Goal: Transaction & Acquisition: Purchase product/service

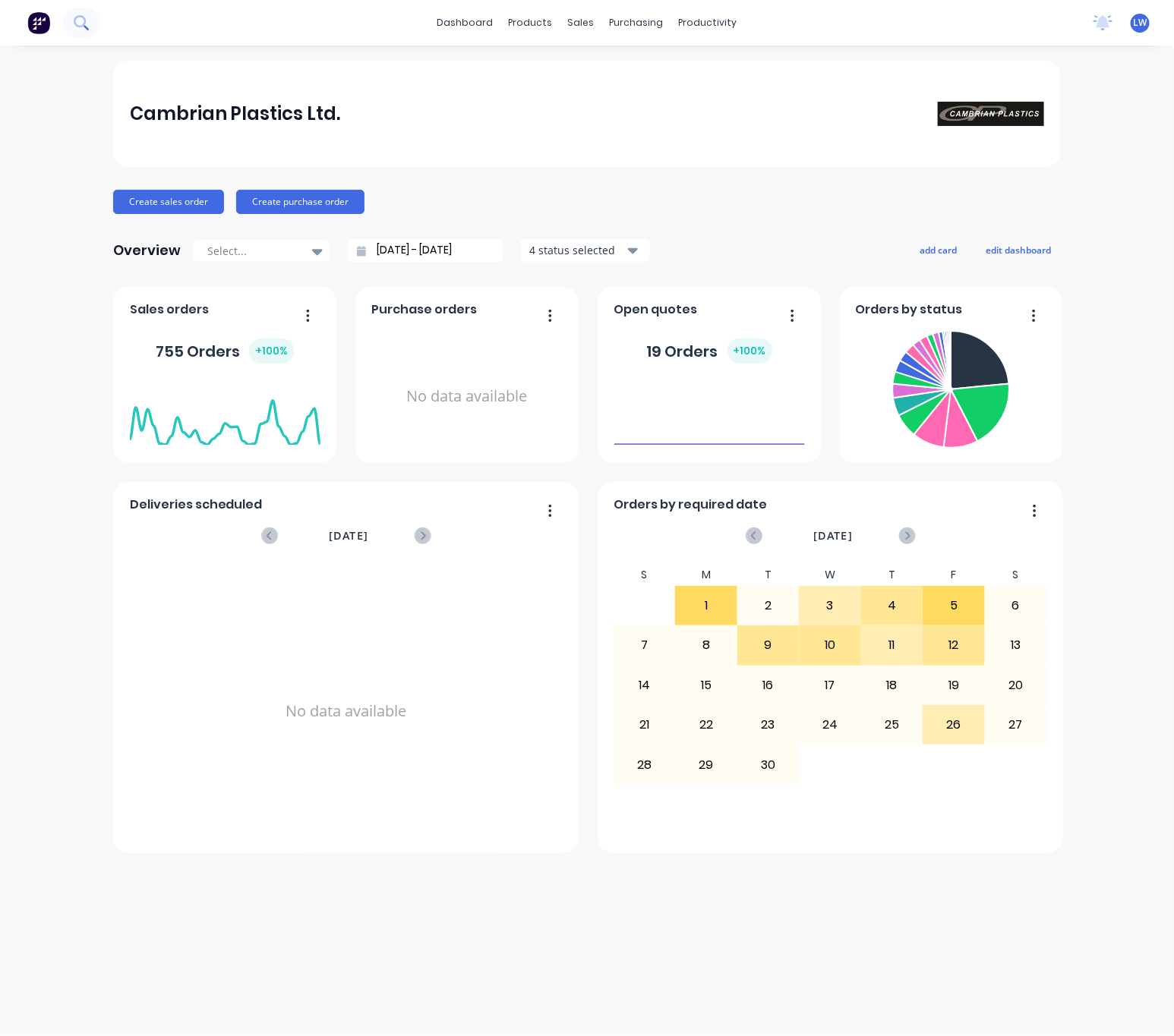
click at [78, 28] on icon at bounding box center [80, 22] width 14 height 14
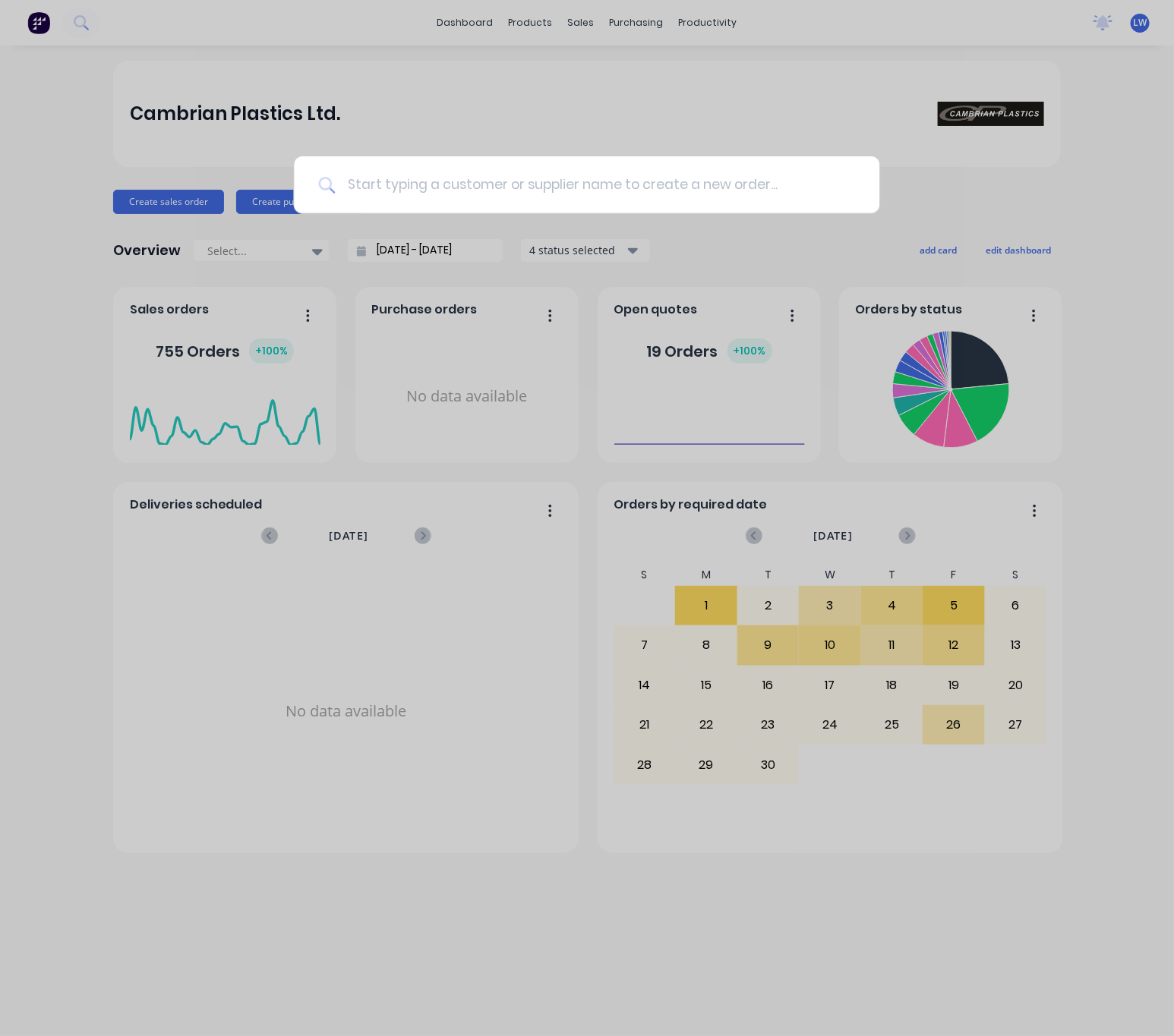
click at [390, 181] on input at bounding box center [594, 184] width 520 height 57
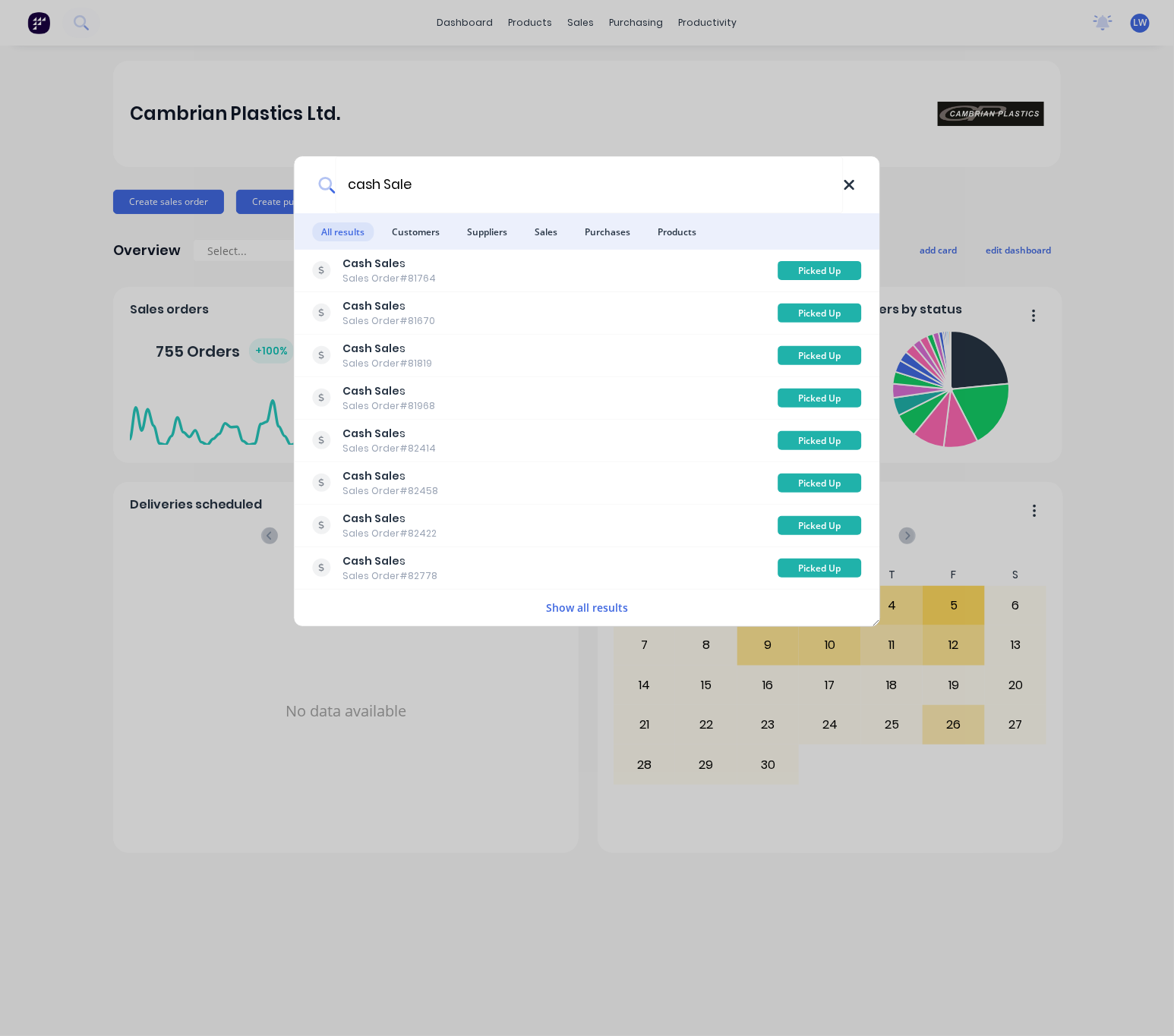
type input "cash Sale"
click at [852, 187] on icon at bounding box center [849, 185] width 13 height 17
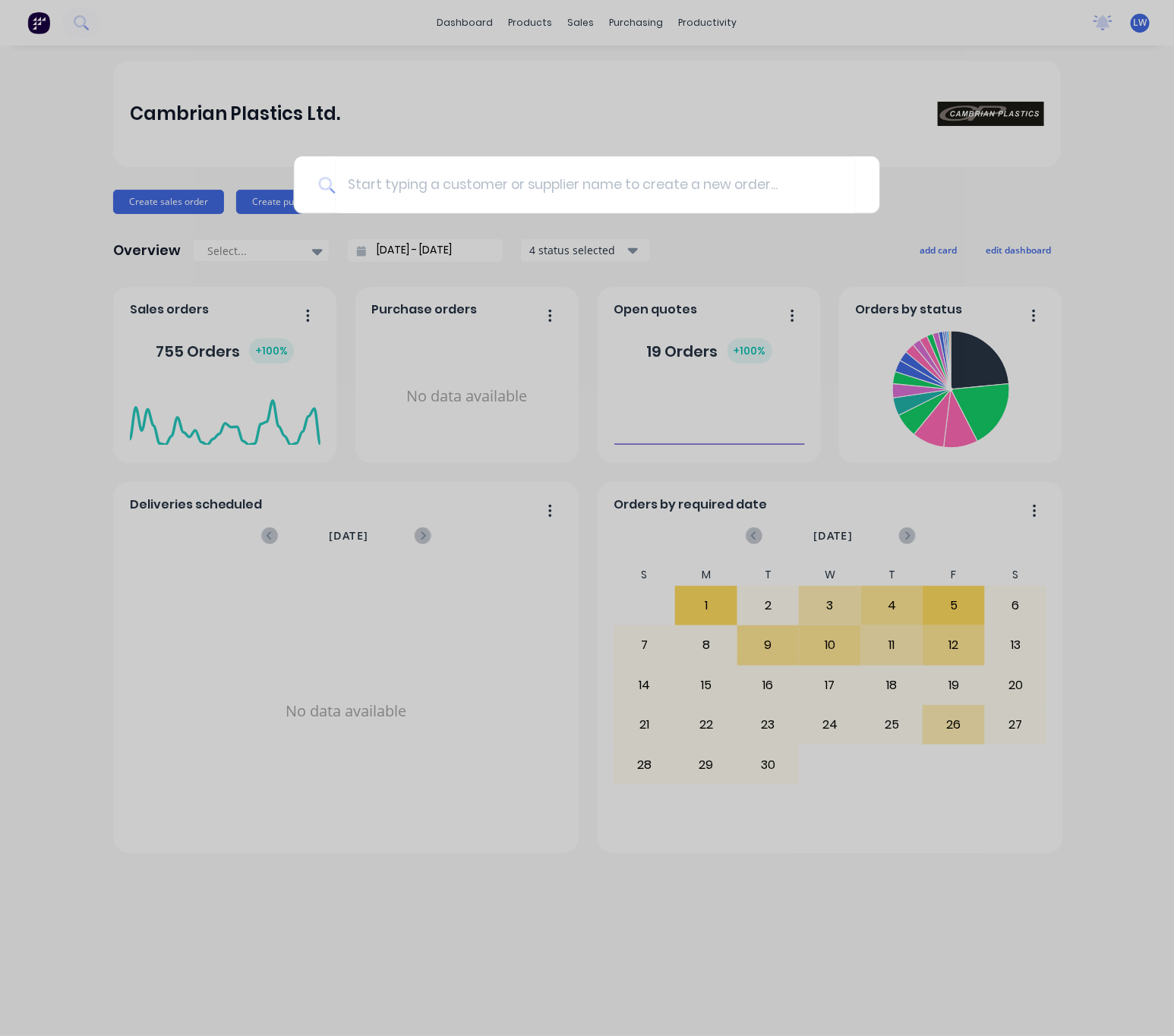
click at [577, 147] on div at bounding box center [587, 518] width 1174 height 1036
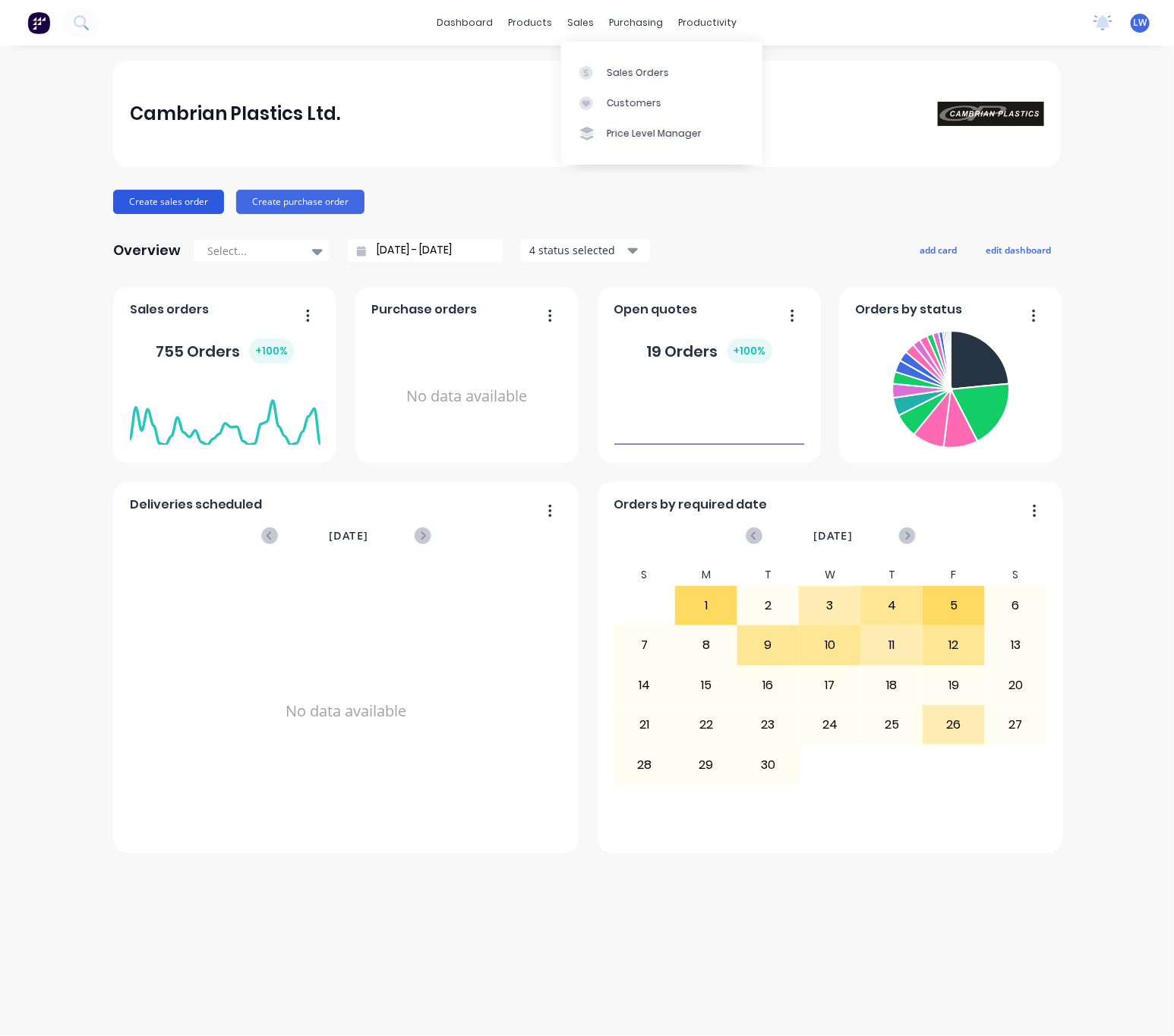
click at [169, 191] on button "Create sales order" at bounding box center [169, 201] width 111 height 24
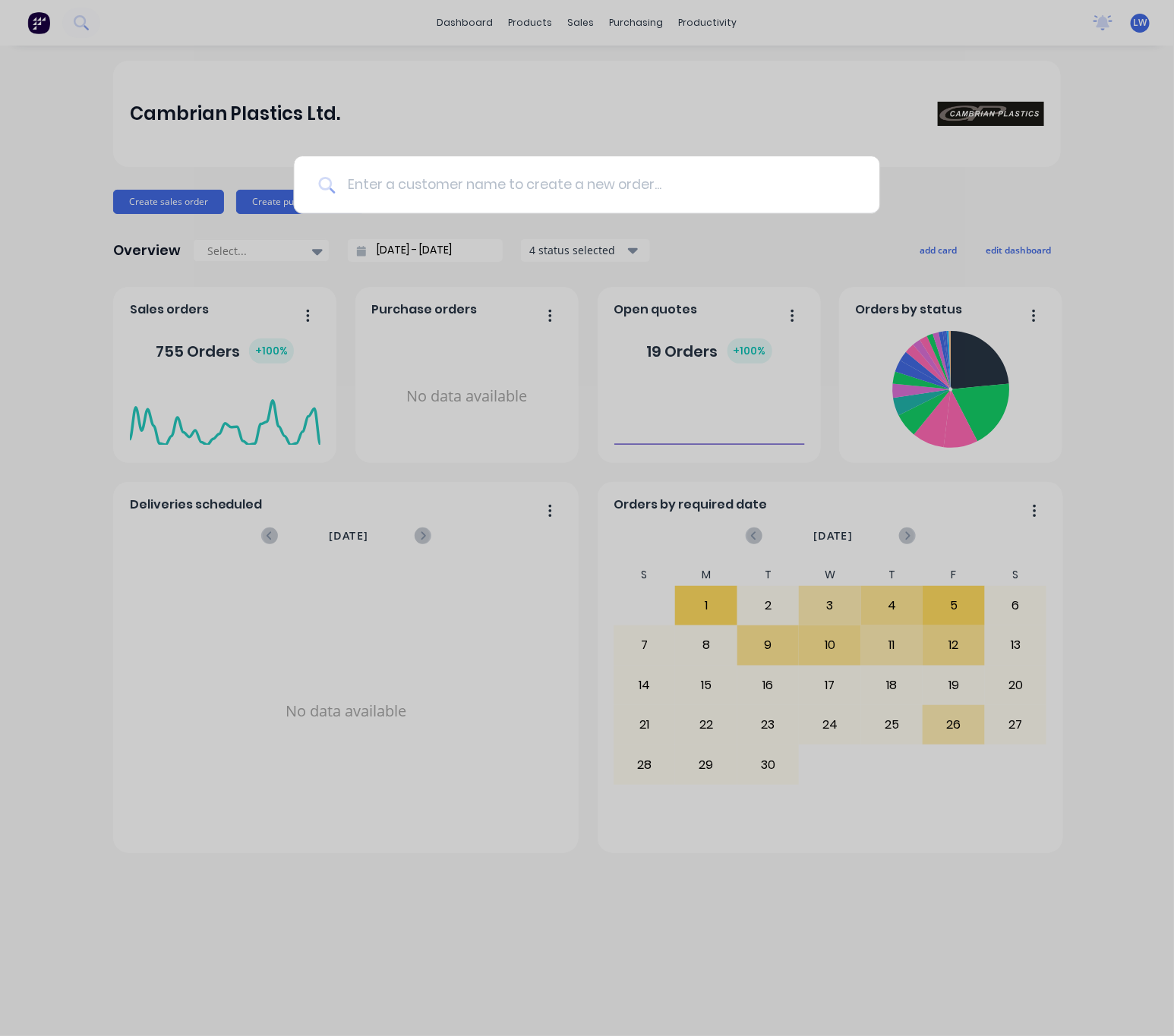
click at [466, 189] on input at bounding box center [594, 184] width 520 height 57
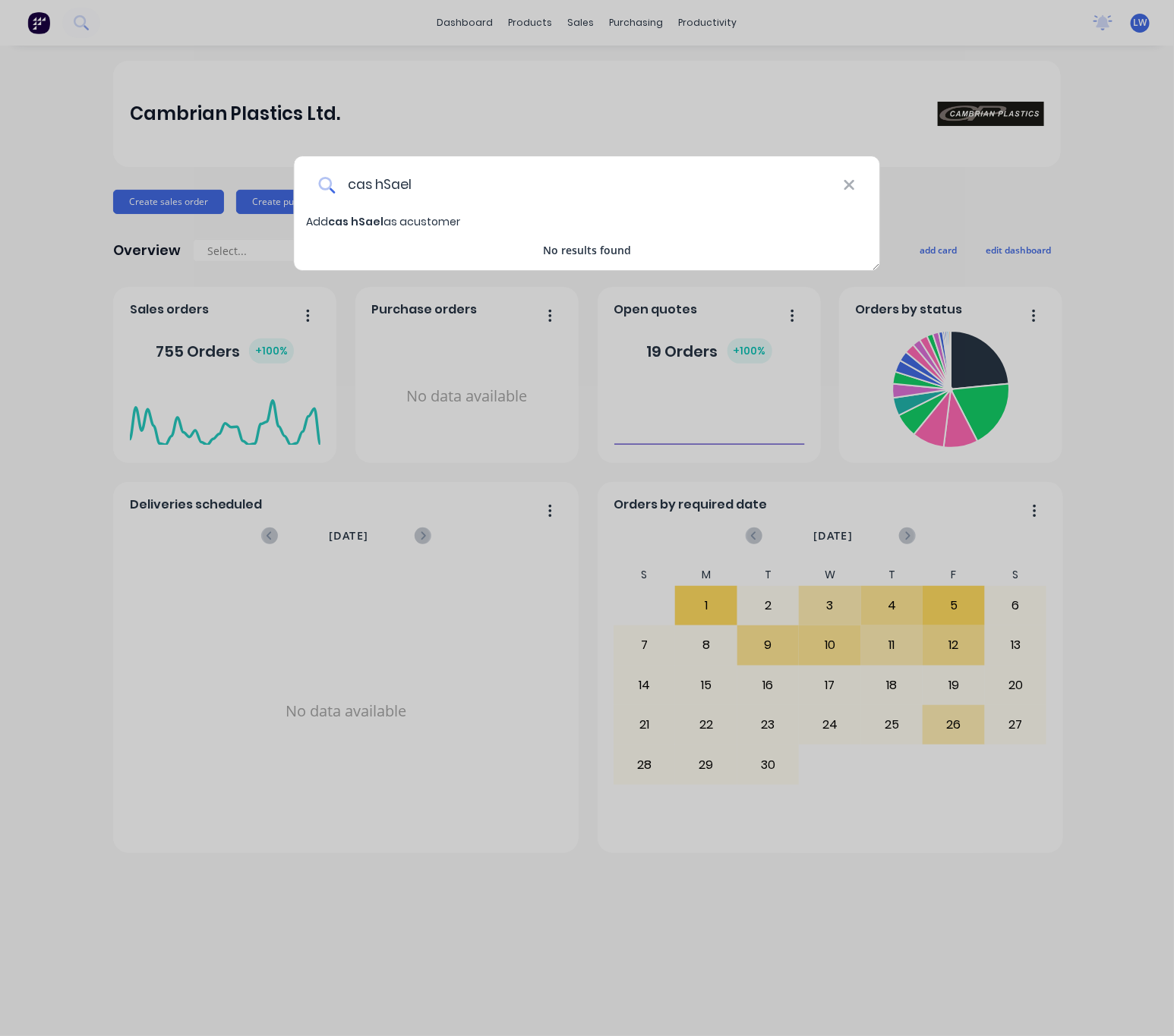
click at [371, 183] on input "cas hSael" at bounding box center [588, 184] width 508 height 57
click at [379, 184] on input "cas hSael" at bounding box center [588, 184] width 508 height 57
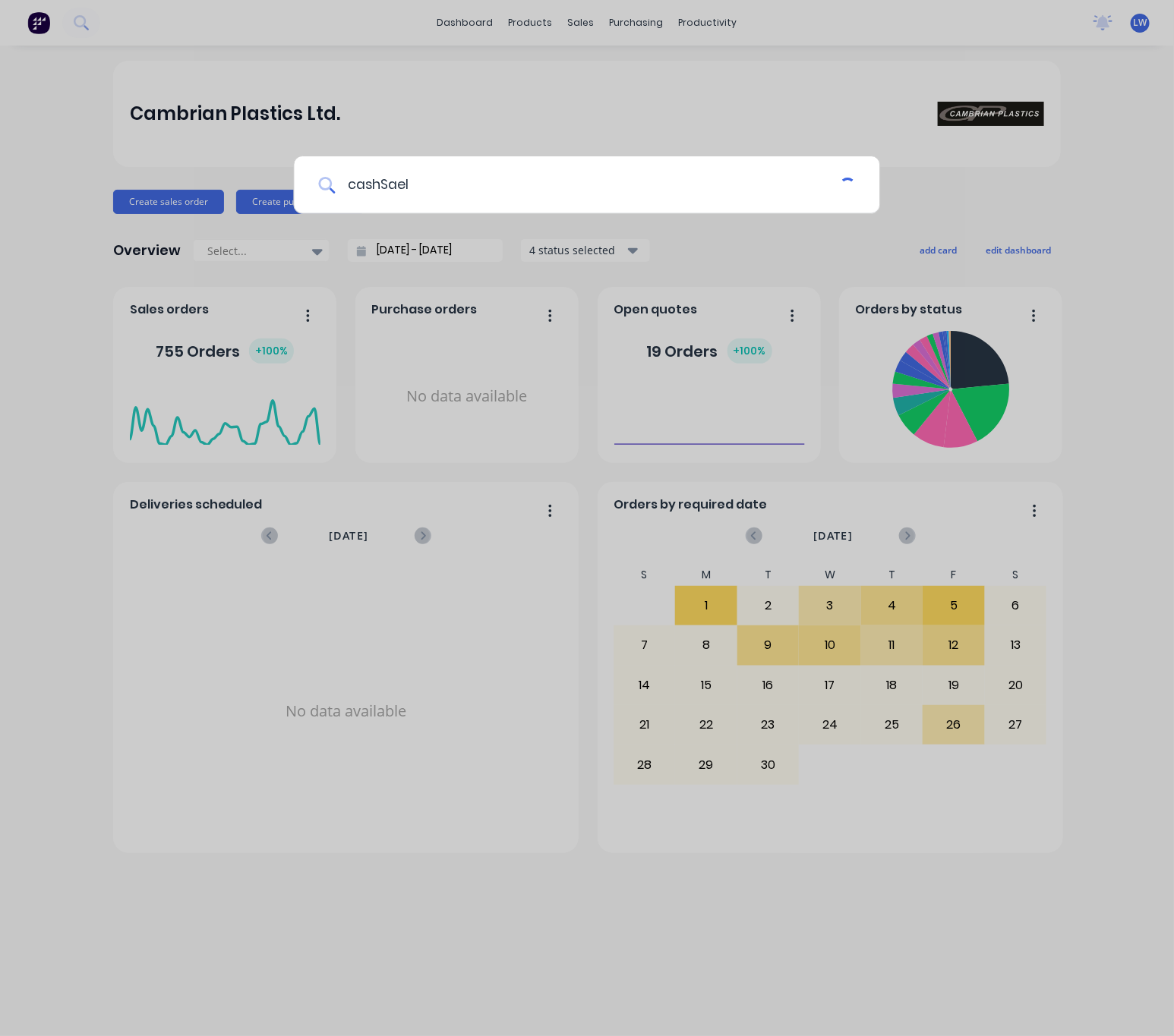
click at [380, 185] on input "cashSael" at bounding box center [587, 184] width 505 height 57
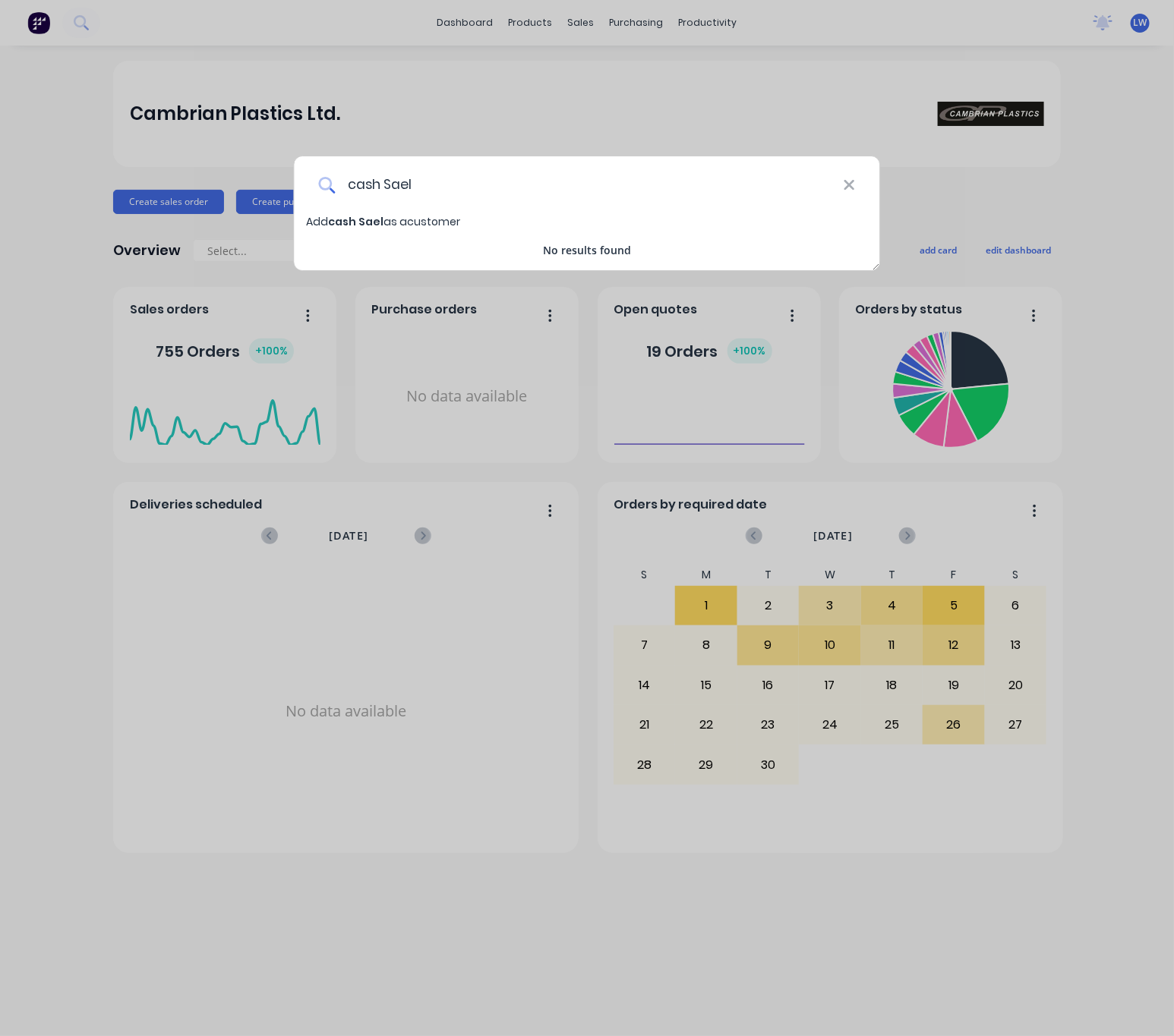
drag, startPoint x: 419, startPoint y: 184, endPoint x: 400, endPoint y: 187, distance: 19.2
click at [400, 187] on input "cash Sael" at bounding box center [588, 184] width 508 height 57
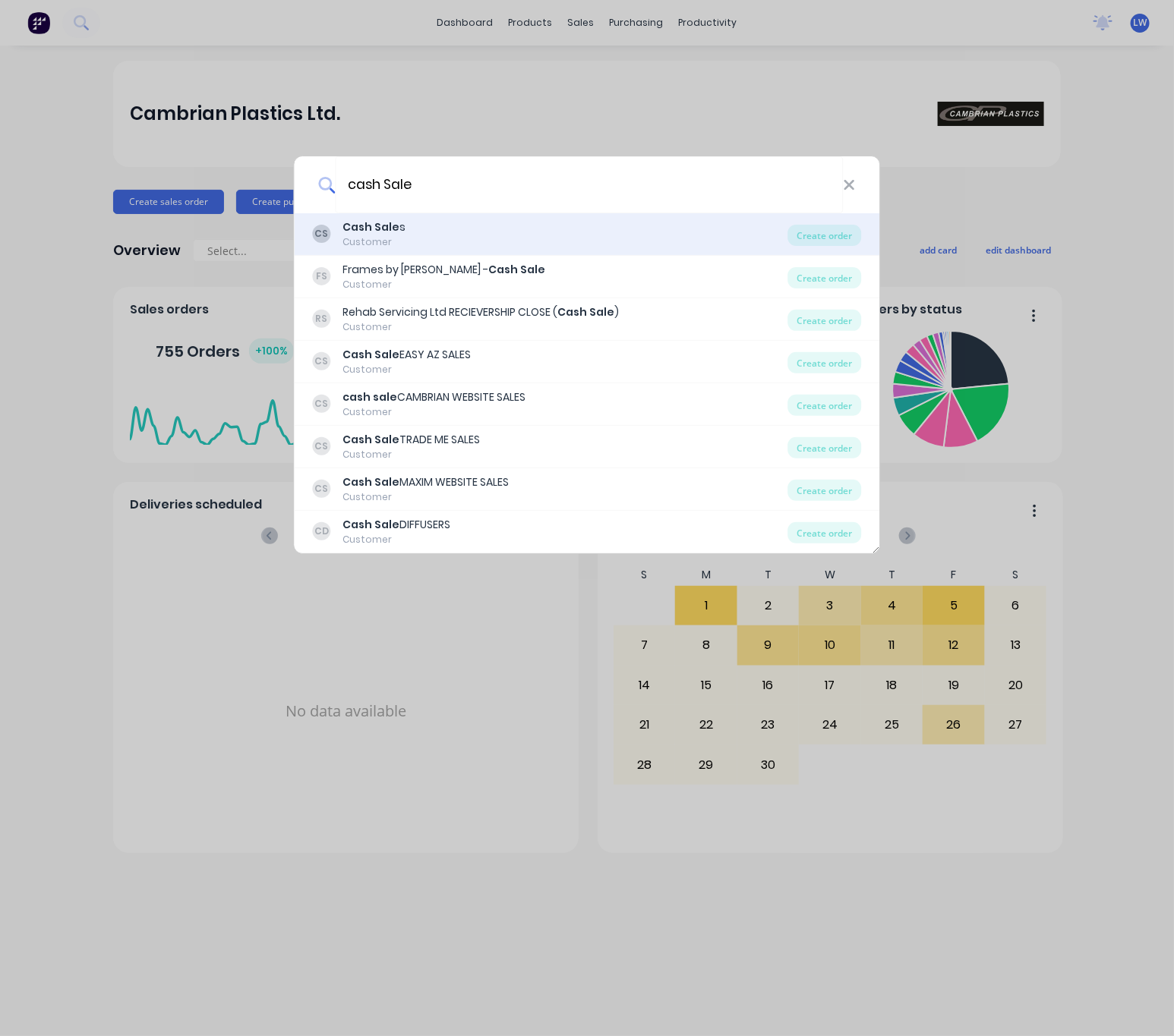
type input "cash Sale"
click at [537, 229] on div "CS Cash Sale s Customer" at bounding box center [551, 234] width 476 height 29
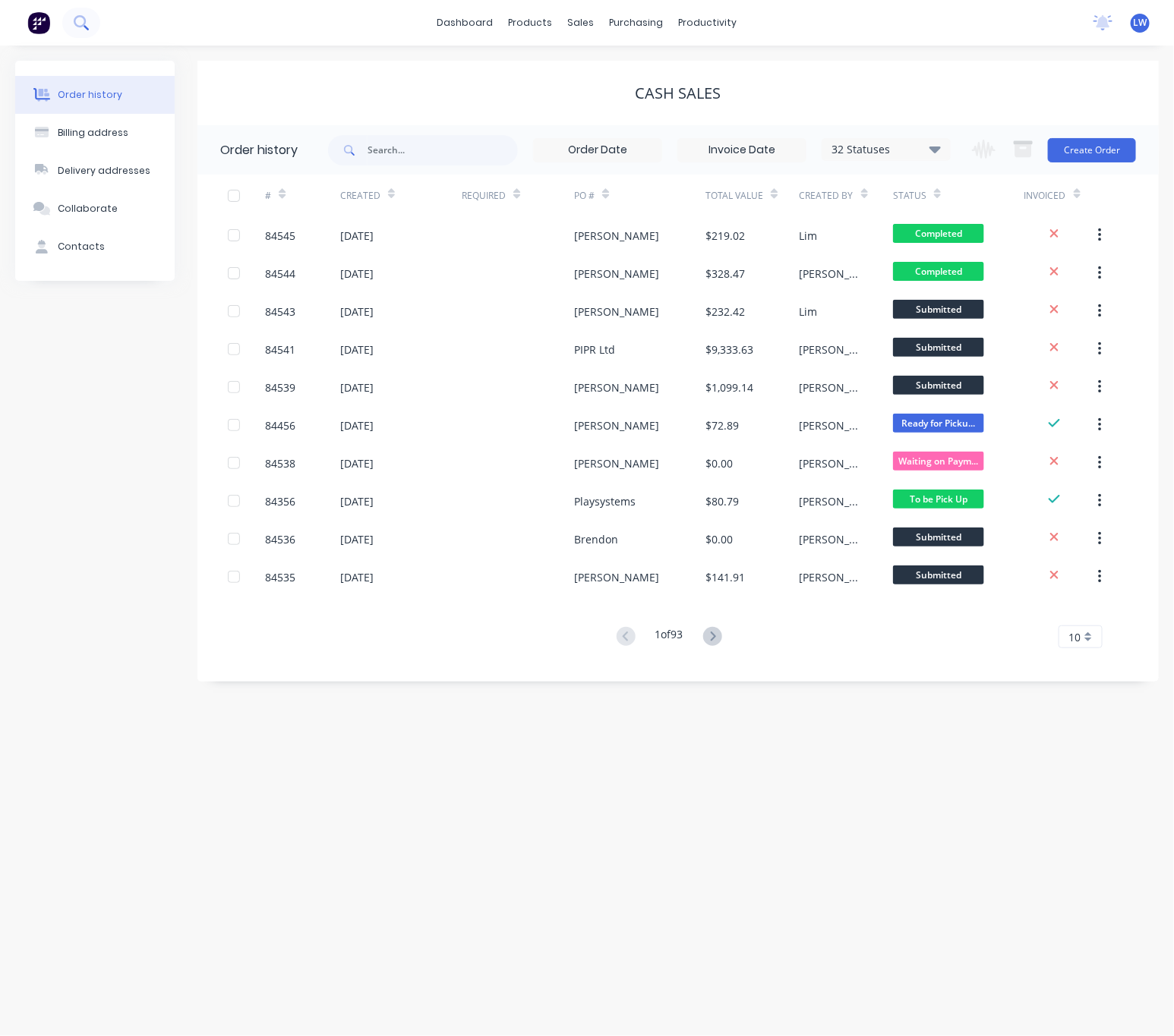
click at [89, 21] on button at bounding box center [81, 23] width 38 height 30
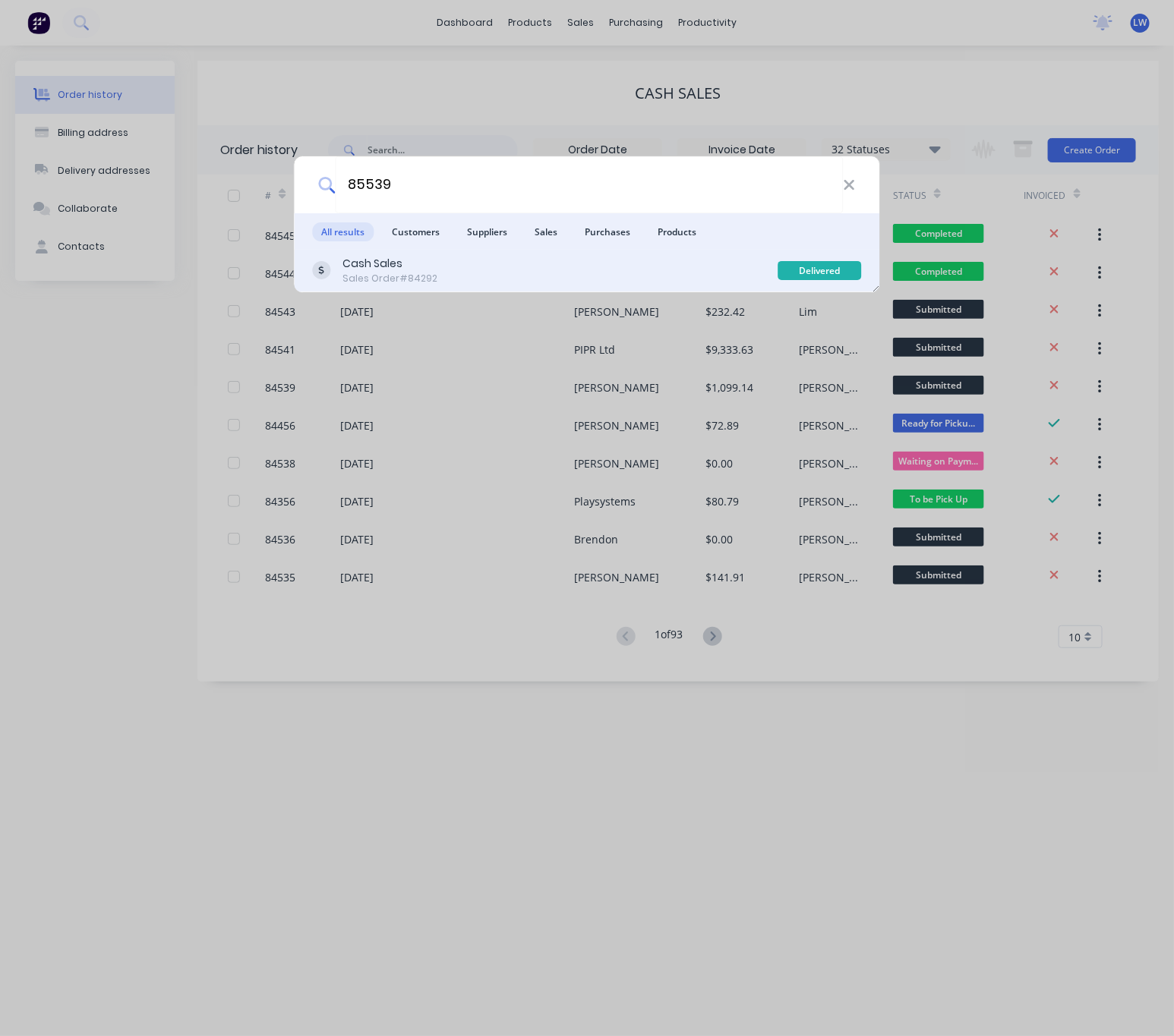
type input "85539"
click at [504, 275] on div "Cash Sales Sales Order #84292" at bounding box center [546, 270] width 466 height 29
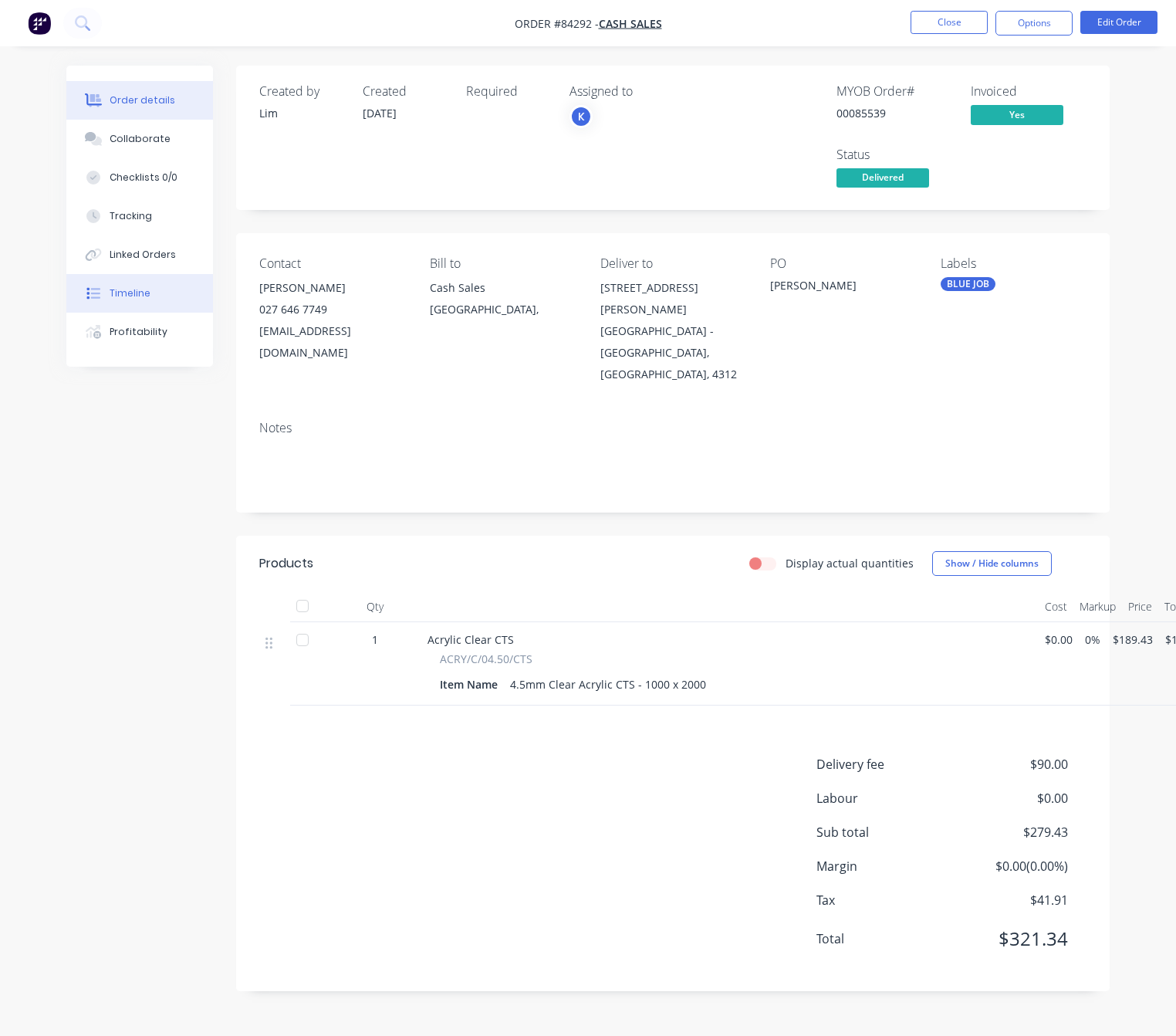
click at [165, 289] on button "Timeline" at bounding box center [139, 293] width 147 height 38
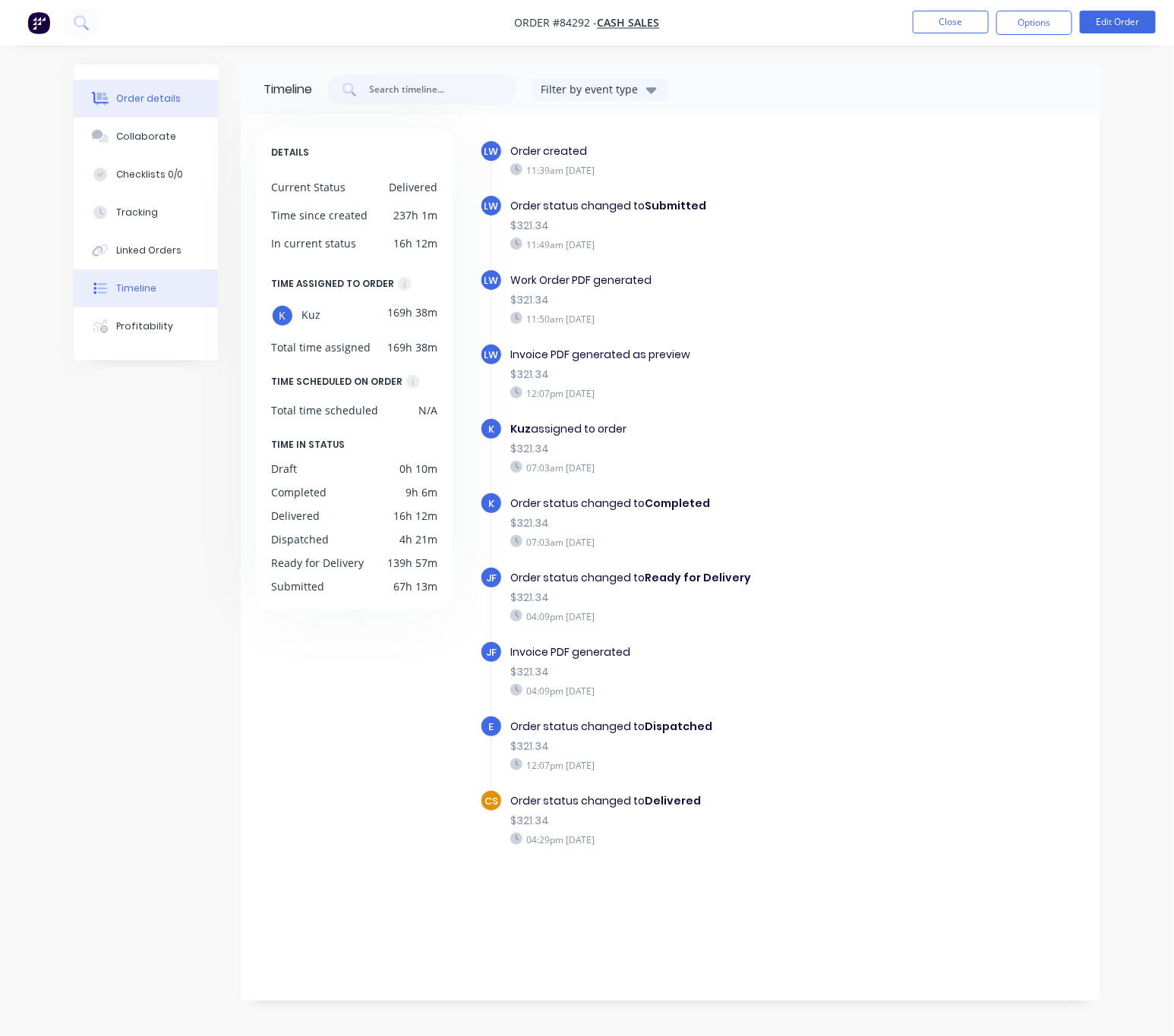
click at [139, 82] on button "Order details" at bounding box center [145, 98] width 144 height 38
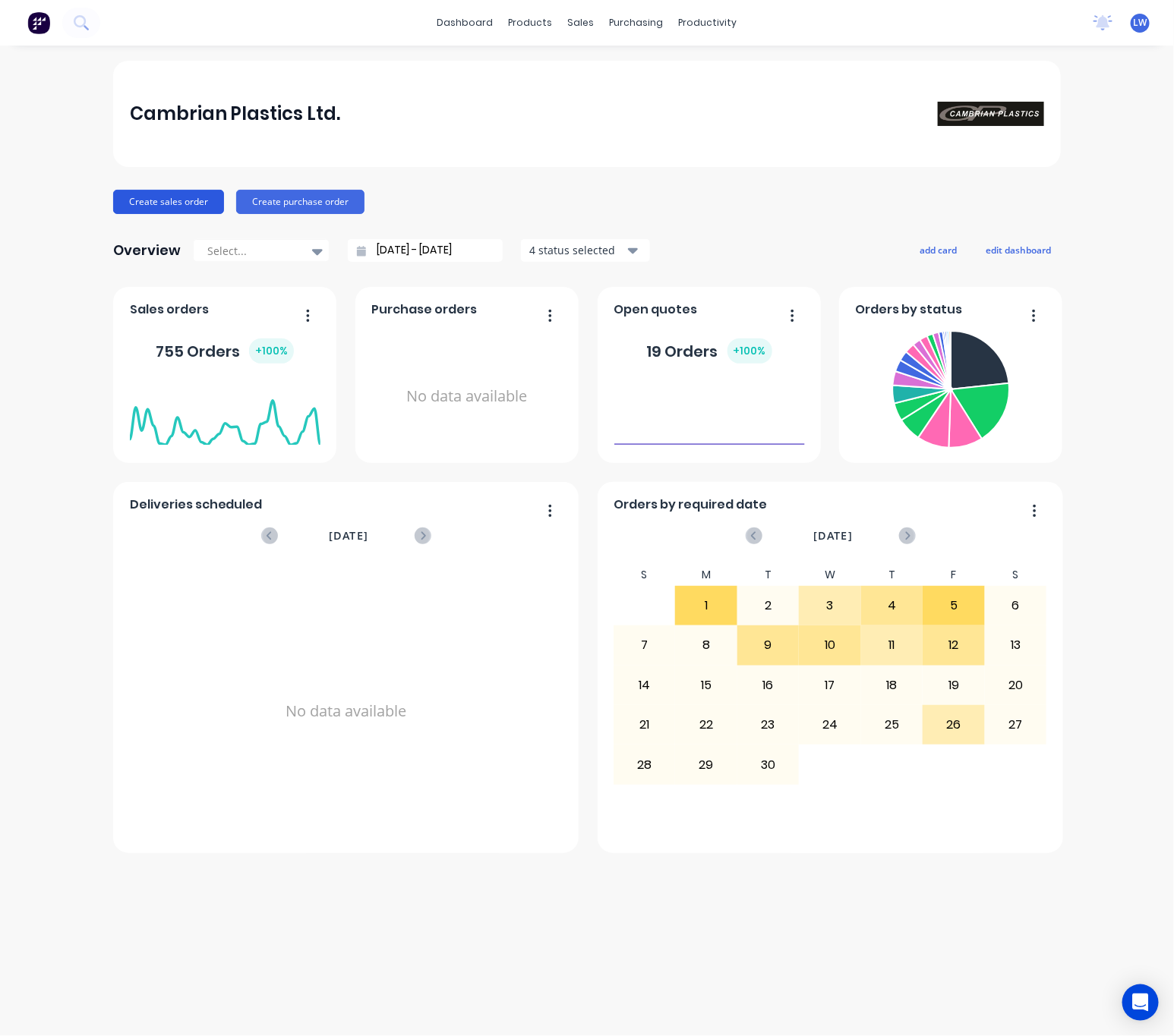
click at [183, 200] on button "Create sales order" at bounding box center [169, 201] width 111 height 24
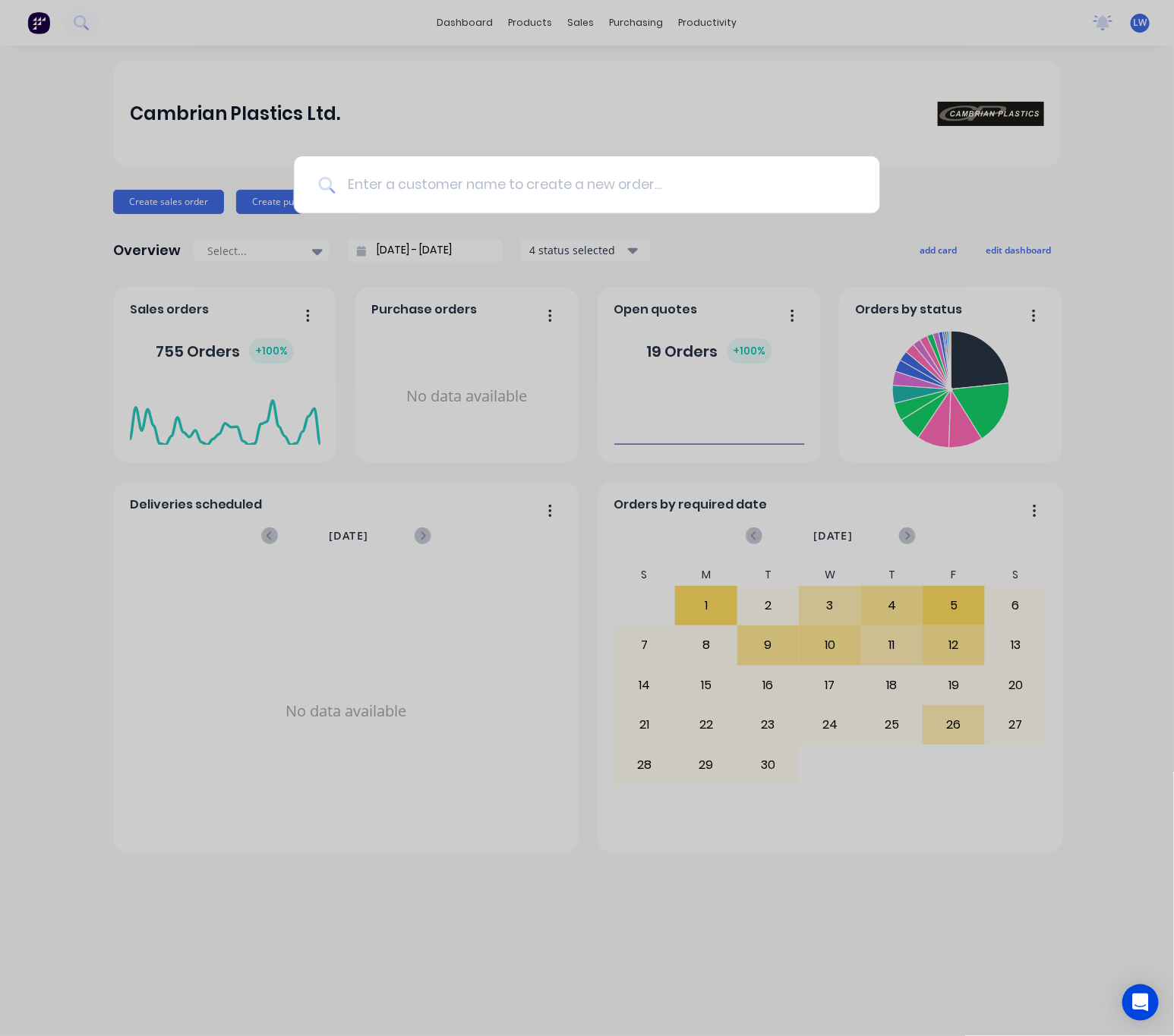
click at [587, 182] on input at bounding box center [594, 184] width 520 height 57
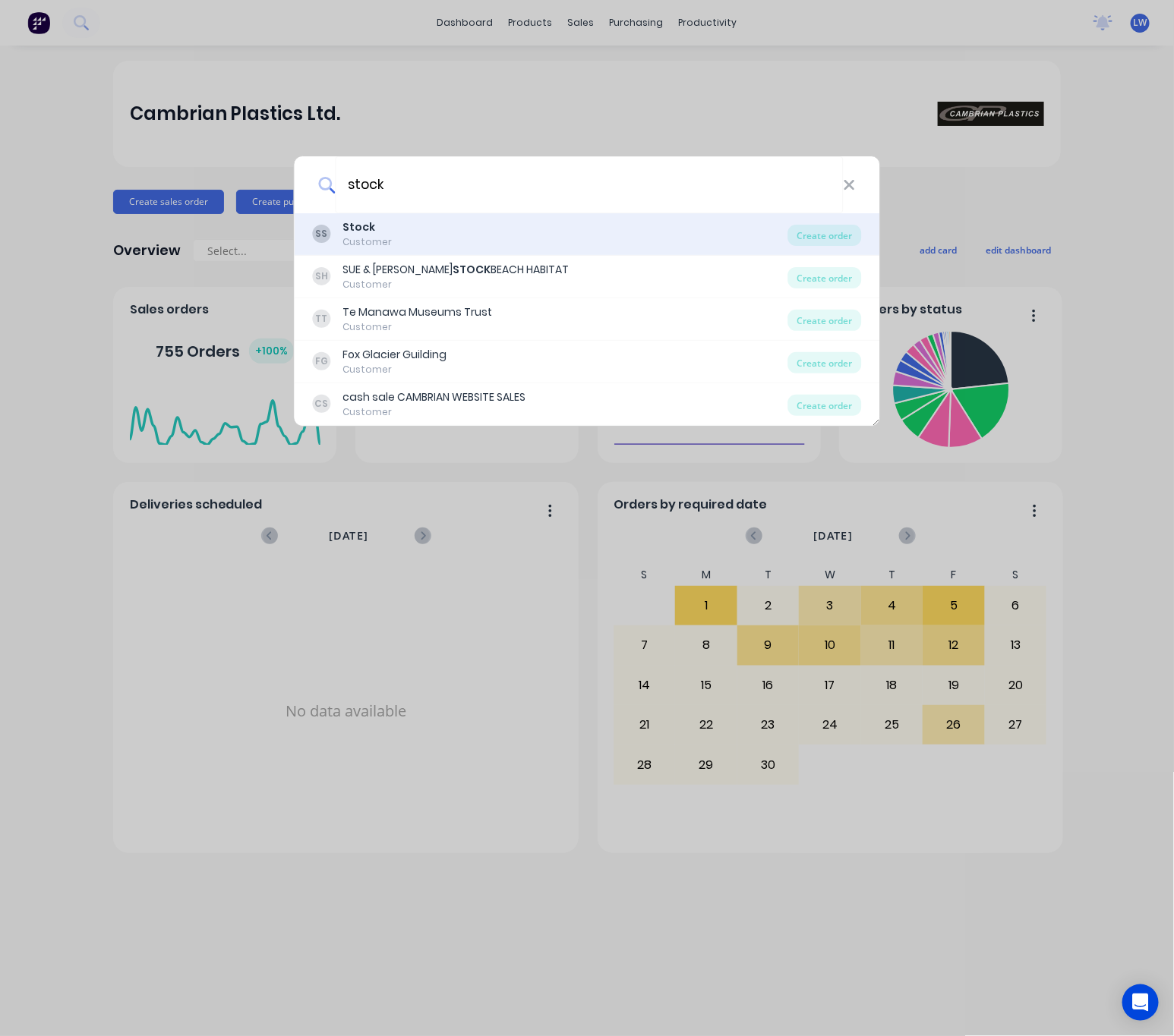
type input "stock"
click at [531, 244] on div "SS Stock Customer" at bounding box center [551, 234] width 476 height 29
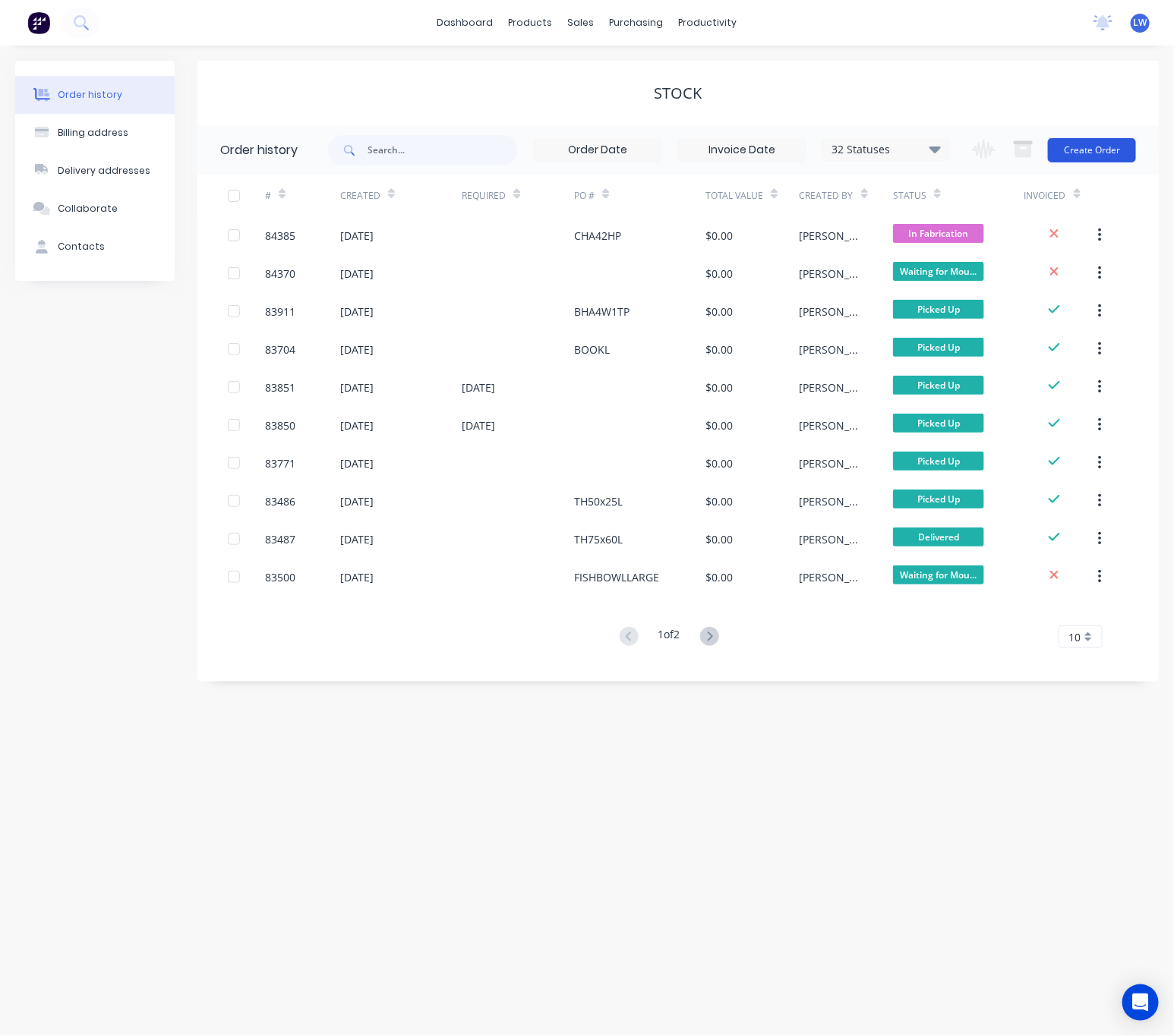
click at [1100, 150] on button "Create Order" at bounding box center [1091, 150] width 88 height 24
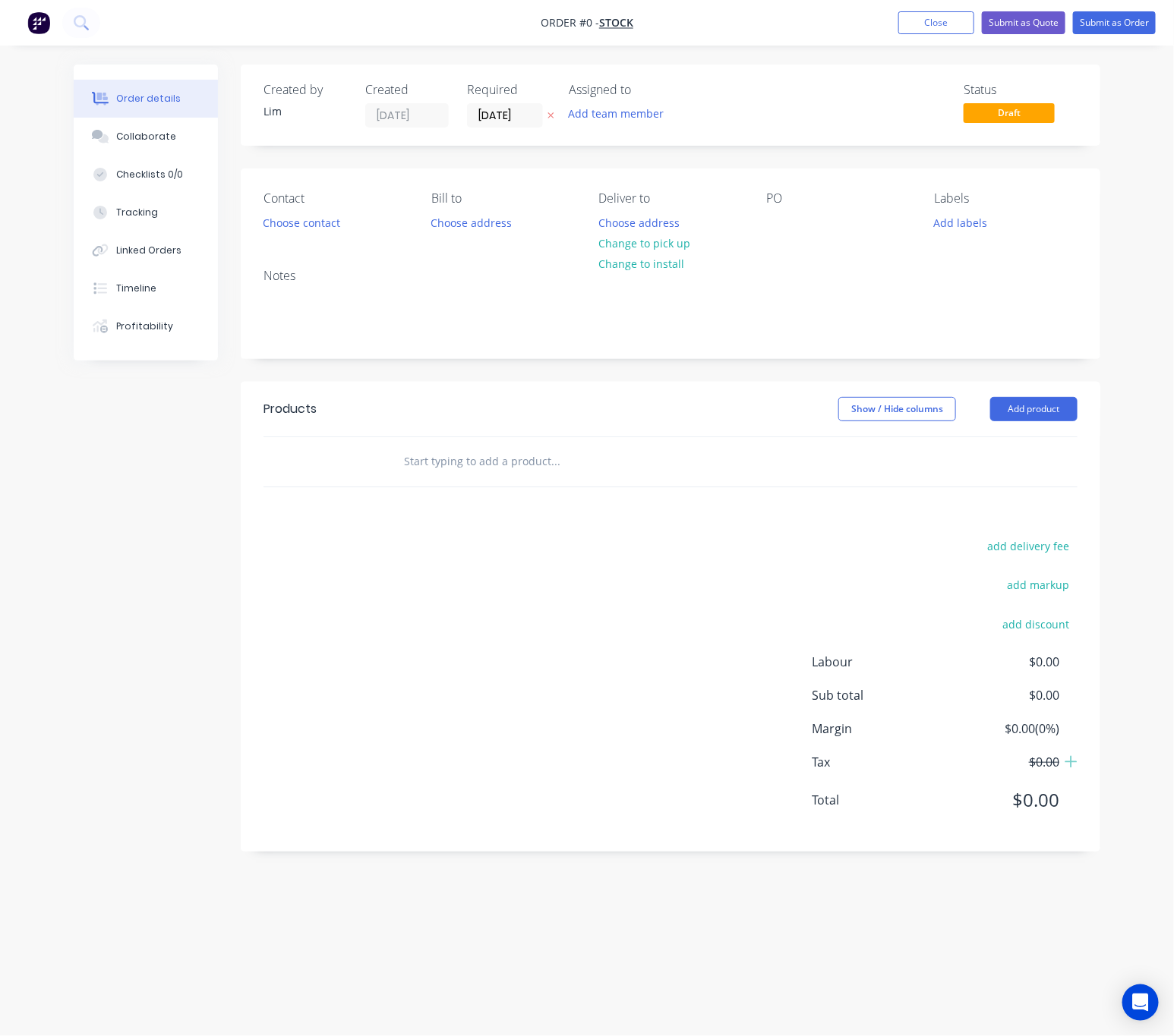
click at [547, 111] on icon "button" at bounding box center [551, 115] width 7 height 9
click at [313, 225] on button "Choose contact" at bounding box center [302, 222] width 93 height 21
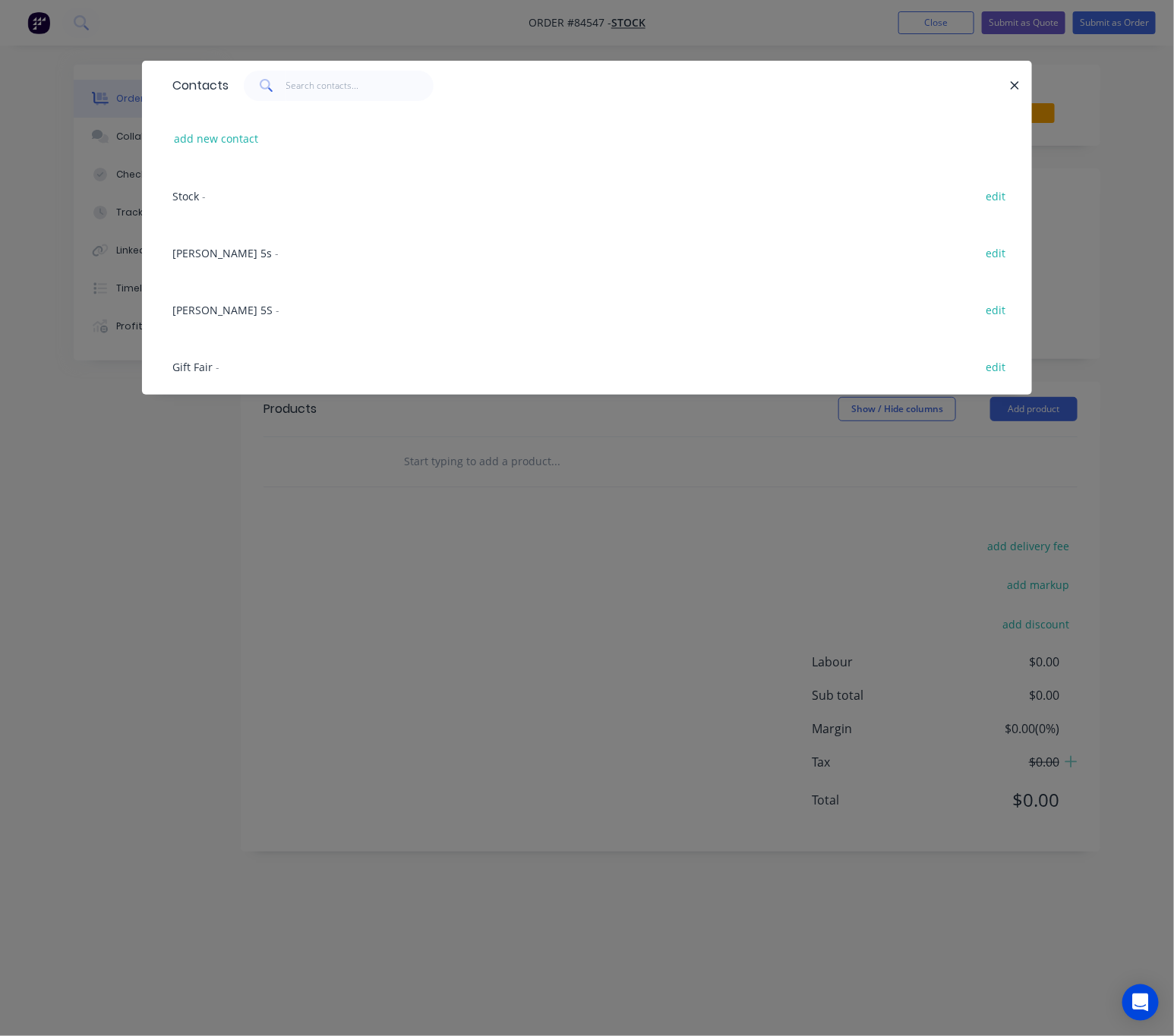
click at [196, 200] on span "Stock" at bounding box center [186, 196] width 27 height 14
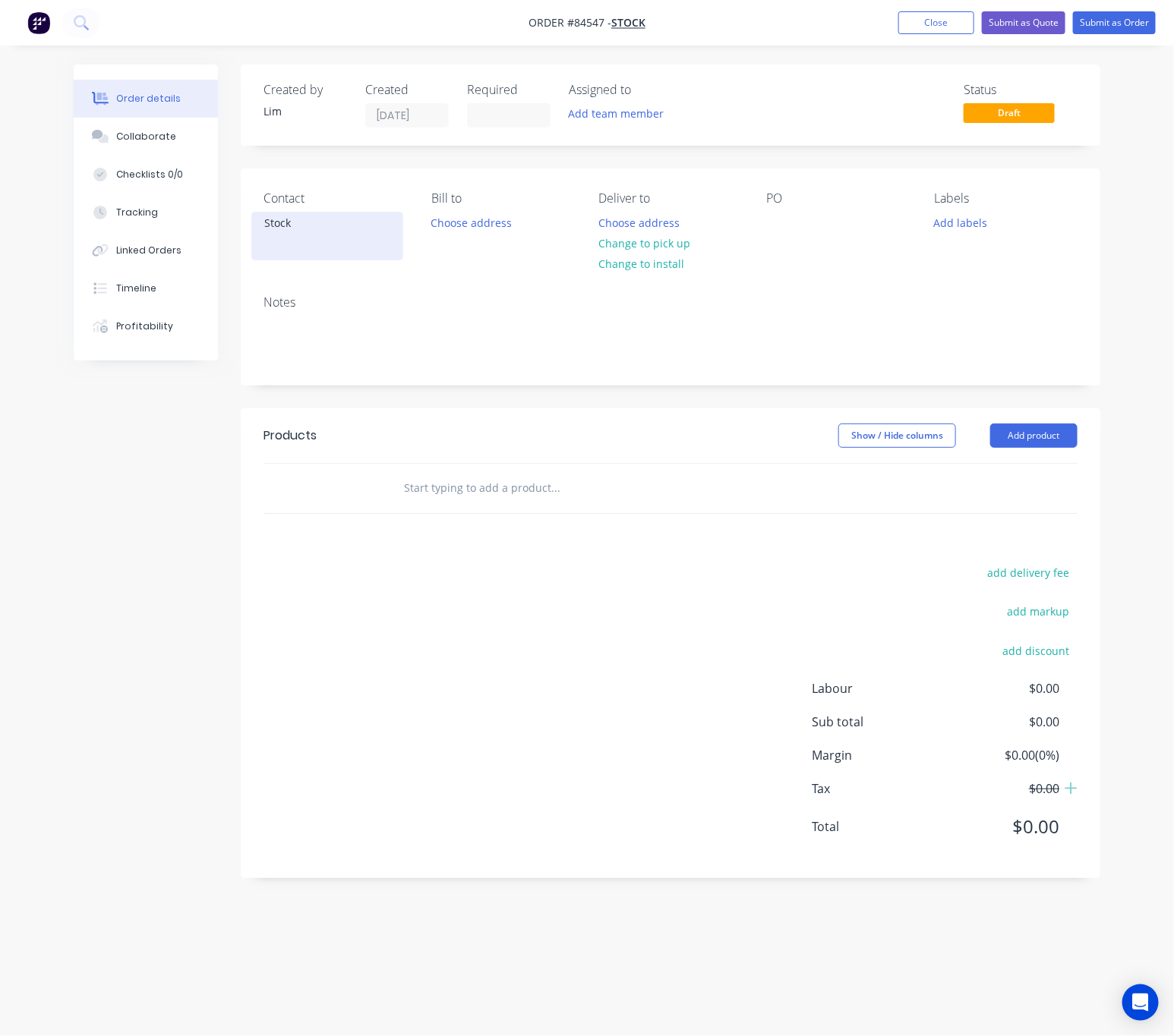
click at [290, 223] on div "Stock" at bounding box center [327, 223] width 126 height 21
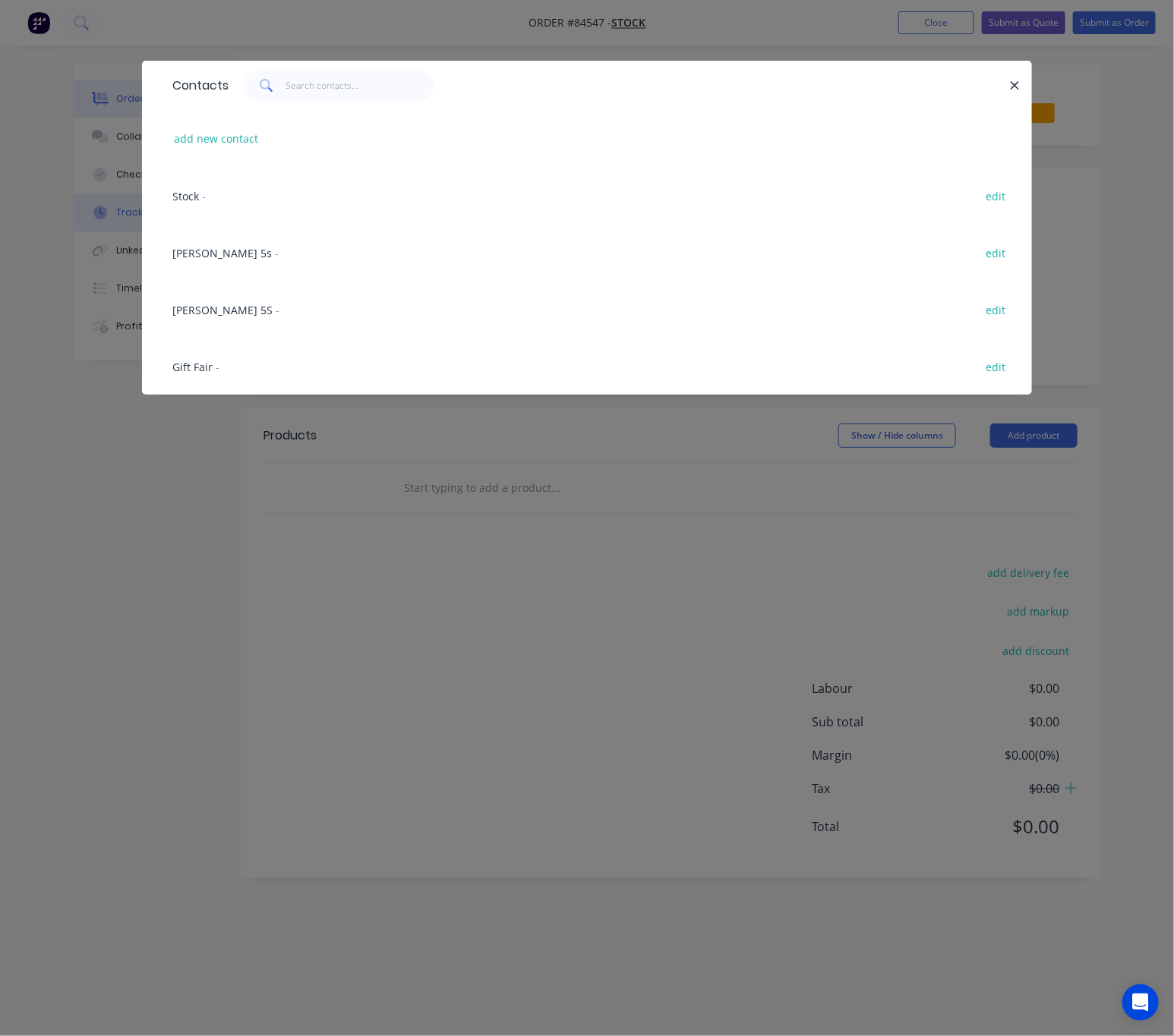
drag, startPoint x: 199, startPoint y: 197, endPoint x: 199, endPoint y: 208, distance: 11.0
click at [197, 197] on div "Stock -" at bounding box center [189, 196] width 33 height 16
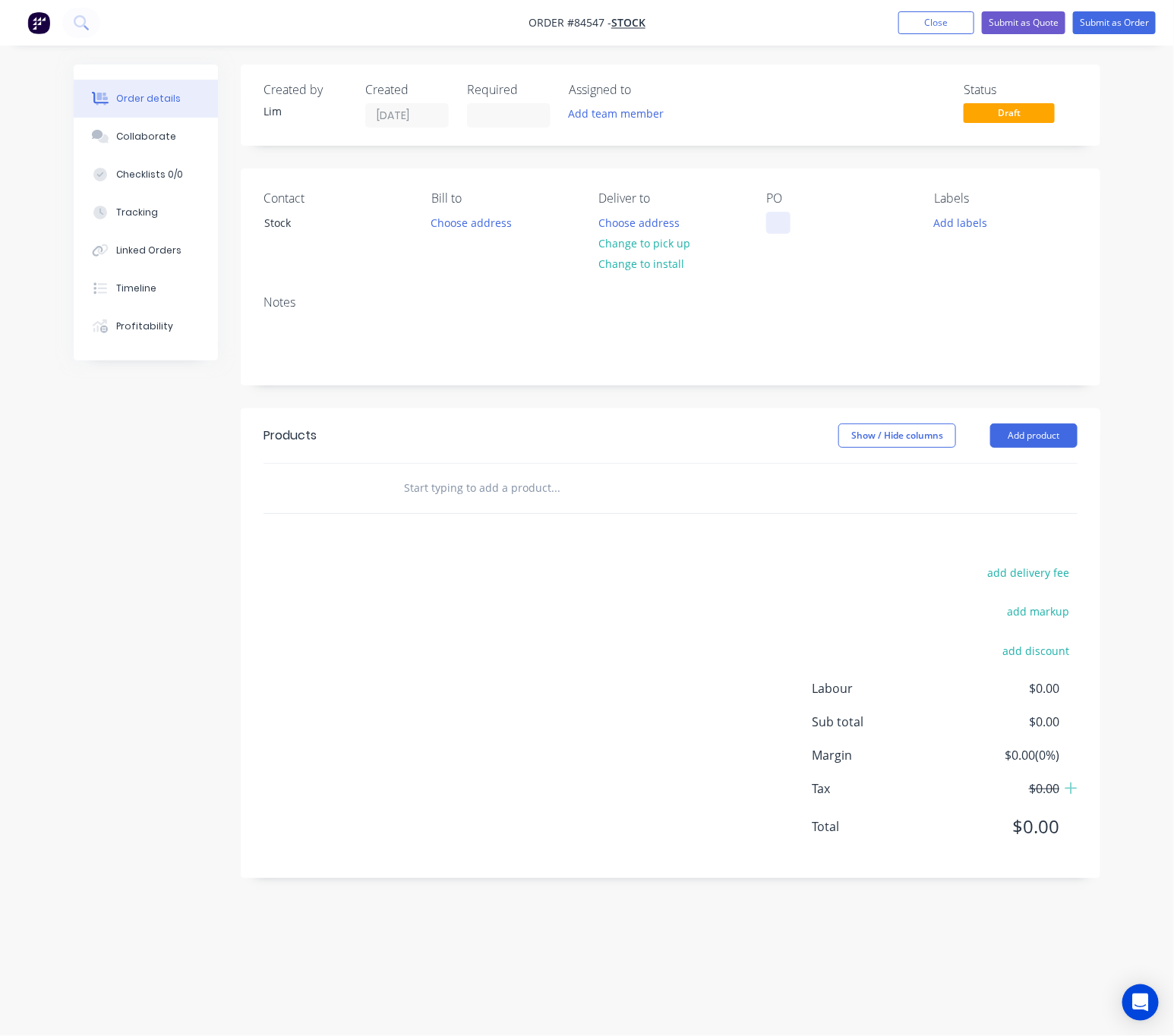
click at [774, 225] on div at bounding box center [778, 223] width 24 height 22
click at [970, 222] on button "Add labels" at bounding box center [960, 222] width 70 height 21
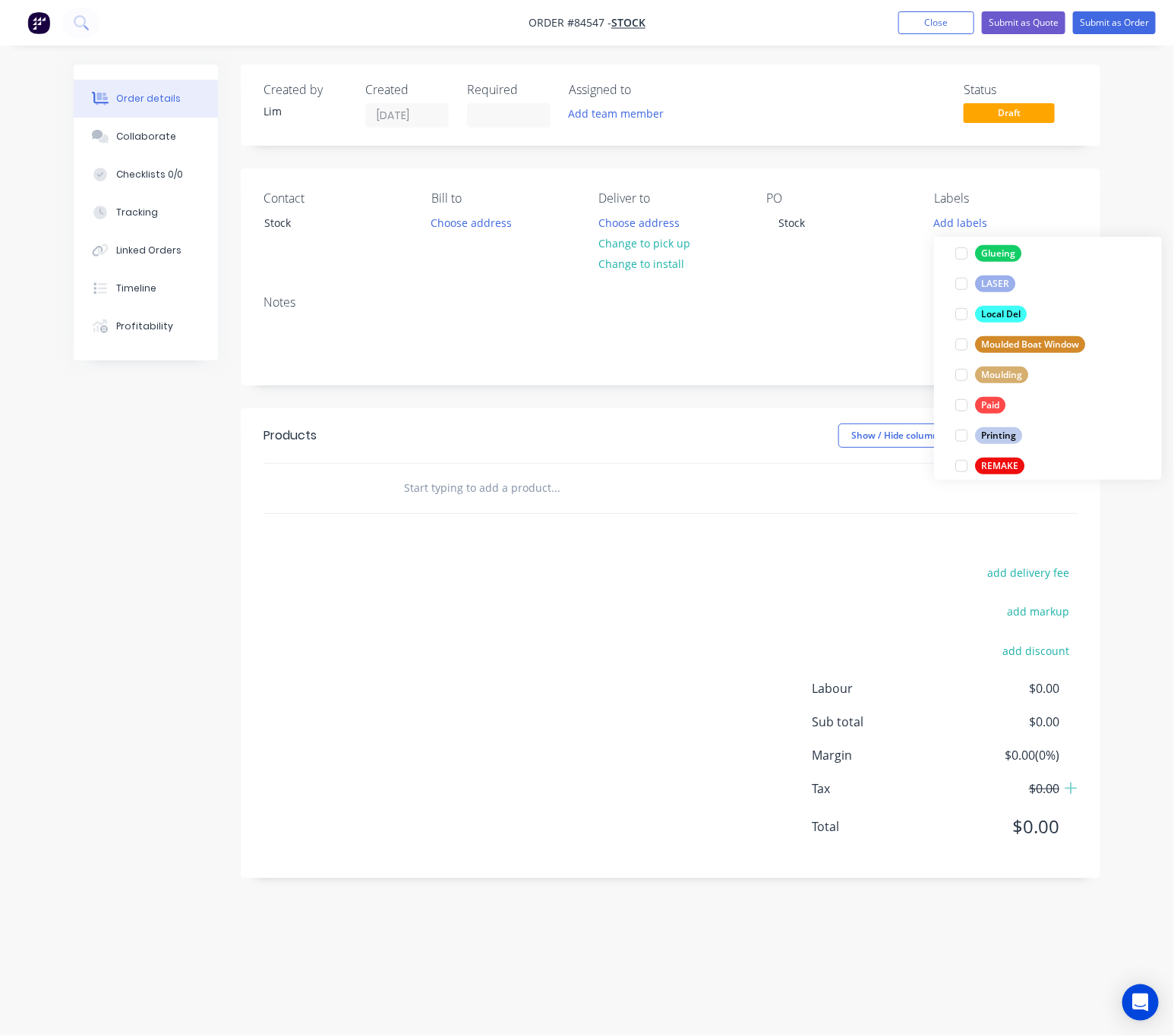
scroll to position [576, 0]
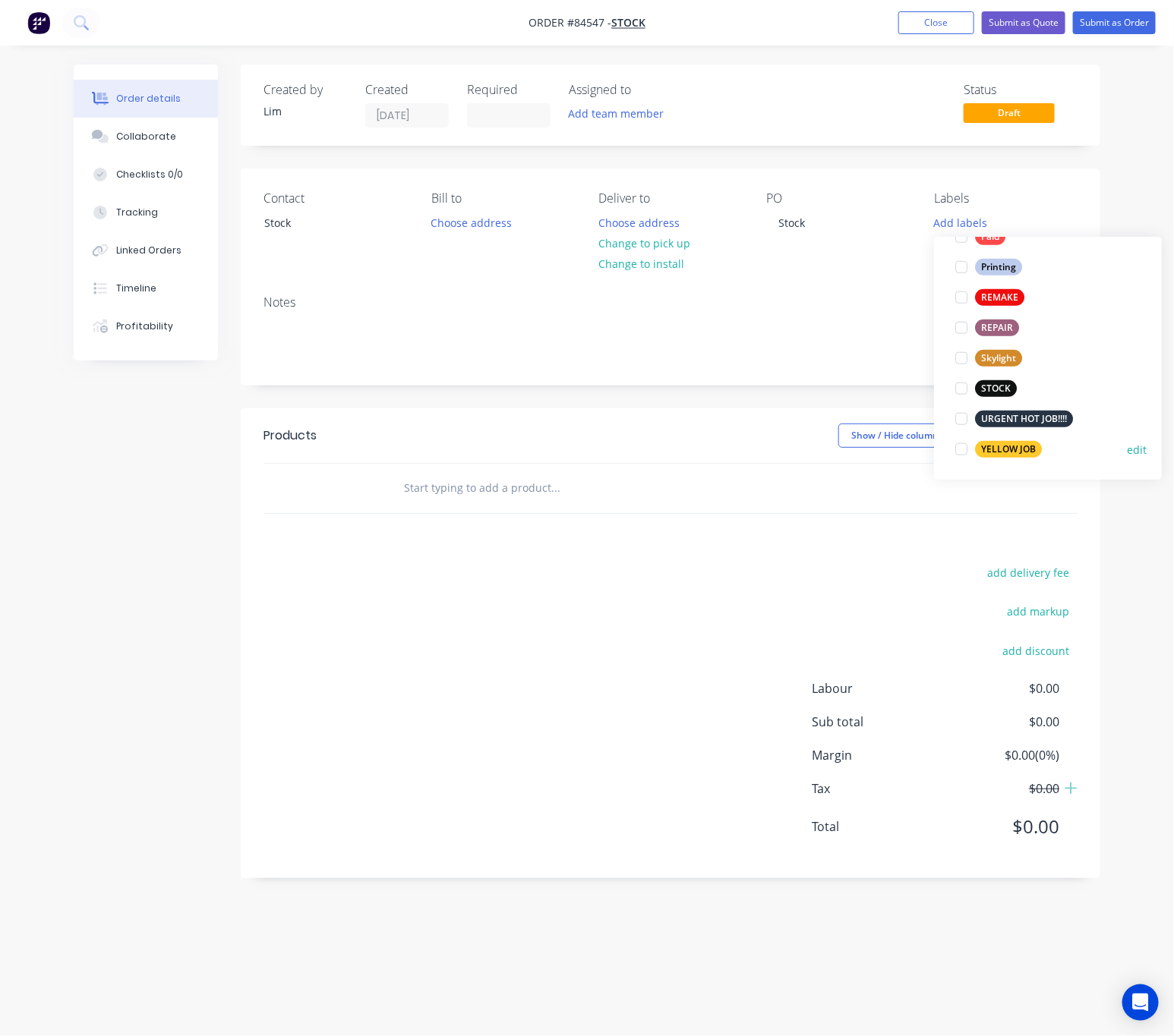
click at [1003, 453] on div "YELLOW JOB" at bounding box center [1008, 450] width 67 height 17
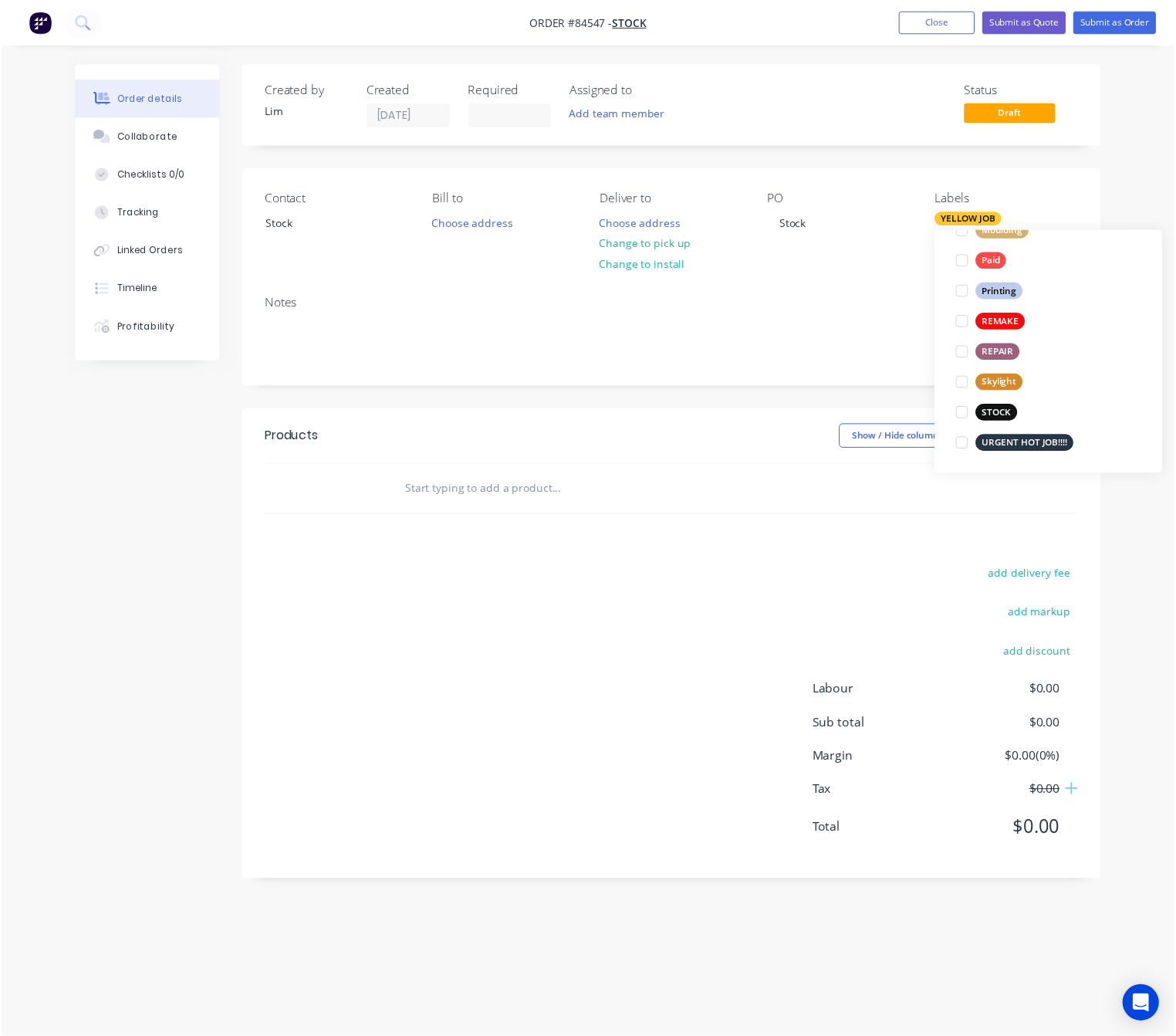
scroll to position [0, 0]
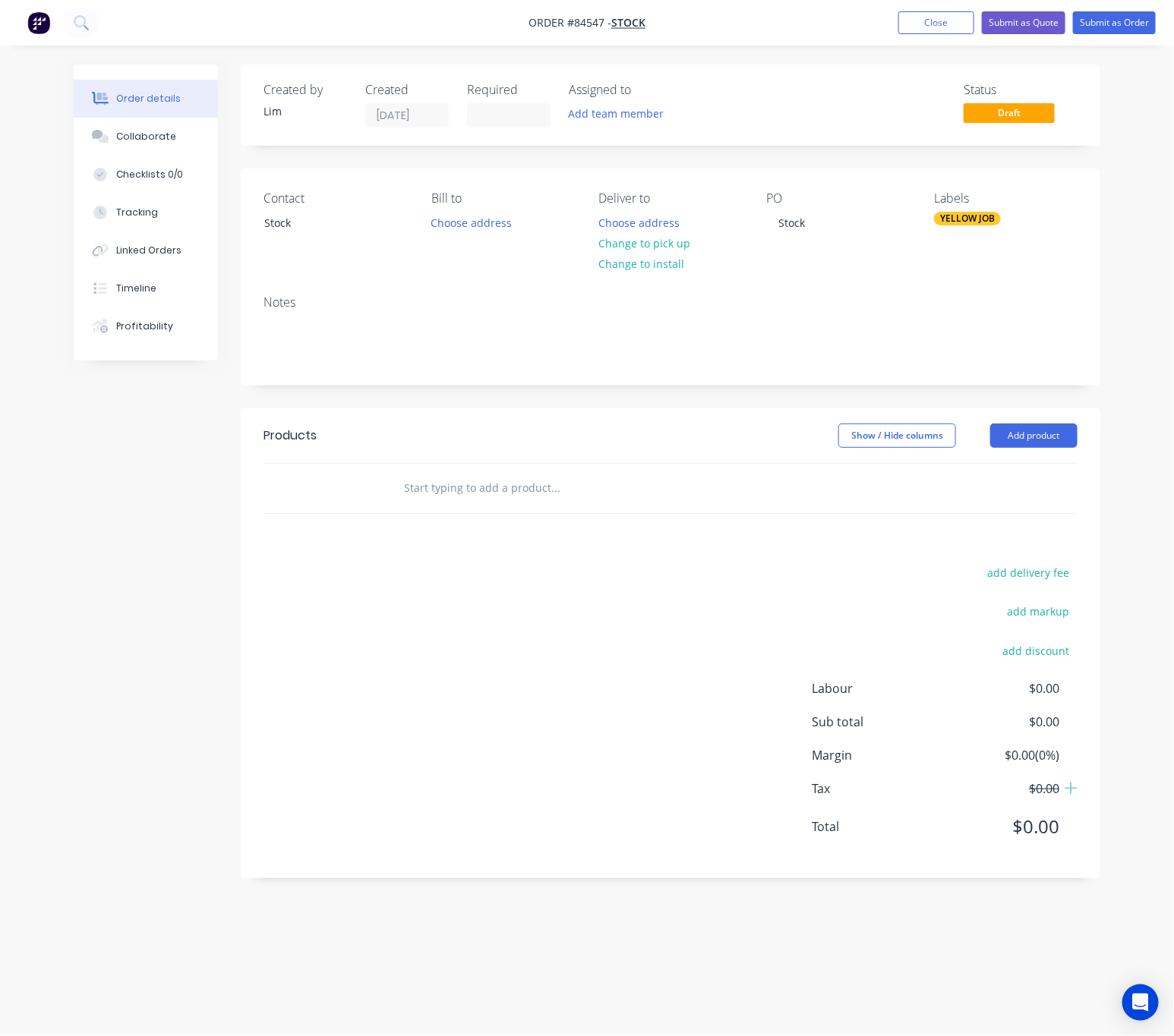
click at [644, 425] on div "Show / Hide columns Add product" at bounding box center [757, 435] width 641 height 24
click at [499, 492] on input "text" at bounding box center [555, 488] width 304 height 30
click at [540, 485] on input "text" at bounding box center [555, 488] width 304 height 30
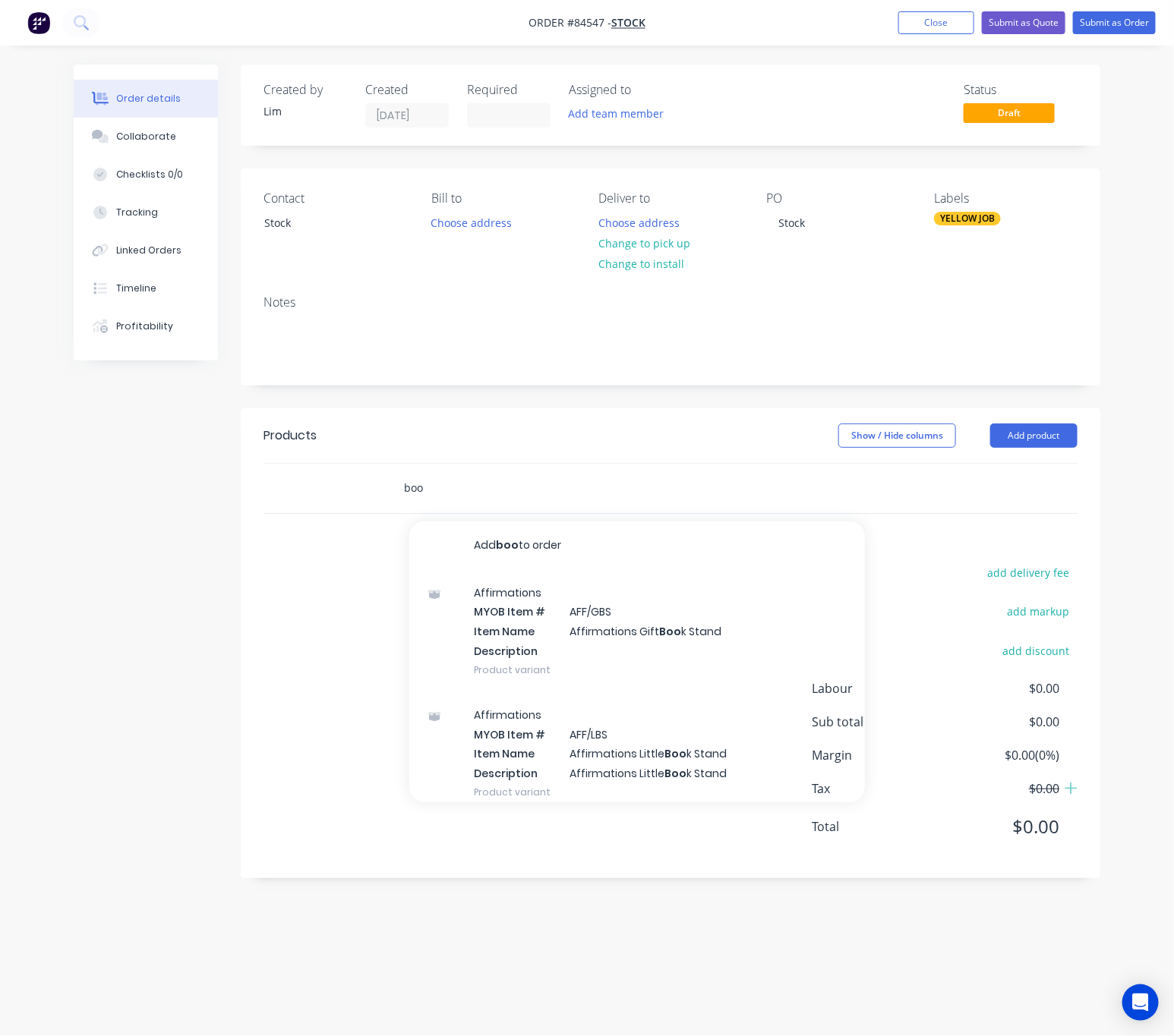
click at [431, 490] on input "boo" at bounding box center [555, 488] width 304 height 30
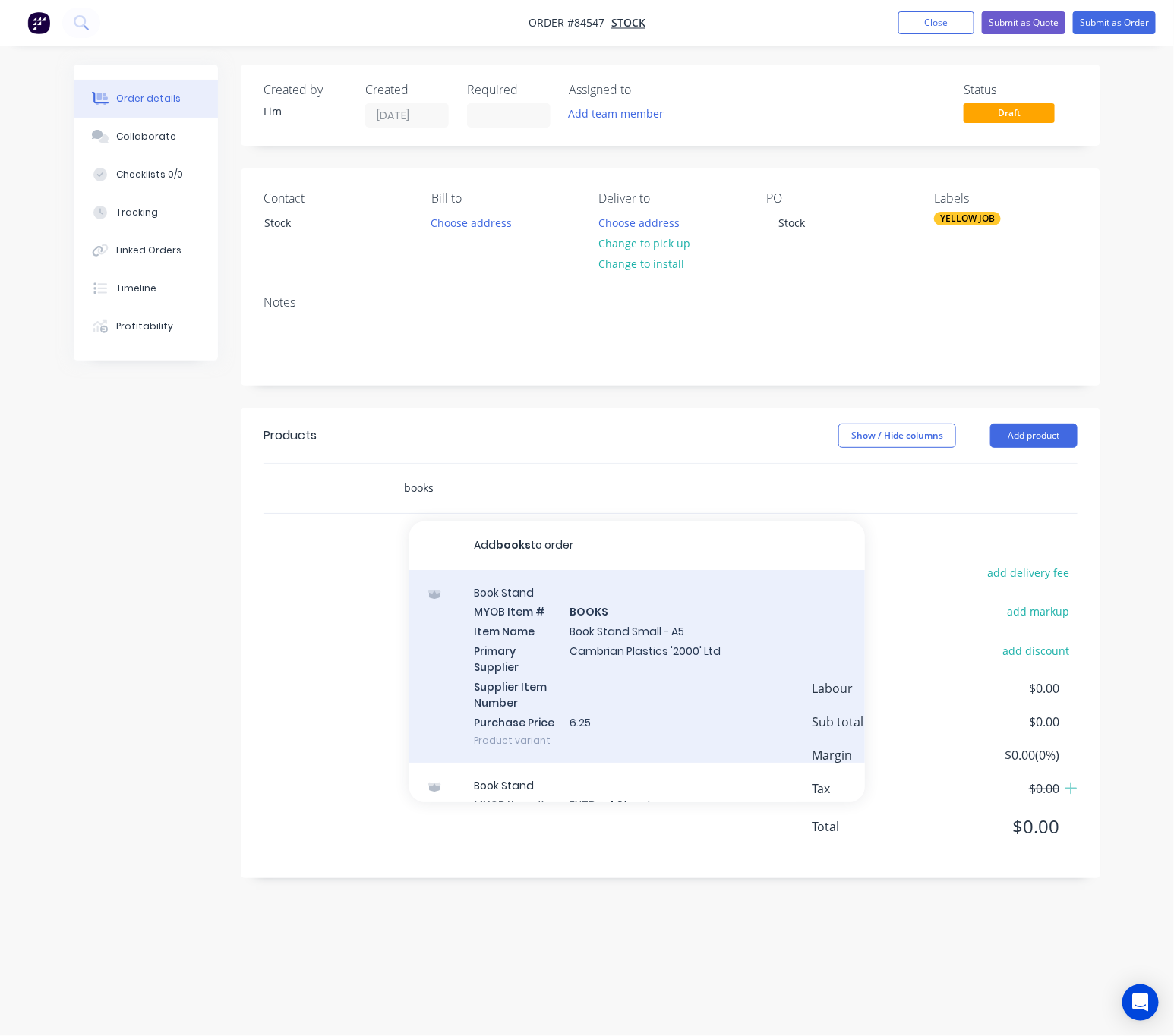
type input "books"
click at [762, 707] on div "Book Stand MYOB Item # BOOKS Item Name Book Stand Small - A5 Primary Supplier C…" at bounding box center [637, 666] width 456 height 194
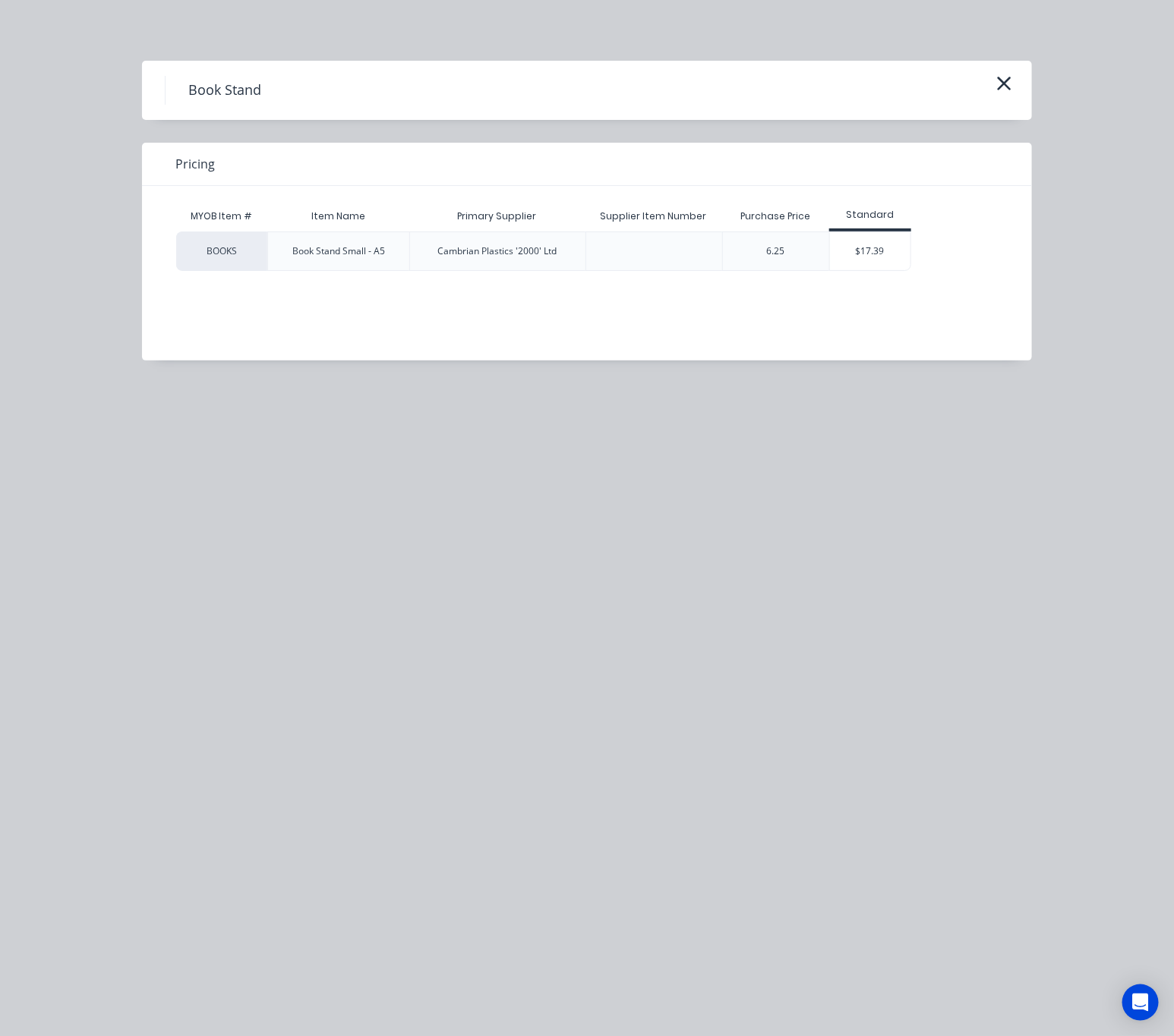
click at [891, 280] on div "MYOB Item # Item Name Primary Supplier Supplier Item Number Purchase Price Stan…" at bounding box center [575, 262] width 867 height 152
click at [891, 262] on div "$17.39" at bounding box center [869, 250] width 81 height 38
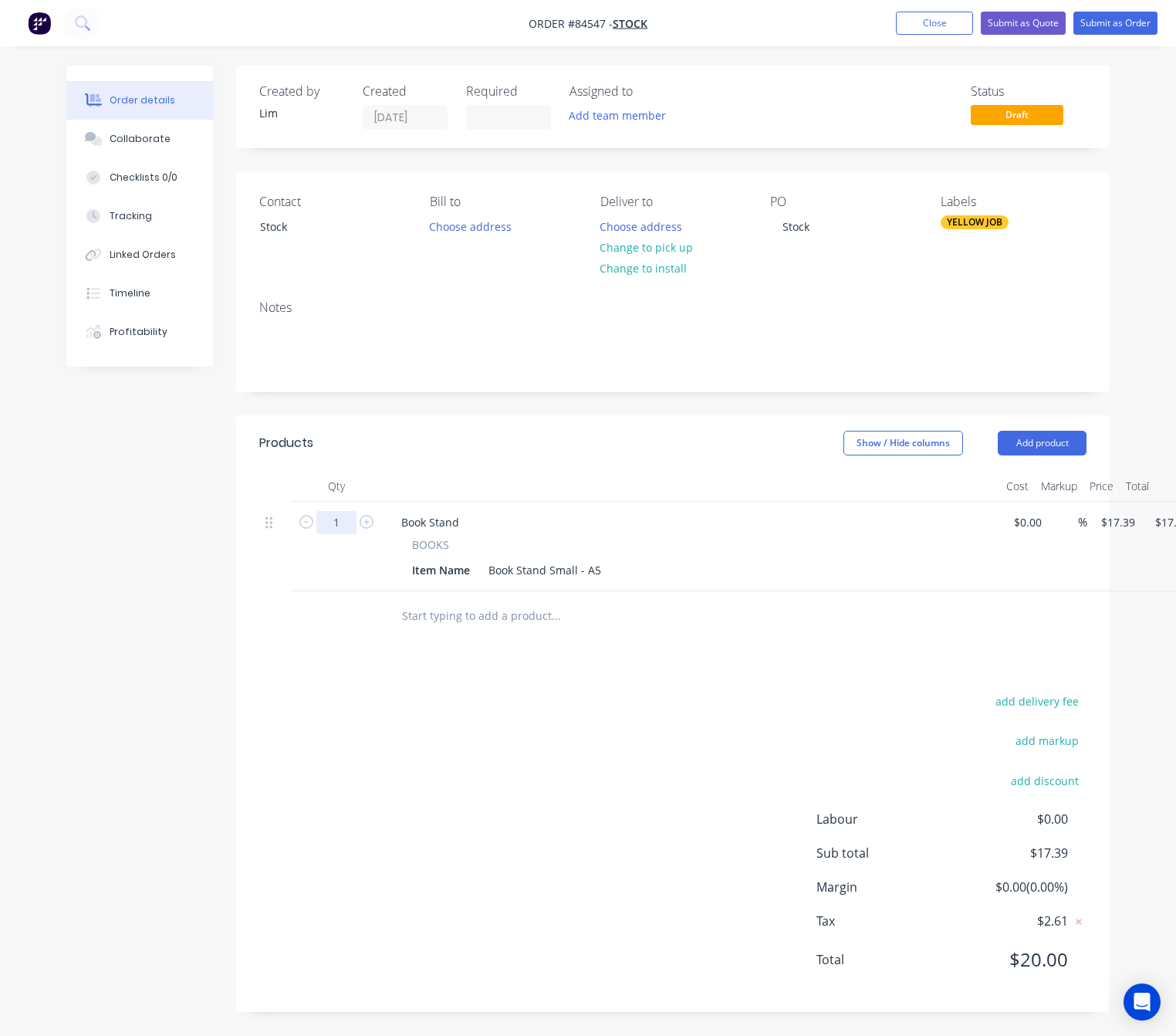
click at [337, 521] on input "1" at bounding box center [336, 522] width 40 height 23
click at [340, 526] on input "1" at bounding box center [336, 522] width 40 height 23
drag, startPoint x: 350, startPoint y: 526, endPoint x: 270, endPoint y: 530, distance: 80.1
click at [276, 528] on div "1 Book Stand BOOKS Item Name Book Stand Small - A5 $0.00 $0.00 % $17.39 $17.39 …" at bounding box center [673, 546] width 827 height 90
type input "20"
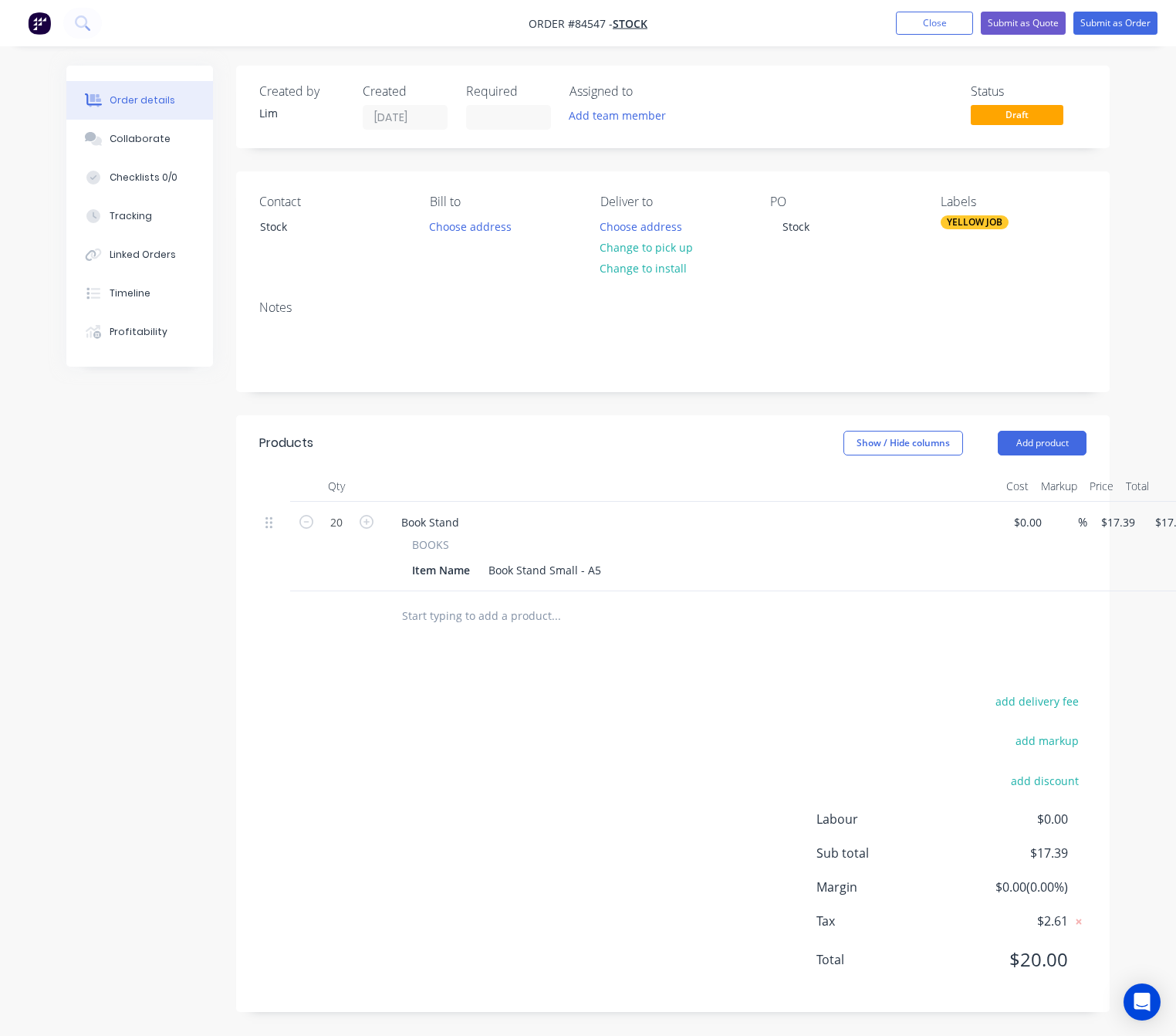
type input "$347.80"
click at [436, 880] on div "add delivery fee add markup add discount Labour $0.00 Sub total $17.39 Margin $…" at bounding box center [673, 839] width 827 height 298
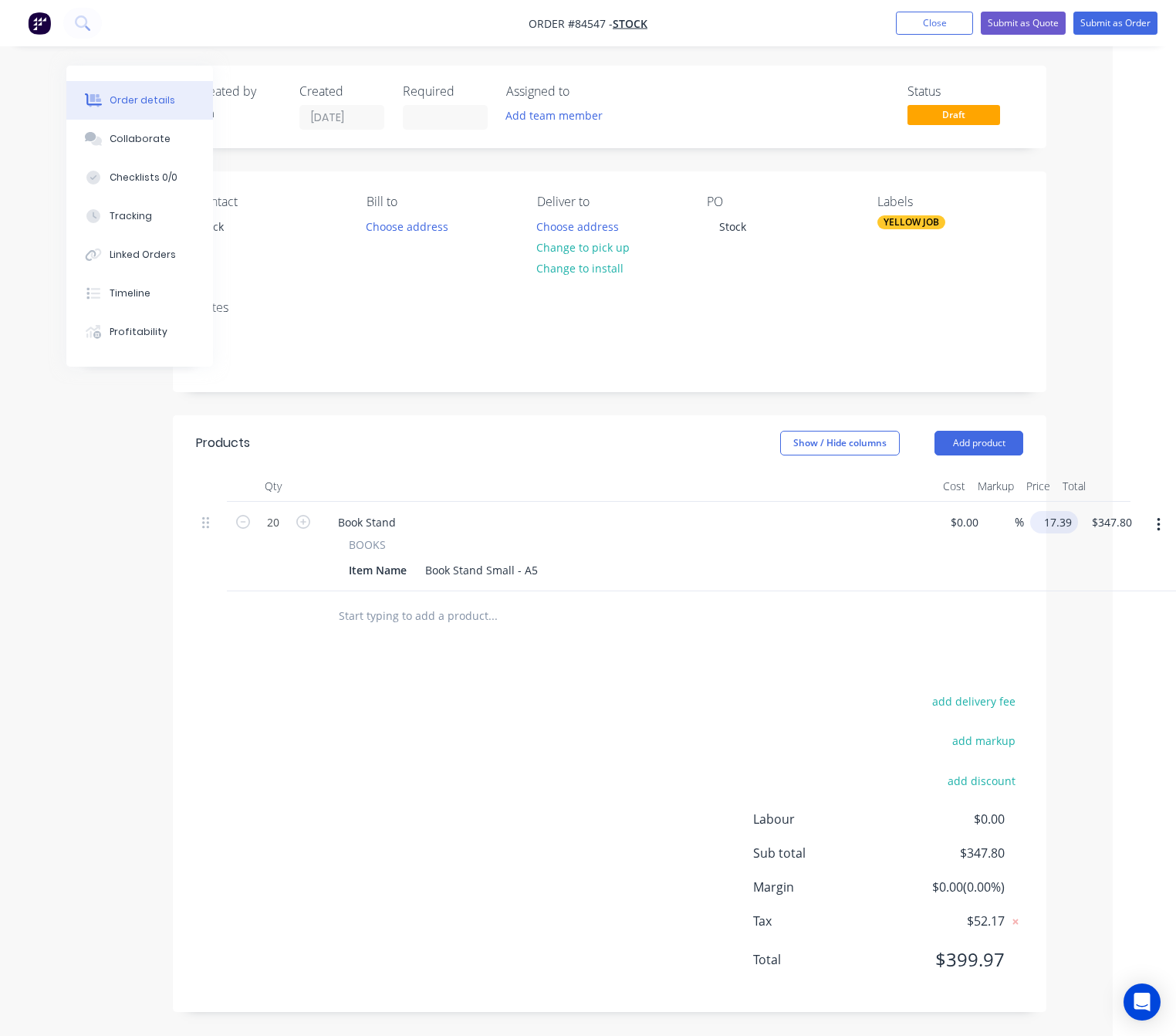
click at [1048, 511] on input "17.39" at bounding box center [1057, 522] width 42 height 22
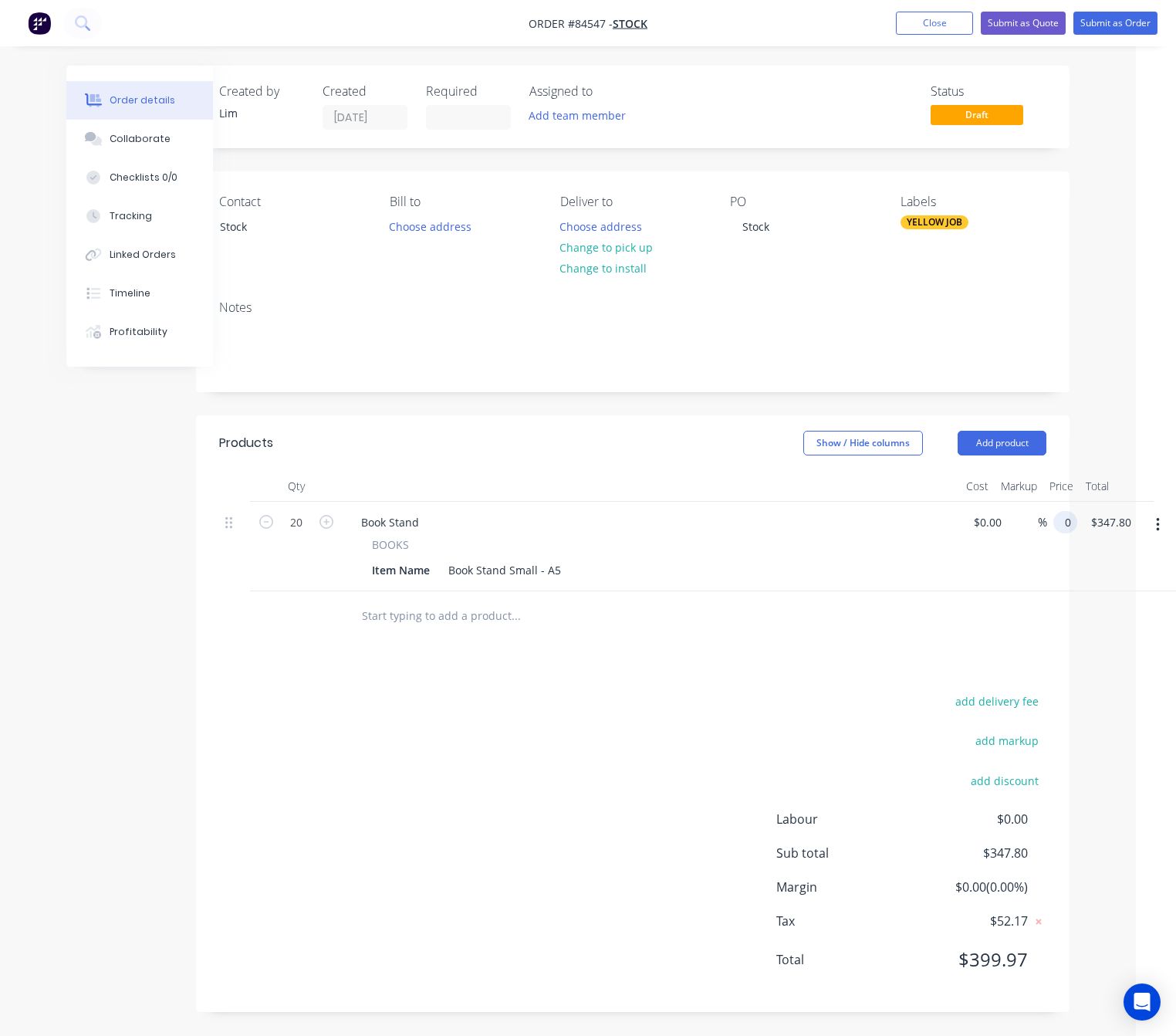
type input "$0.00"
click at [731, 655] on div "Products Show / Hide columns Add product Qty Cost Markup Price Total 20 Book St…" at bounding box center [633, 713] width 874 height 596
click at [1119, 28] on button "Submit as Order" at bounding box center [1115, 23] width 84 height 23
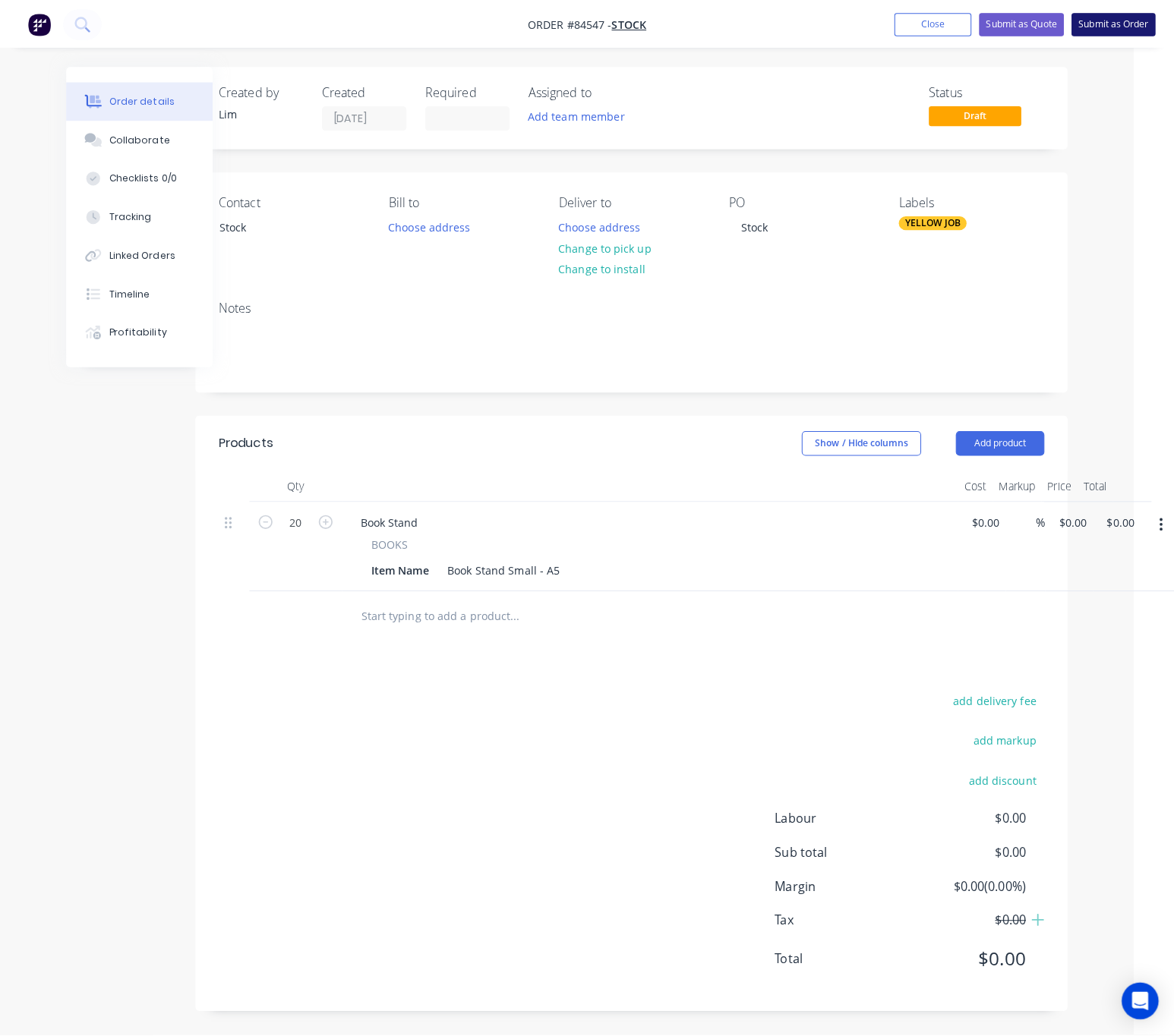
scroll to position [0, 0]
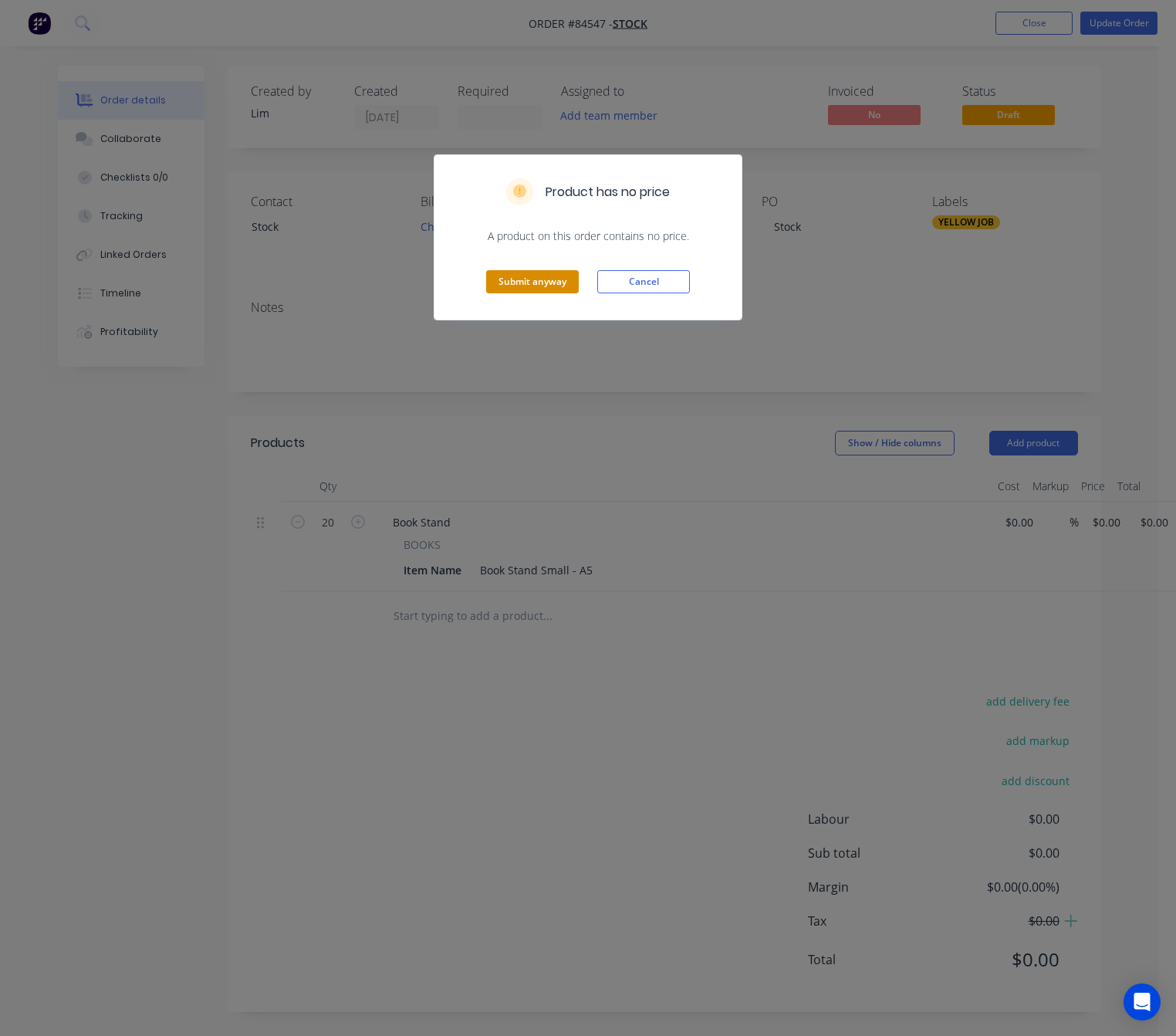
click at [557, 290] on button "Submit anyway" at bounding box center [532, 281] width 92 height 23
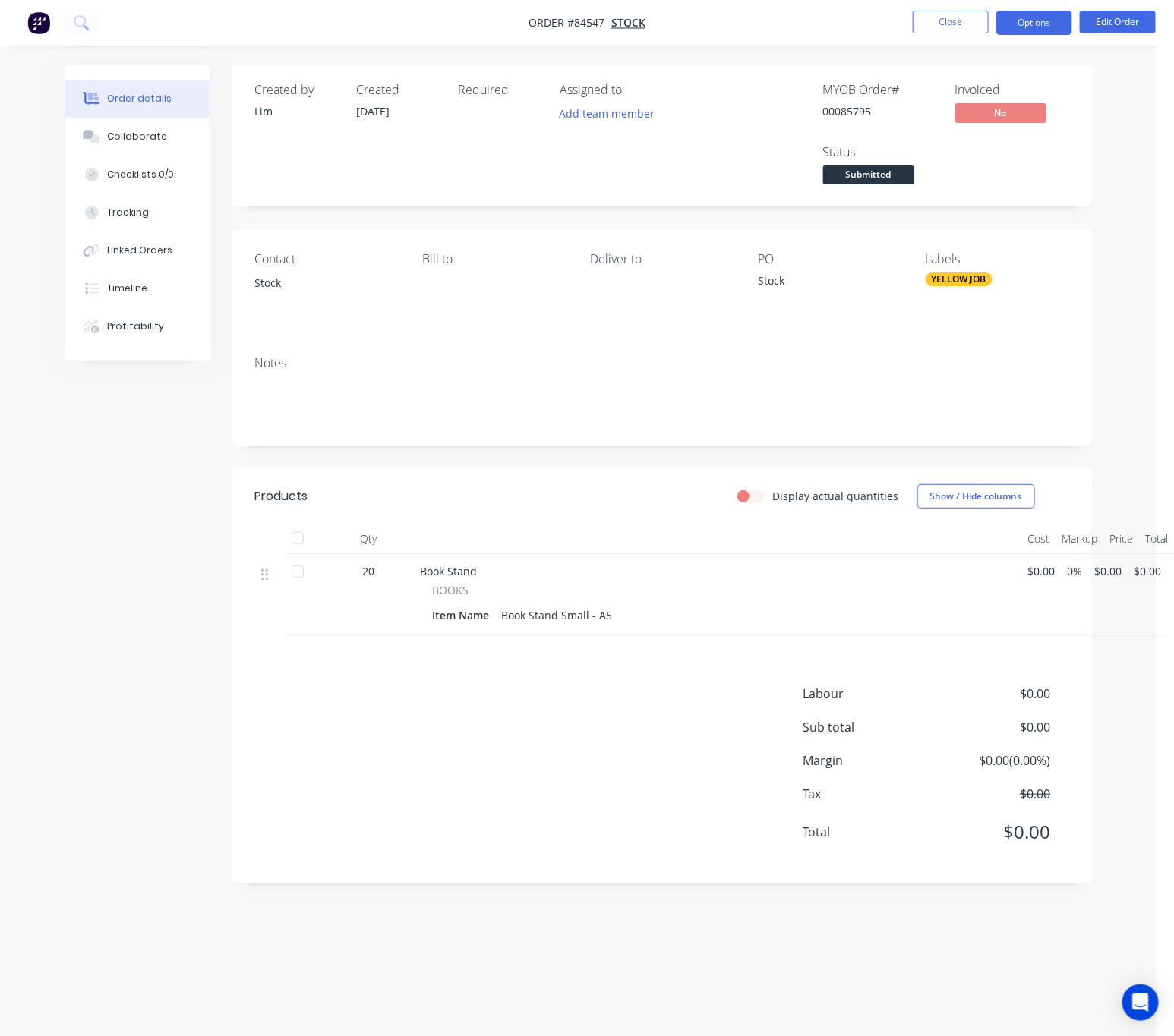
click at [1025, 21] on button "Options" at bounding box center [1034, 23] width 76 height 24
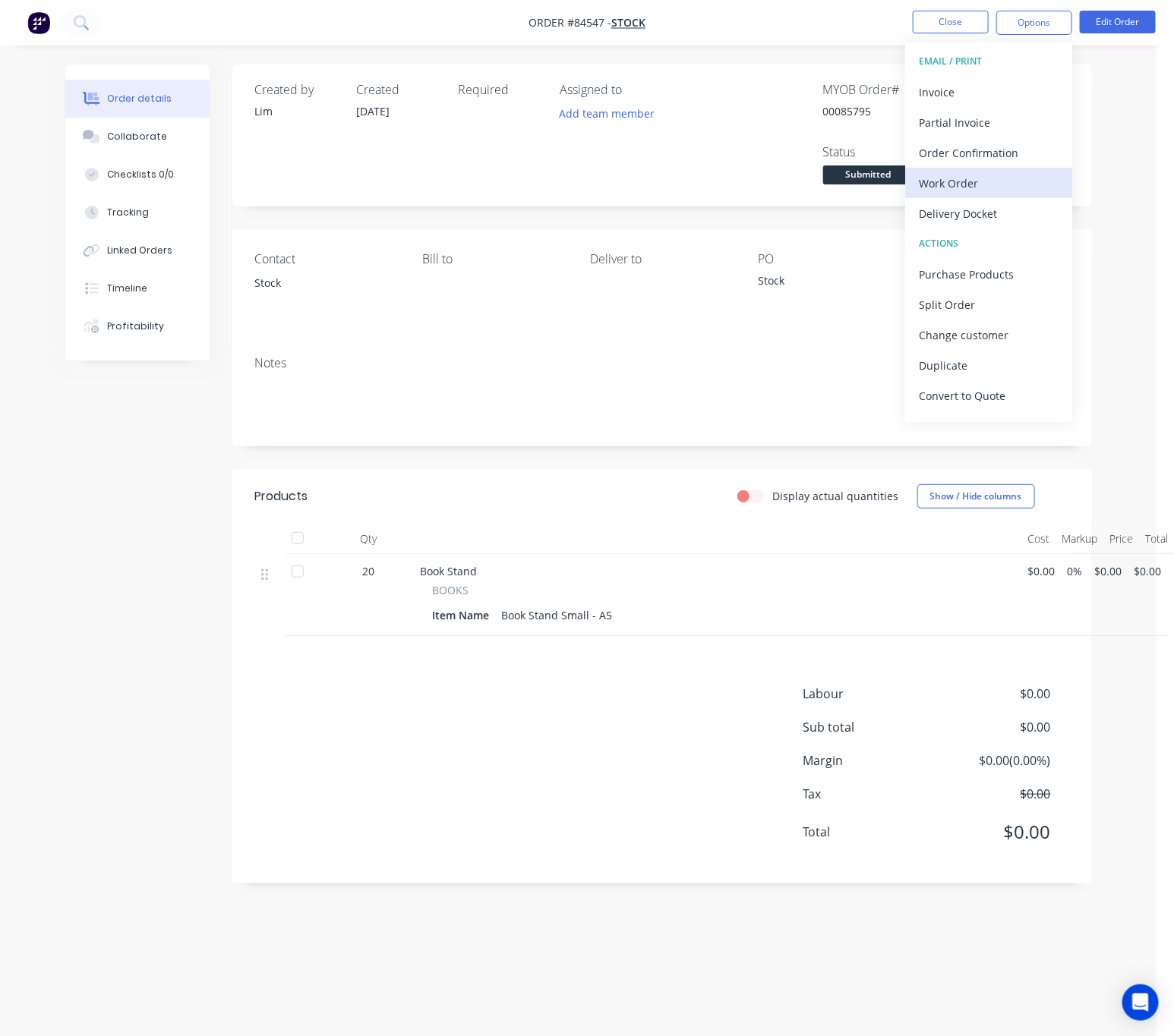
click at [980, 182] on div "Work Order" at bounding box center [988, 184] width 139 height 22
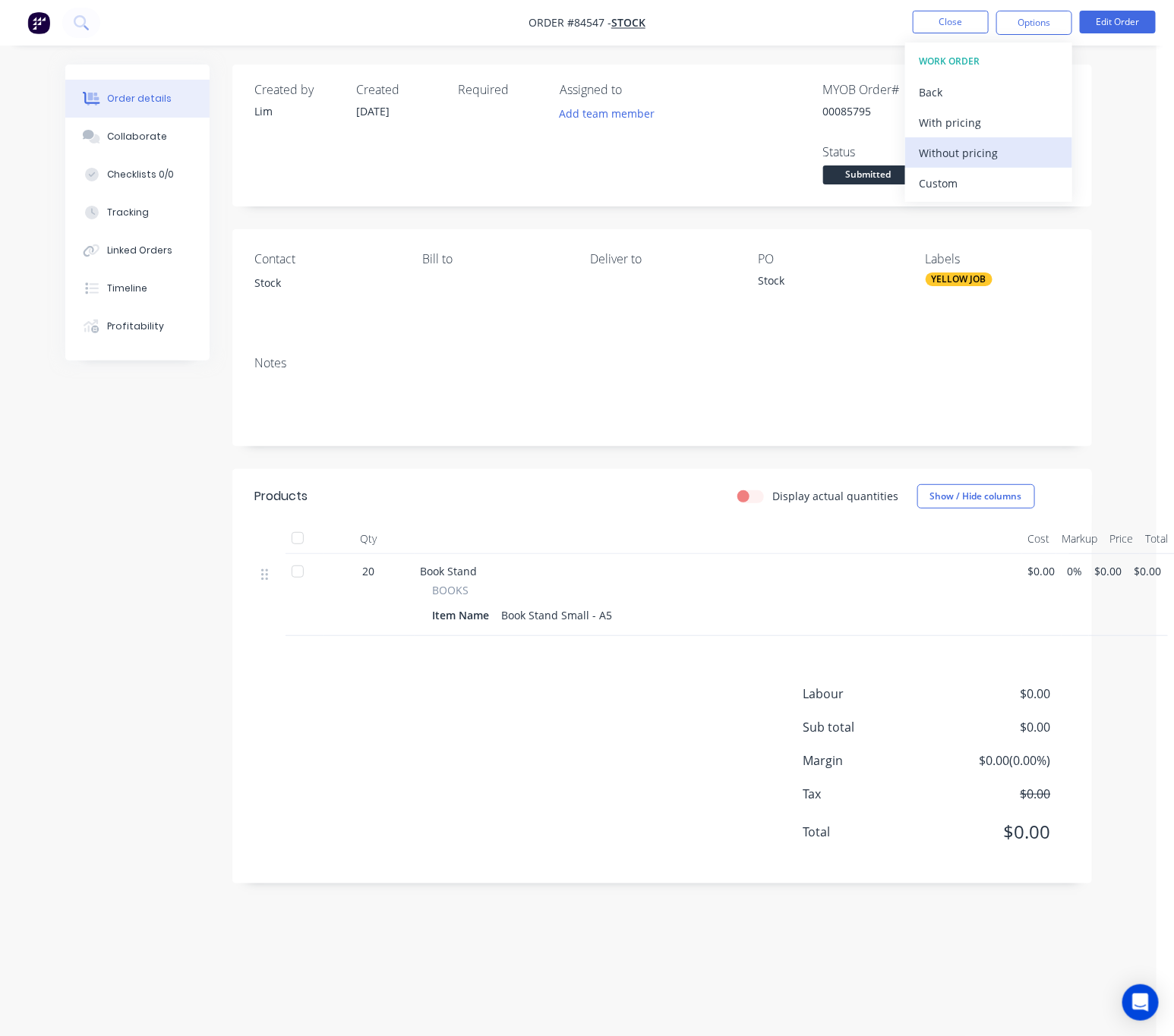
click at [986, 151] on div "Without pricing" at bounding box center [988, 153] width 139 height 22
click at [219, 475] on div "Created by Lim Created 11/09/25 Required Assigned to Add team member MYOB Order…" at bounding box center [578, 489] width 1026 height 849
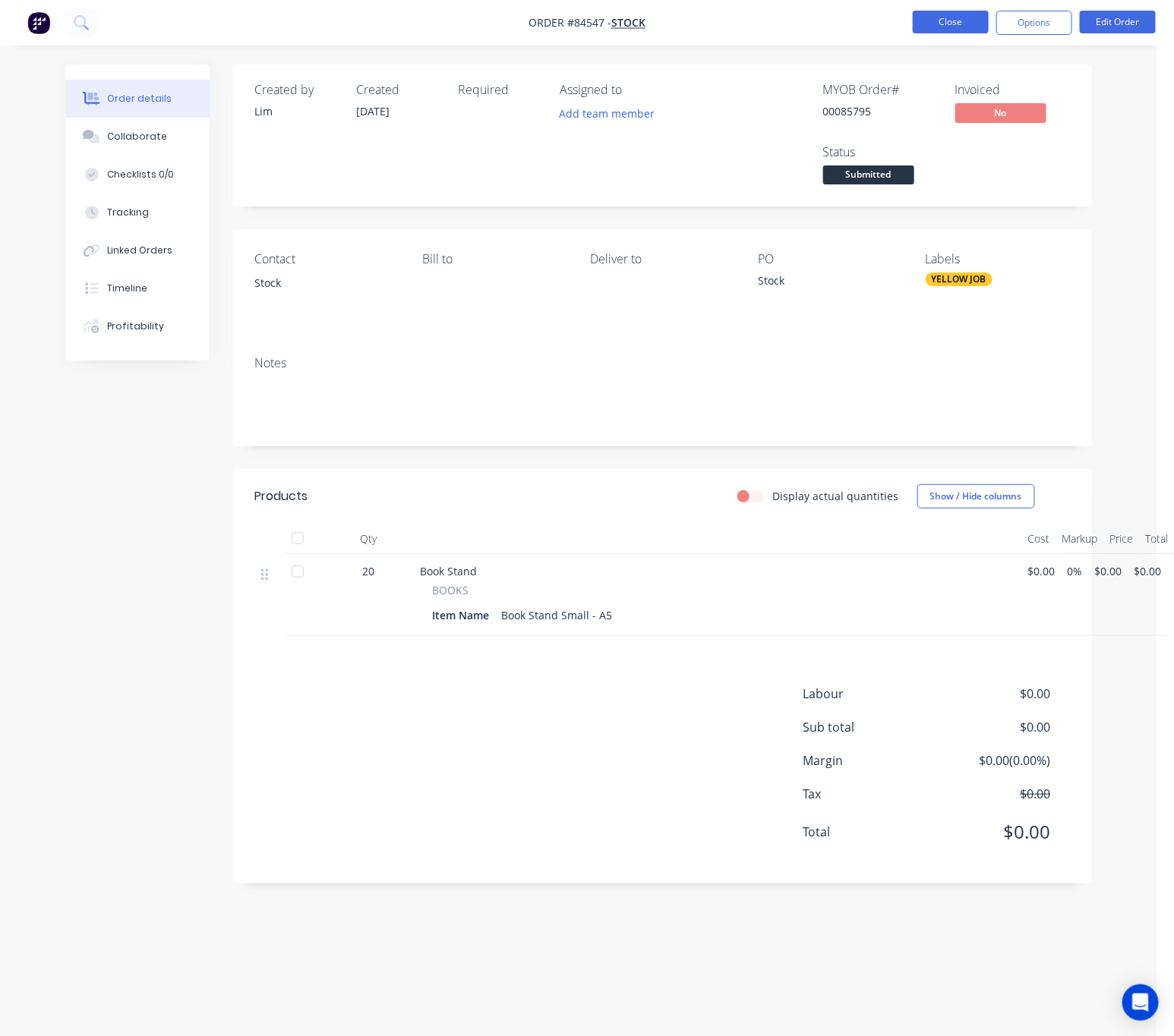
click at [957, 18] on button "Close" at bounding box center [950, 22] width 76 height 23
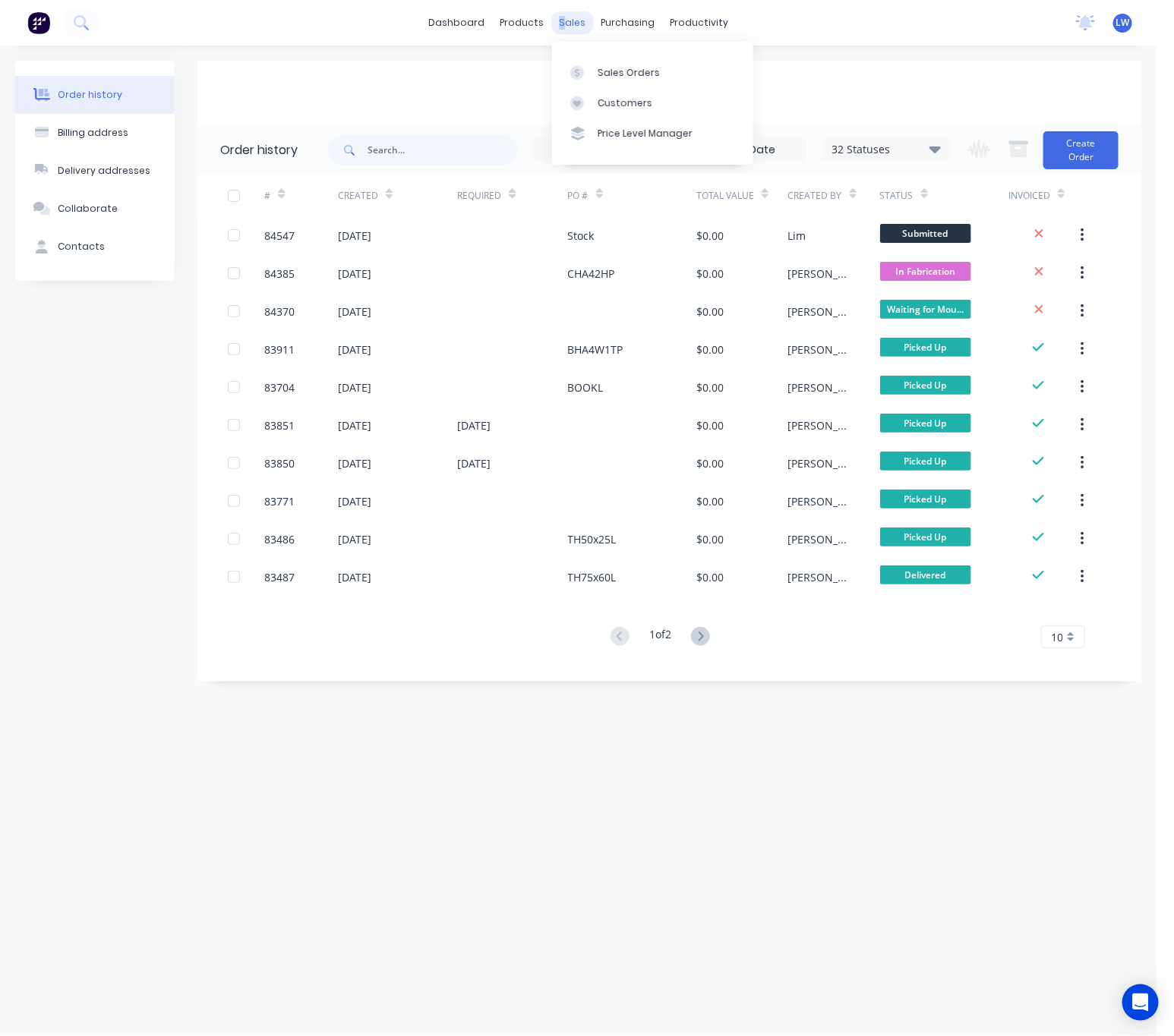
click at [562, 21] on div "sales" at bounding box center [572, 23] width 42 height 23
click at [615, 83] on link "Sales Orders" at bounding box center [652, 72] width 201 height 30
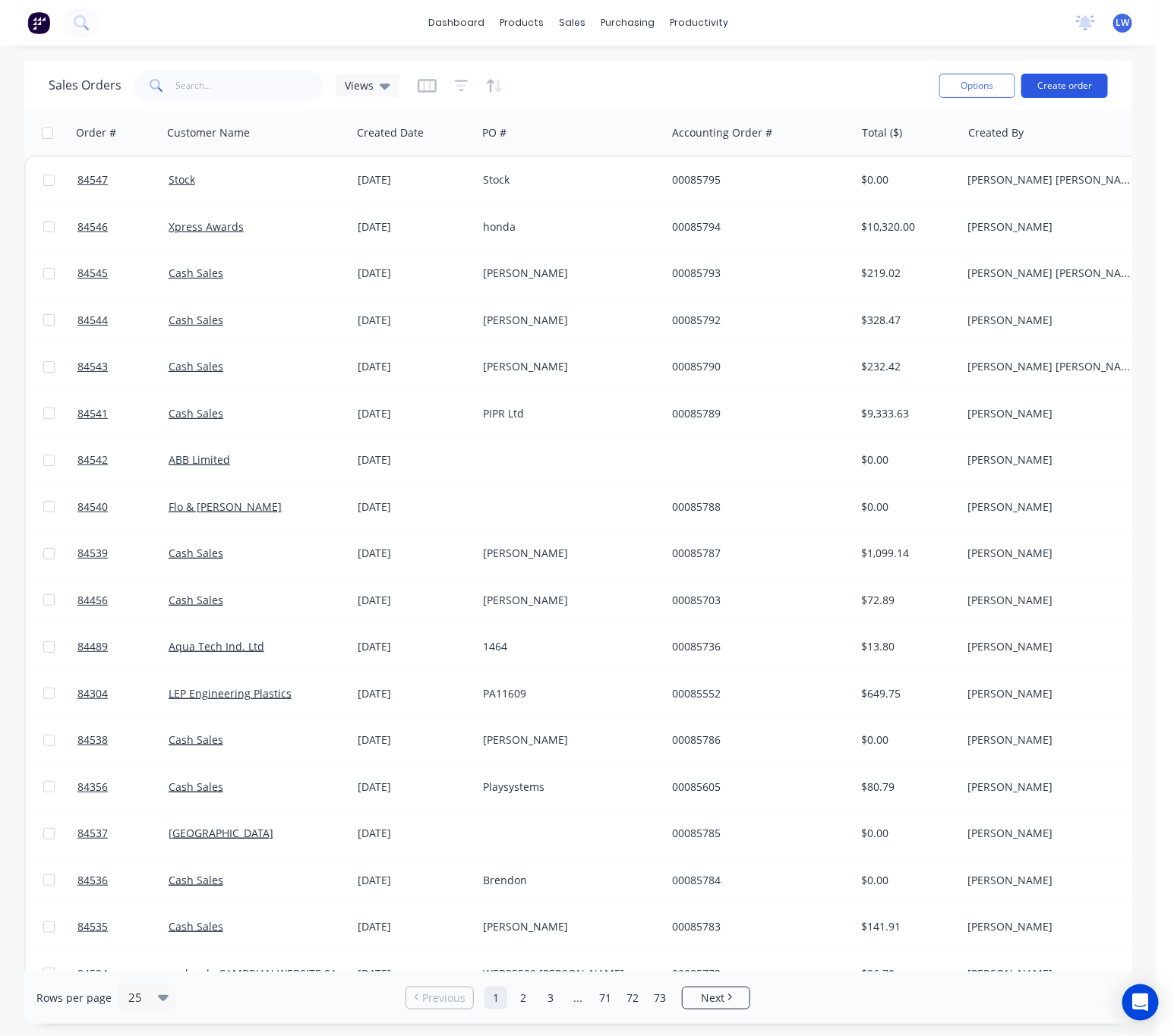
click at [1077, 80] on button "Create order" at bounding box center [1065, 85] width 87 height 24
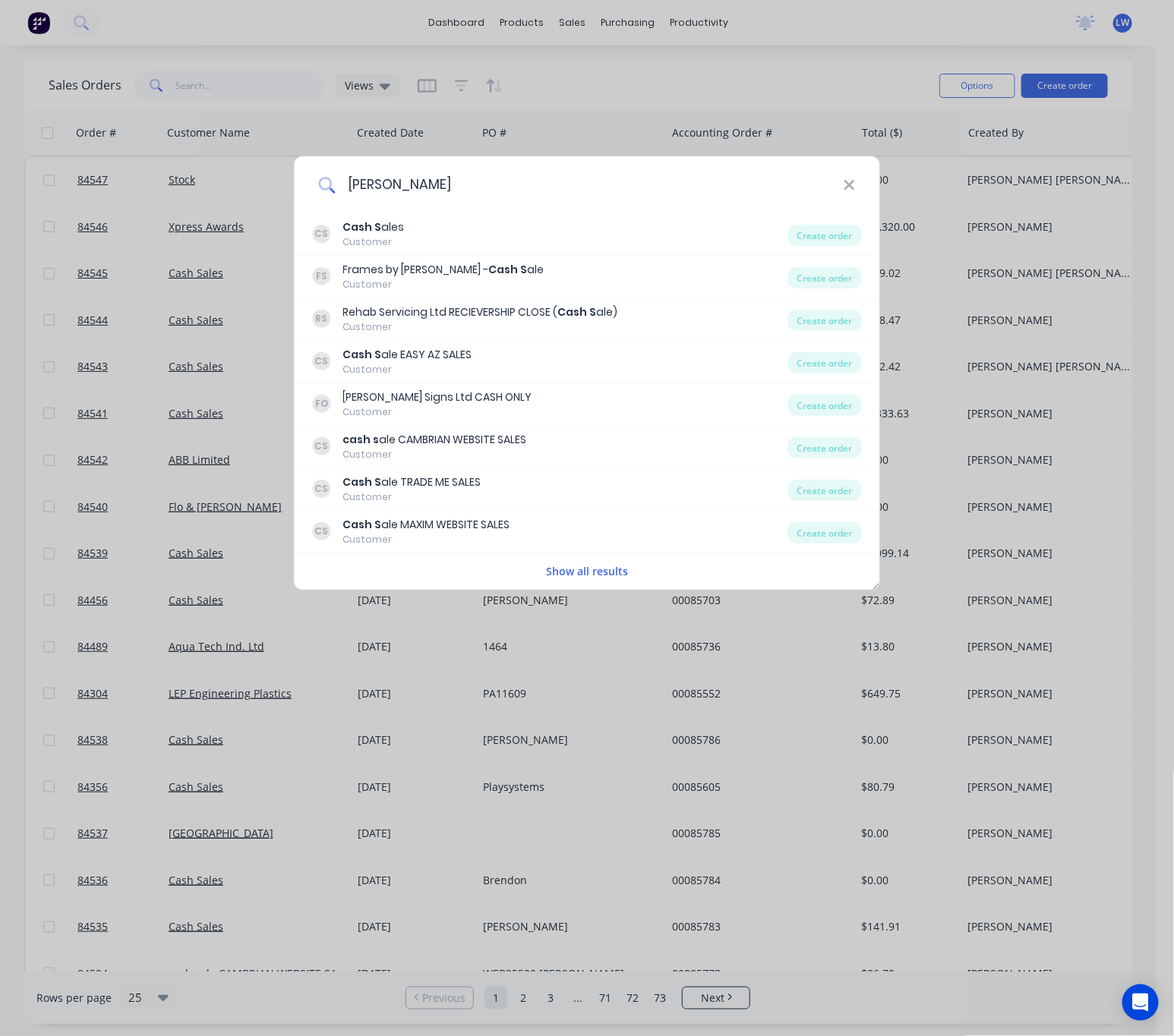
type input "cash sale"
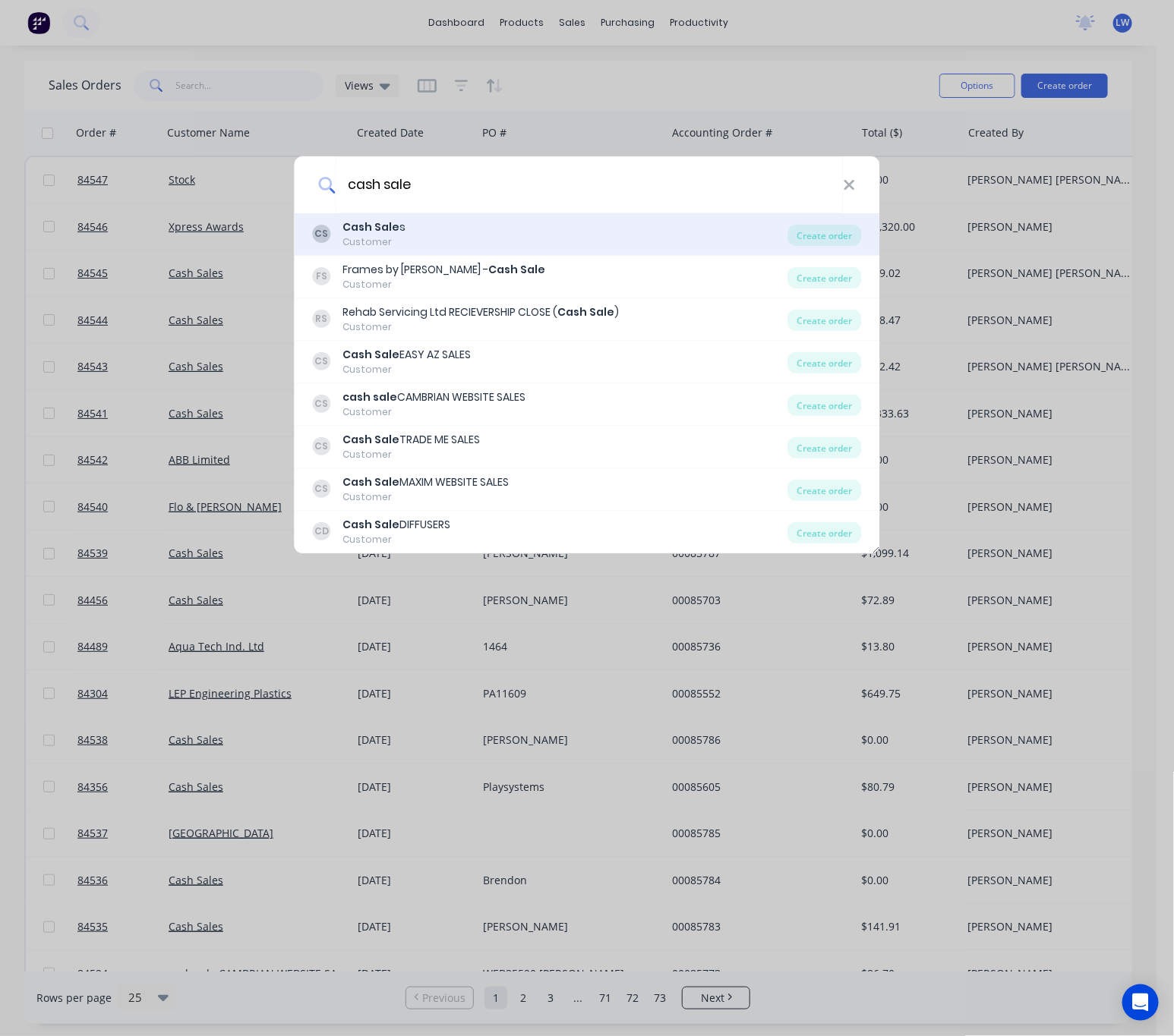
click at [474, 244] on div "CS Cash Sale s Customer" at bounding box center [551, 234] width 476 height 29
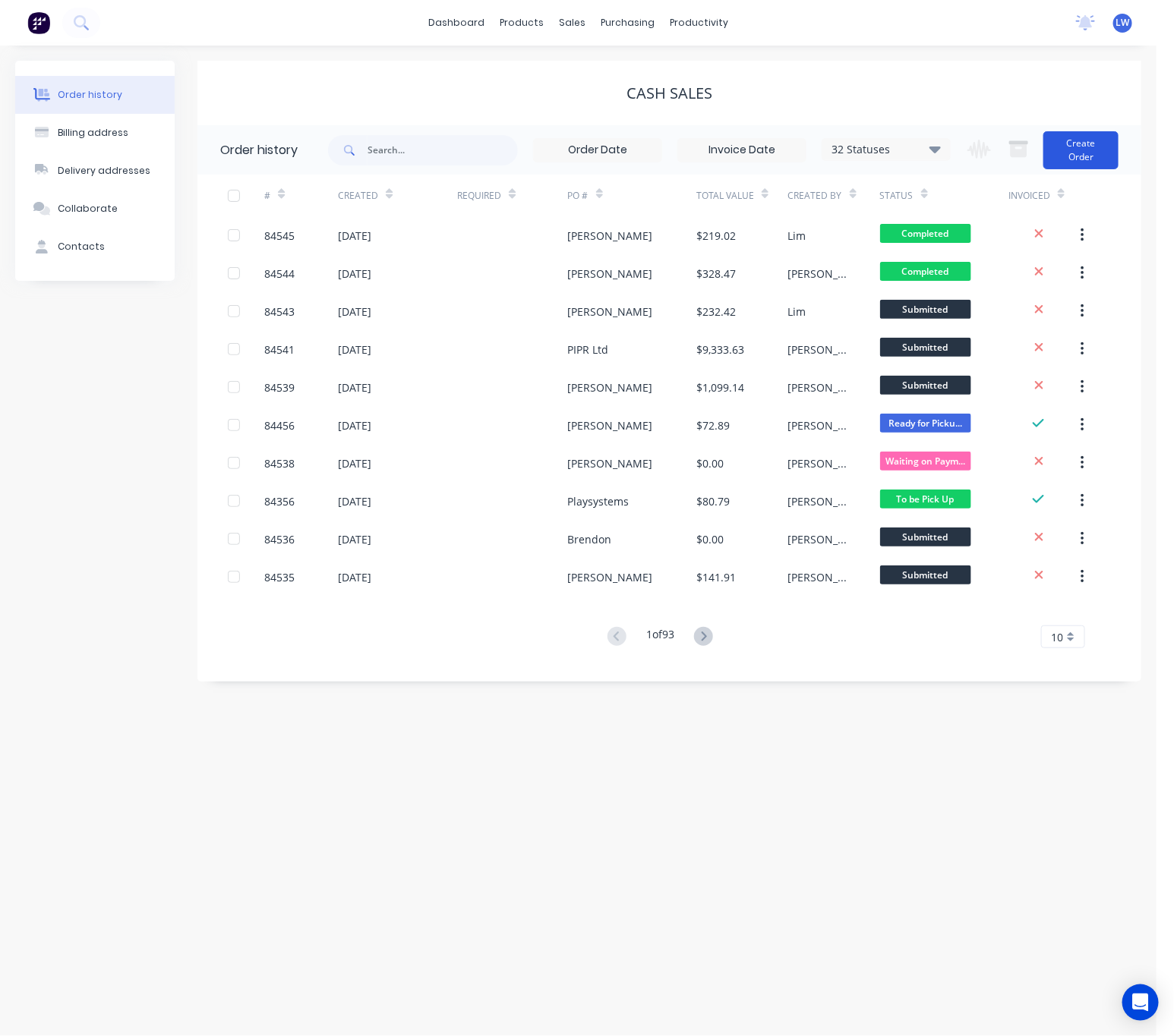
click at [1096, 159] on button "Create Order" at bounding box center [1081, 149] width 75 height 38
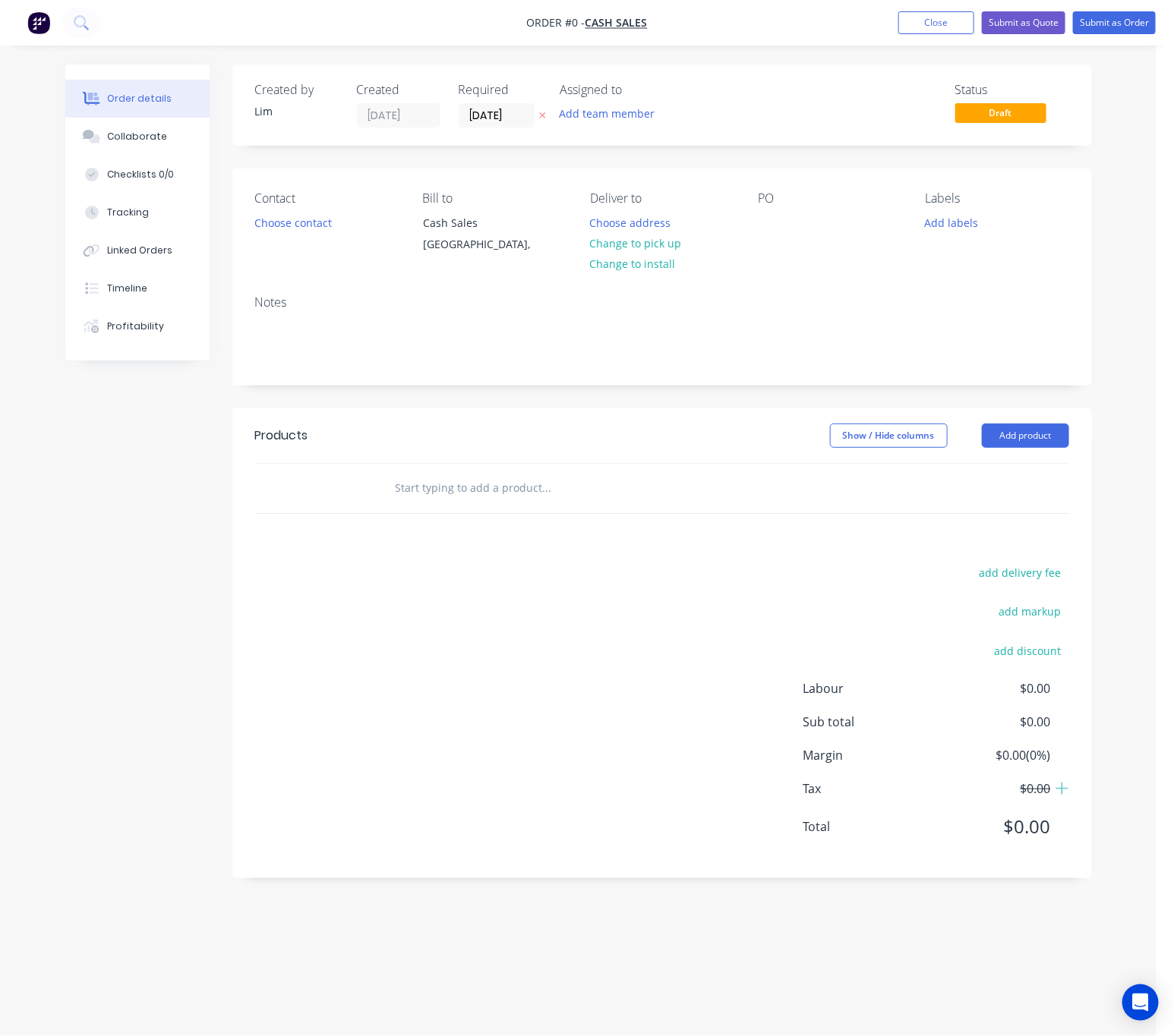
click at [542, 107] on button "button" at bounding box center [542, 115] width 16 height 18
click at [299, 228] on button "Choose contact" at bounding box center [293, 222] width 93 height 21
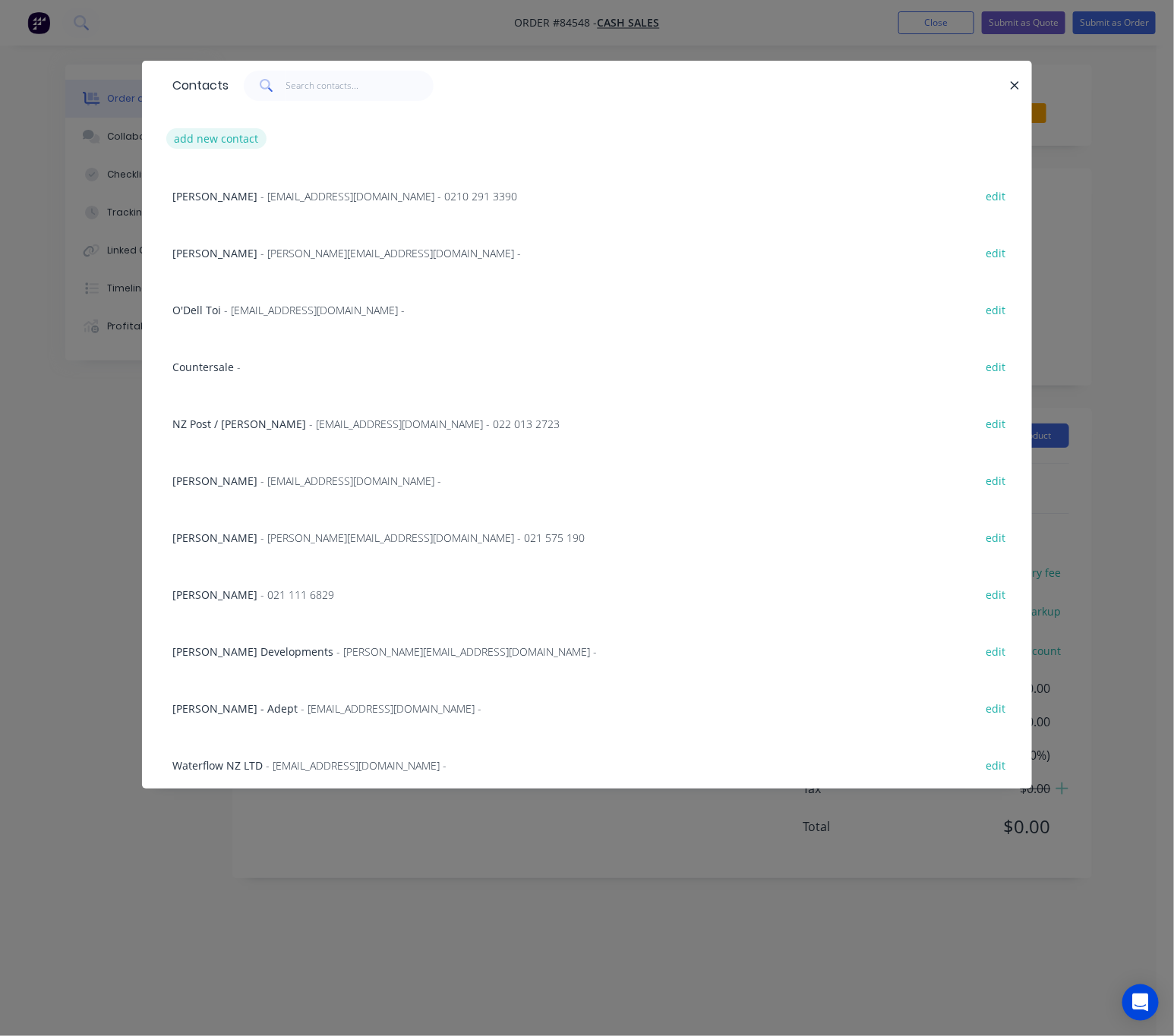
click at [242, 142] on button "add new contact" at bounding box center [216, 138] width 100 height 21
select select "NZ"
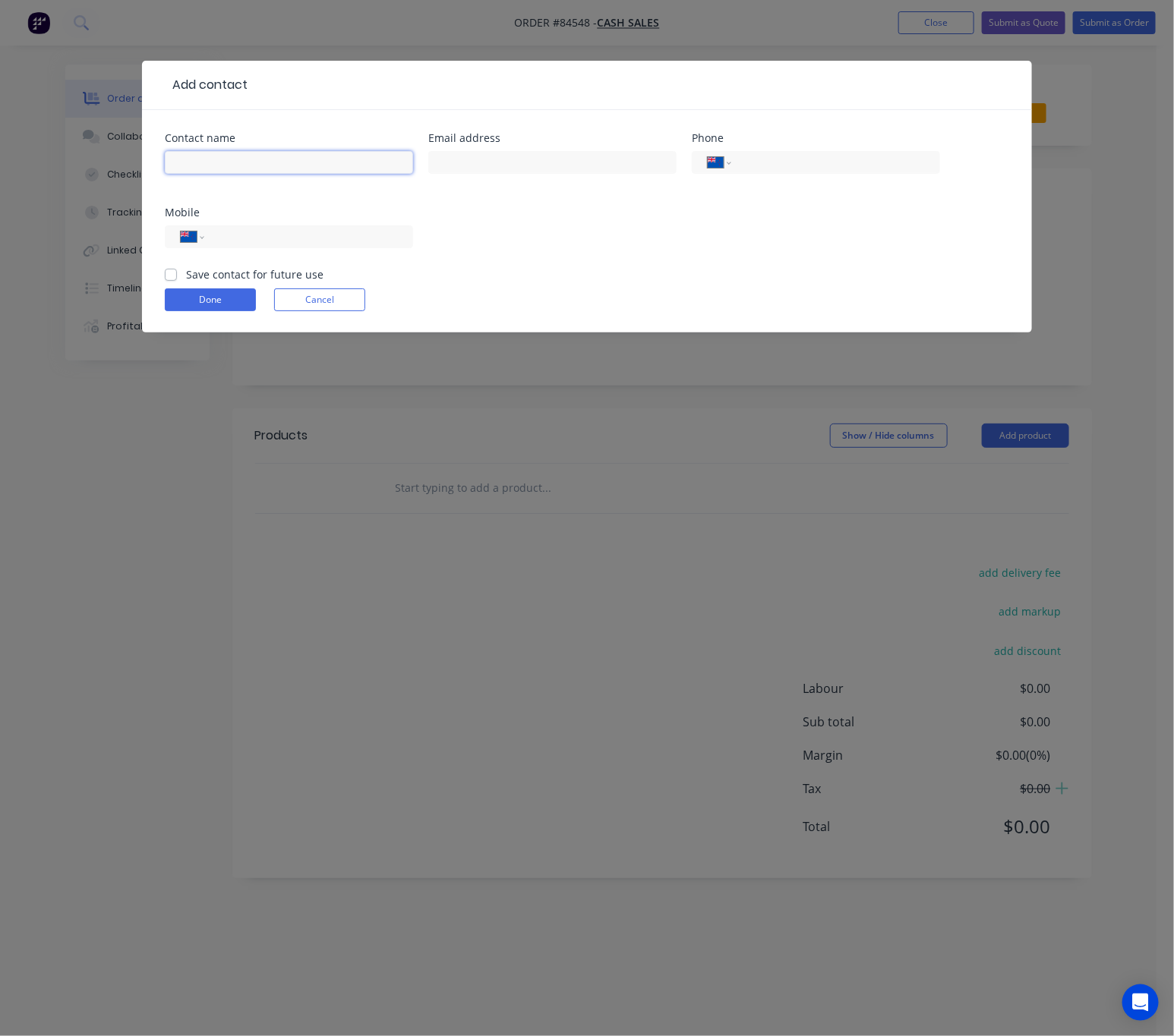
click at [239, 160] on input "text" at bounding box center [288, 162] width 248 height 23
type input "Carlos"
click at [542, 151] on input "text" at bounding box center [552, 162] width 248 height 23
click at [320, 244] on input "tel" at bounding box center [305, 237] width 182 height 18
type input "0210 222 0444"
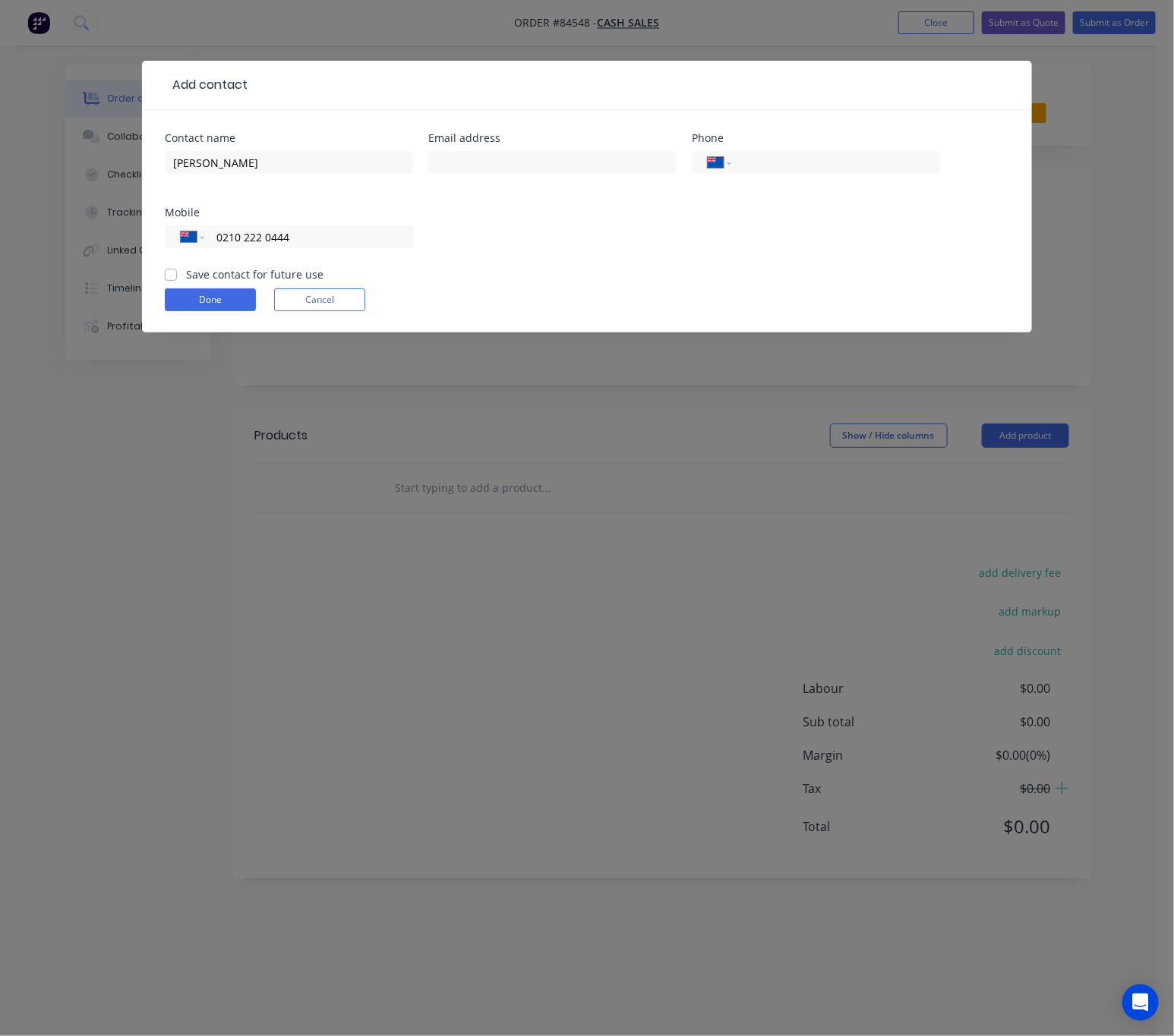
click at [344, 235] on input "0210 222 0444" at bounding box center [305, 237] width 182 height 18
click at [186, 274] on label "Save contact for future use" at bounding box center [254, 274] width 138 height 16
click at [172, 274] on input "Save contact for future use" at bounding box center [170, 273] width 13 height 14
checkbox input "true"
click at [201, 305] on button "Done" at bounding box center [209, 299] width 91 height 23
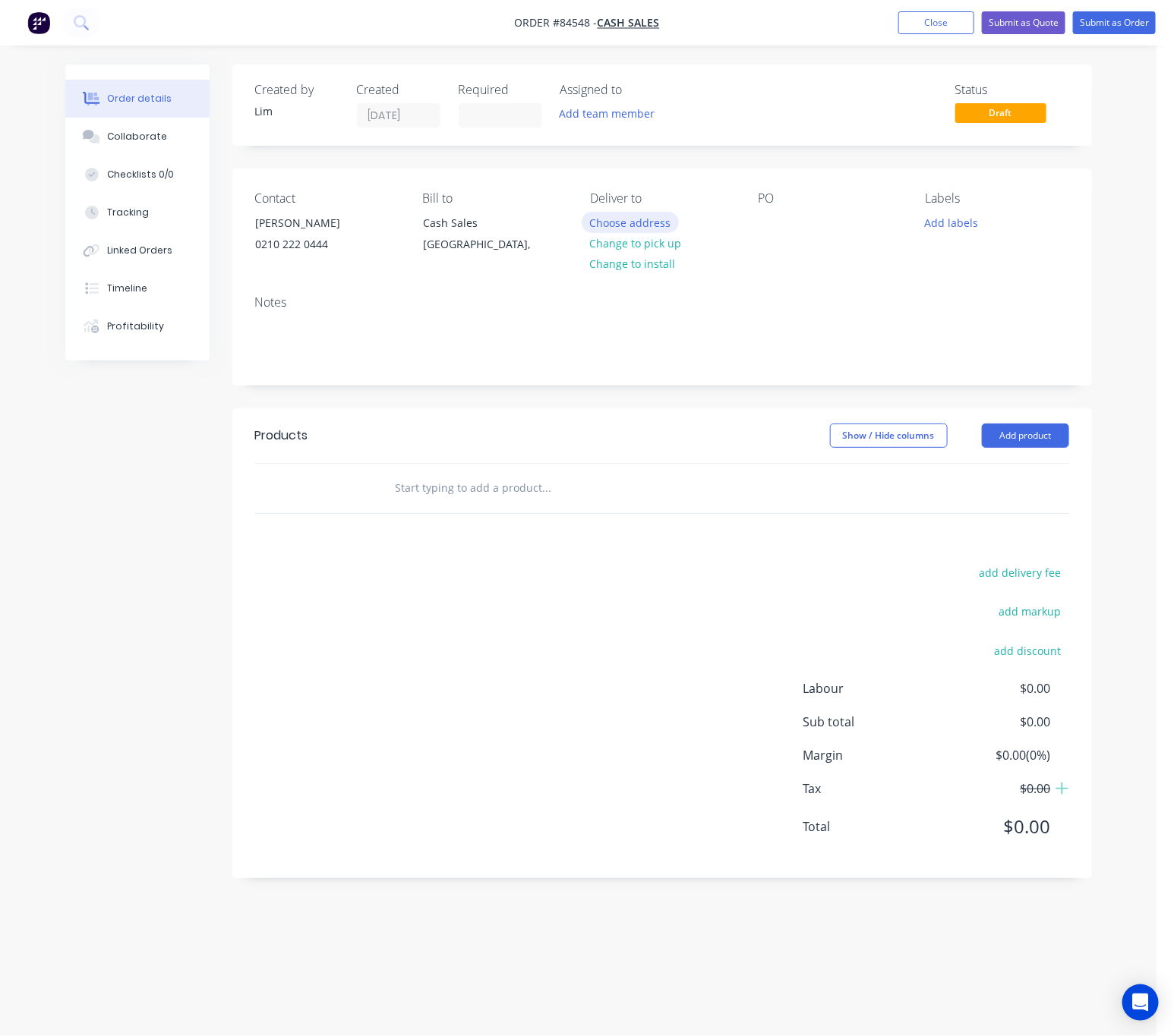
click at [642, 213] on button "Choose address" at bounding box center [630, 222] width 97 height 21
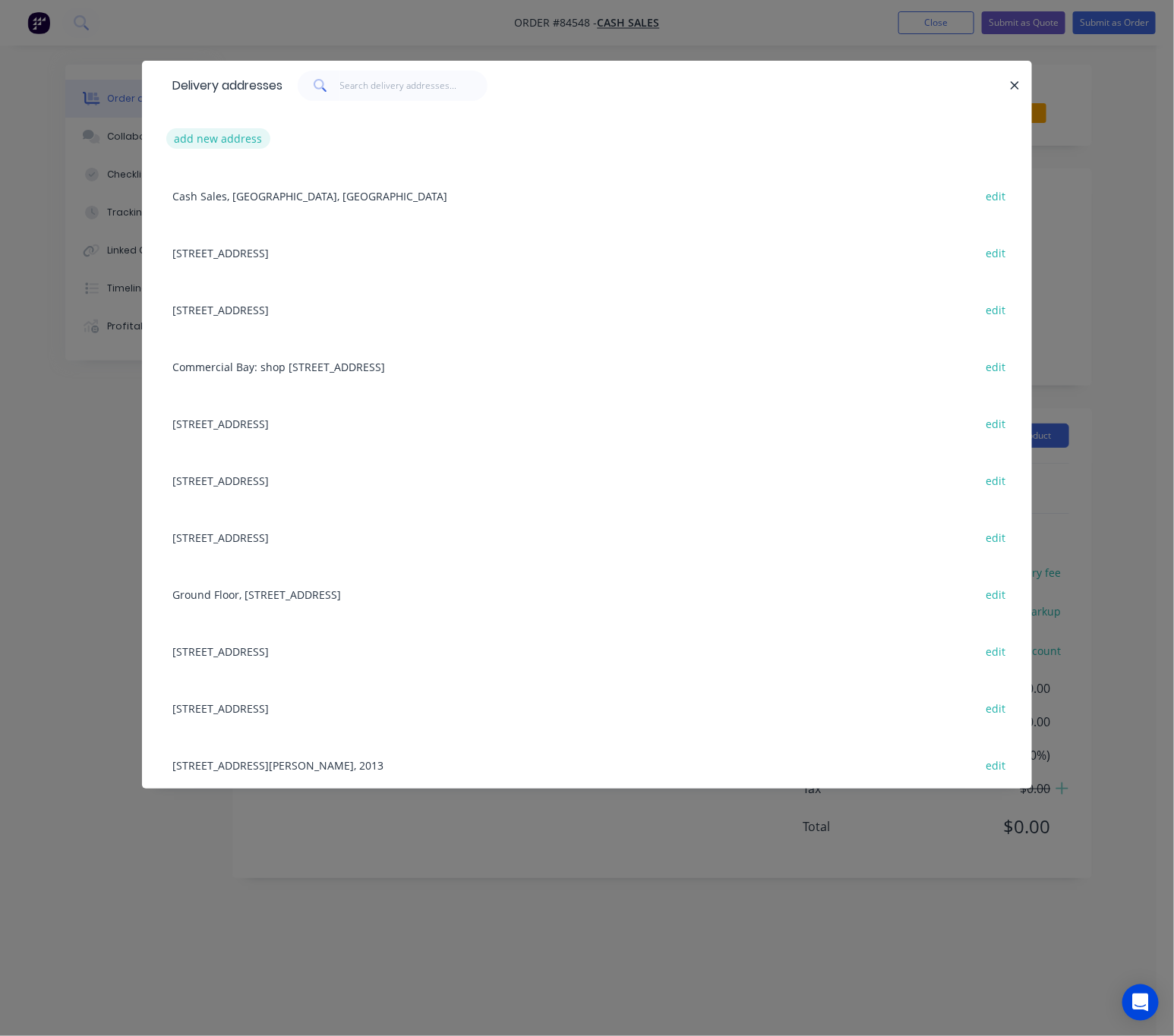
click at [217, 142] on button "add new address" at bounding box center [218, 138] width 104 height 21
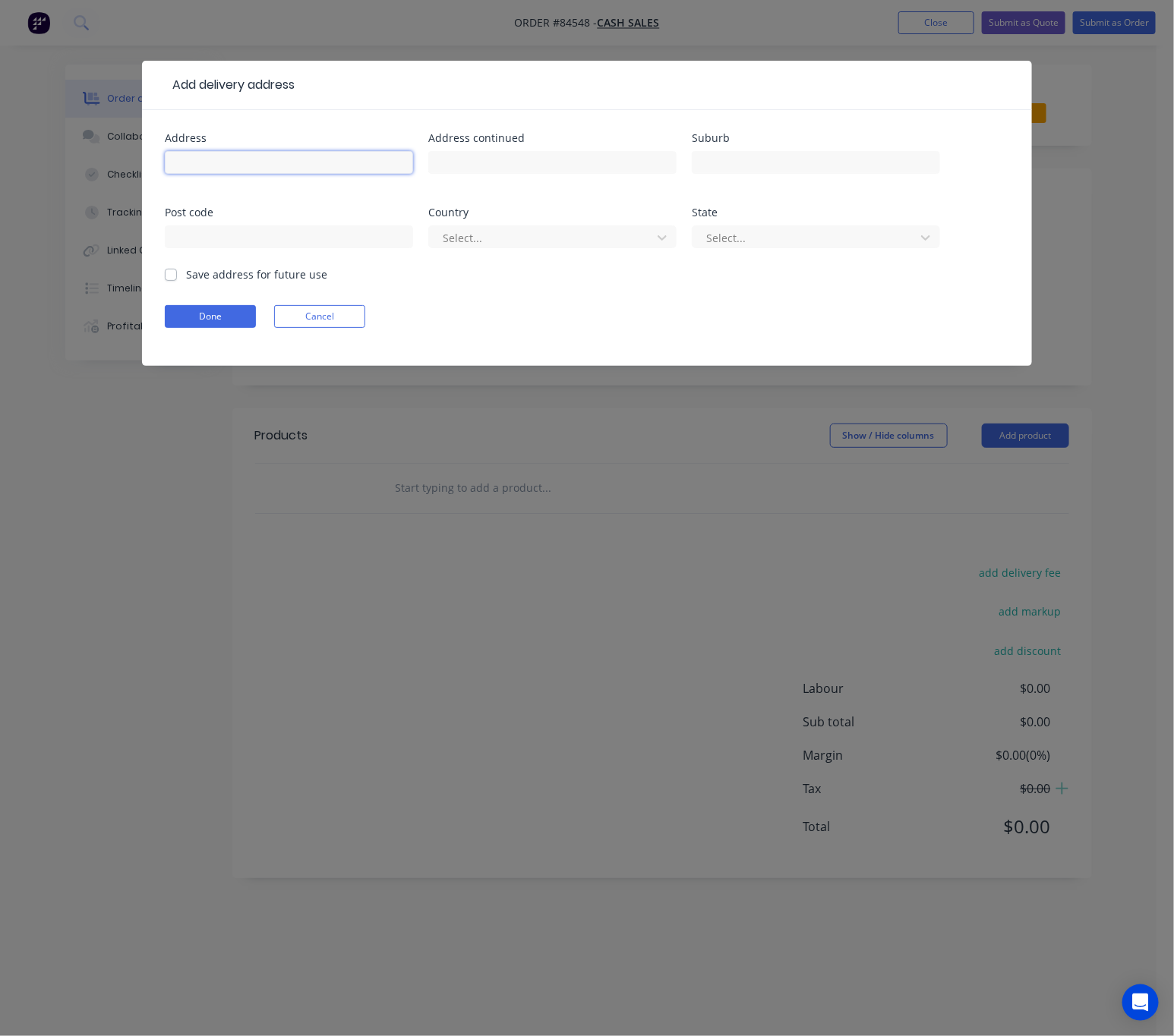
click at [238, 155] on input "text" at bounding box center [288, 162] width 248 height 23
type input "526 Ridge Road"
click at [723, 167] on input "text" at bounding box center [815, 162] width 248 height 23
type input "Riverhead - Auckland"
click at [313, 226] on input "text" at bounding box center [288, 236] width 248 height 23
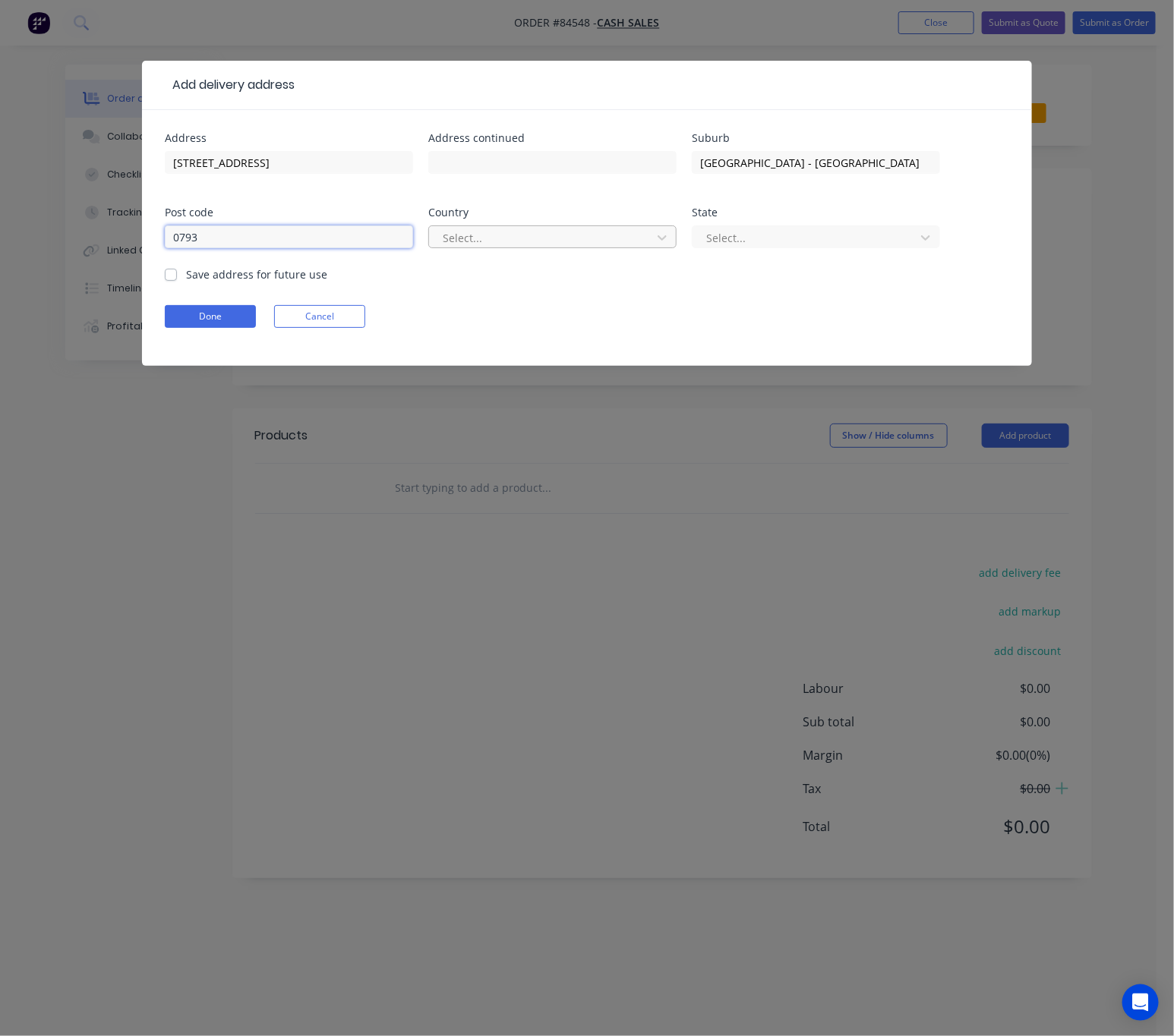
type input "0793"
click at [547, 244] on div at bounding box center [542, 238] width 203 height 19
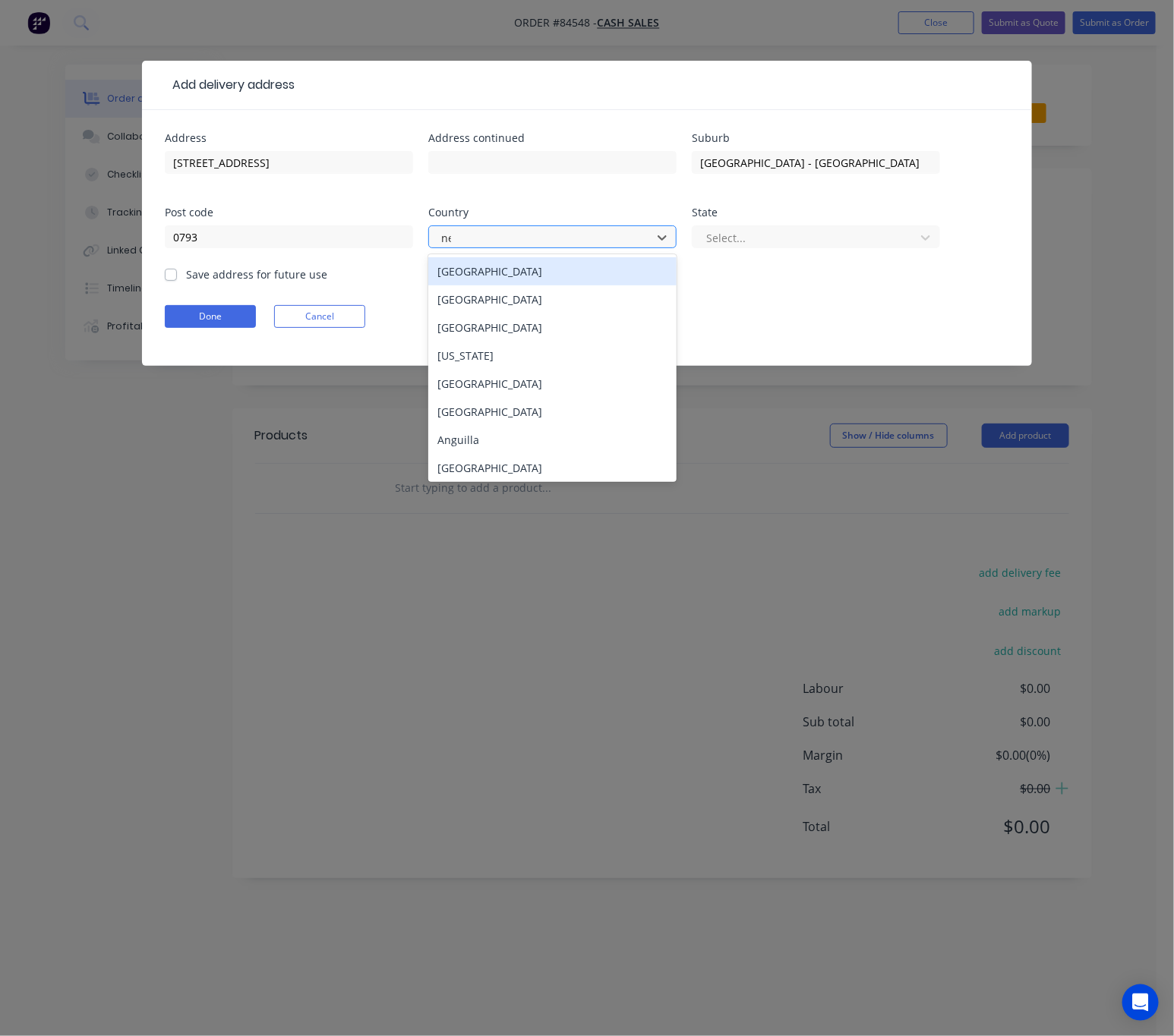
type input "new"
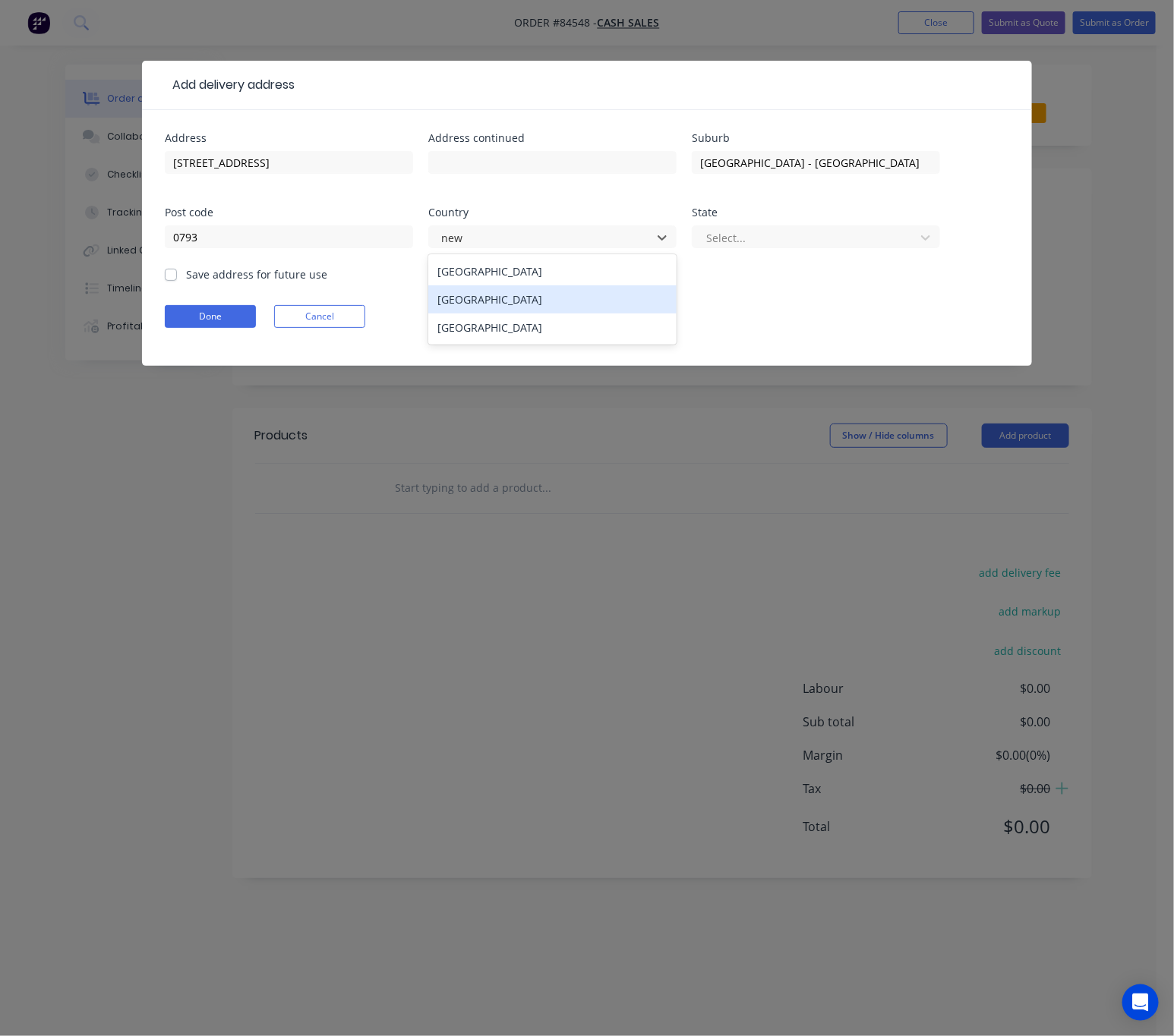
drag, startPoint x: 558, startPoint y: 299, endPoint x: 582, endPoint y: 294, distance: 24.5
click at [559, 300] on div "New Zealand" at bounding box center [552, 299] width 248 height 28
click at [809, 237] on div at bounding box center [805, 238] width 203 height 19
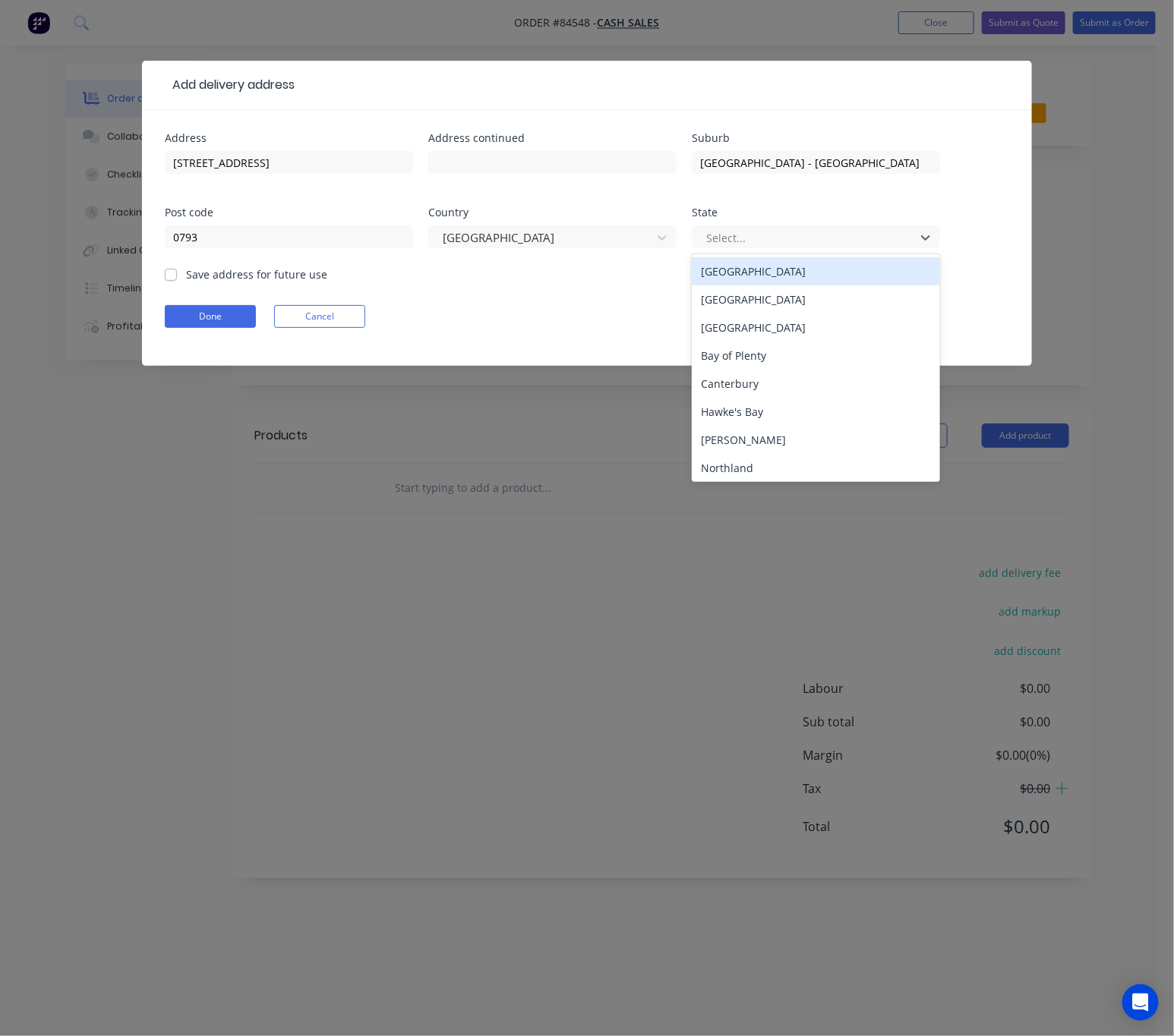
click at [777, 276] on div "North Island" at bounding box center [815, 271] width 248 height 28
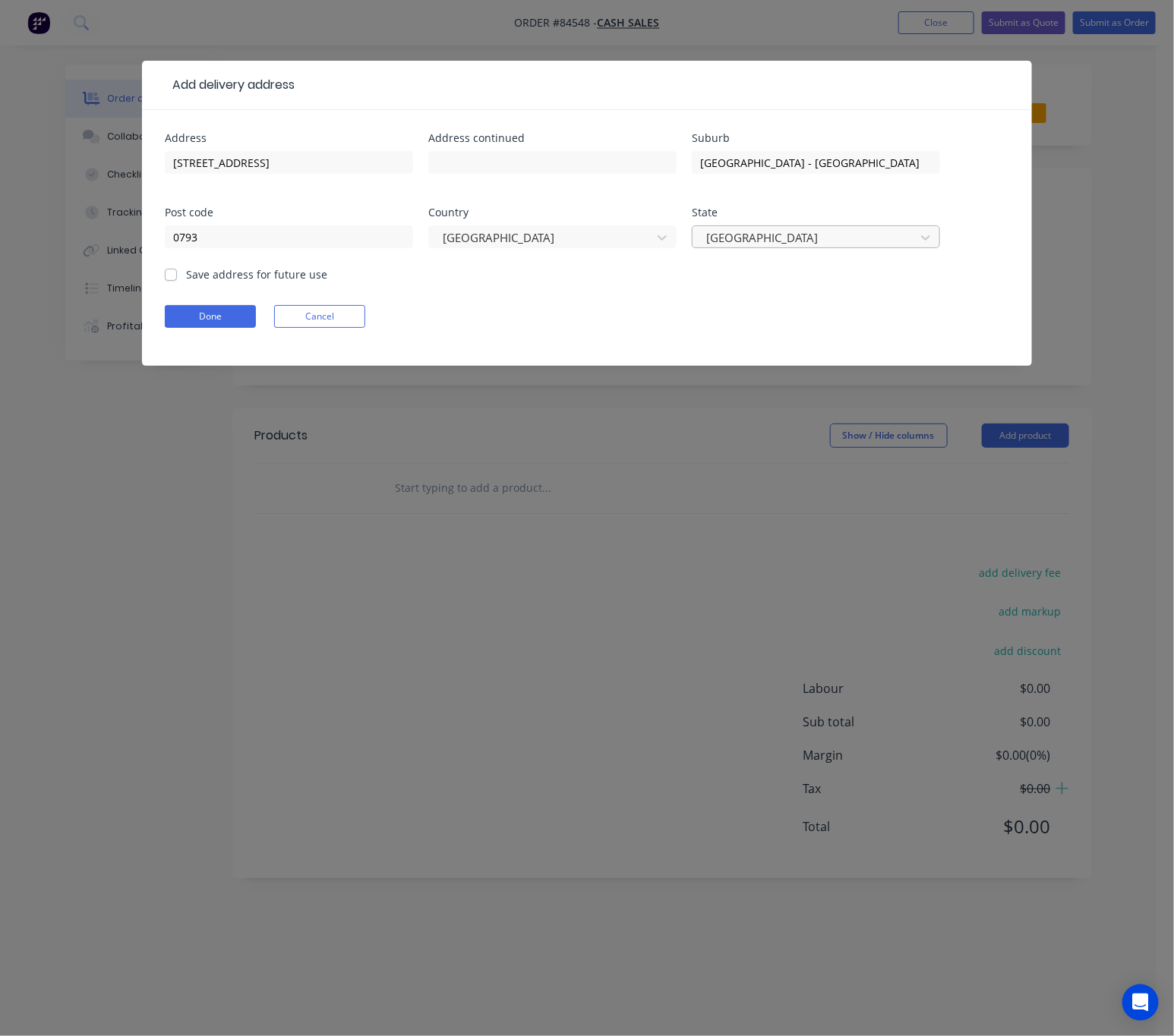
click at [853, 244] on div at bounding box center [805, 238] width 203 height 19
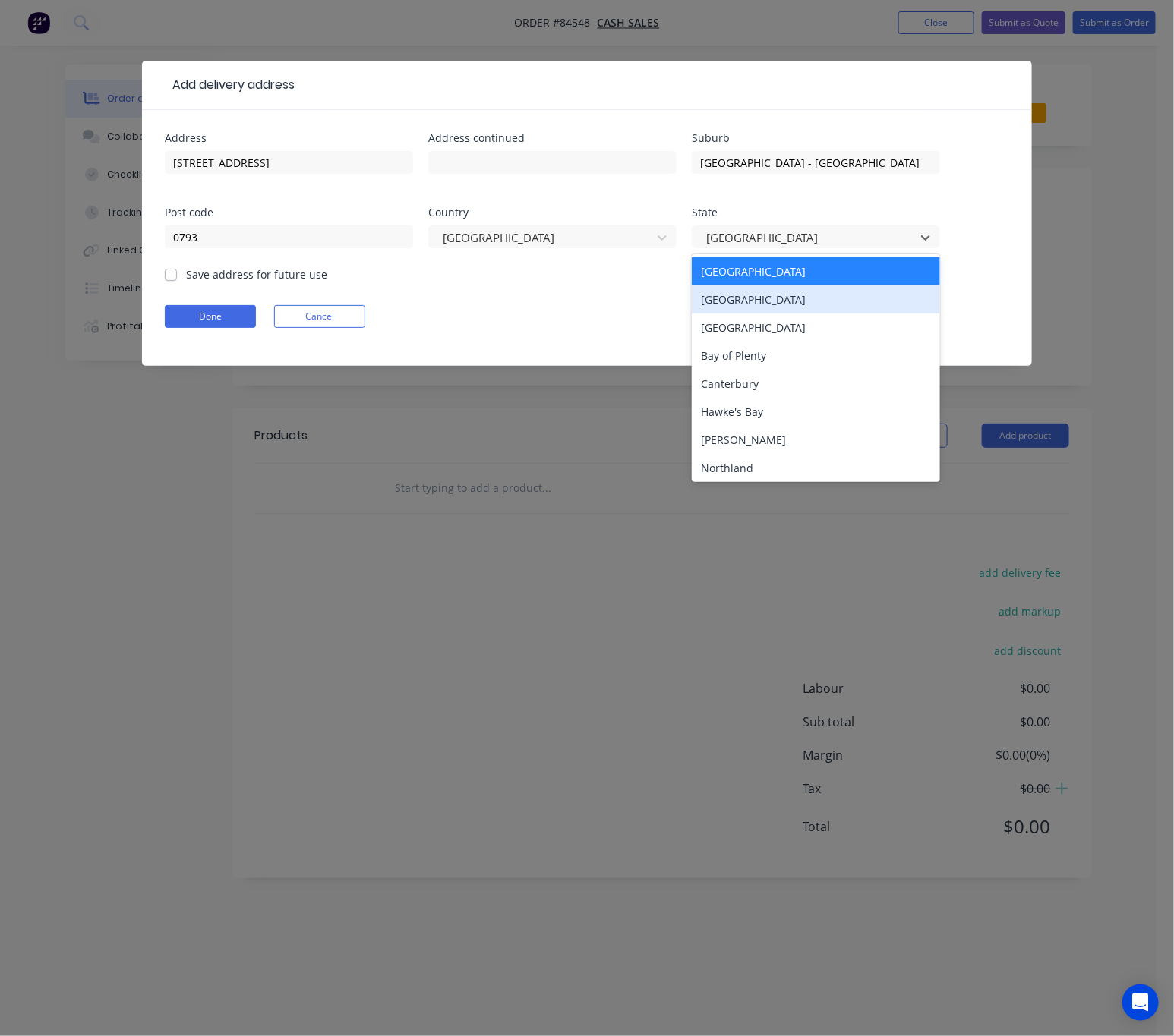
click at [804, 324] on div "Auckland" at bounding box center [815, 328] width 248 height 28
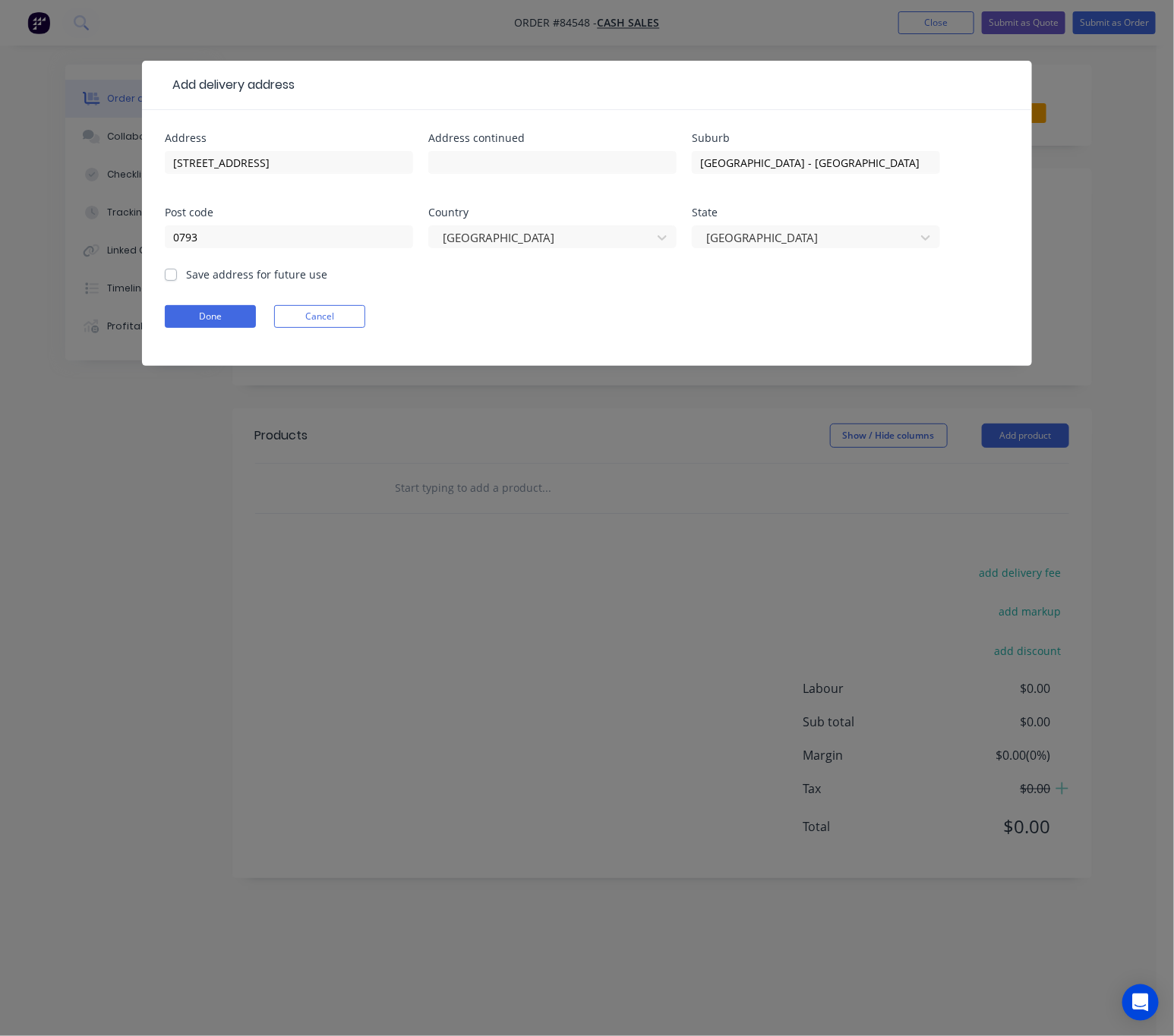
click at [186, 280] on label "Save address for future use" at bounding box center [256, 274] width 141 height 16
click at [166, 280] on input "Save address for future use" at bounding box center [170, 273] width 13 height 14
checkbox input "true"
drag, startPoint x: 259, startPoint y: 167, endPoint x: 157, endPoint y: 155, distance: 102.7
click at [139, 155] on div "Add delivery address Address 526 Ridge Road Address continued Suburb Riverhead …" at bounding box center [587, 518] width 1174 height 1036
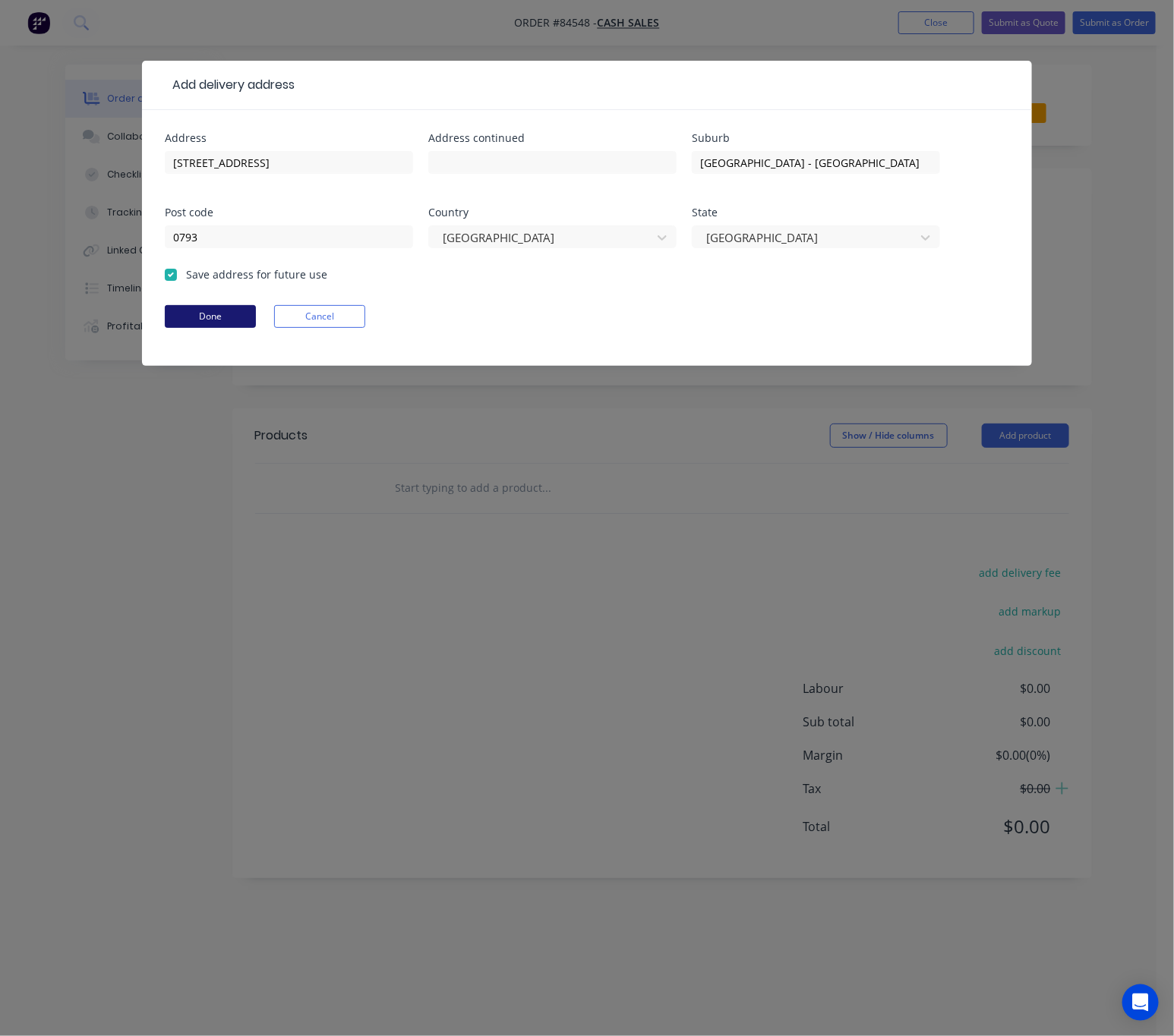
click at [200, 313] on button "Done" at bounding box center [209, 316] width 91 height 23
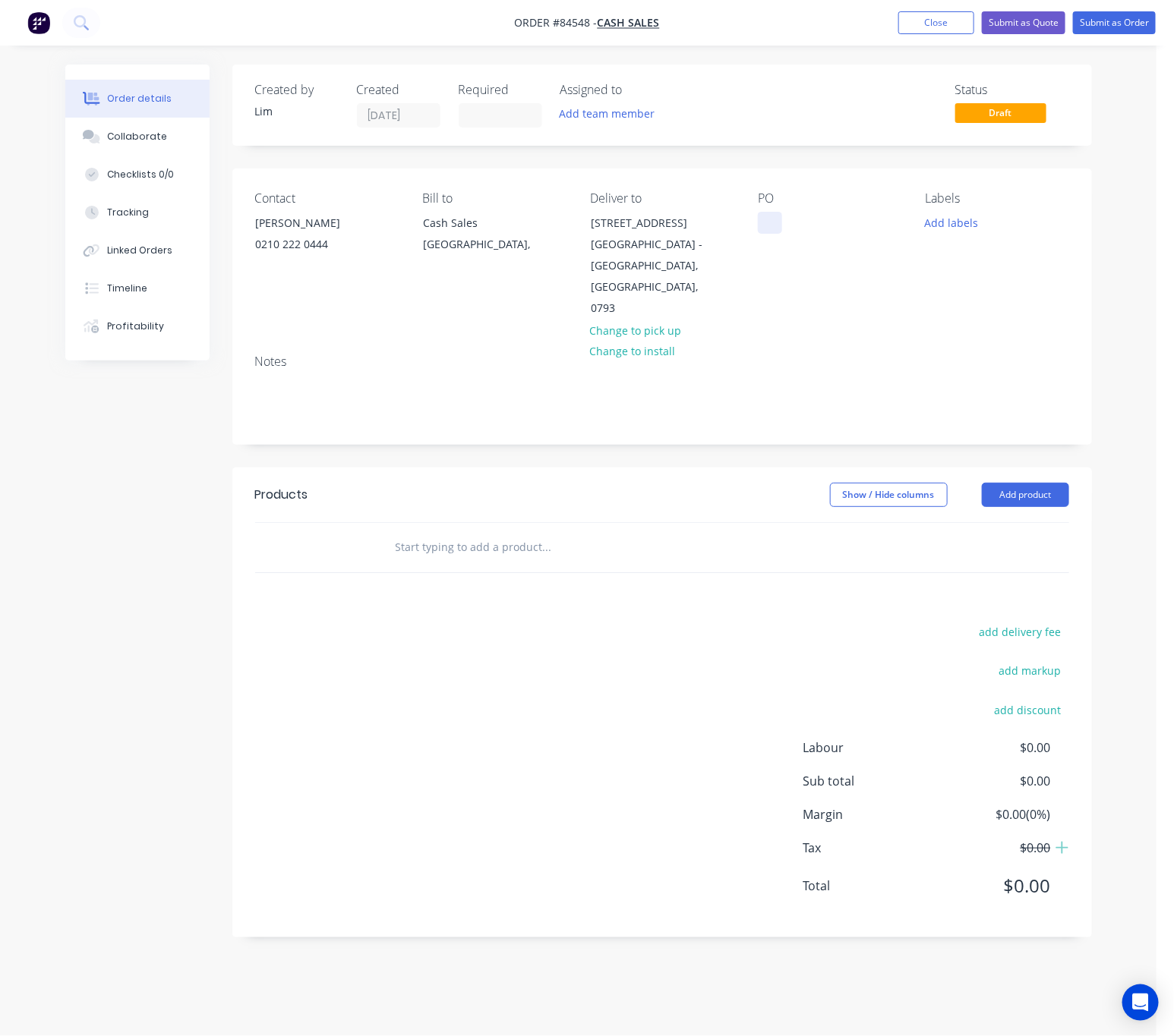
click at [770, 230] on div at bounding box center [769, 223] width 24 height 22
click at [956, 224] on button "Add labels" at bounding box center [952, 222] width 70 height 21
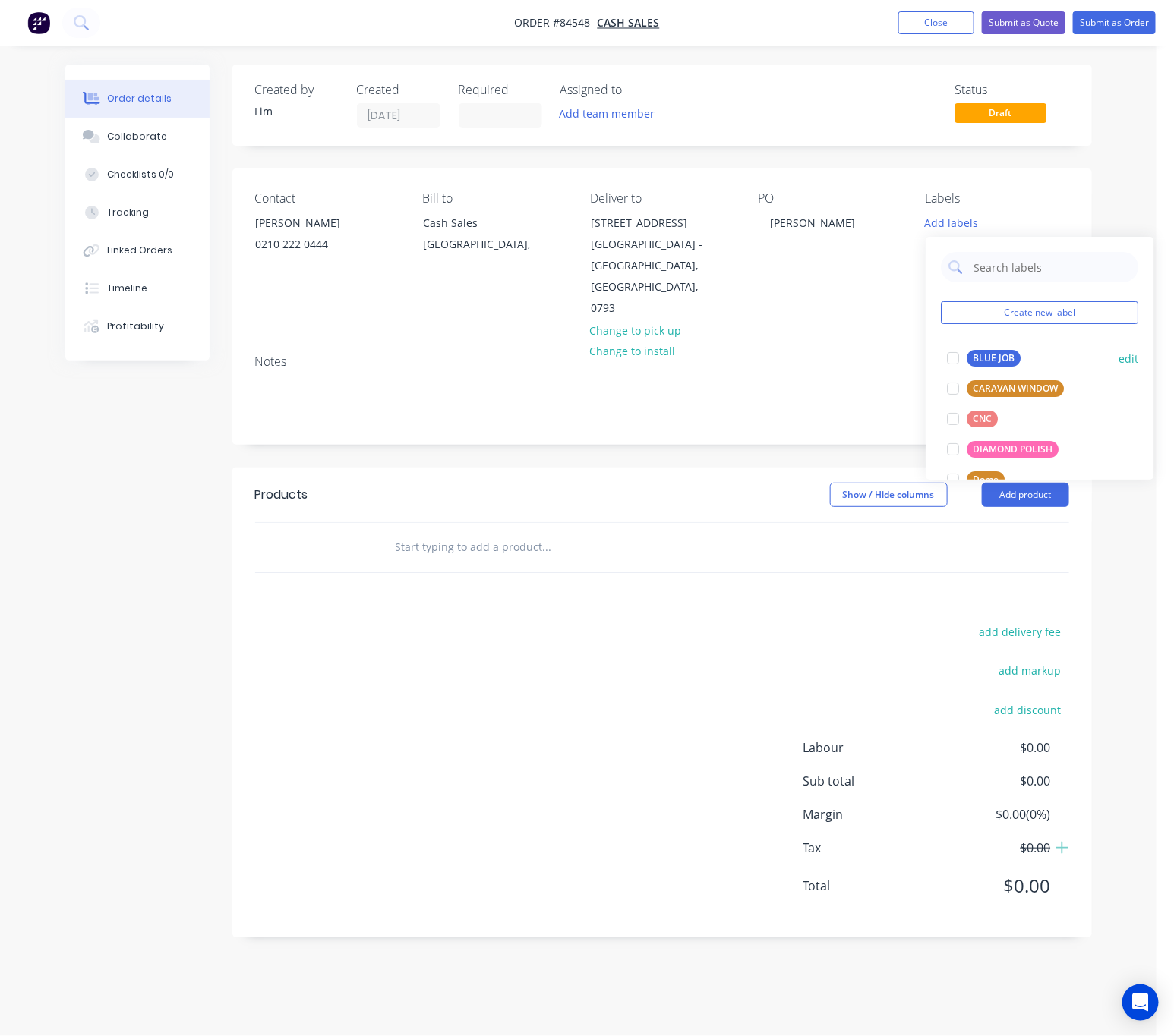
click at [998, 358] on div "BLUE JOB" at bounding box center [994, 358] width 54 height 17
click at [659, 483] on div "Show / Hide columns Add product" at bounding box center [748, 495] width 641 height 24
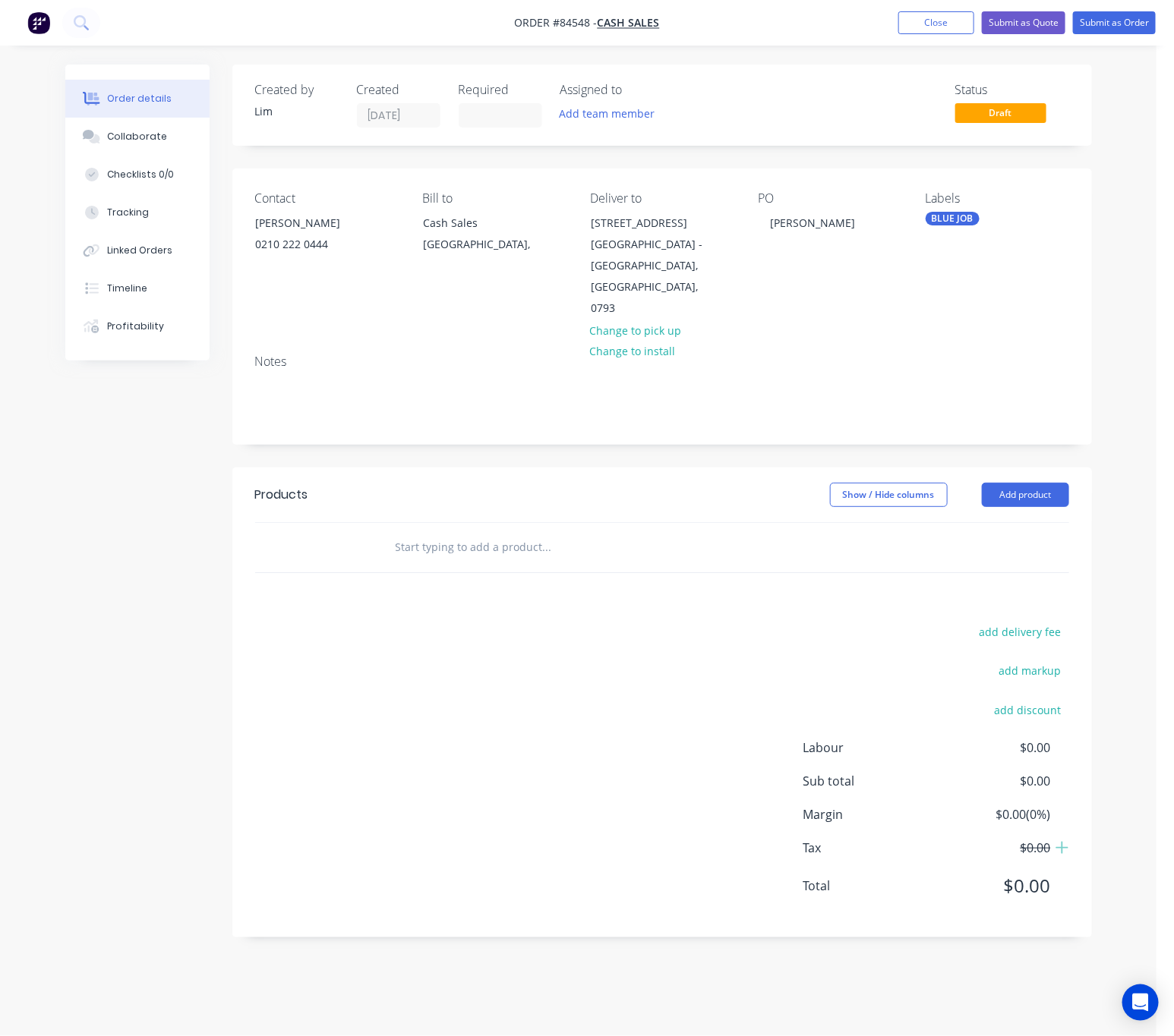
click at [476, 532] on input "text" at bounding box center [547, 547] width 304 height 30
click at [459, 532] on input "text" at bounding box center [547, 547] width 304 height 30
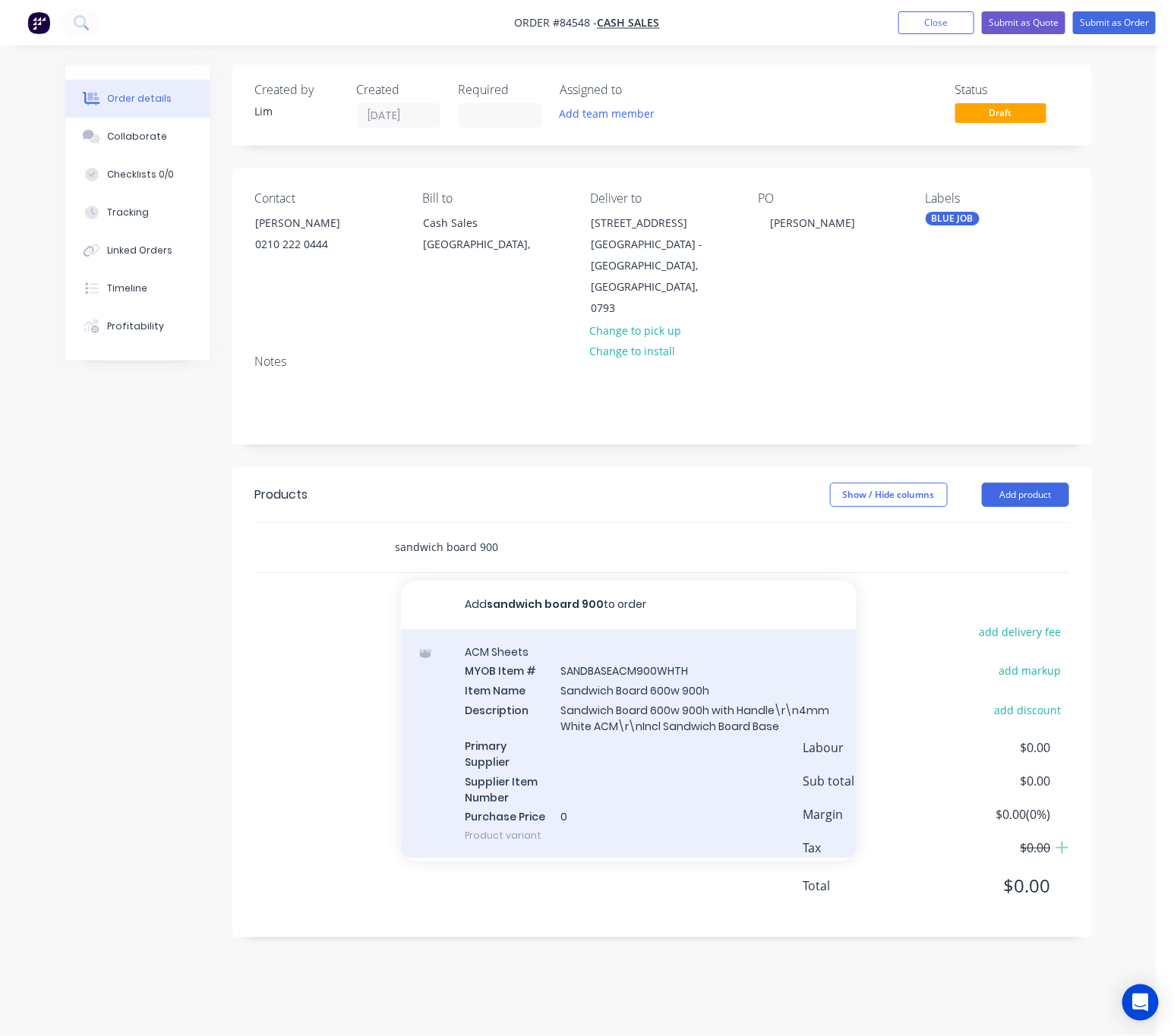
type input "sandwich board 900"
click at [732, 703] on div "ACM Sheets MYOB Item # SANDBASEACM900WHTH Item Name Sandwich Board 600w 900h De…" at bounding box center [628, 743] width 456 height 229
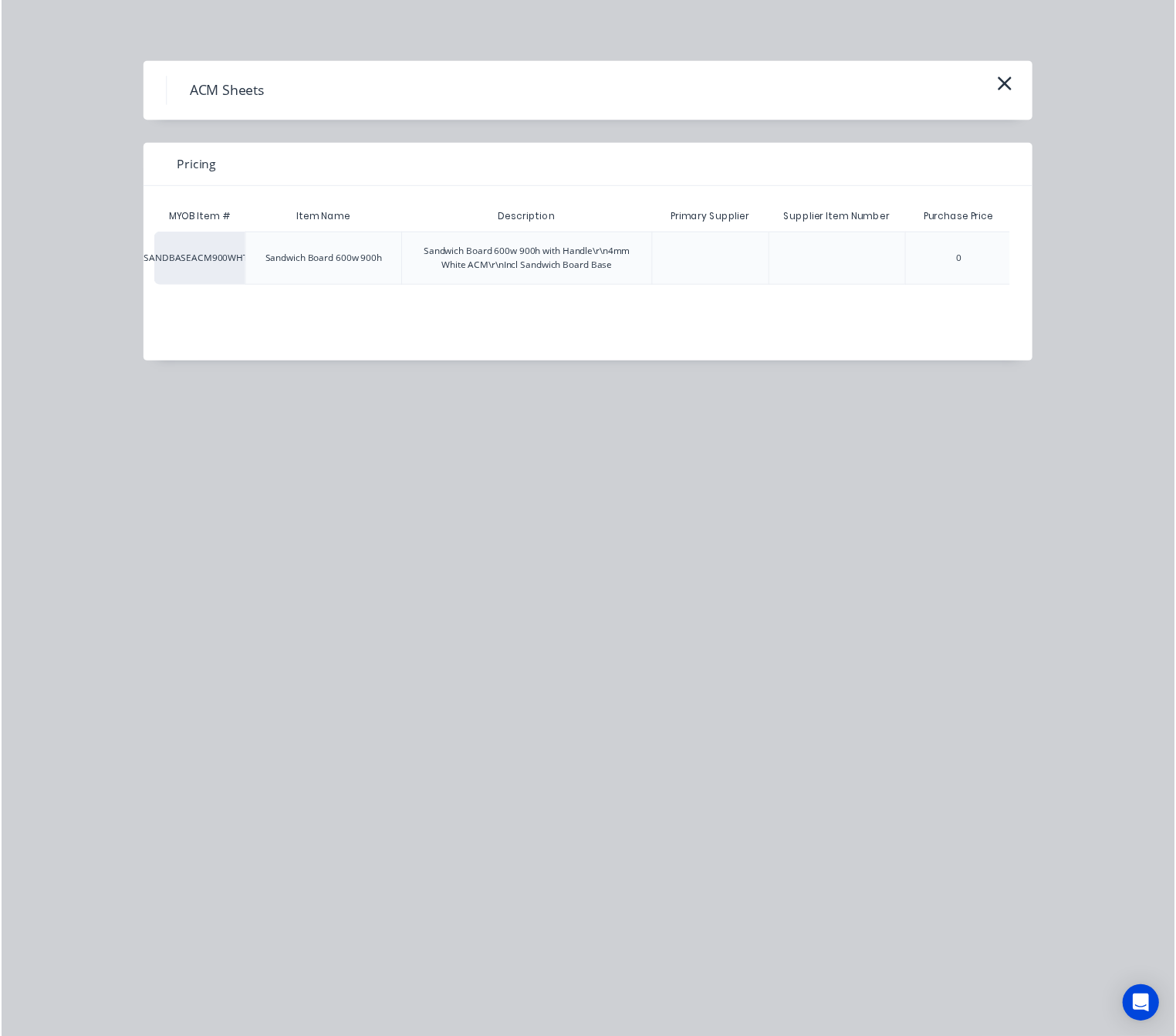
scroll to position [0, 115]
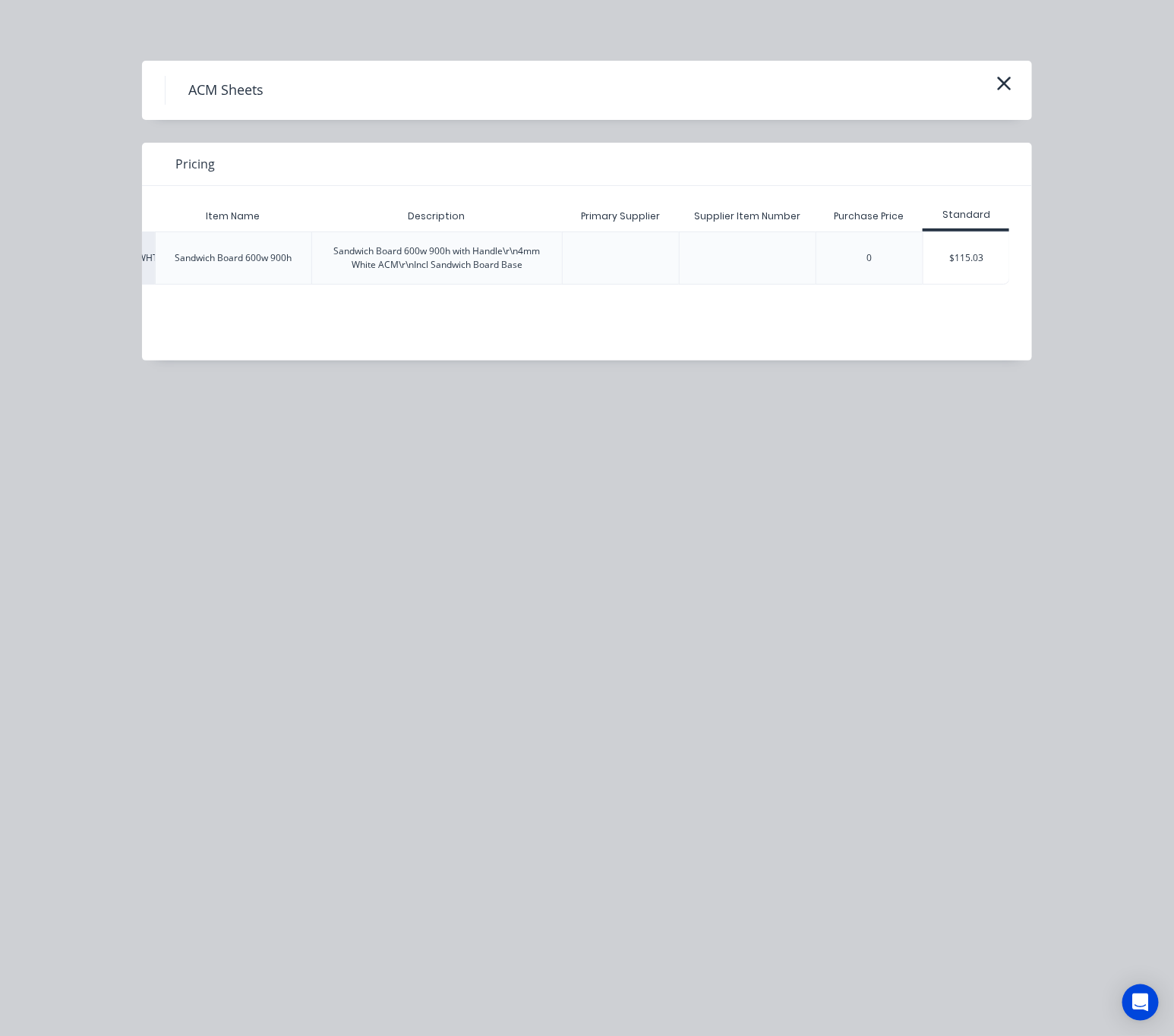
click at [991, 254] on div "$115.03" at bounding box center [965, 258] width 86 height 52
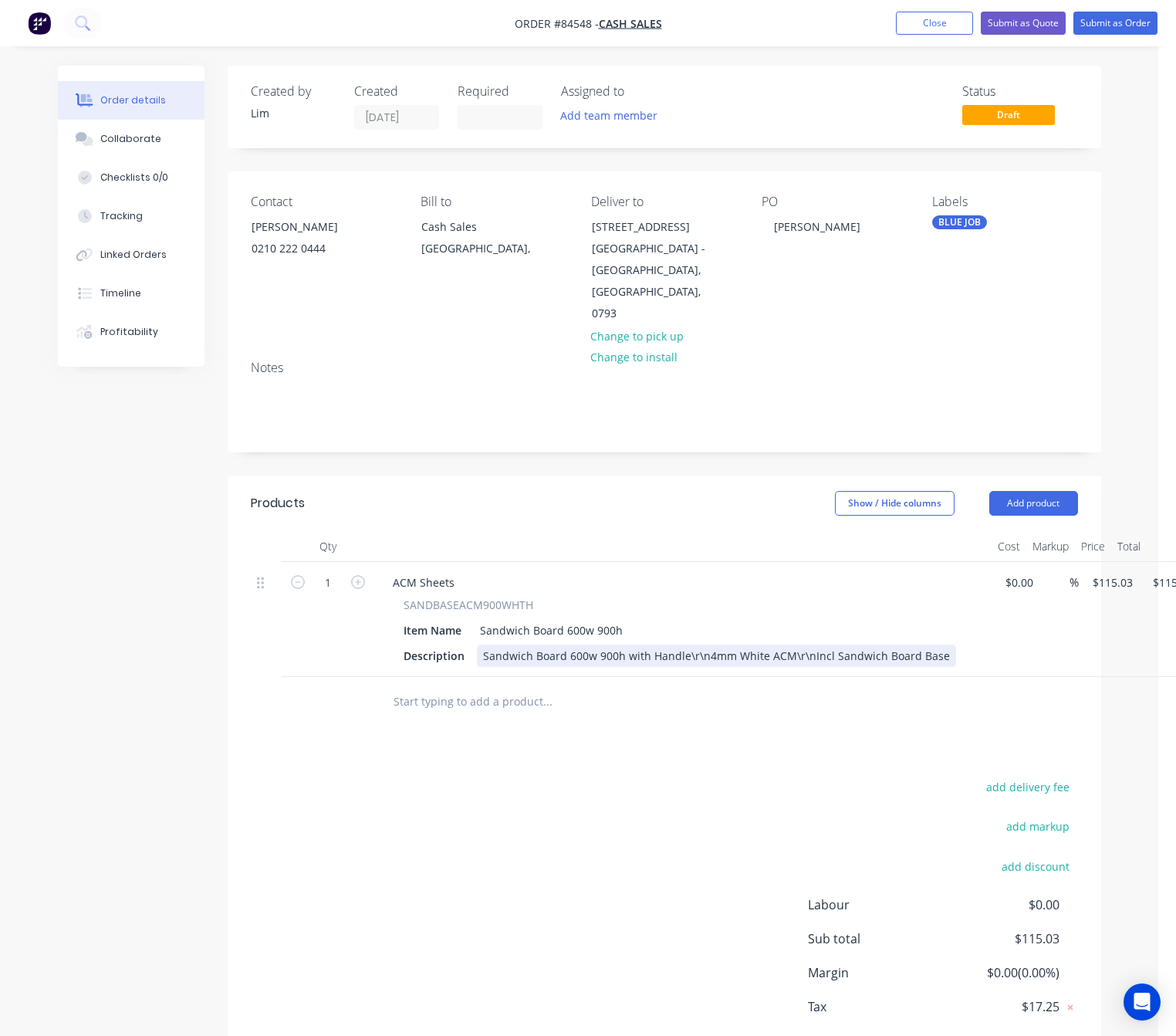
click at [624, 645] on div "Sandwich Board 600w 900h with Handle\r\n4mm White ACM\r\nIncl Sandwich Board Ba…" at bounding box center [716, 656] width 479 height 22
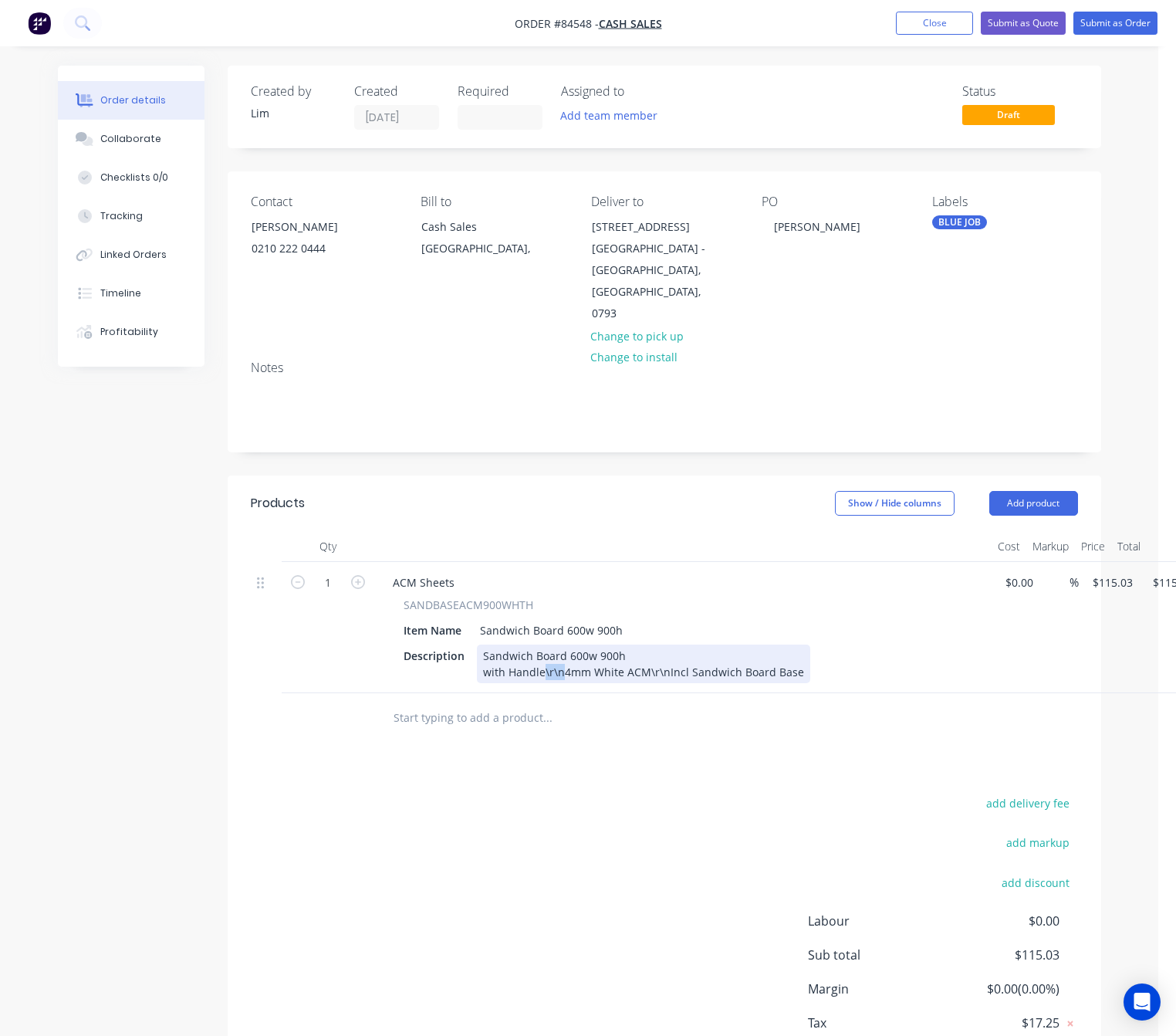
drag, startPoint x: 560, startPoint y: 630, endPoint x: 542, endPoint y: 632, distance: 18.1
click at [542, 645] on div "Sandwich Board 600w 900h with Handle\r\n4mm White ACM\r\nIncl Sandwich Board Ba…" at bounding box center [643, 664] width 333 height 38
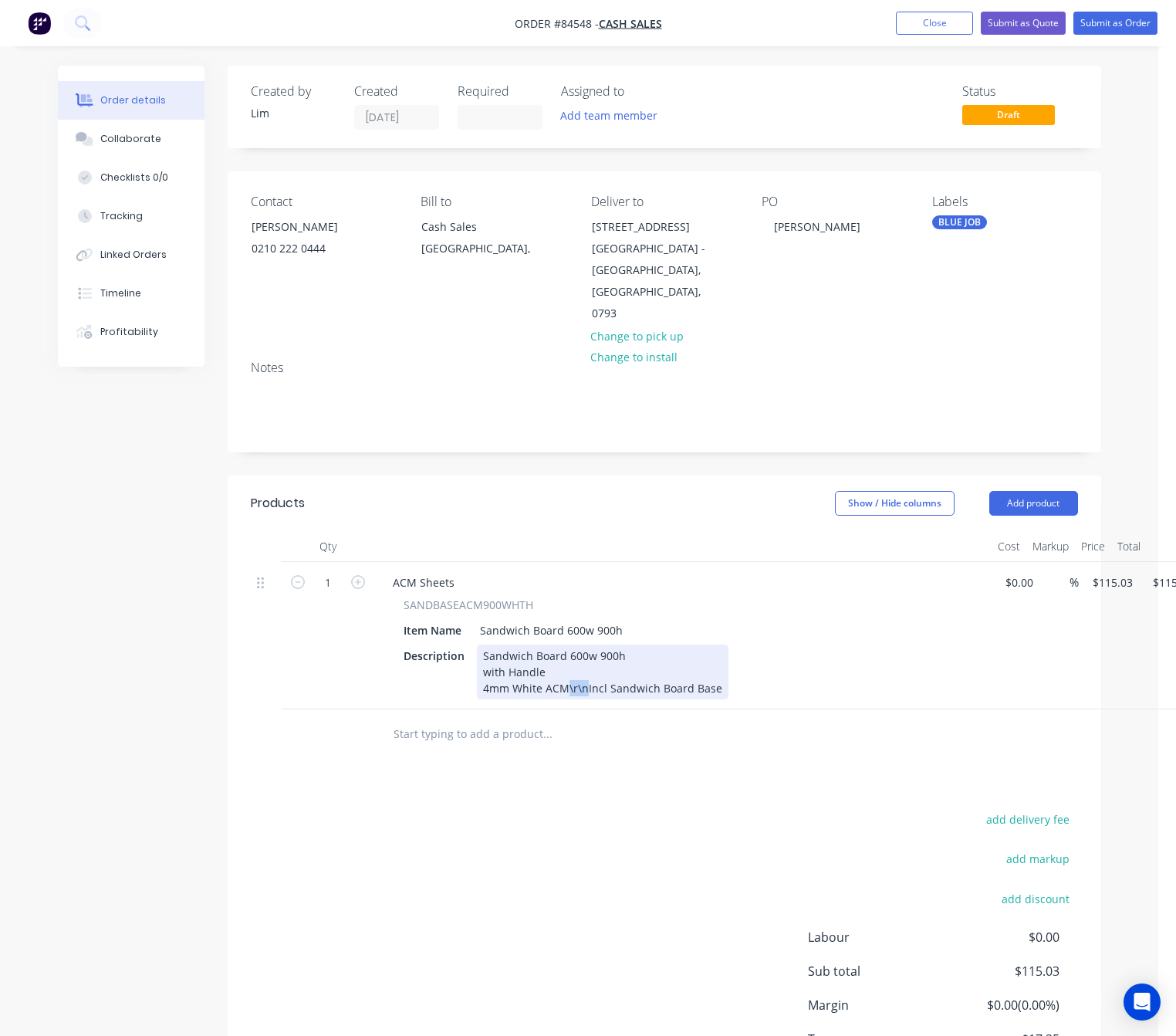
drag, startPoint x: 586, startPoint y: 642, endPoint x: 565, endPoint y: 646, distance: 21.4
click at [565, 646] on div "Sandwich Board 600w 900h with Handle 4mm White ACM\r\nIncl Sandwich Board Base" at bounding box center [602, 672] width 252 height 55
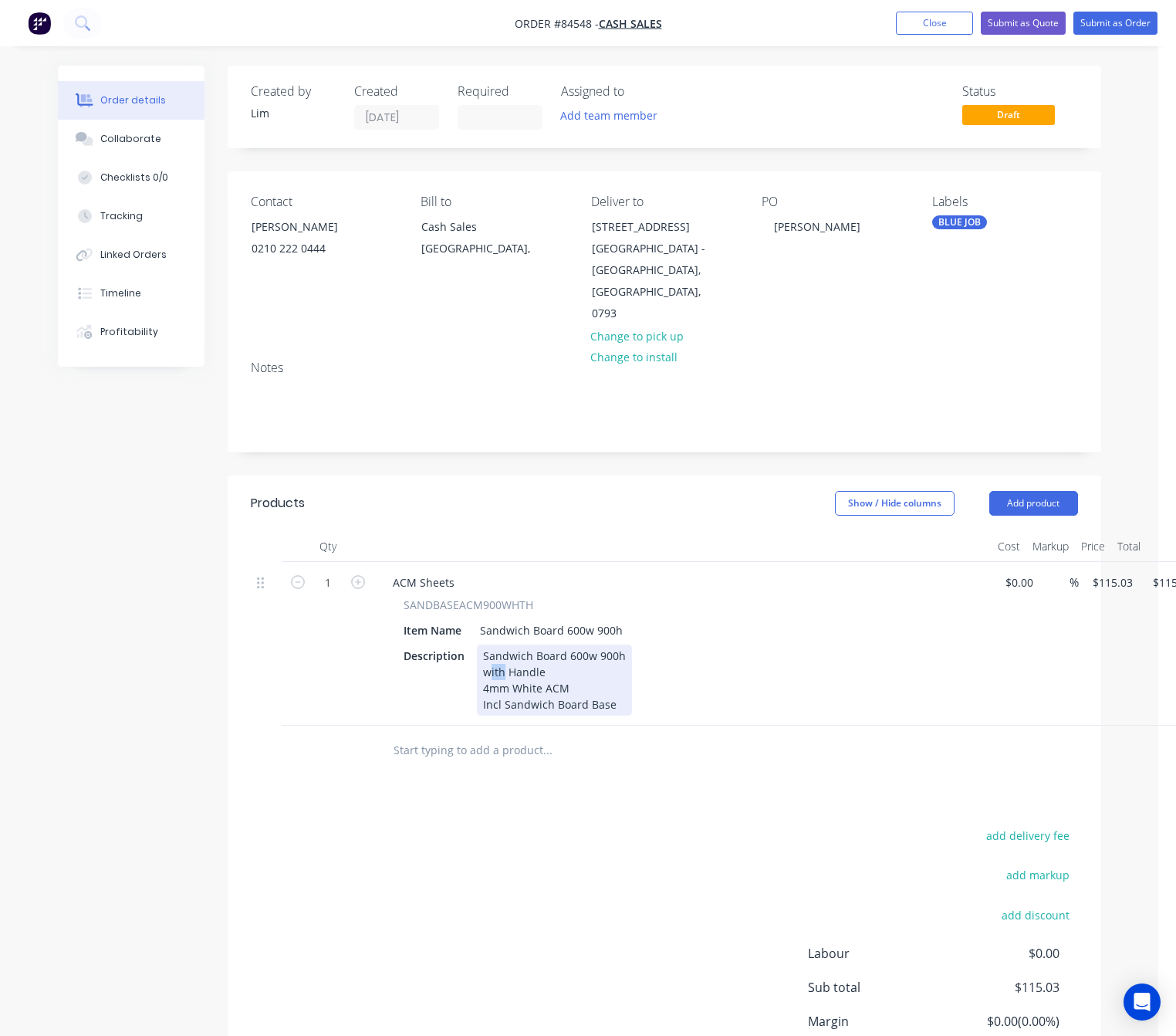
drag, startPoint x: 502, startPoint y: 629, endPoint x: 491, endPoint y: 629, distance: 11.0
click at [491, 645] on div "Sandwich Board 600w 900h with Handle 4mm White ACM Incl Sandwich Board Base" at bounding box center [554, 680] width 155 height 71
click at [480, 645] on div "Sandwich Board 600w 900h w/ Handle 4mm White ACM Incl Sandwich Board Base" at bounding box center [554, 680] width 155 height 71
click at [479, 645] on div "Sandwich Board 600w 900h Style: w/ Handle 4mm White ACM Incl Sandwich Board Base" at bounding box center [554, 680] width 155 height 71
click at [568, 645] on div "Sandwich Board 600w 900h Style: w/ Handle Material: 4mm White ACM Incl Sandwich…" at bounding box center [554, 680] width 155 height 71
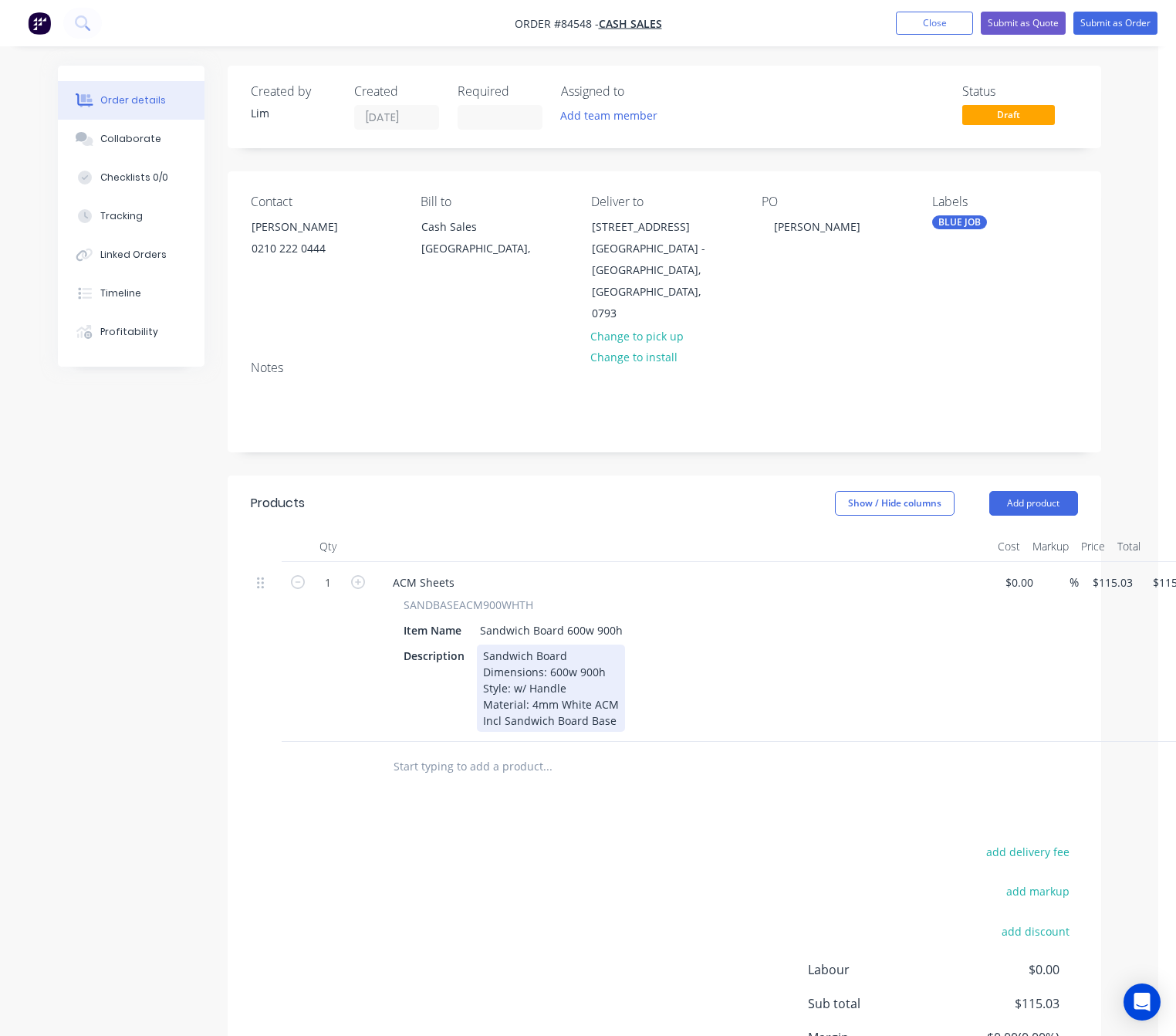
click at [479, 677] on div "Sandwich Board Dimensions: 600w 900h Style: w/ Handle Material: 4mm White ACM I…" at bounding box center [551, 688] width 148 height 87
click at [637, 670] on div "Sandwich Board Dimensions: 600w 900h Style: w/ Handle Material: 4mm White ACM N…" at bounding box center [565, 688] width 176 height 87
click at [526, 676] on div "Sandwich Board Dimensions: 600w 900h Style: w/ Handle Material: 4mm White ACM N…" at bounding box center [565, 688] width 176 height 87
click at [598, 681] on div "Sandwich Board Dimensions: 600w 900h Style: w/ Handle Material: 4mm White ACM N…" at bounding box center [565, 688] width 176 height 87
click at [637, 677] on div "Sandwich Board Dimensions: 600w 900h Style: w/ Handle Material: 4mm White ACM N…" at bounding box center [565, 688] width 176 height 87
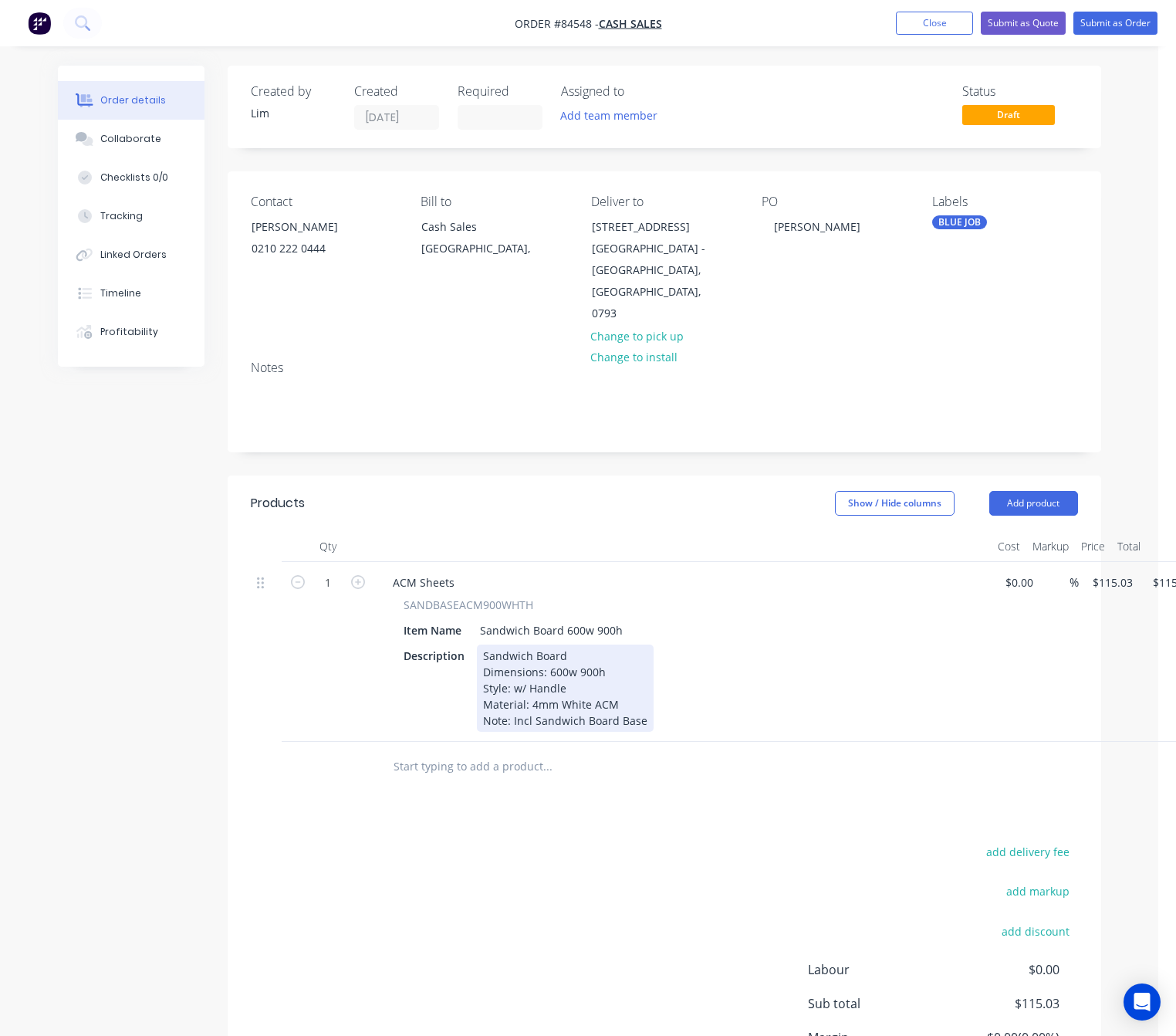
click at [648, 677] on div "Description Sandwich Board Dimensions: 600w 900h Style: w/ Handle Material: 4mm…" at bounding box center [680, 688] width 565 height 87
click at [1122, 571] on input "115.03" at bounding box center [1115, 582] width 48 height 22
type input "$145.51"
click at [478, 798] on div "Products Show / Hide columns Add product Qty Cost Markup Price Total 1 ACM Shee…" at bounding box center [664, 819] width 874 height 687
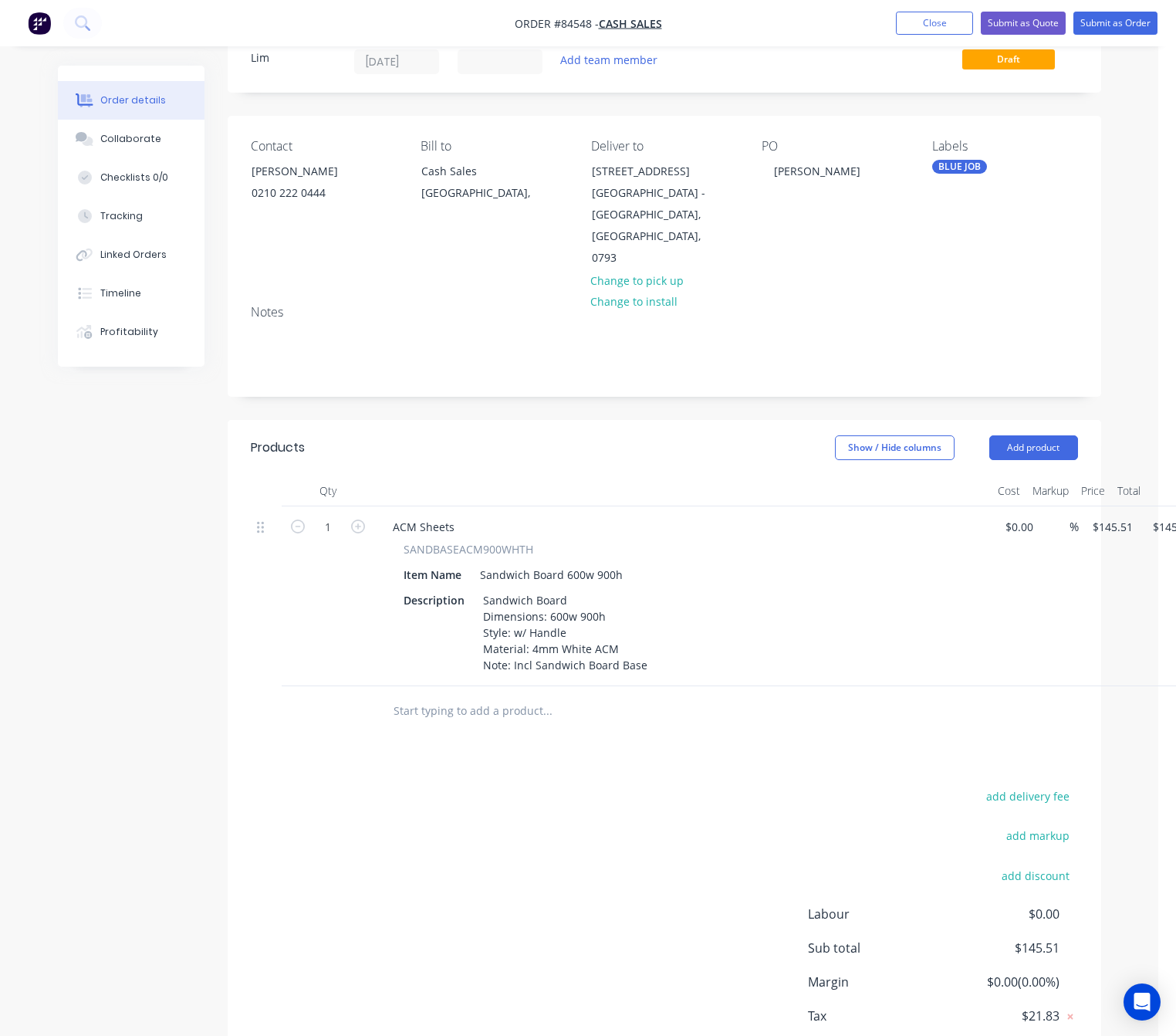
scroll to position [109, 0]
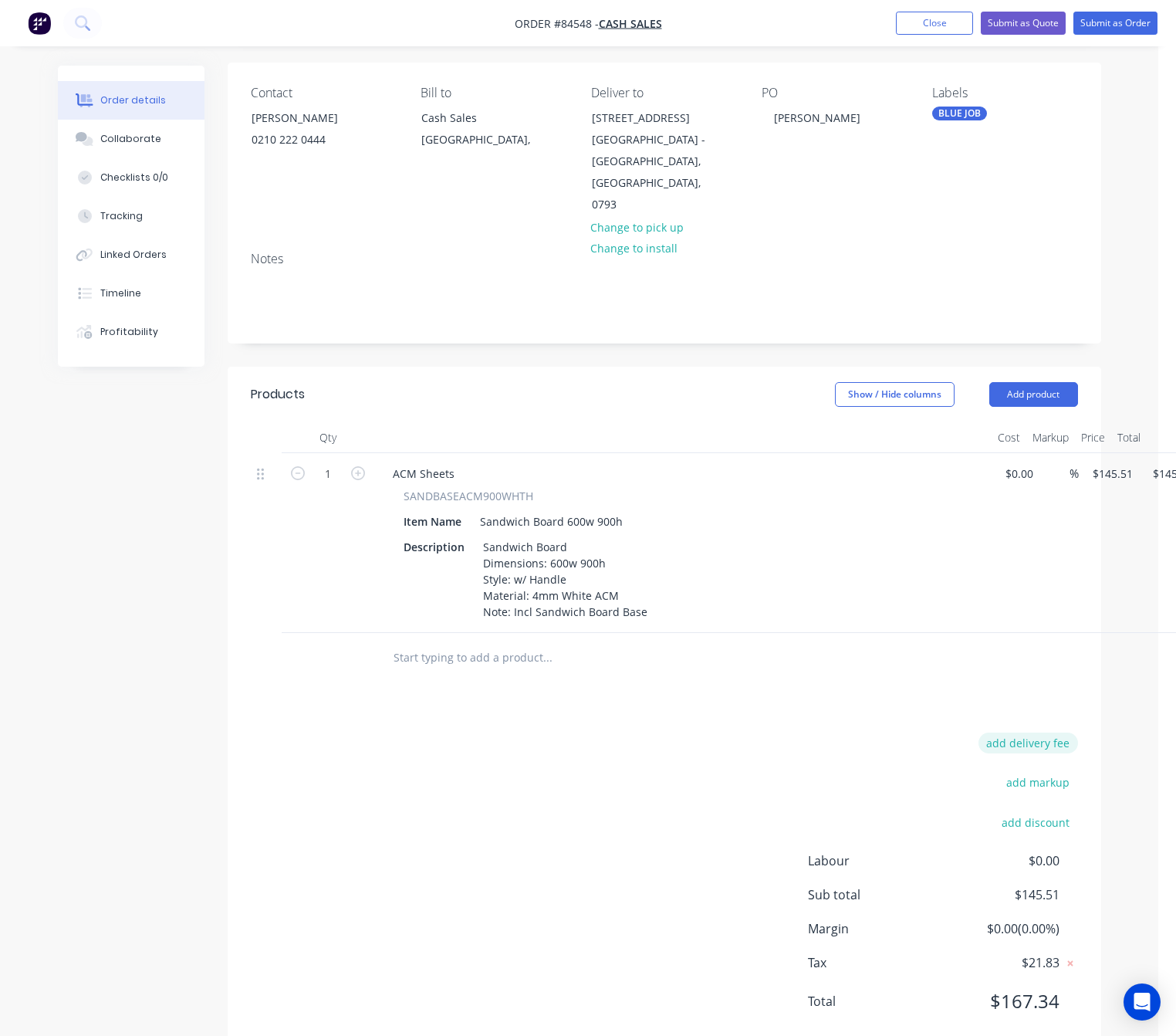
click at [1040, 732] on button "add delivery fee" at bounding box center [1028, 742] width 99 height 21
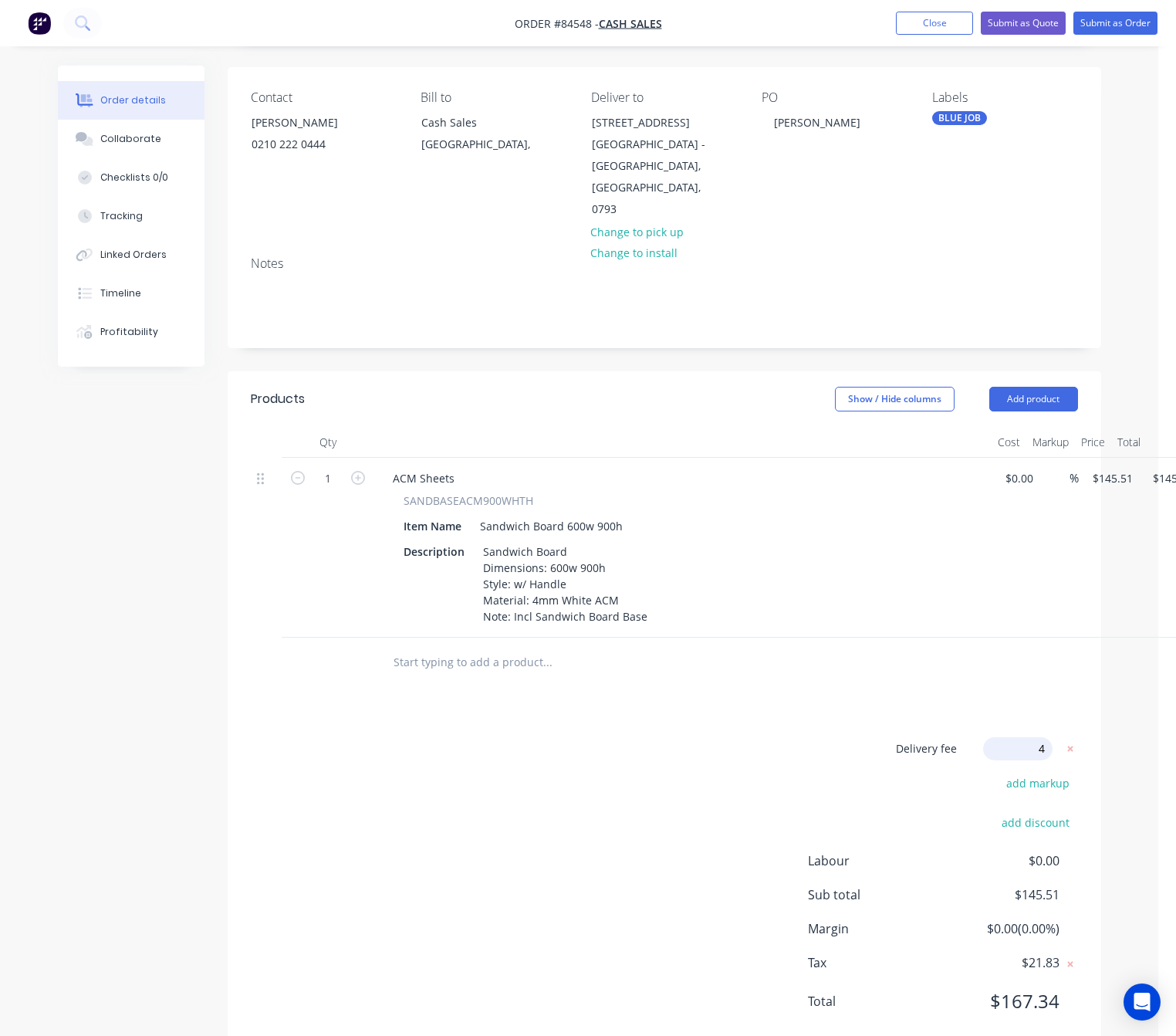
type input "40"
click at [569, 802] on div "Delivery fee $40.00 add markup add discount Labour $0.00 Sub total $185.51 Marg…" at bounding box center [664, 882] width 827 height 290
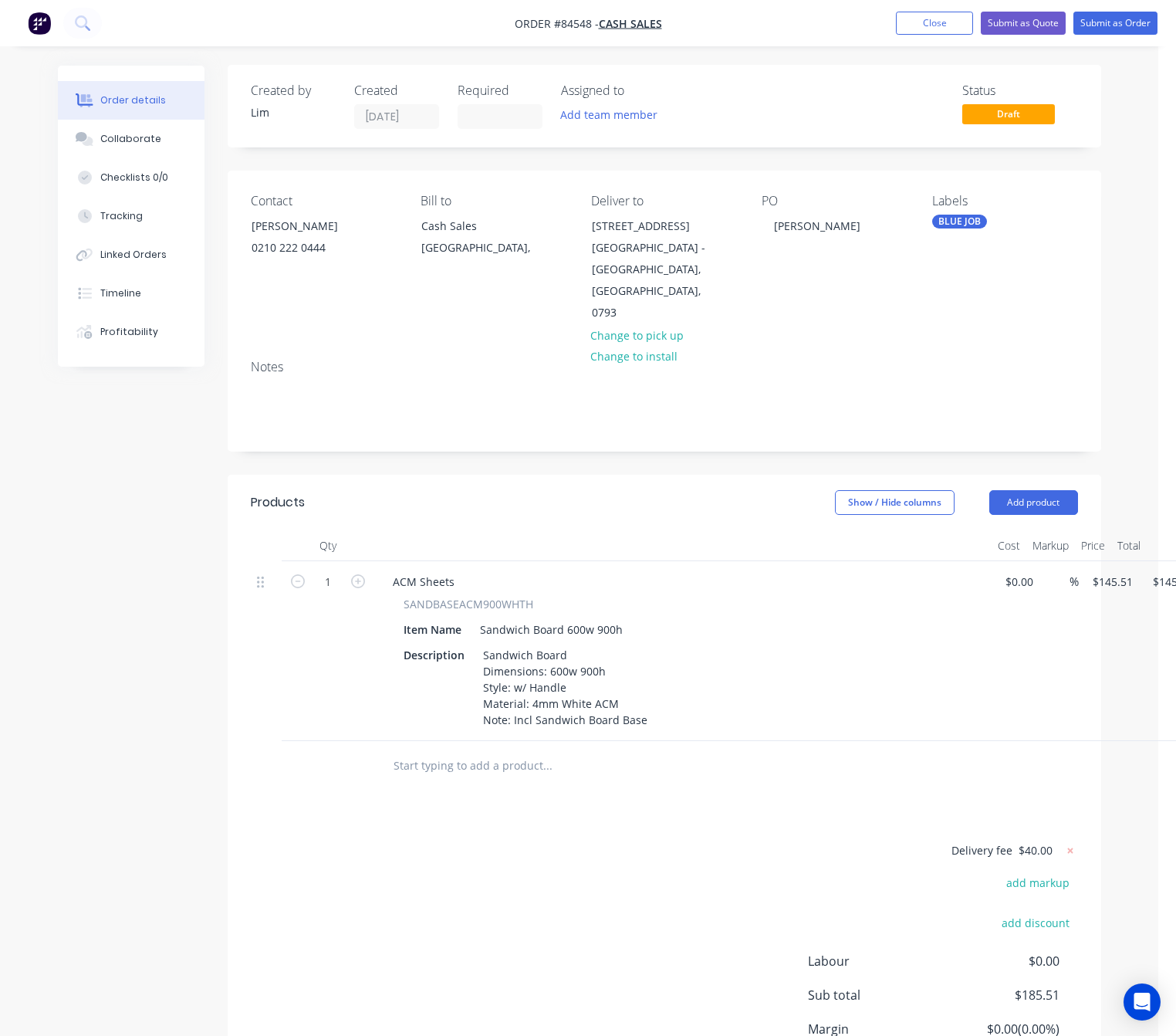
scroll to position [0, 0]
click at [1110, 20] on button "Submit as Order" at bounding box center [1115, 23] width 84 height 23
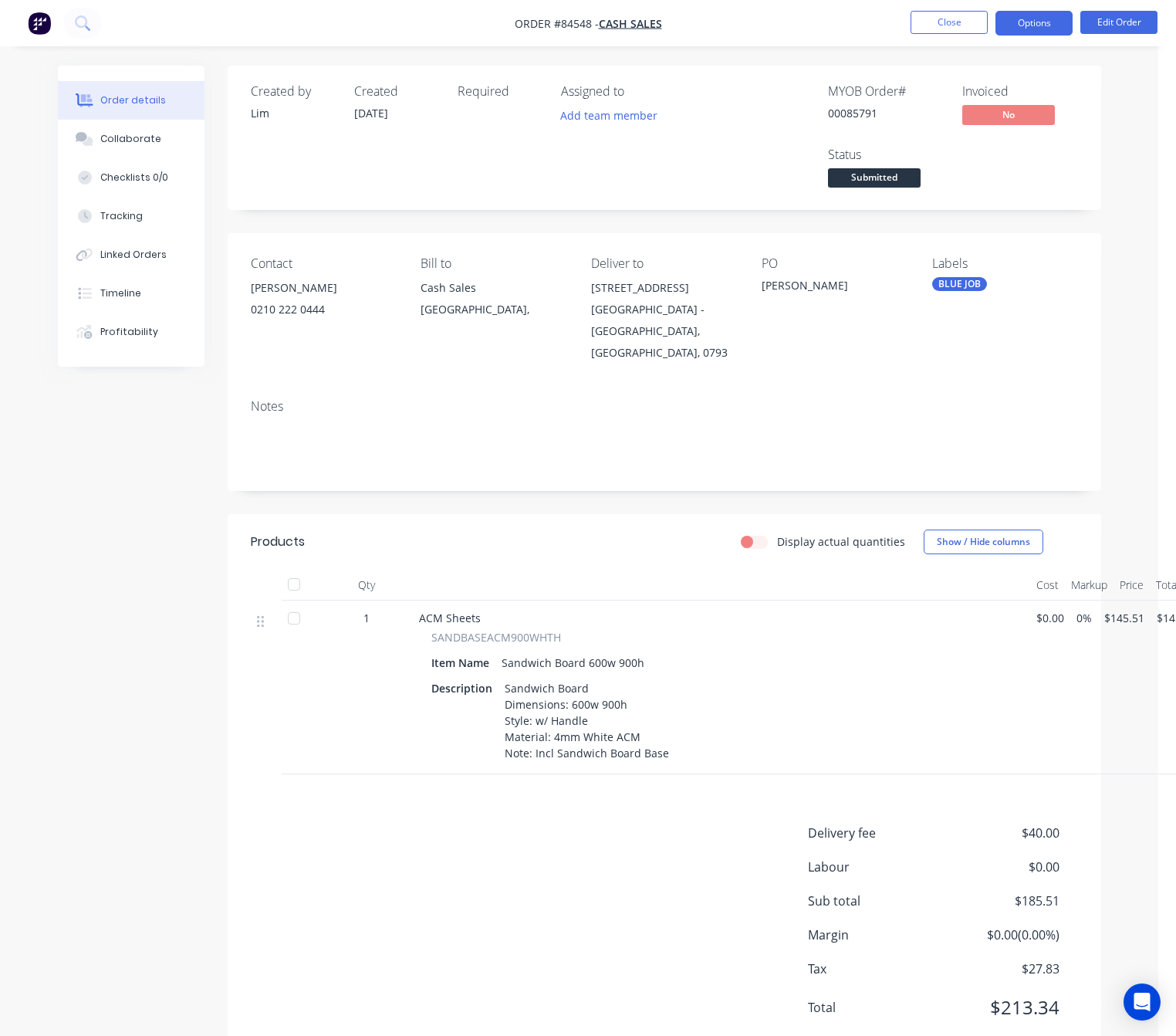
click at [1039, 14] on button "Options" at bounding box center [1034, 23] width 77 height 25
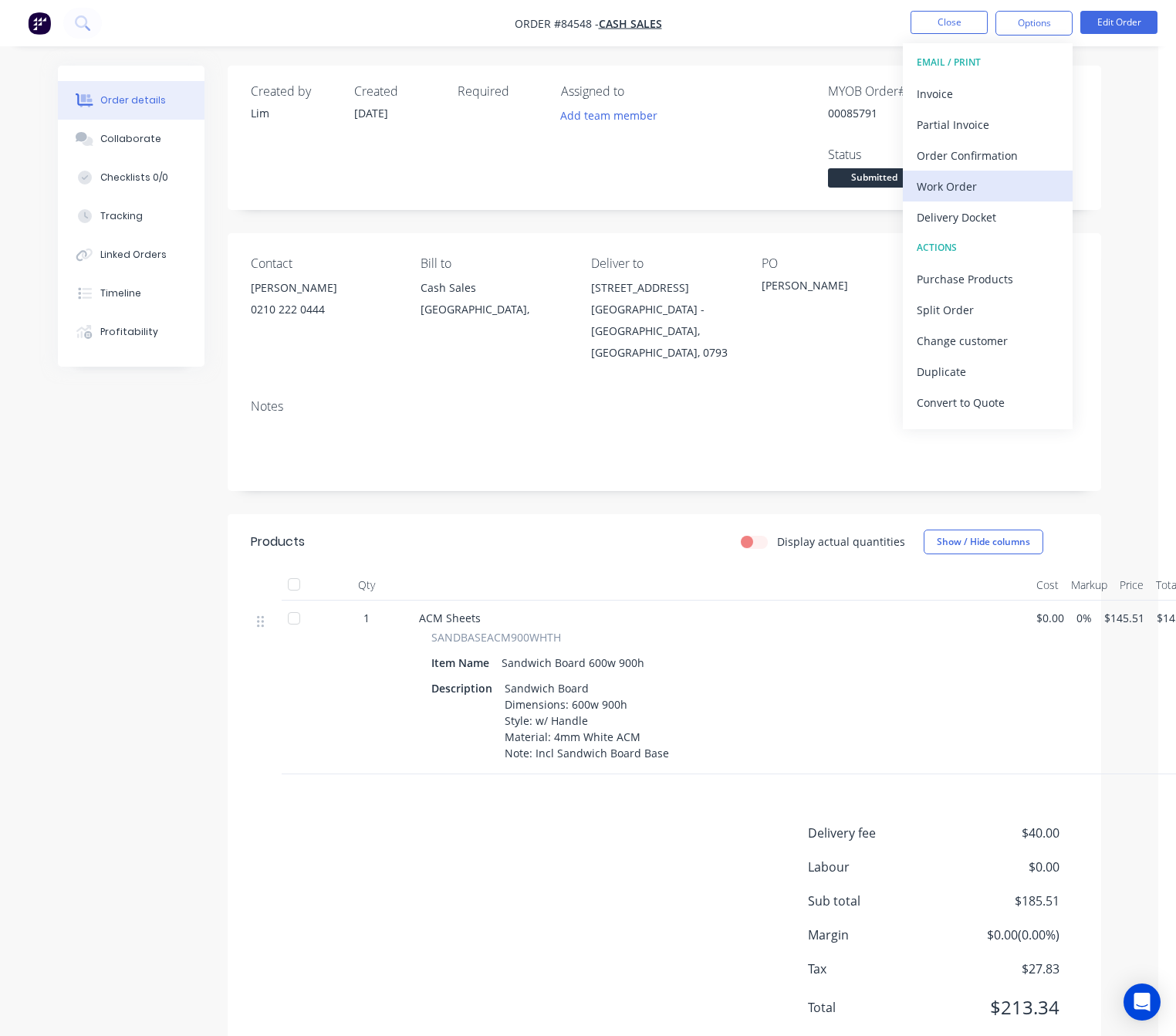
click at [969, 188] on div "Work Order" at bounding box center [988, 187] width 142 height 22
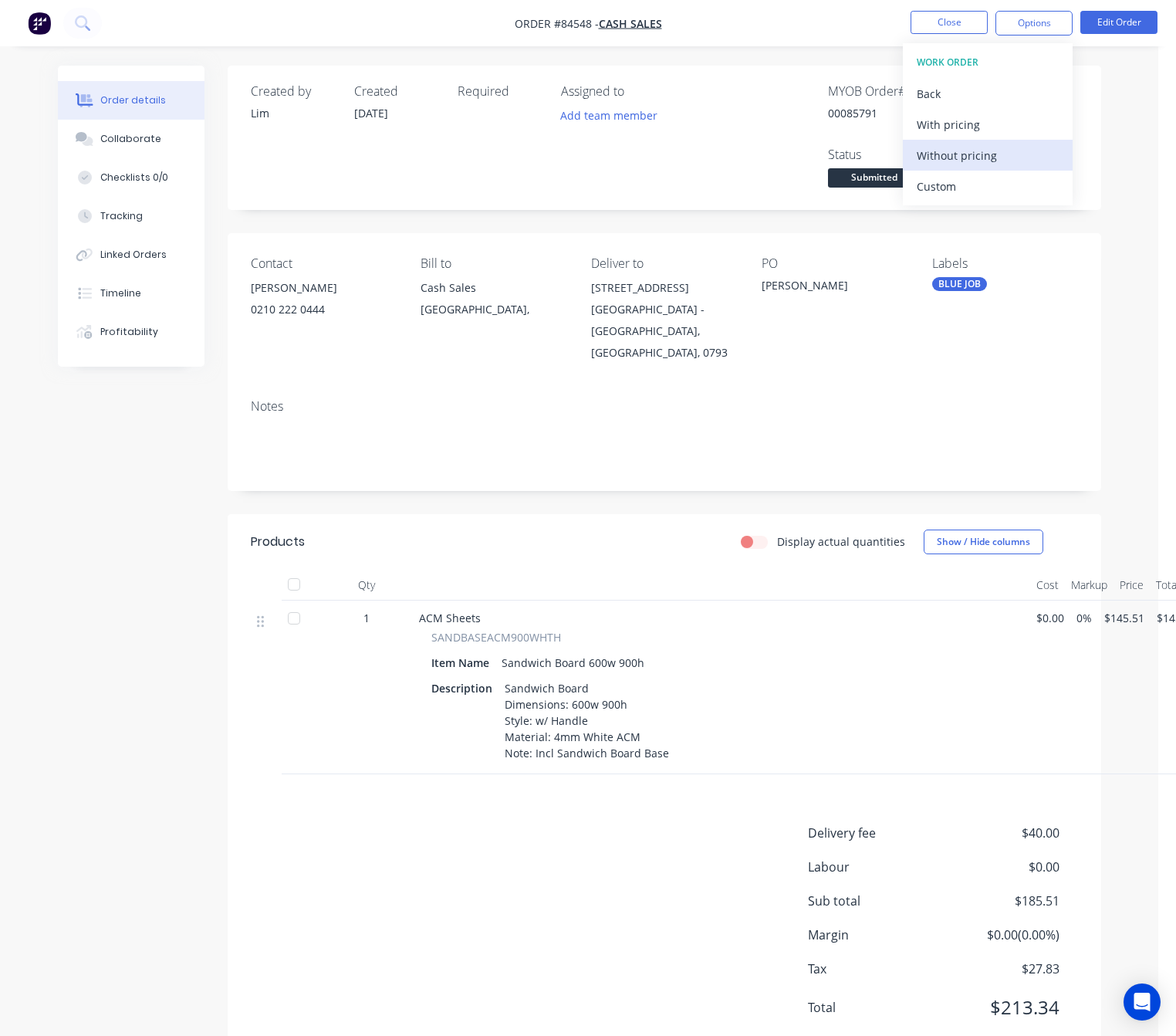
click at [988, 154] on div "Without pricing" at bounding box center [988, 155] width 142 height 22
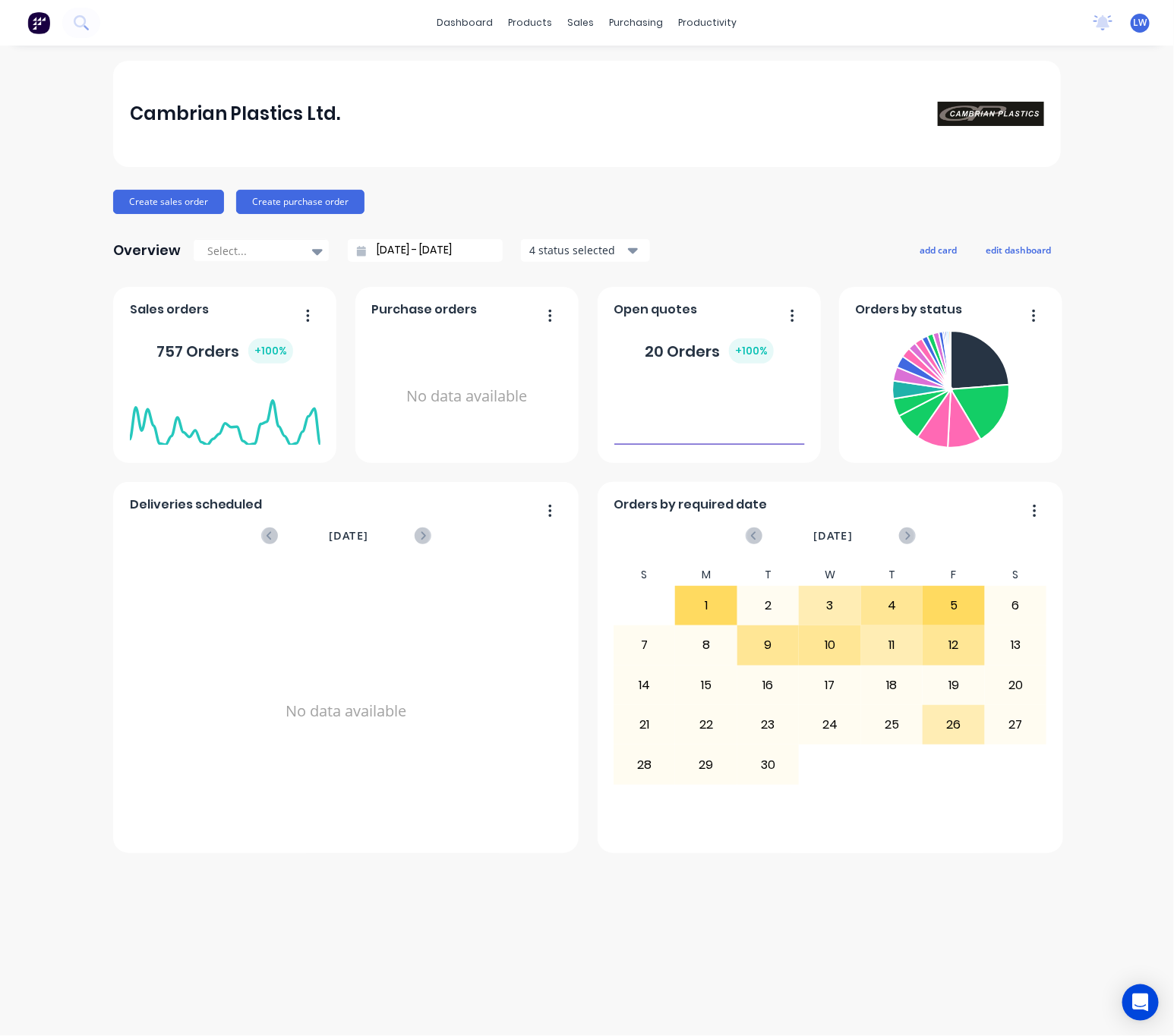
click at [101, 16] on div "dashboard products sales purchasing productivity dashboard products Product Cat…" at bounding box center [587, 23] width 1174 height 46
click at [78, 21] on icon at bounding box center [80, 22] width 14 height 14
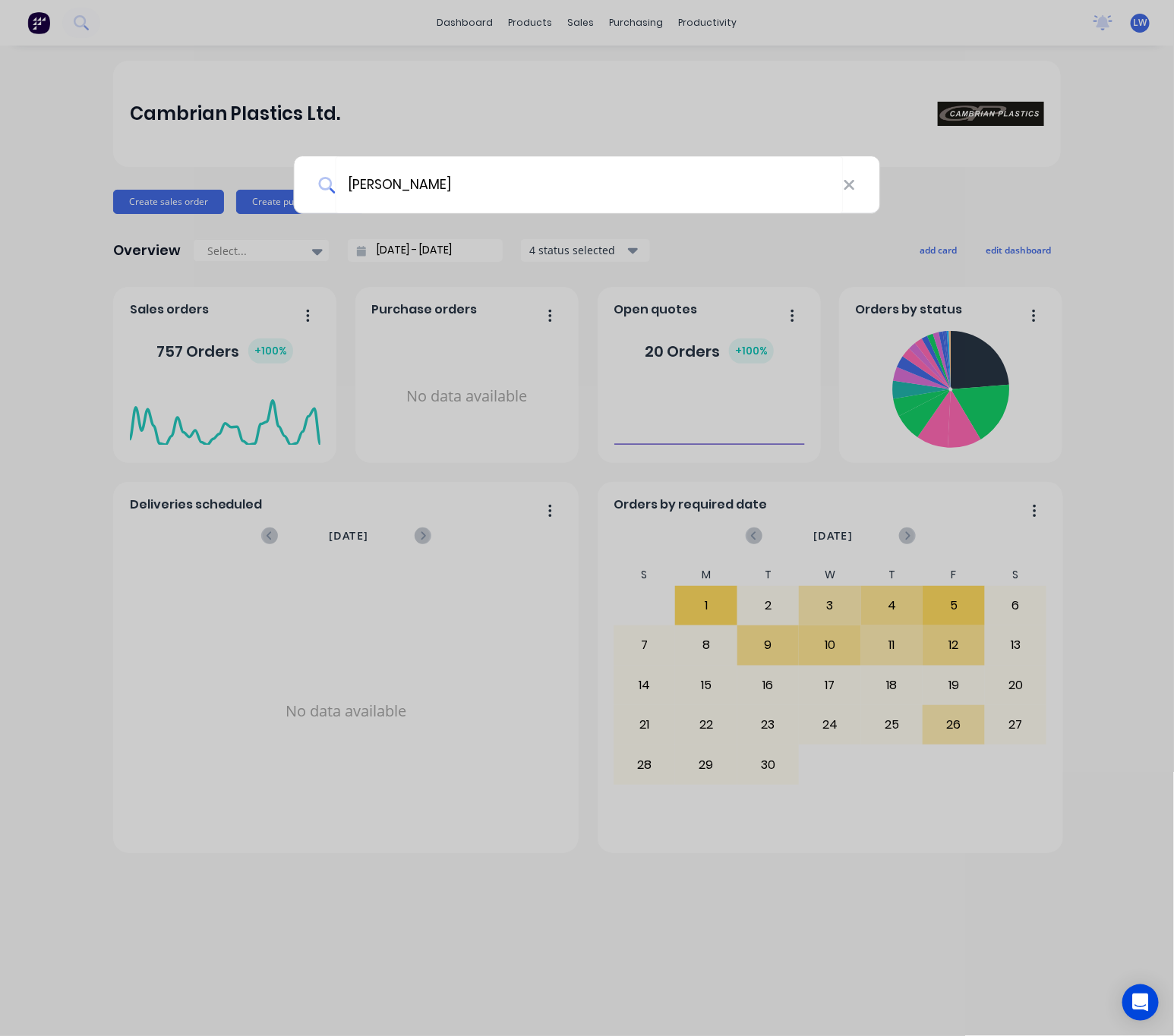
type input "[PERSON_NAME]"
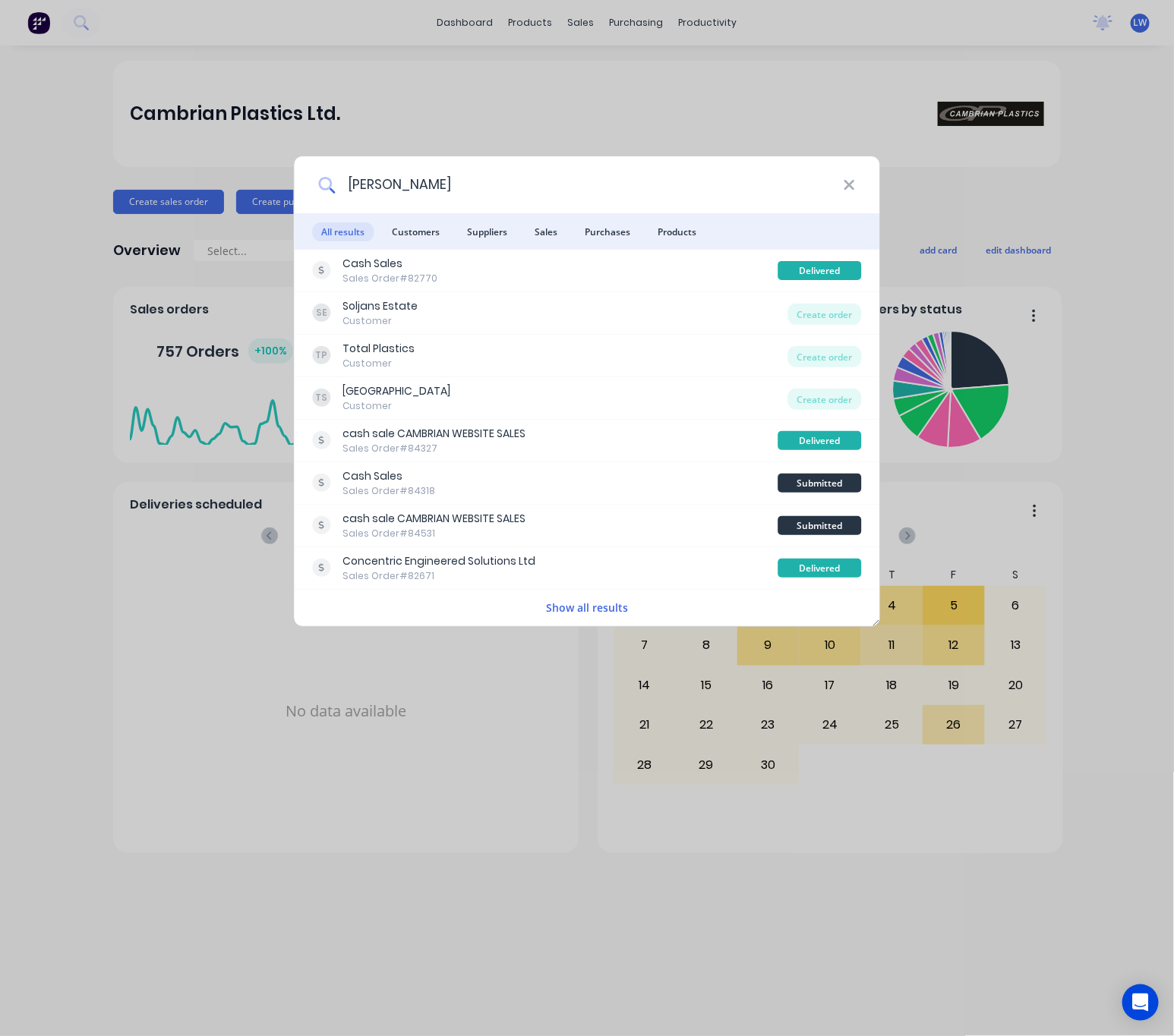
click at [467, 175] on input "tony" at bounding box center [588, 184] width 508 height 57
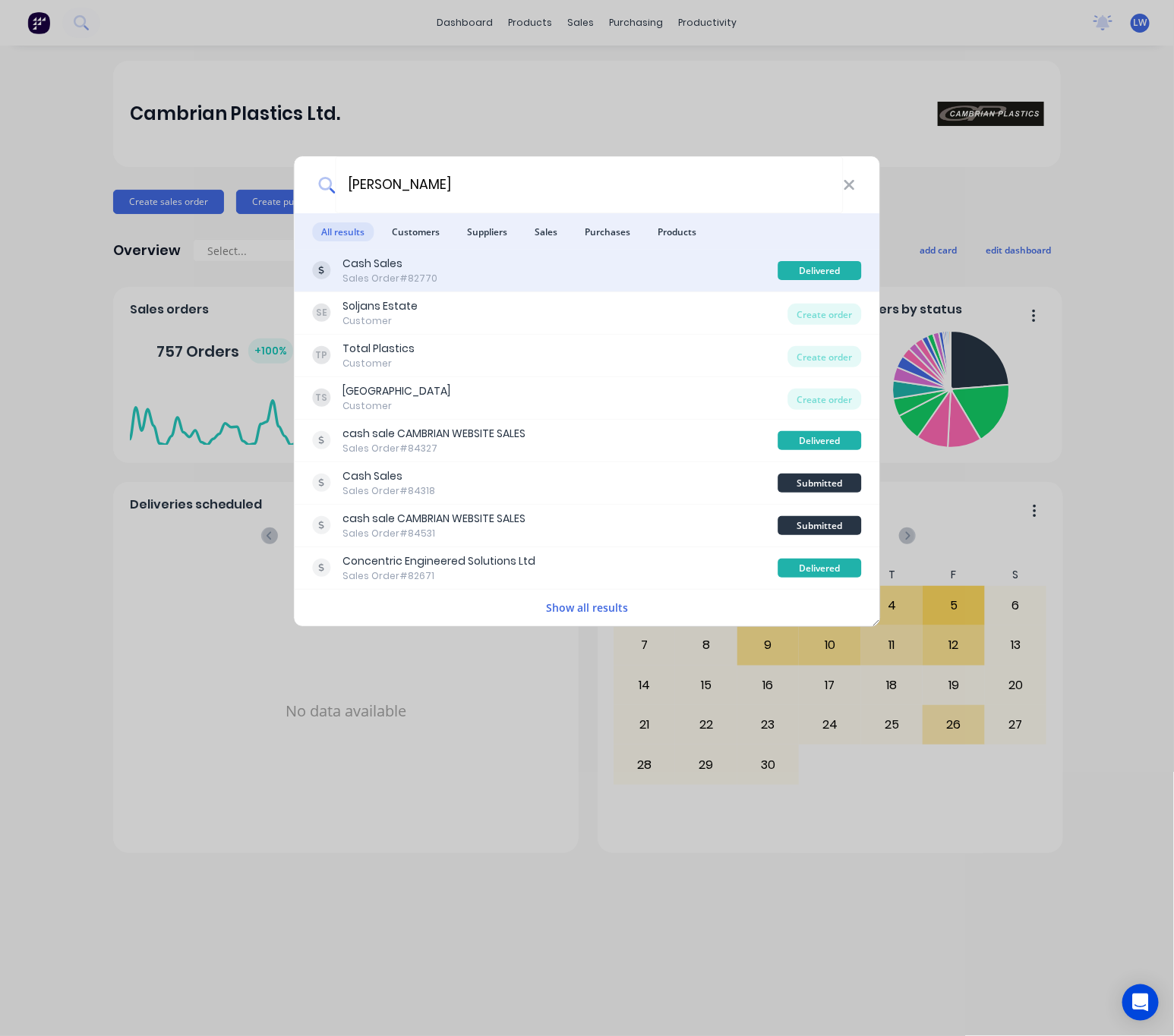
click at [496, 272] on div "Cash Sales Sales Order #82770" at bounding box center [546, 270] width 466 height 29
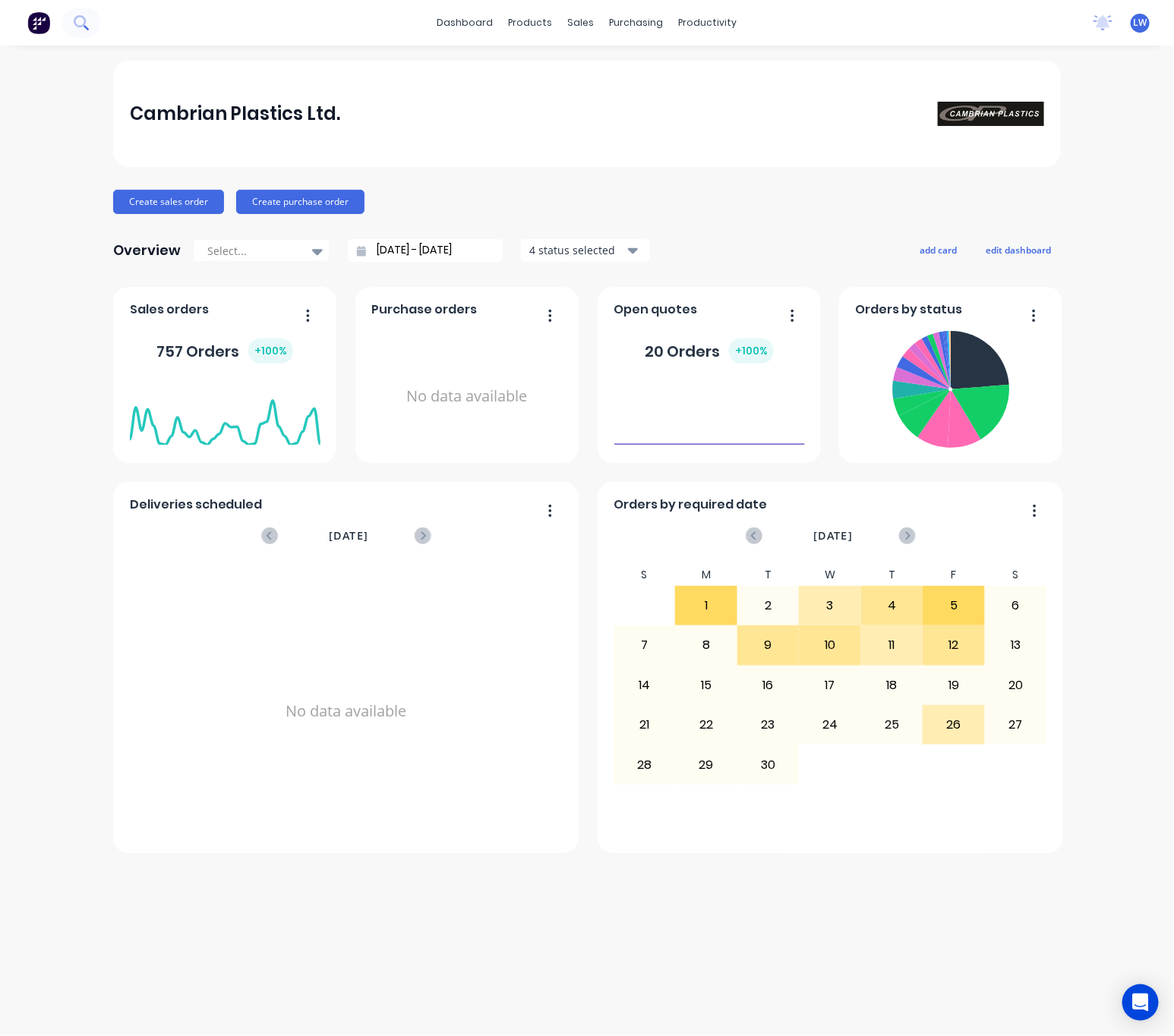
click at [80, 28] on icon at bounding box center [80, 22] width 14 height 14
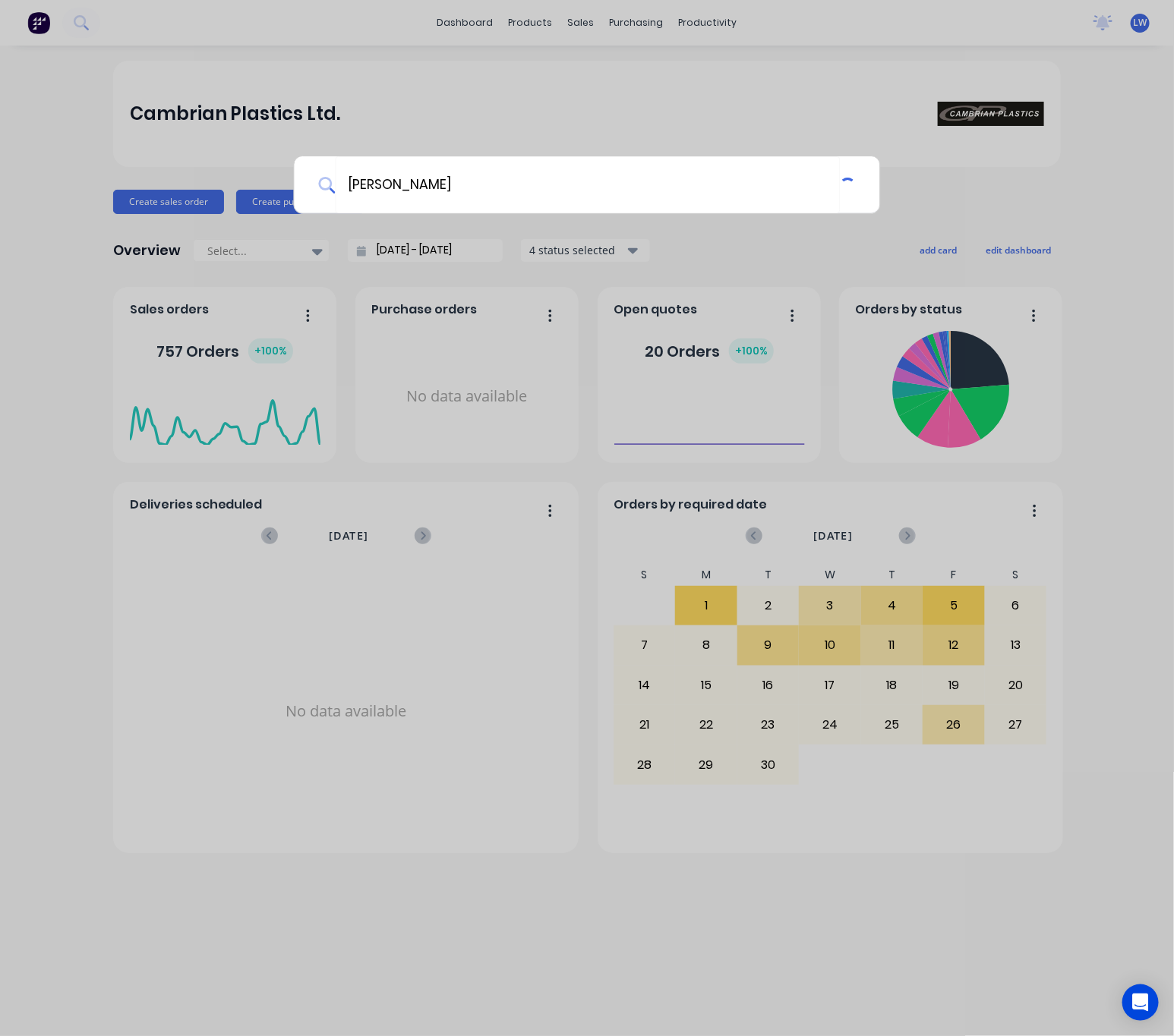
type input "tony"
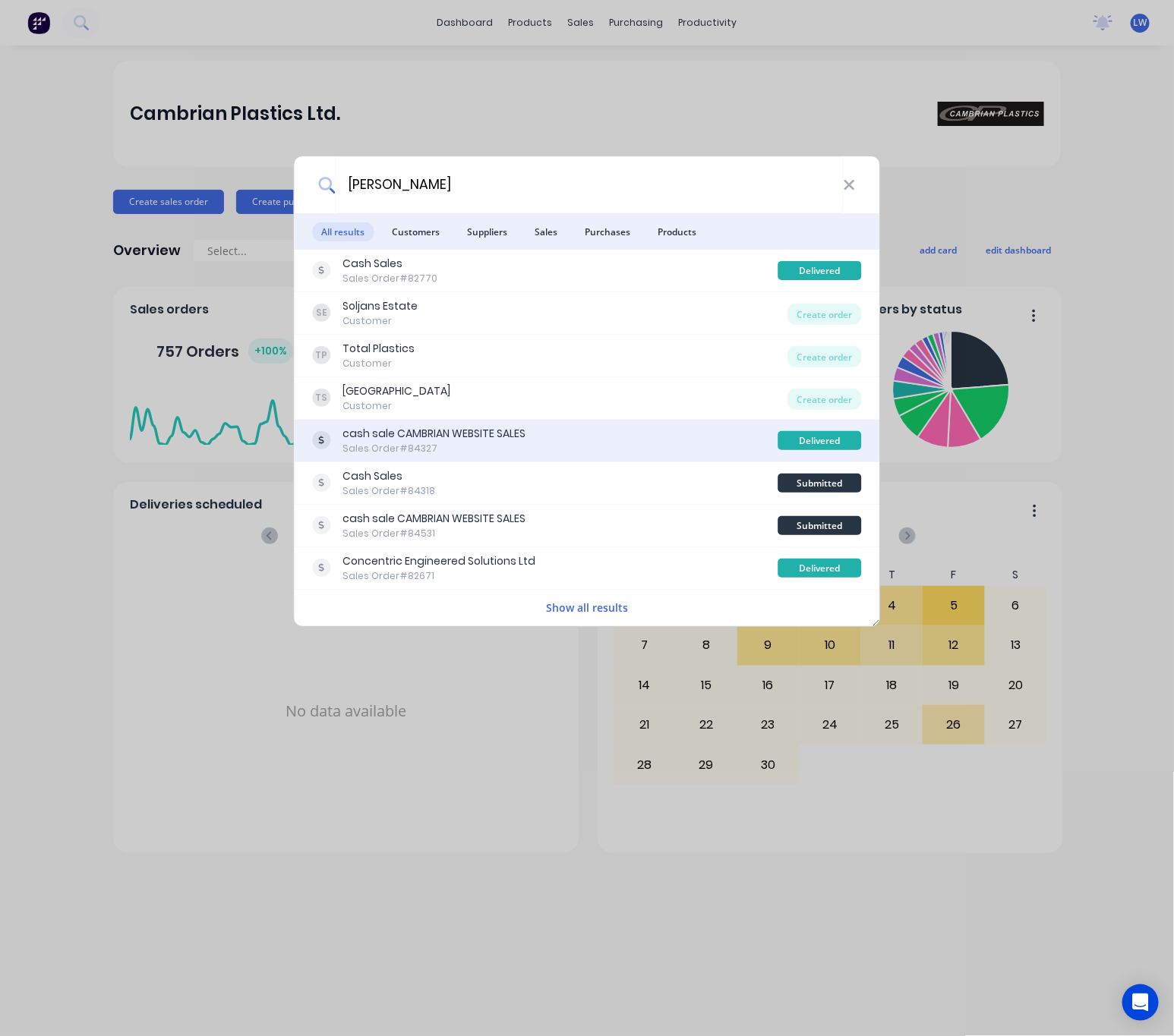
click at [541, 446] on div "cash sale CAMBRIAN WEBSITE SALES Sales Order #84327" at bounding box center [546, 440] width 466 height 29
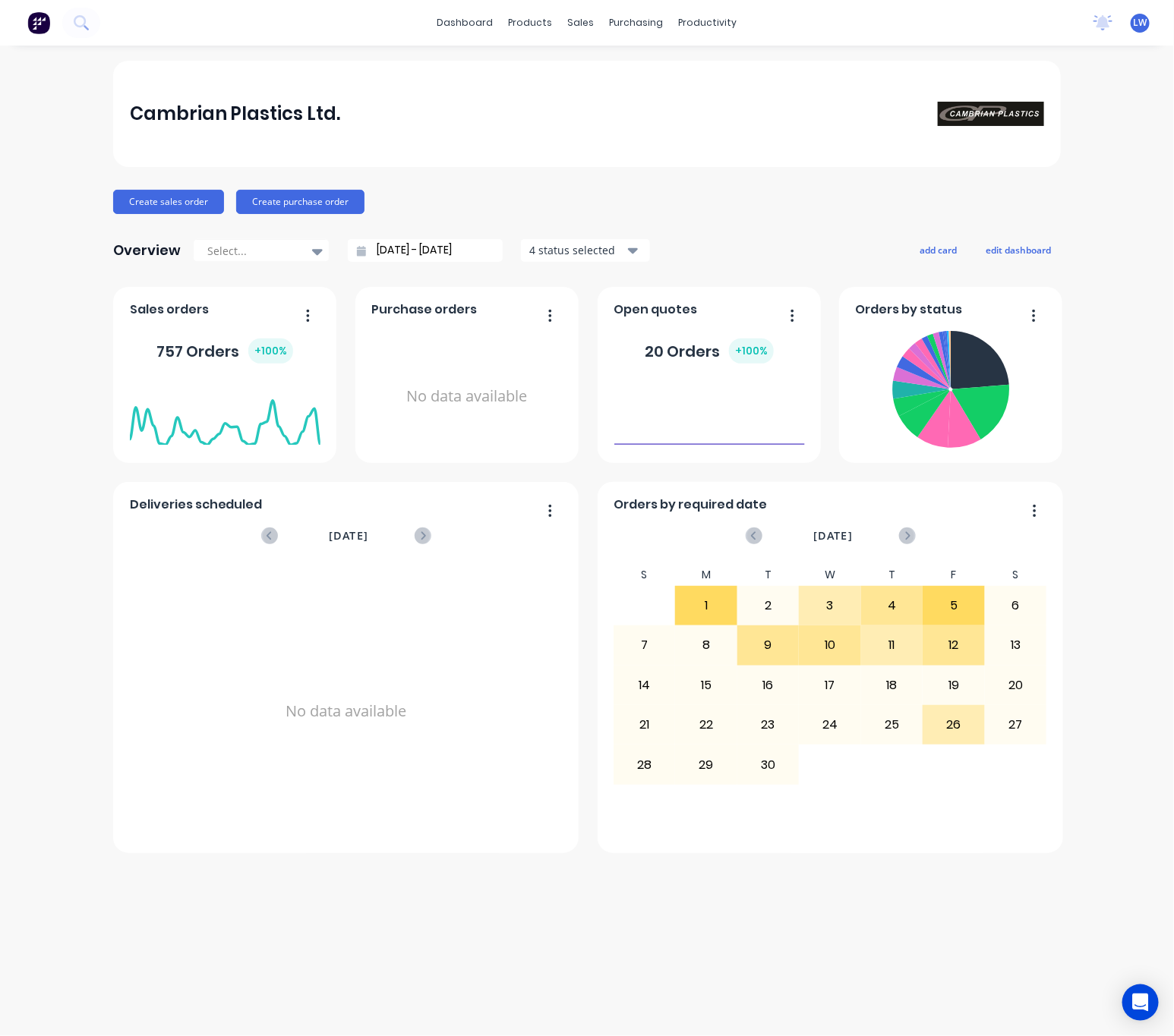
click at [48, 19] on img at bounding box center [38, 23] width 23 height 23
click at [72, 23] on button at bounding box center [81, 23] width 38 height 30
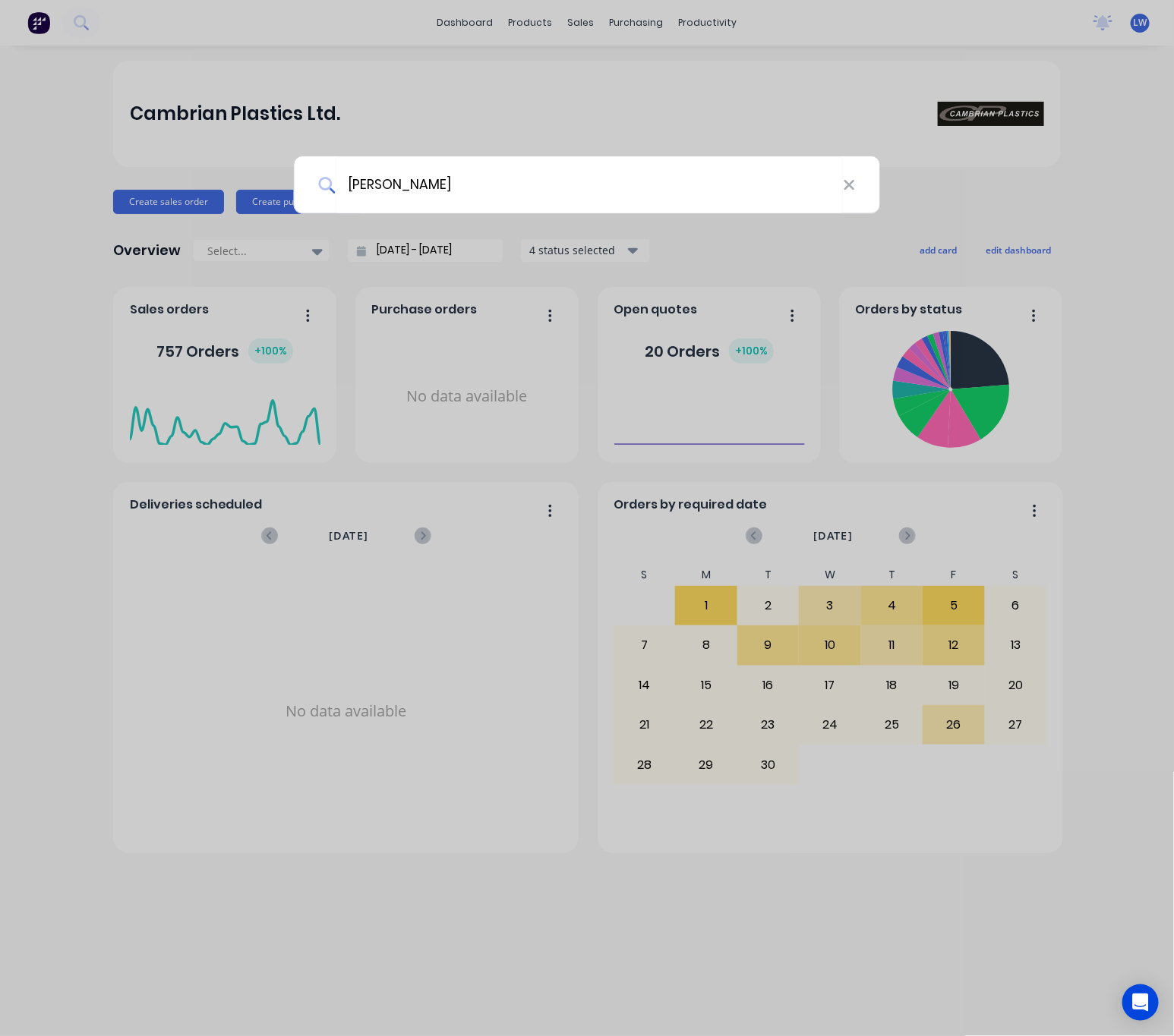
type input "tony"
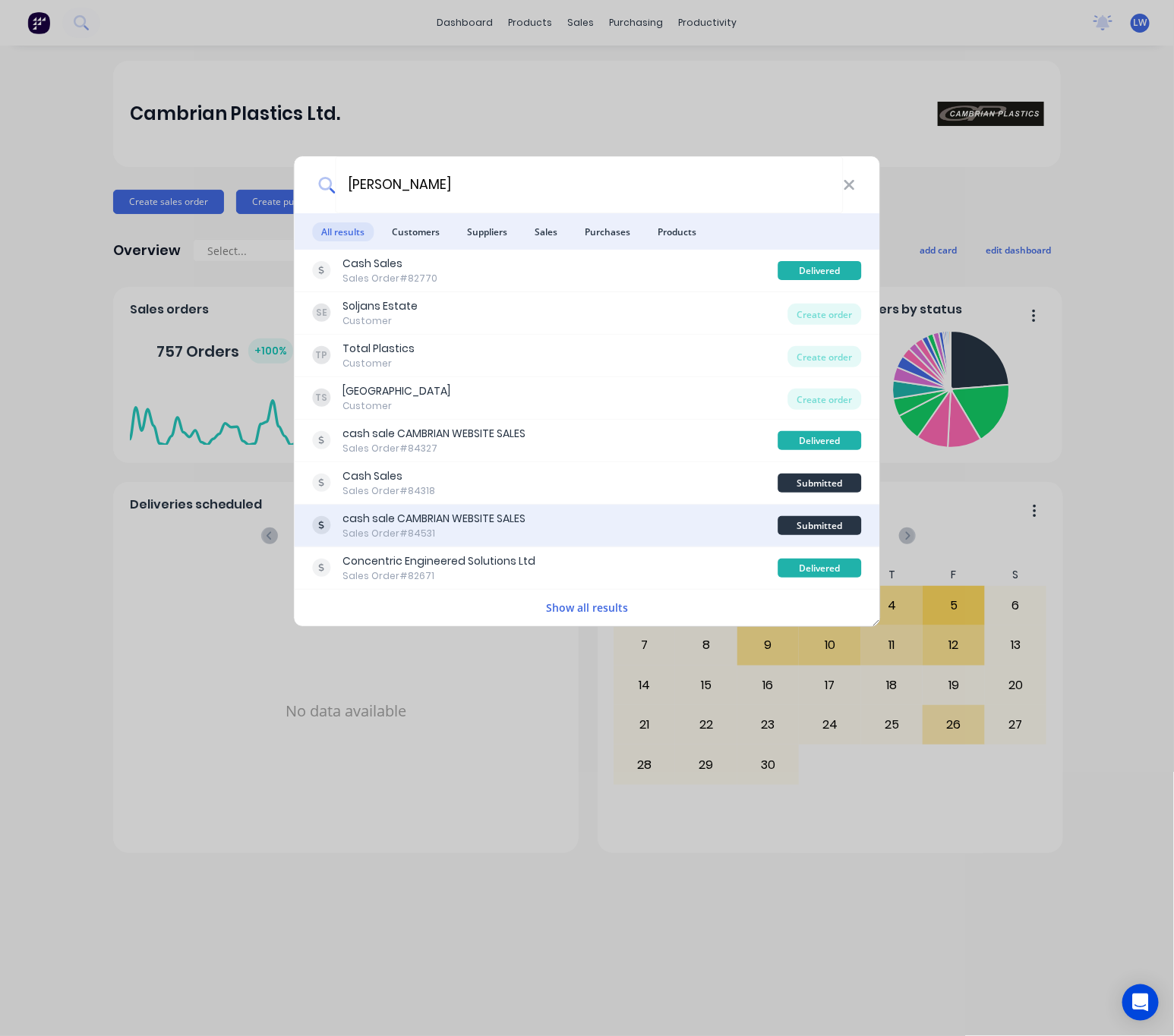
click at [565, 526] on div "cash sale CAMBRIAN WEBSITE SALES Sales Order #84531" at bounding box center [546, 525] width 466 height 29
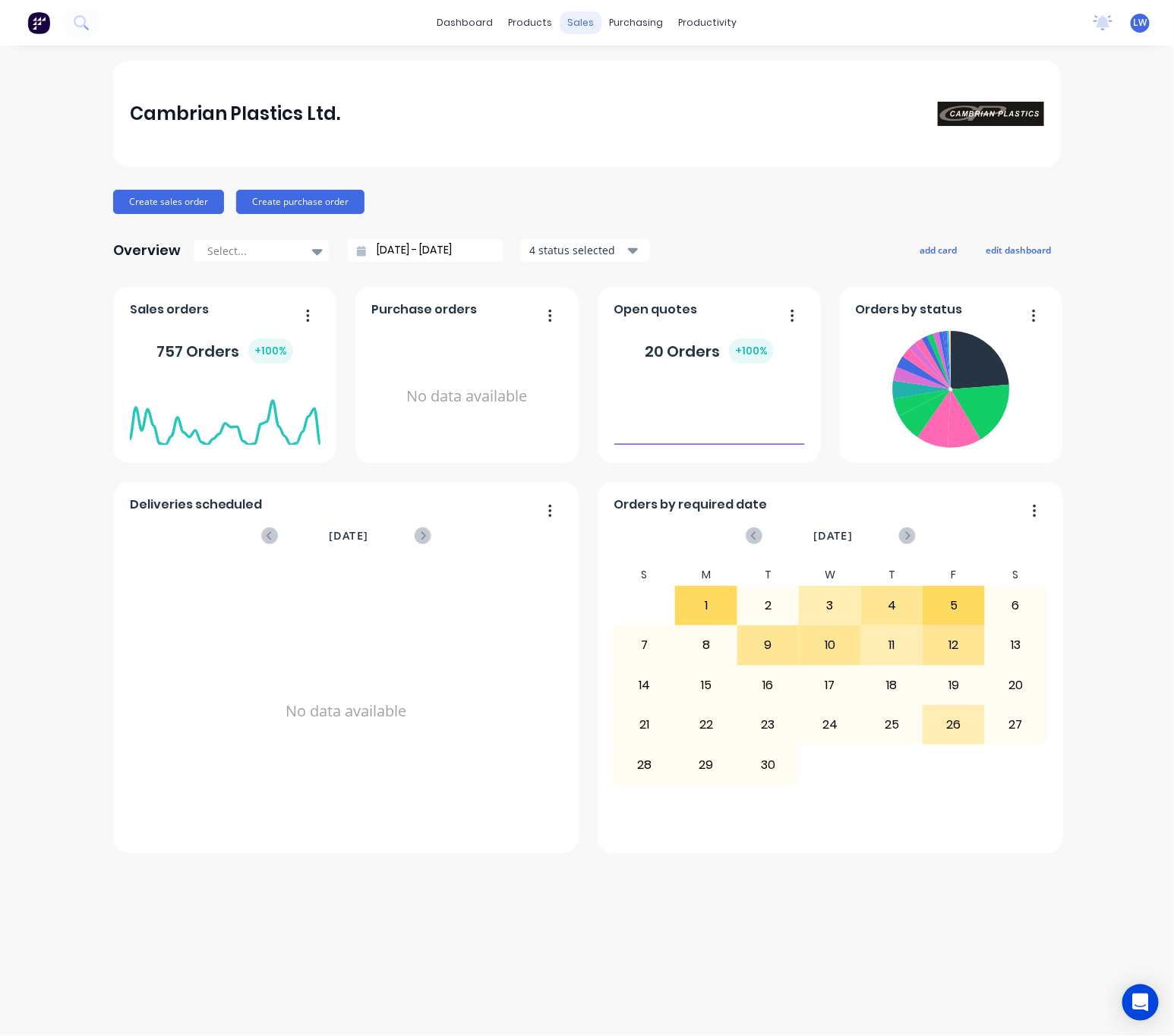
click at [592, 19] on div "sales" at bounding box center [581, 23] width 42 height 23
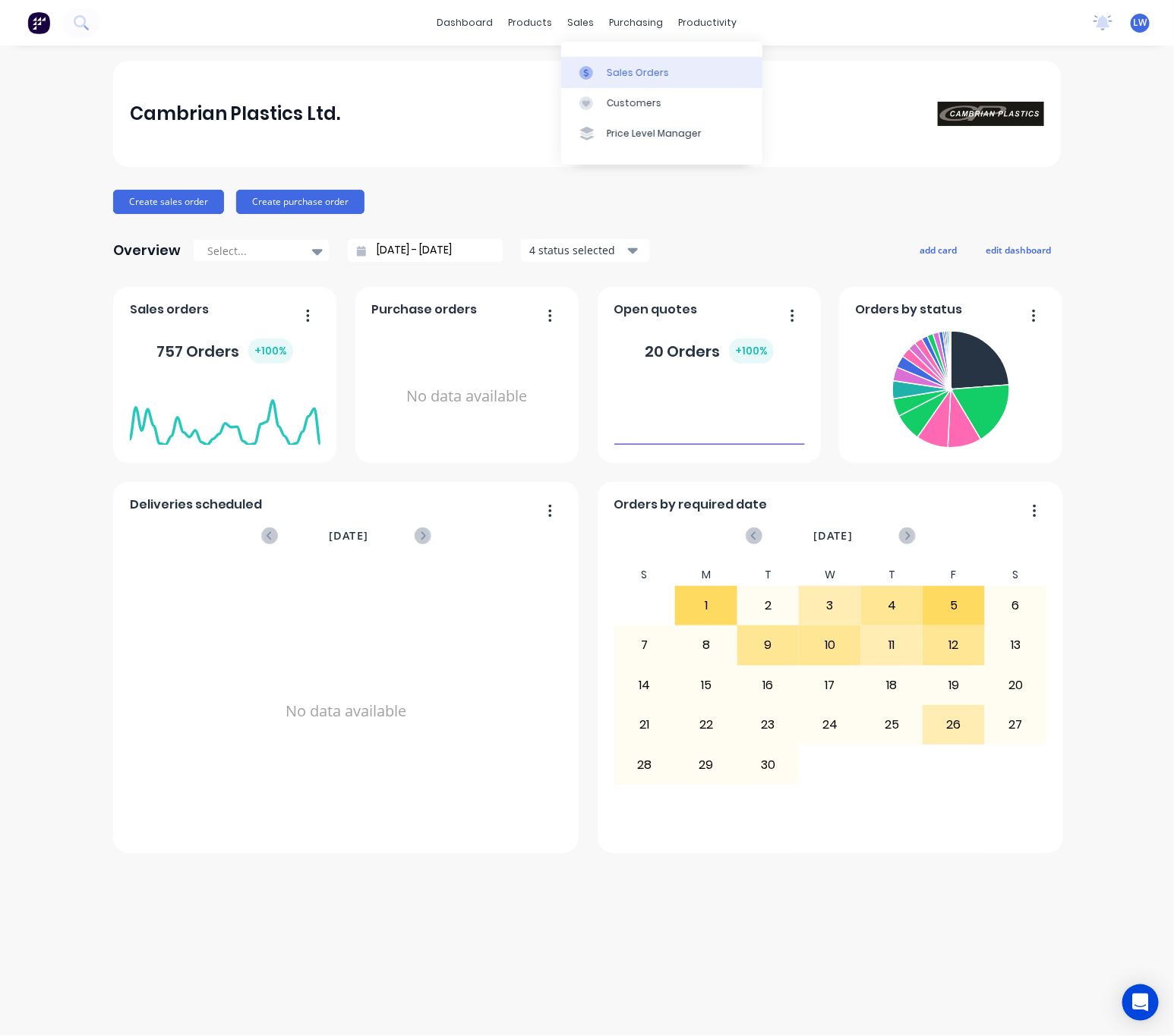
click at [624, 78] on div "Sales Orders" at bounding box center [637, 73] width 63 height 13
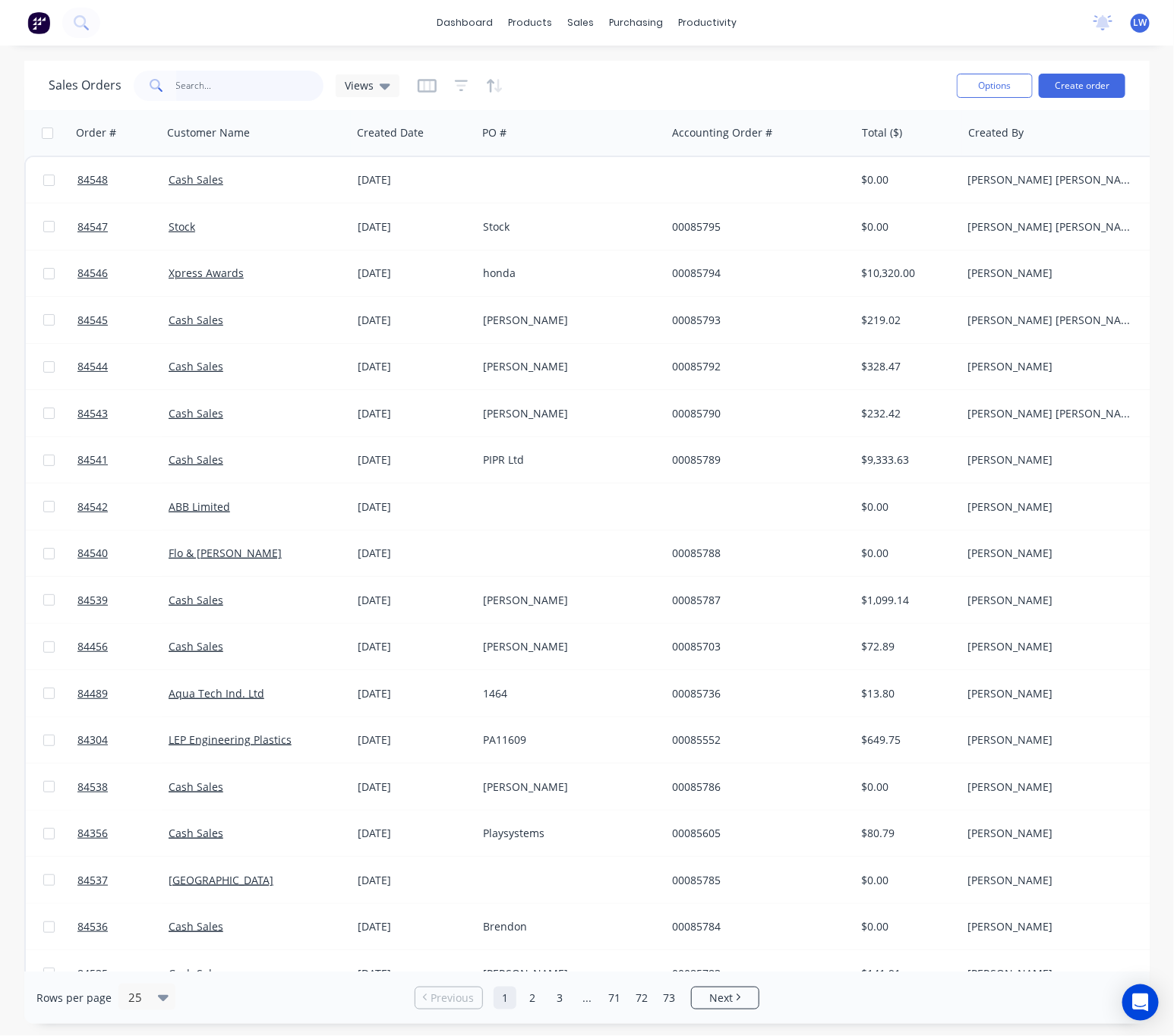
click at [199, 80] on input "text" at bounding box center [249, 86] width 148 height 30
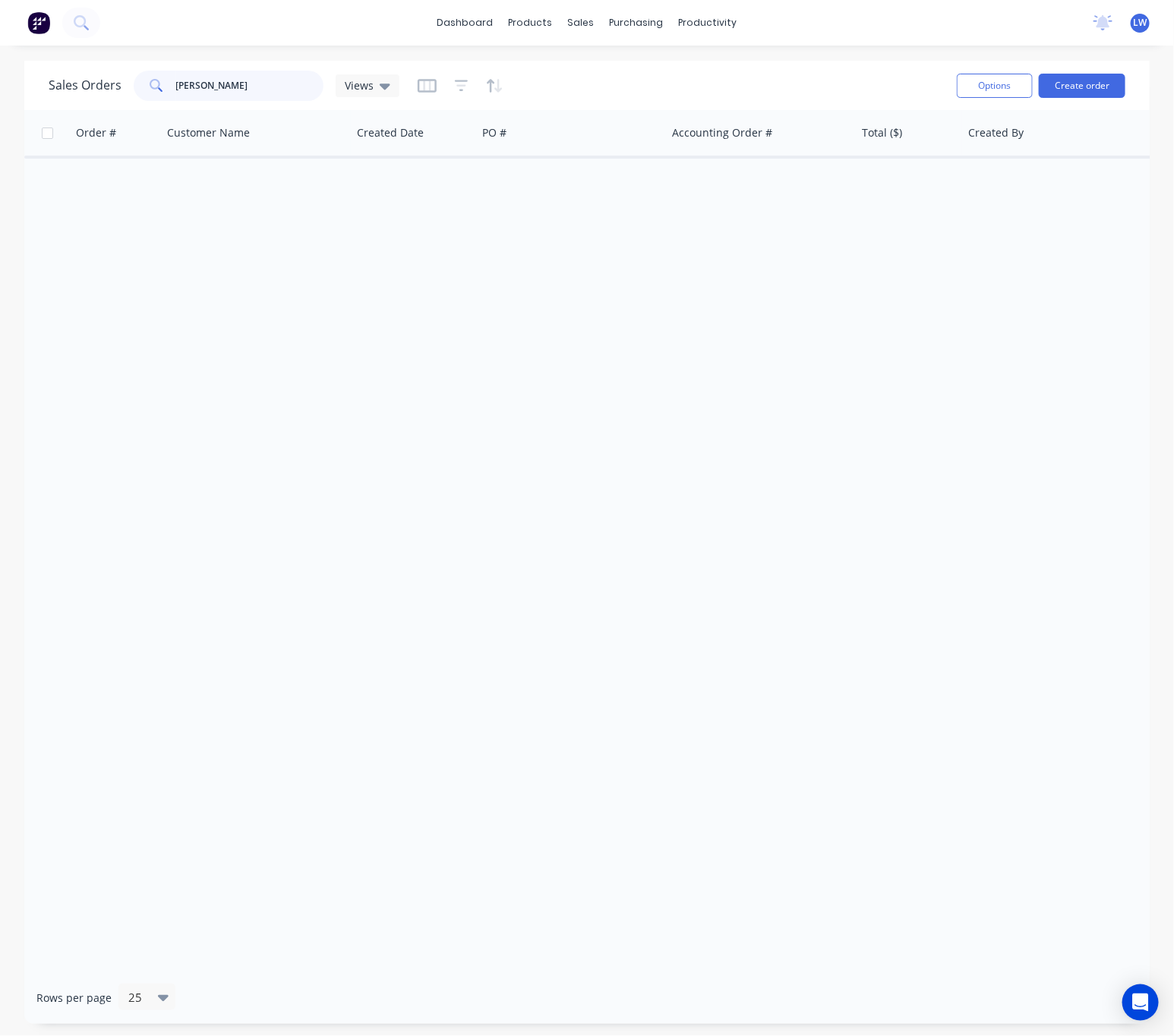
drag, startPoint x: 223, startPoint y: 89, endPoint x: 196, endPoint y: 85, distance: 27.3
click at [196, 85] on input "tony snape" at bounding box center [249, 86] width 148 height 30
type input "tony"
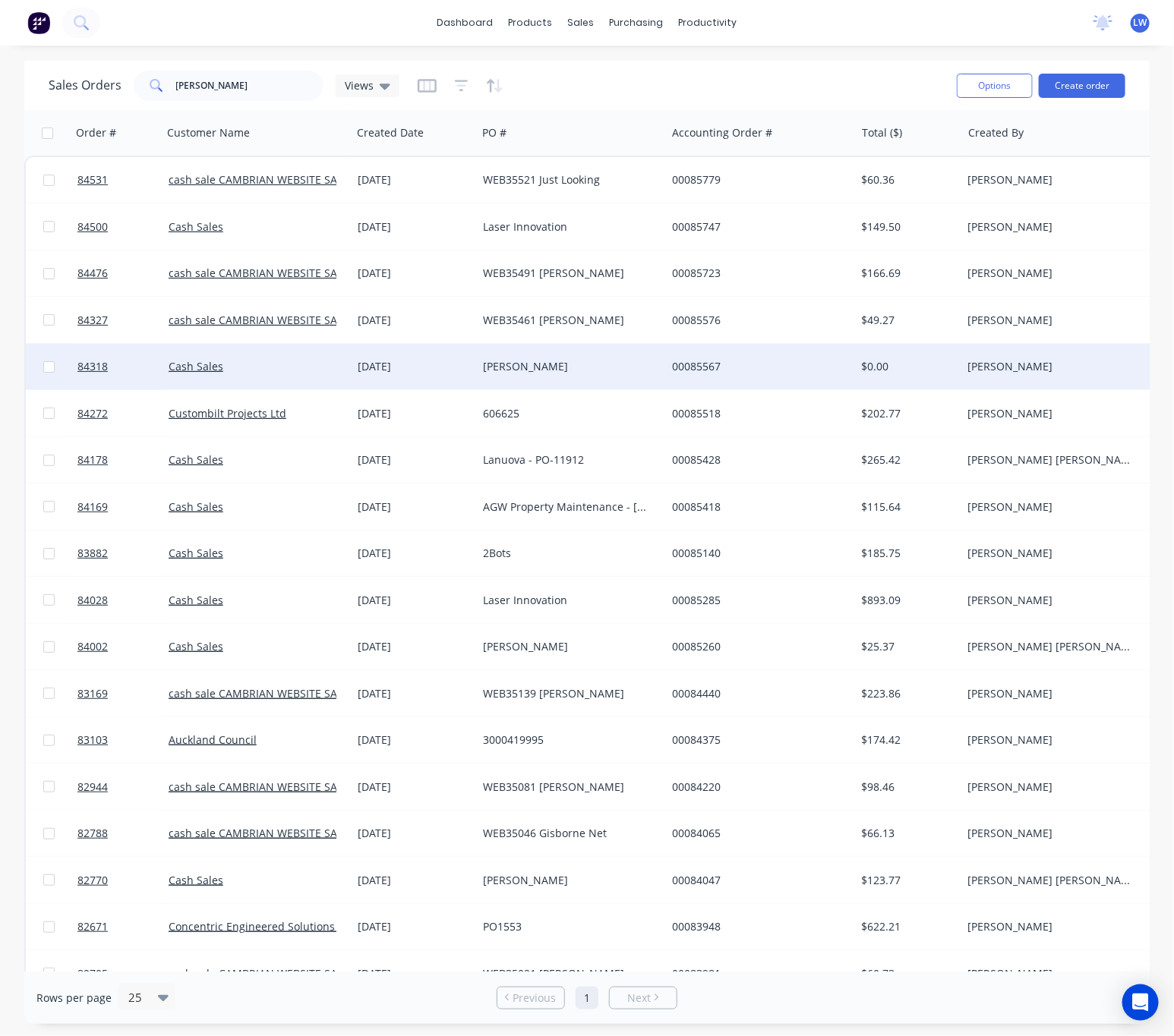
click at [579, 372] on div "Tony Haresnape" at bounding box center [567, 366] width 169 height 15
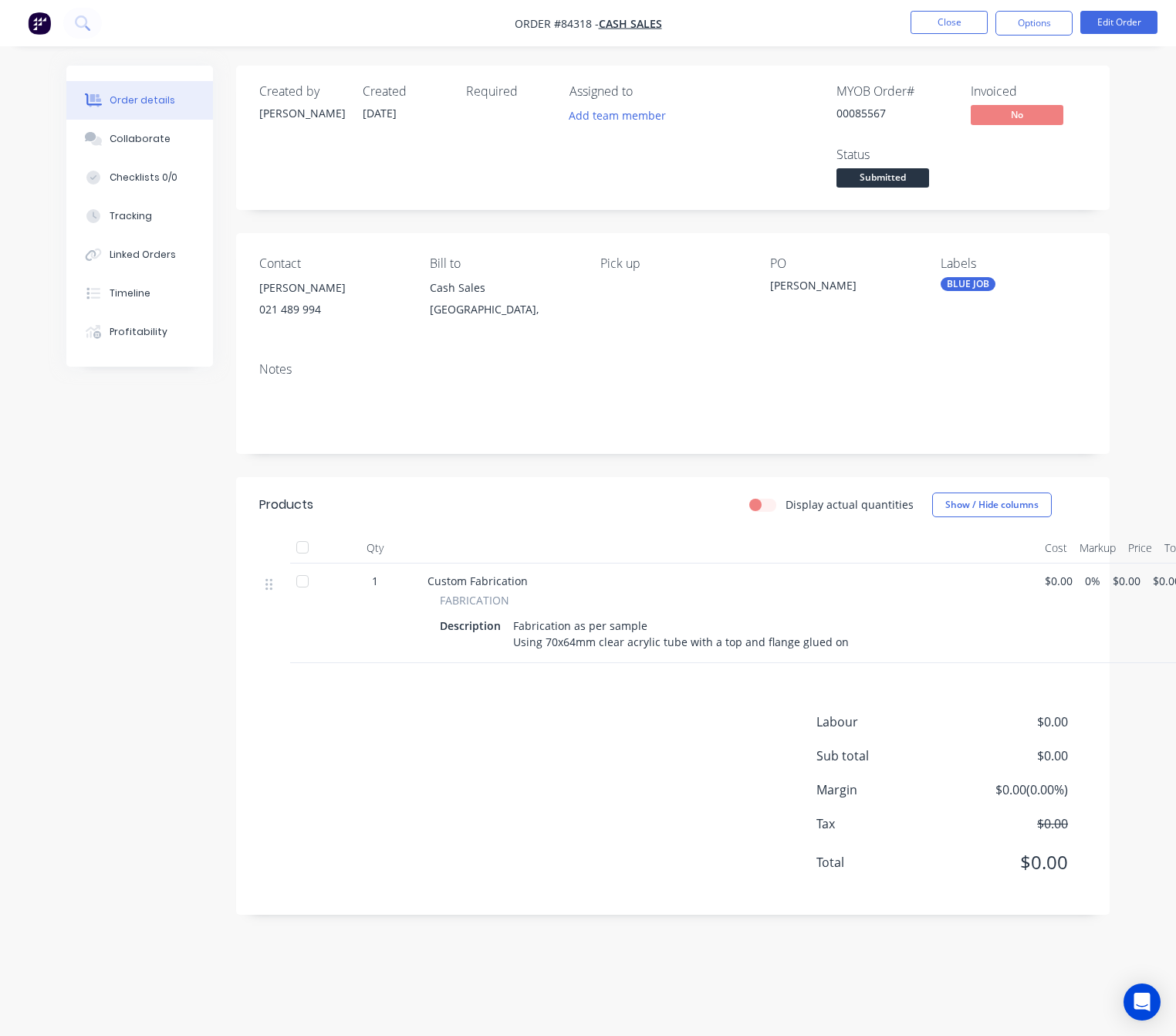
scroll to position [0, 19]
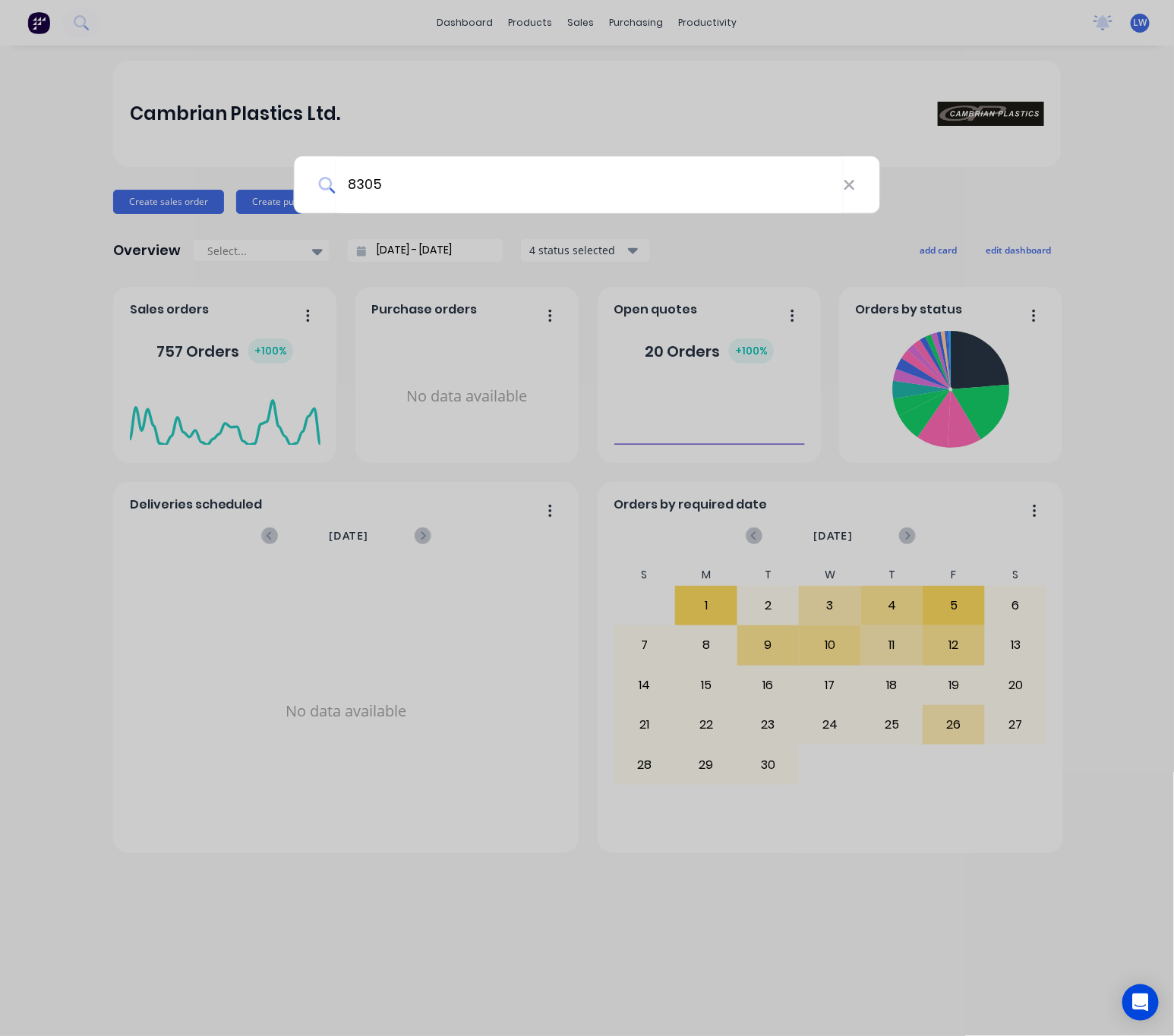
type input "83051"
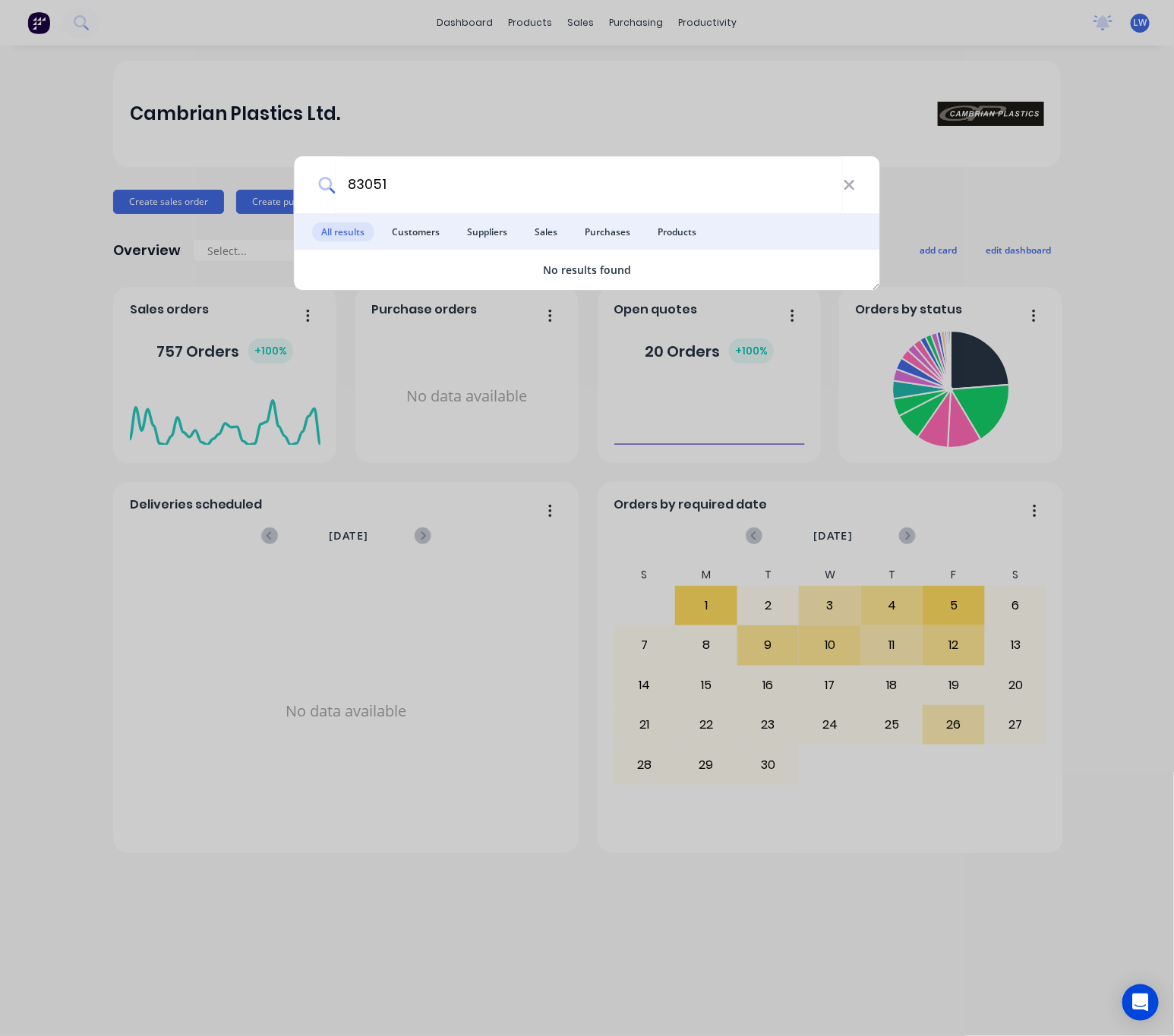
drag, startPoint x: 392, startPoint y: 183, endPoint x: 282, endPoint y: 176, distance: 110.2
click at [285, 176] on div "83051 All results Customers Suppliers Sales Purchases Products No results found" at bounding box center [587, 518] width 1174 height 1036
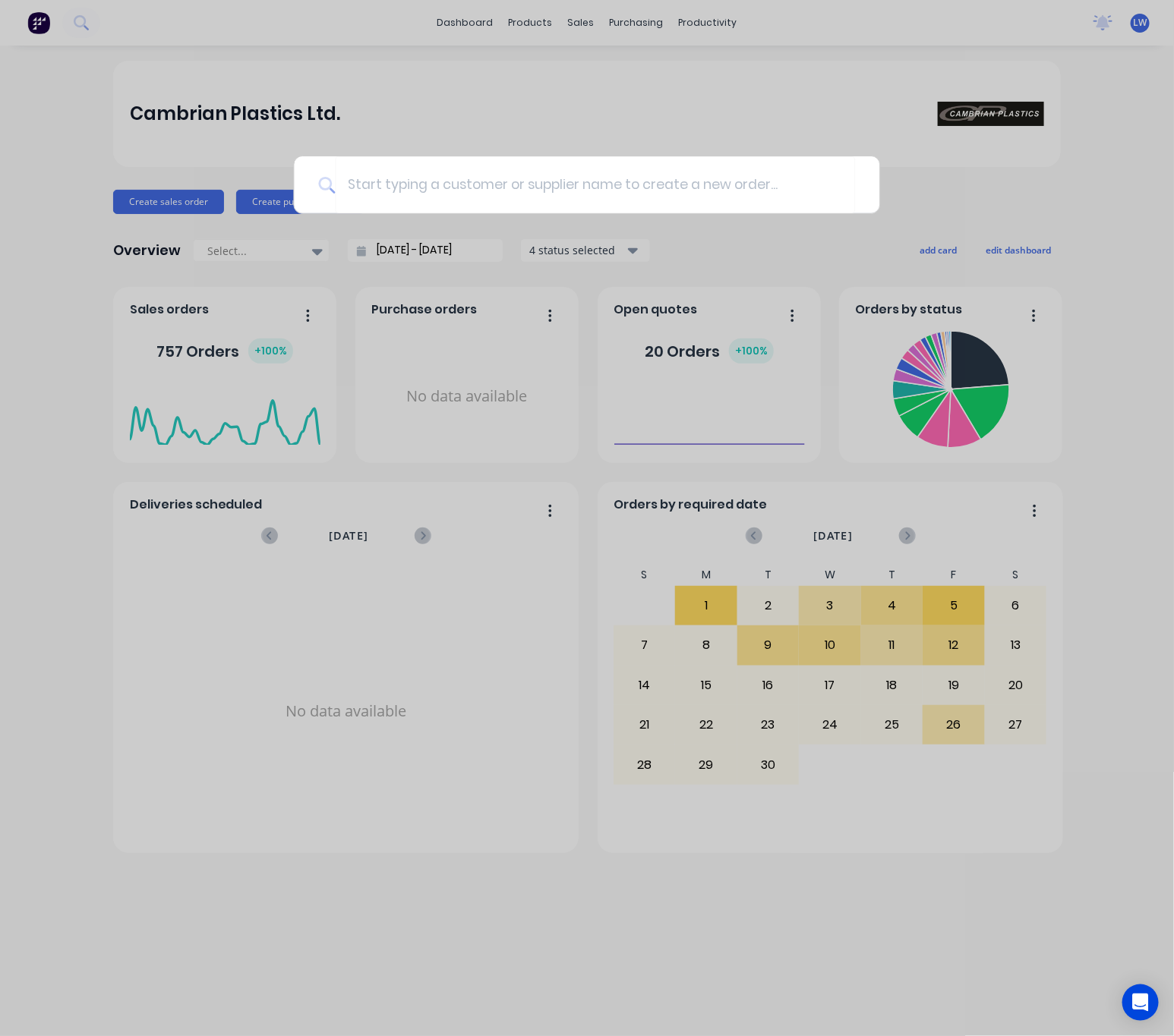
click at [595, 133] on div at bounding box center [587, 518] width 1174 height 1036
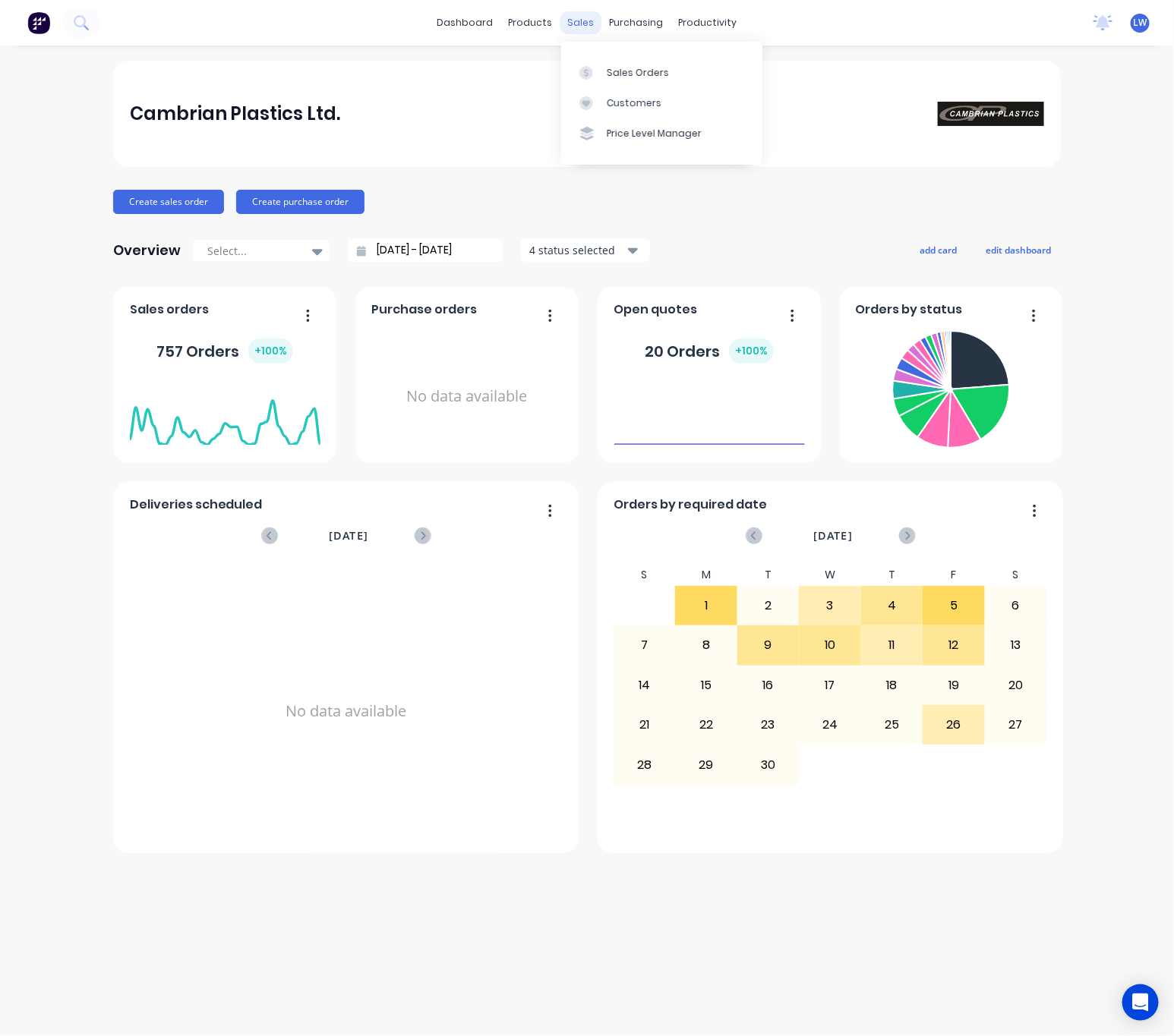
click at [575, 21] on div "sales" at bounding box center [581, 23] width 42 height 23
click at [604, 62] on link "Sales Orders" at bounding box center [661, 72] width 201 height 30
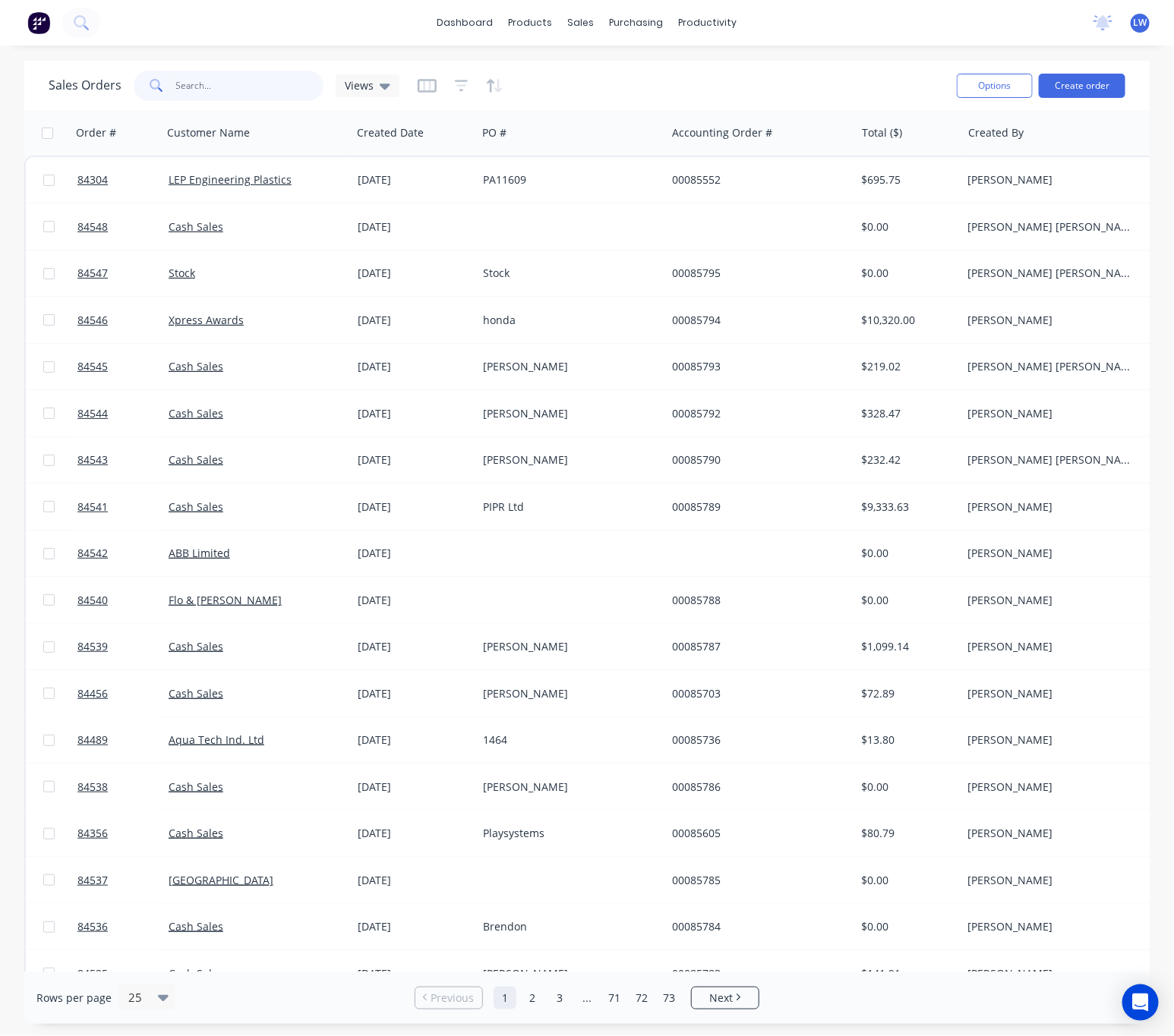
click at [212, 92] on input "text" at bounding box center [249, 86] width 148 height 30
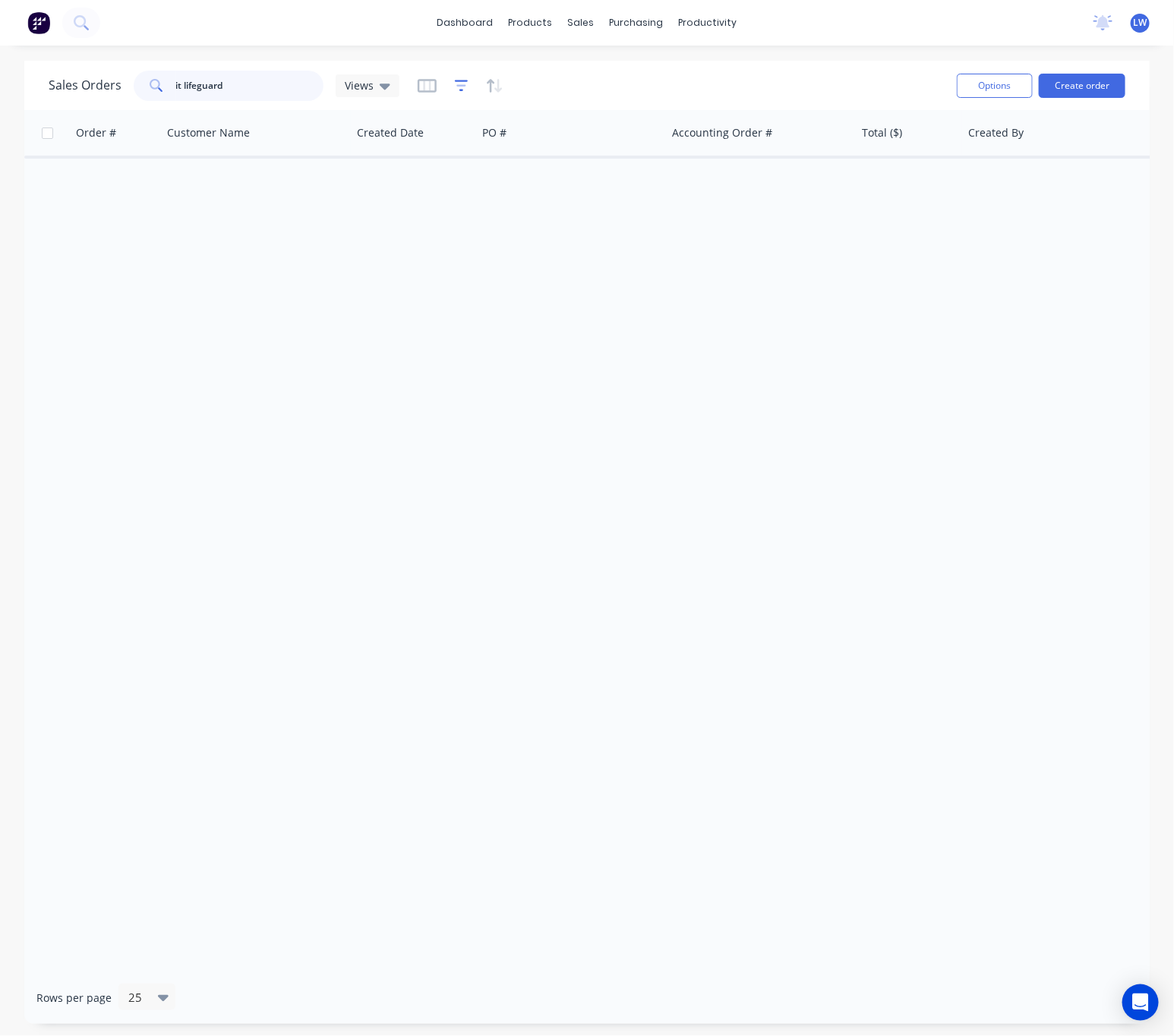
type input "it lifeguard"
click at [463, 80] on icon "button" at bounding box center [461, 86] width 13 height 12
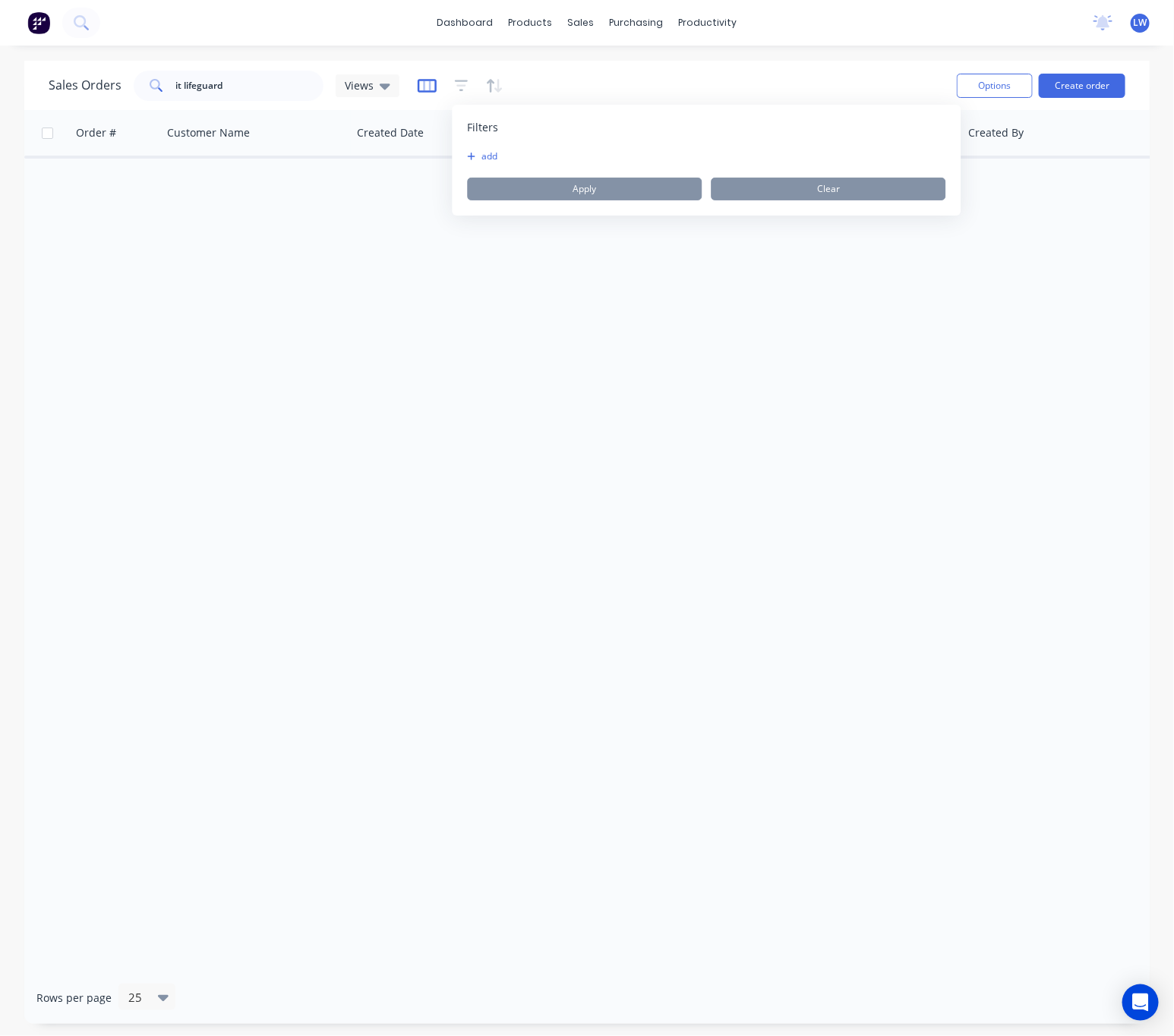
click at [417, 85] on icon "button" at bounding box center [426, 86] width 19 height 13
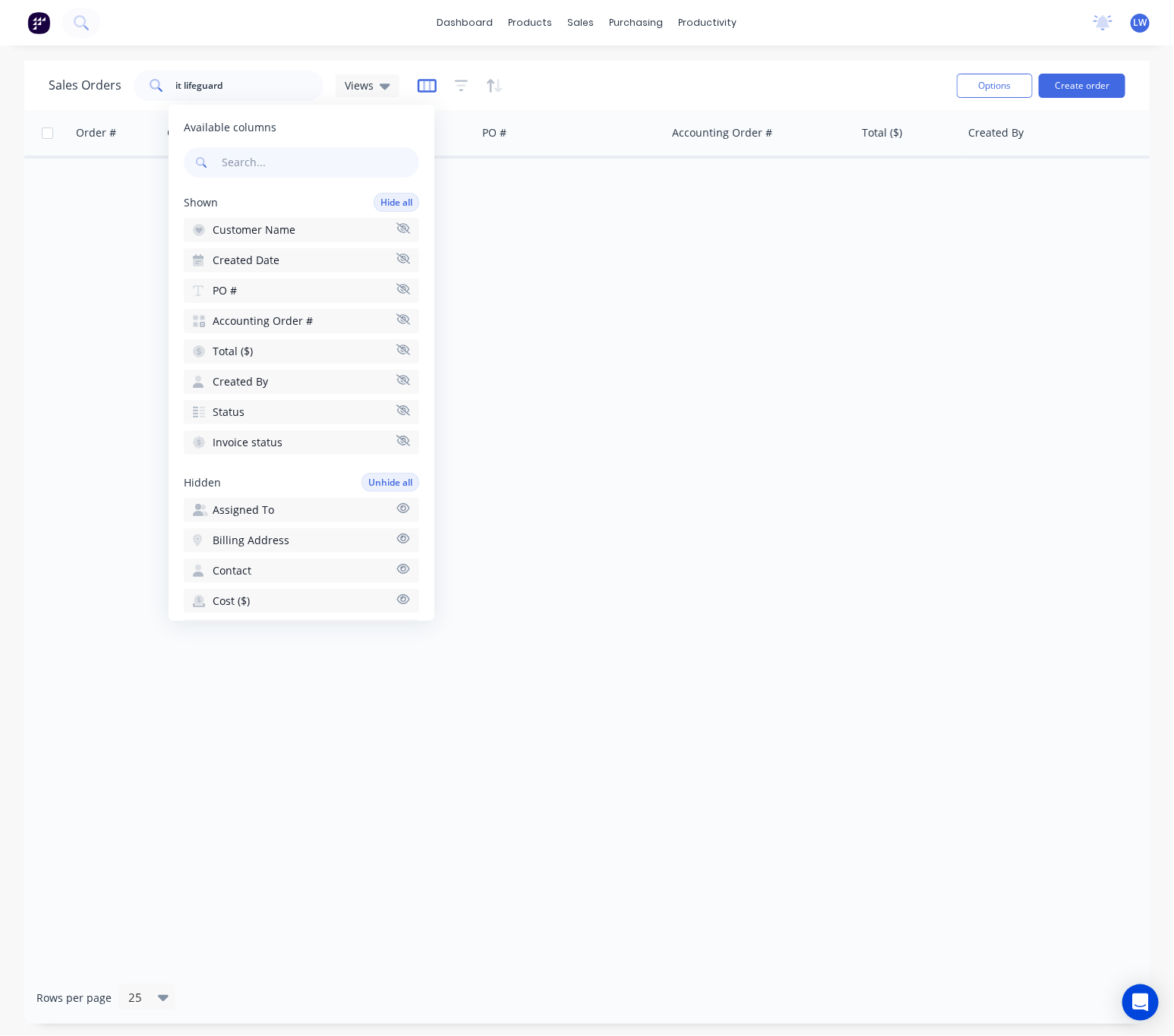
click at [417, 87] on icon "button" at bounding box center [426, 86] width 19 height 15
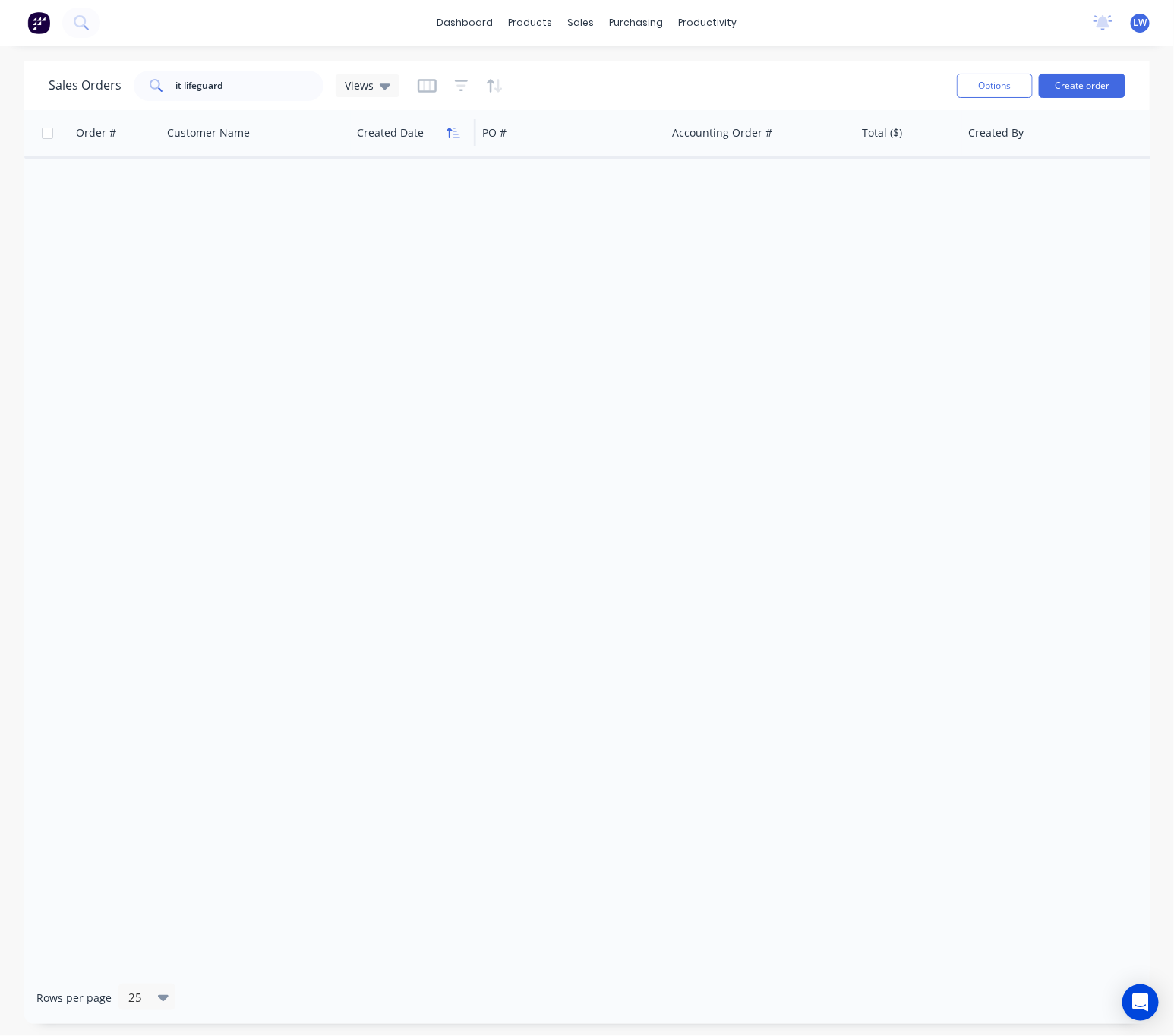
click at [453, 138] on icon "button" at bounding box center [453, 133] width 13 height 13
click at [647, 85] on icon "button" at bounding box center [653, 85] width 11 height 6
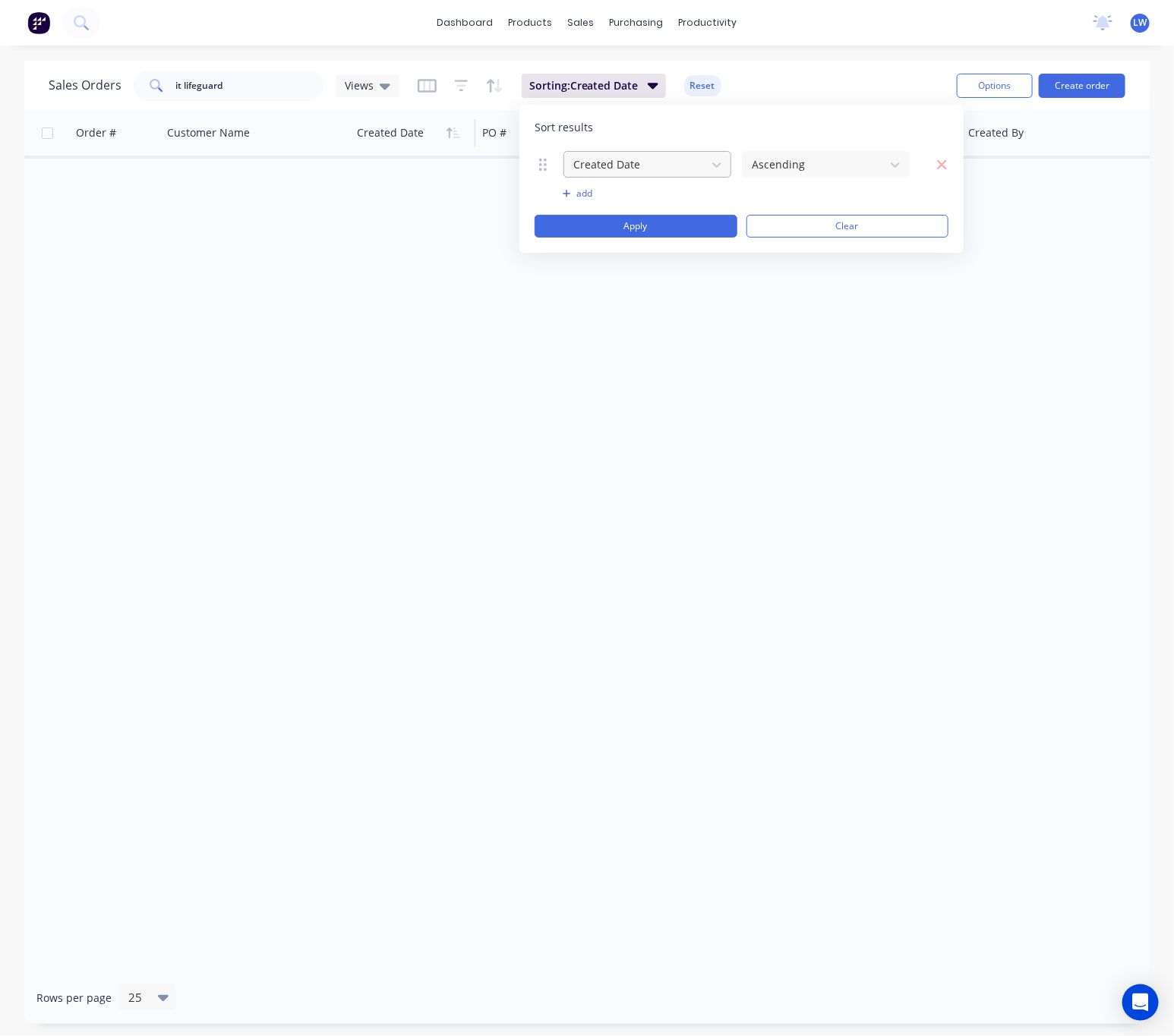
click at [678, 174] on div at bounding box center [635, 164] width 127 height 19
click at [678, 163] on div at bounding box center [635, 164] width 127 height 19
click at [582, 192] on button "add" at bounding box center [647, 194] width 169 height 13
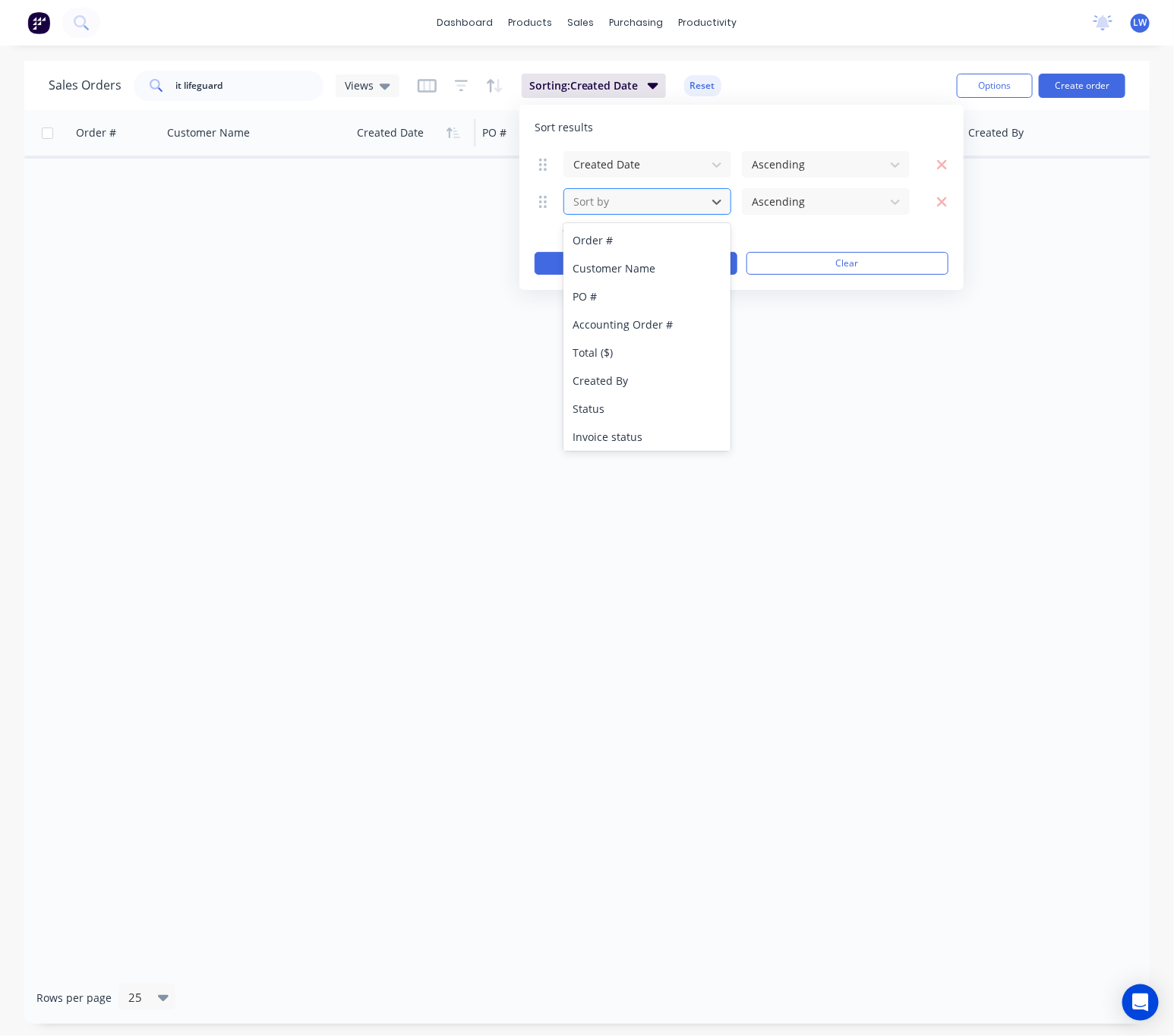
click at [688, 208] on div at bounding box center [635, 201] width 127 height 19
click at [688, 208] on div at bounding box center [635, 201] width 127 height 19
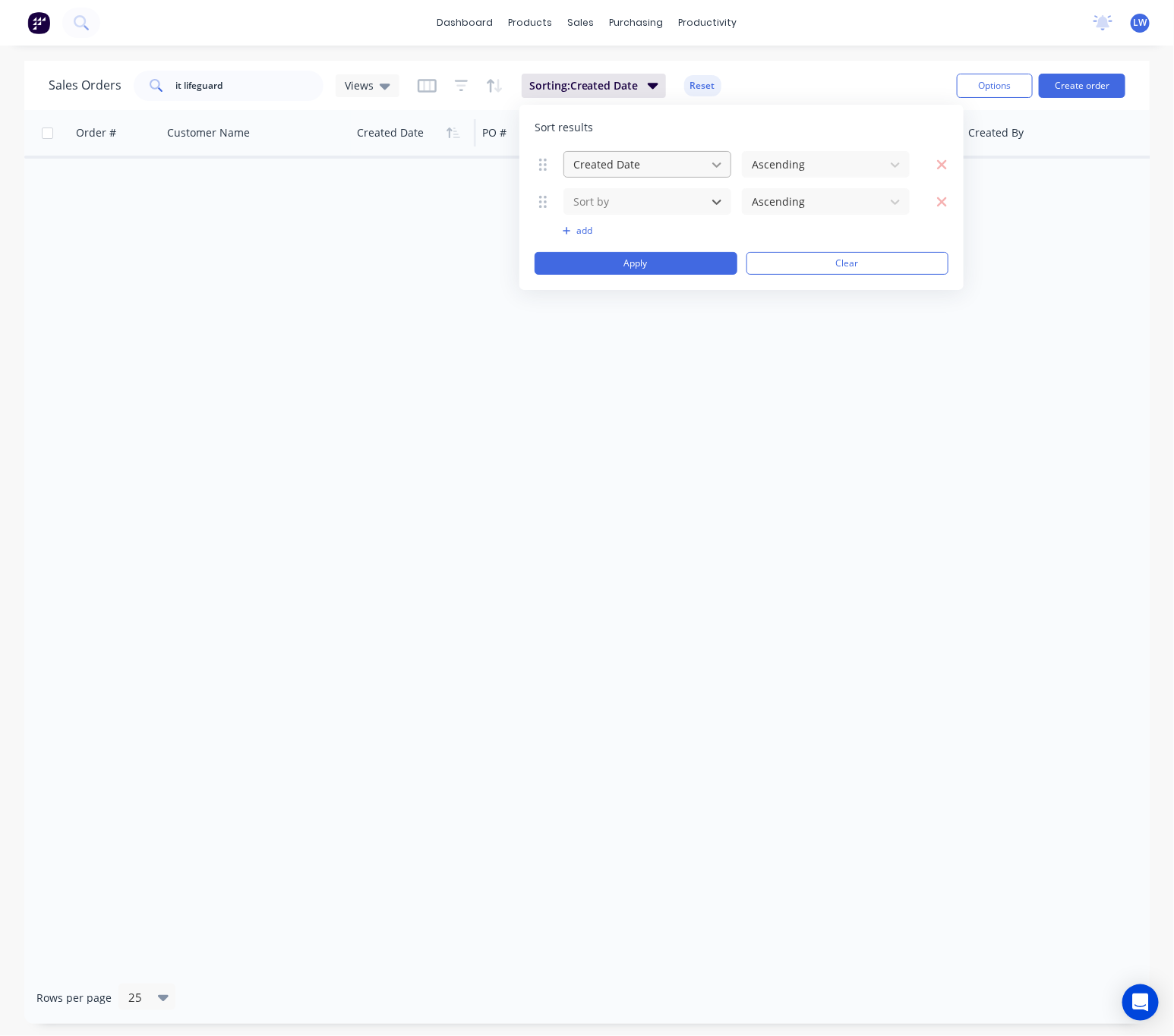
click at [704, 164] on div at bounding box center [716, 164] width 28 height 28
click at [804, 263] on button "Clear" at bounding box center [847, 263] width 203 height 23
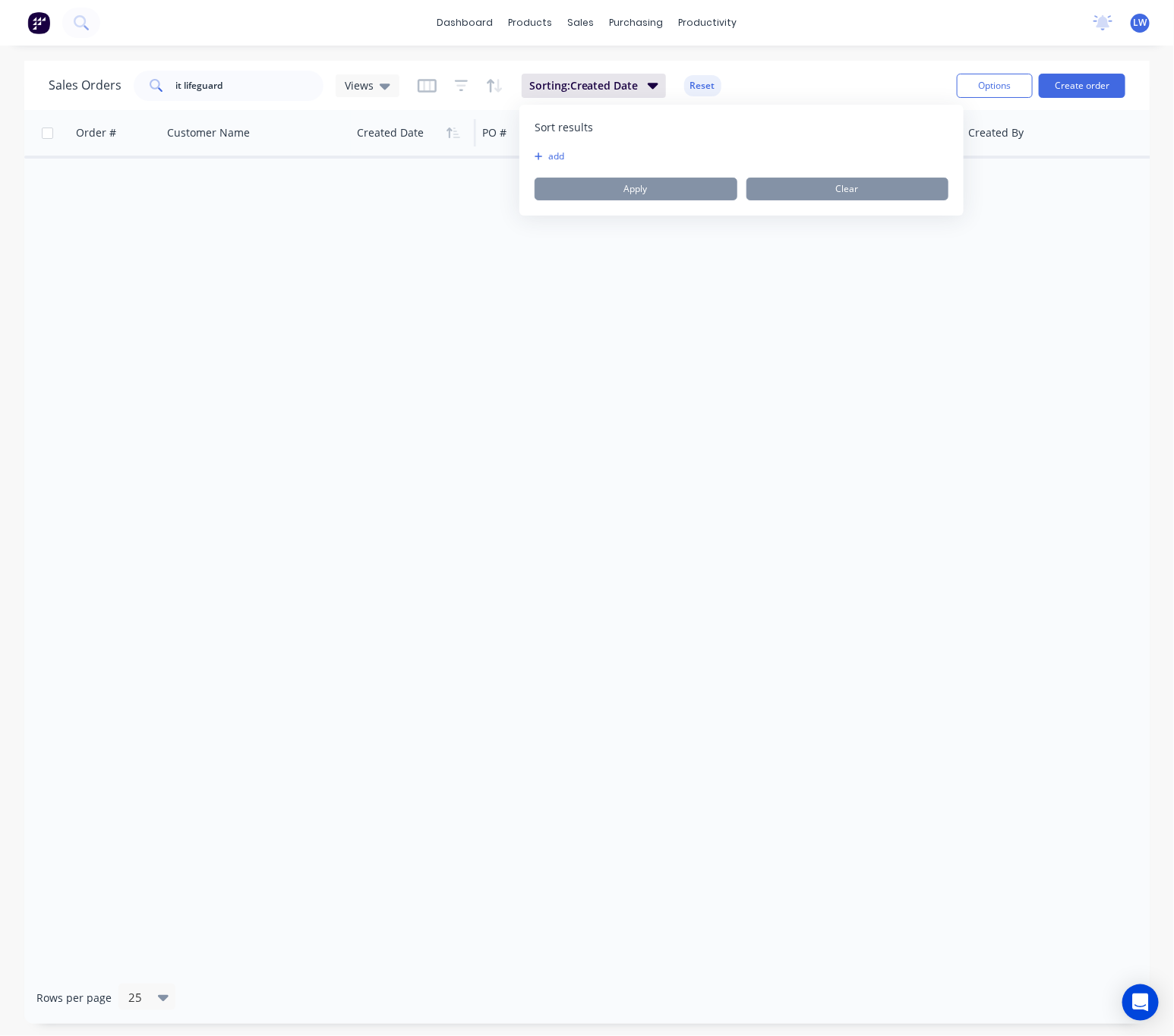
click at [616, 301] on div "Order # Customer Name Created Date PO # Accounting Order # Total ($) Created By…" at bounding box center [587, 541] width 1125 height 862
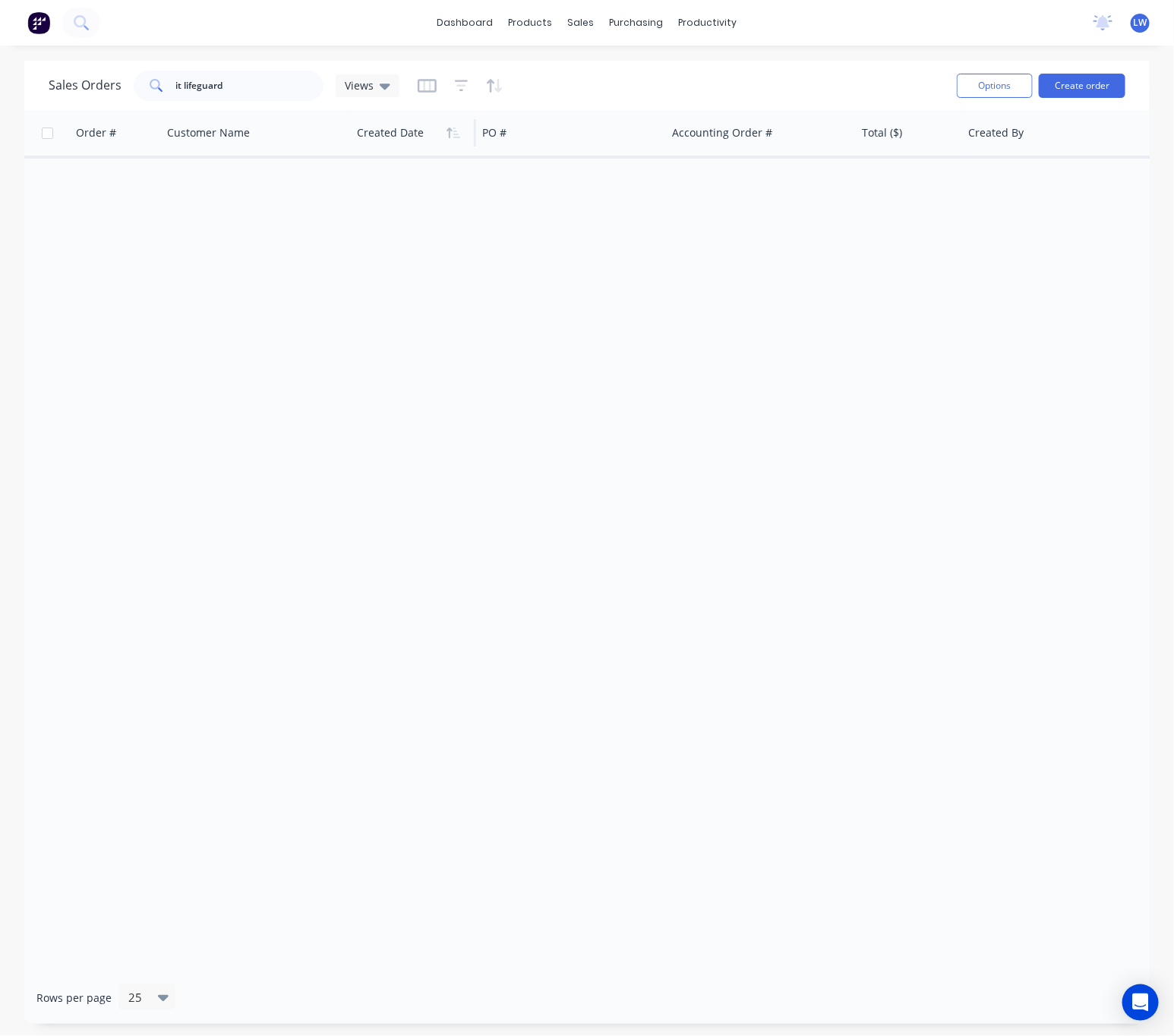
click at [996, 103] on div "Options Create order" at bounding box center [1037, 85] width 174 height 38
click at [991, 88] on button "Options" at bounding box center [994, 85] width 76 height 24
click at [763, 73] on div "Sales Orders it lifeguard Views" at bounding box center [496, 85] width 896 height 38
drag, startPoint x: 228, startPoint y: 82, endPoint x: 147, endPoint y: 82, distance: 81.0
click at [147, 82] on div "it lifeguard" at bounding box center [228, 86] width 189 height 30
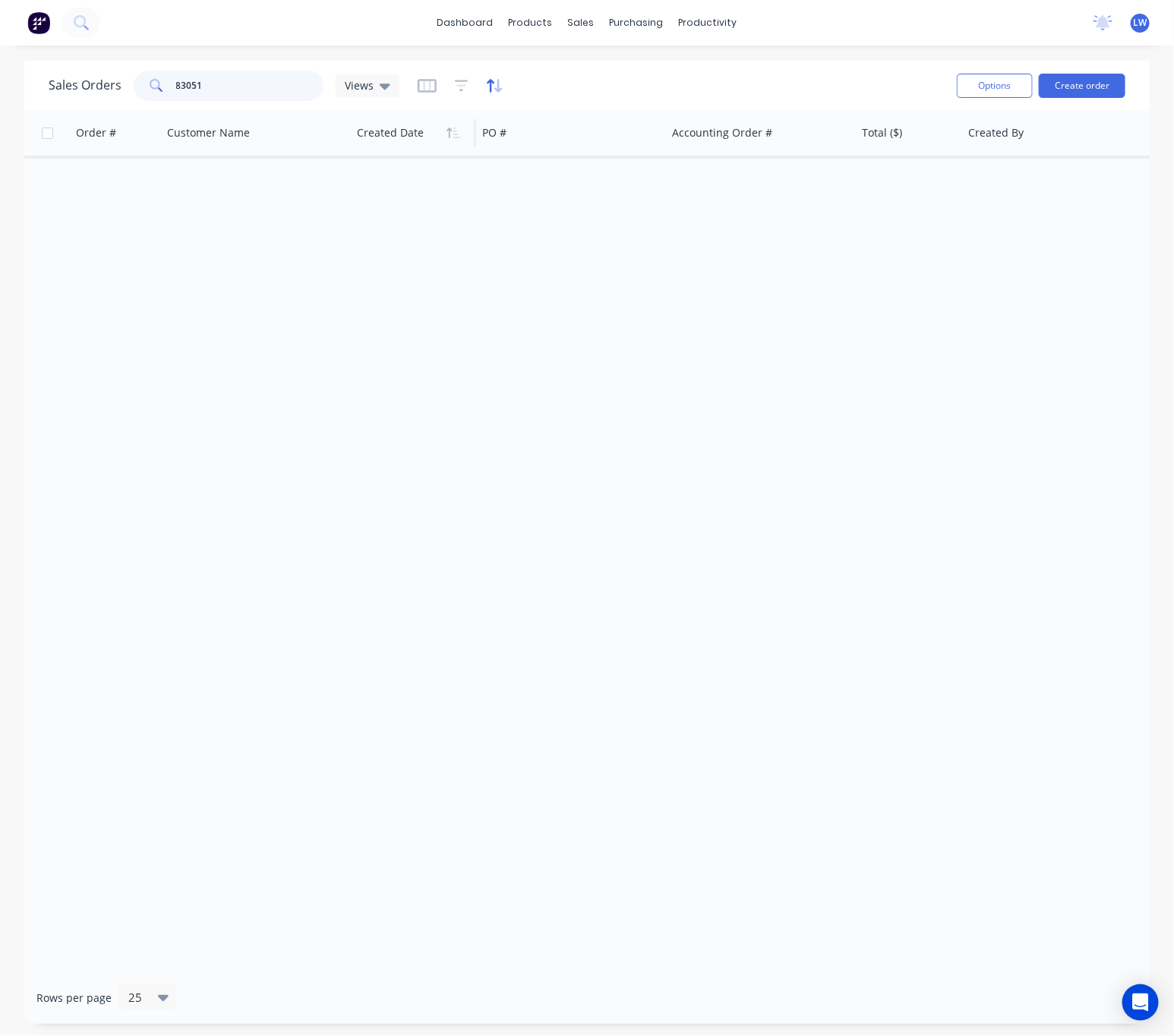
type input "83051"
click at [490, 80] on icon "button" at bounding box center [490, 85] width 8 height 13
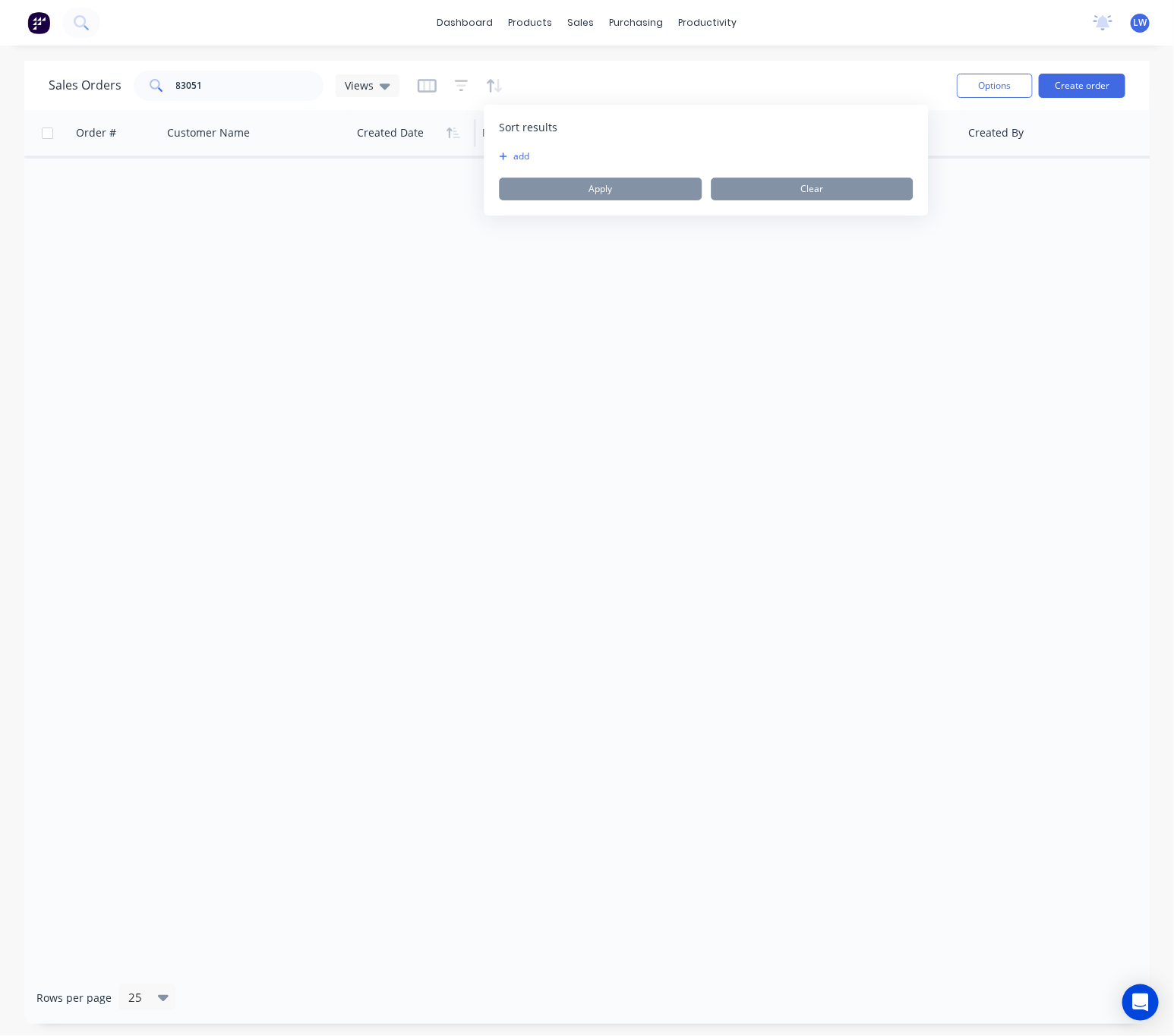
click at [582, 84] on div "Sales Orders 83051 Views" at bounding box center [496, 85] width 896 height 38
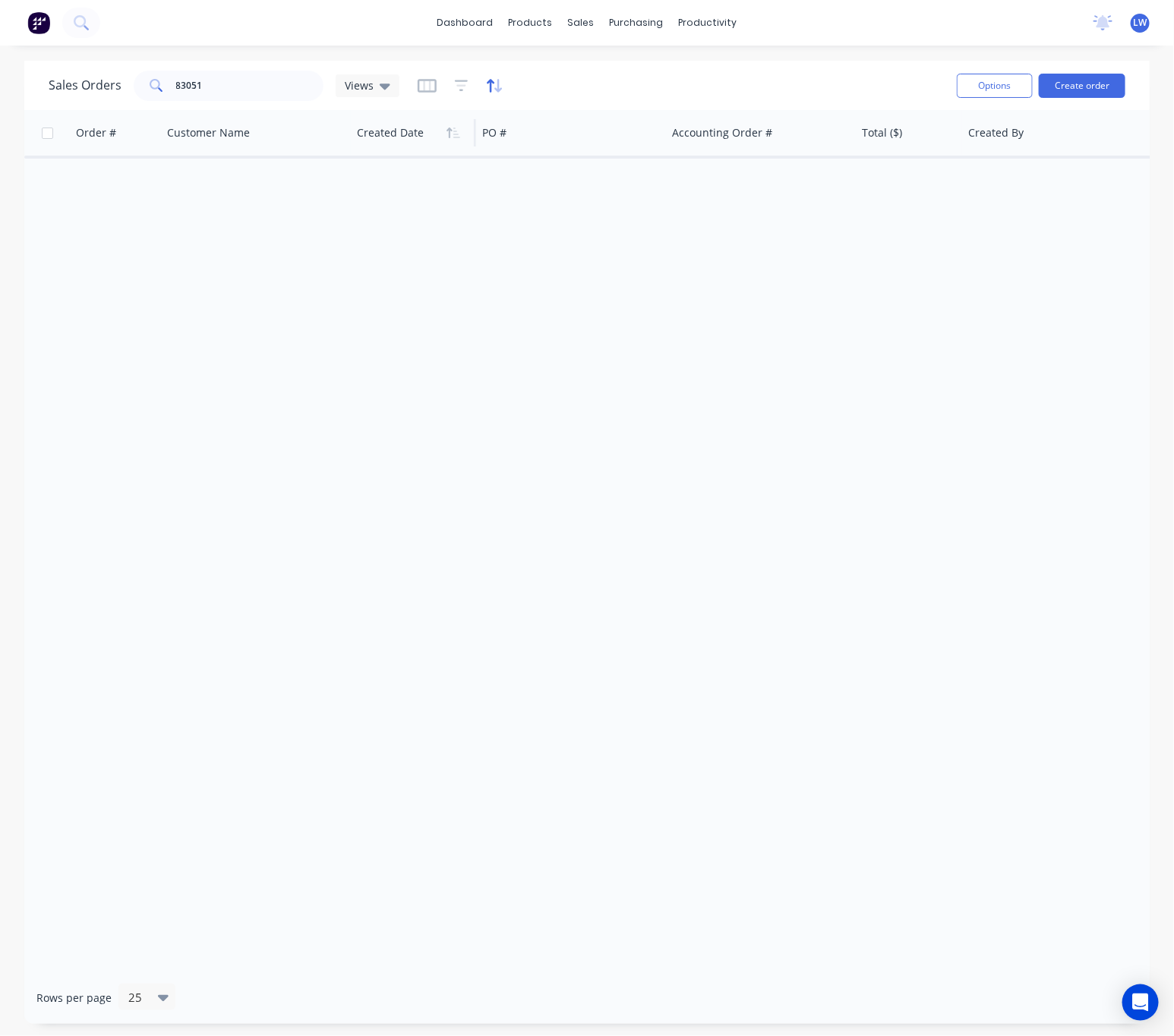
click at [492, 83] on icon "button" at bounding box center [494, 86] width 18 height 15
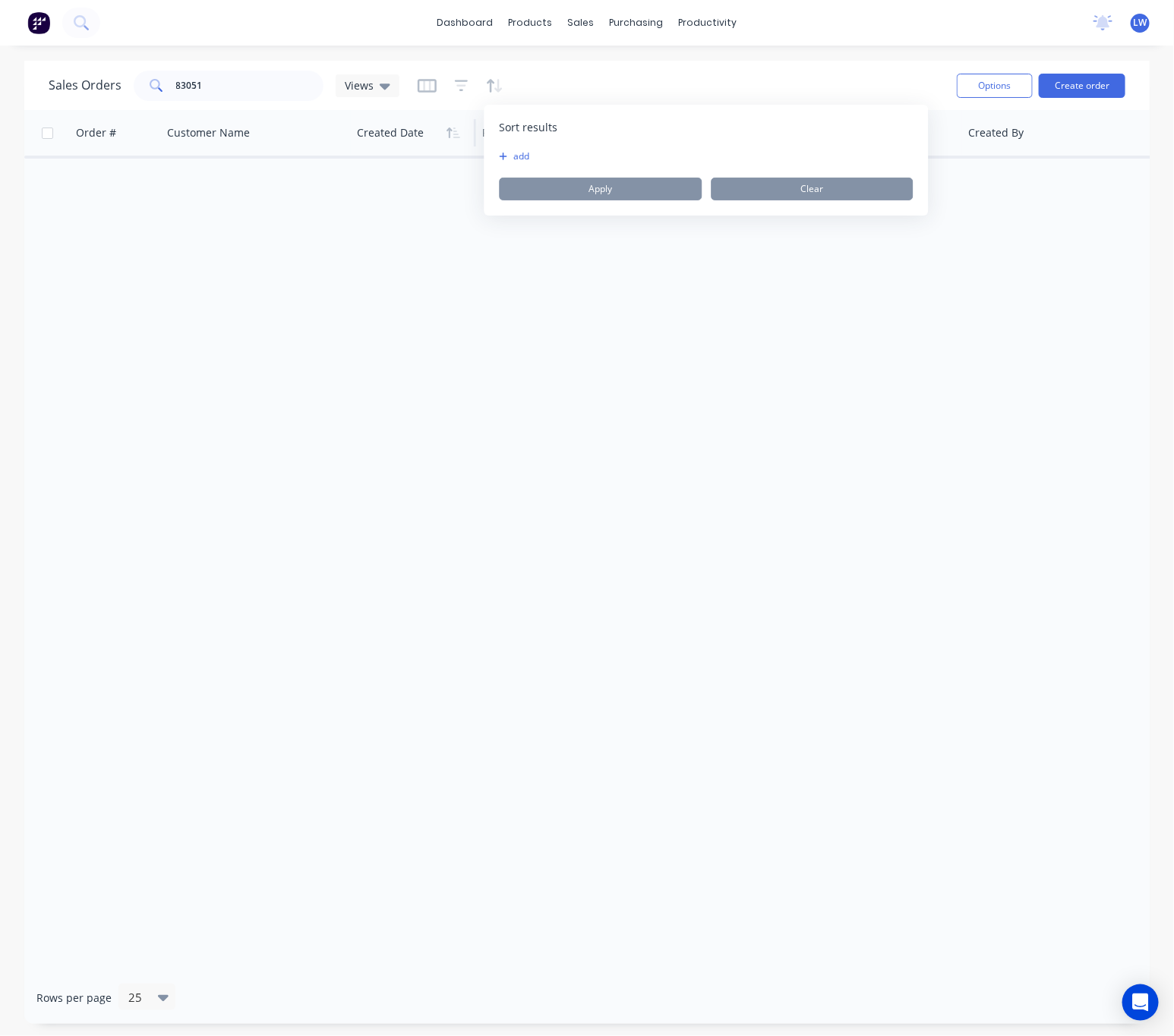
click at [515, 160] on button "add" at bounding box center [509, 156] width 19 height 13
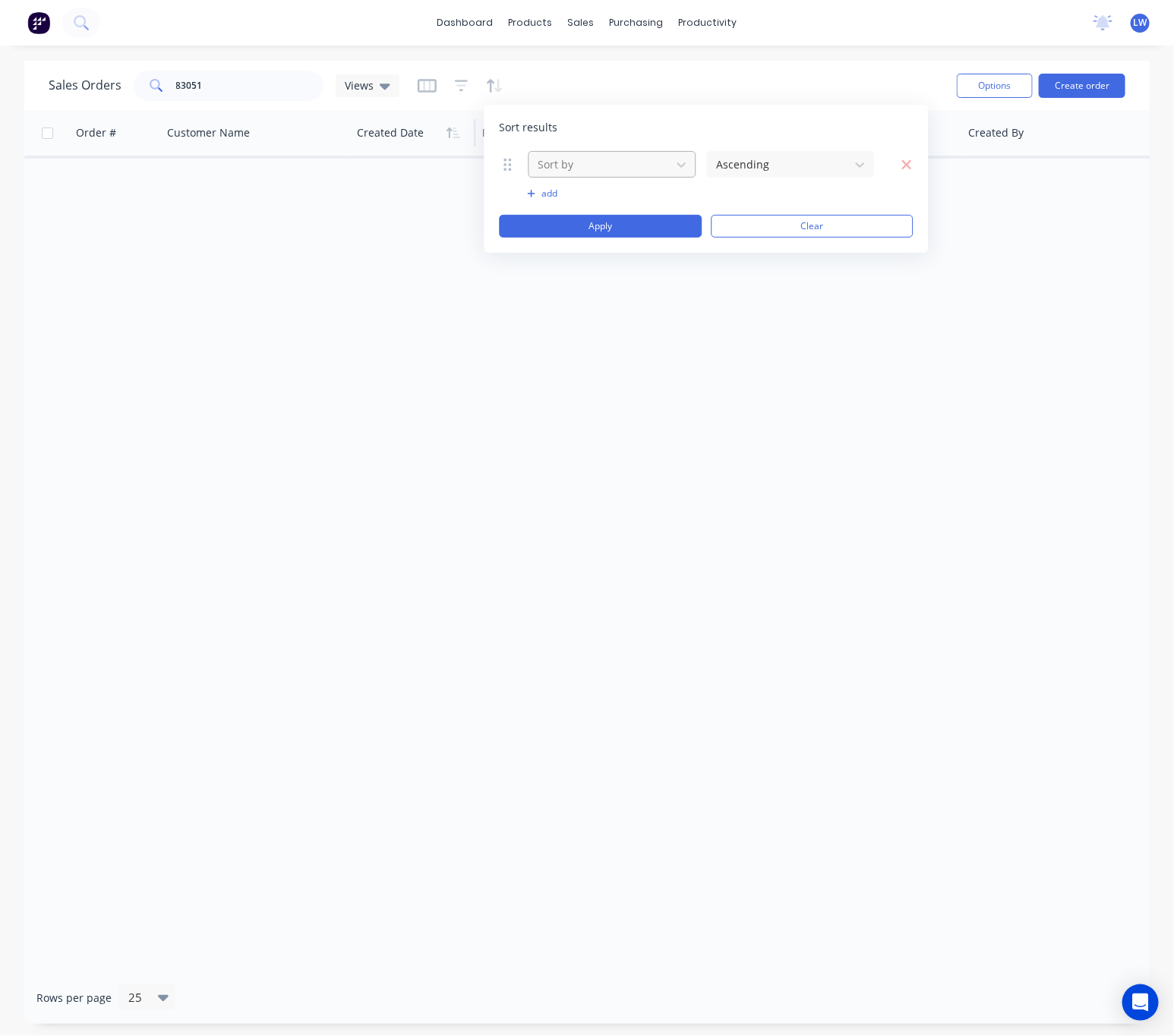
click at [562, 172] on div at bounding box center [600, 164] width 127 height 19
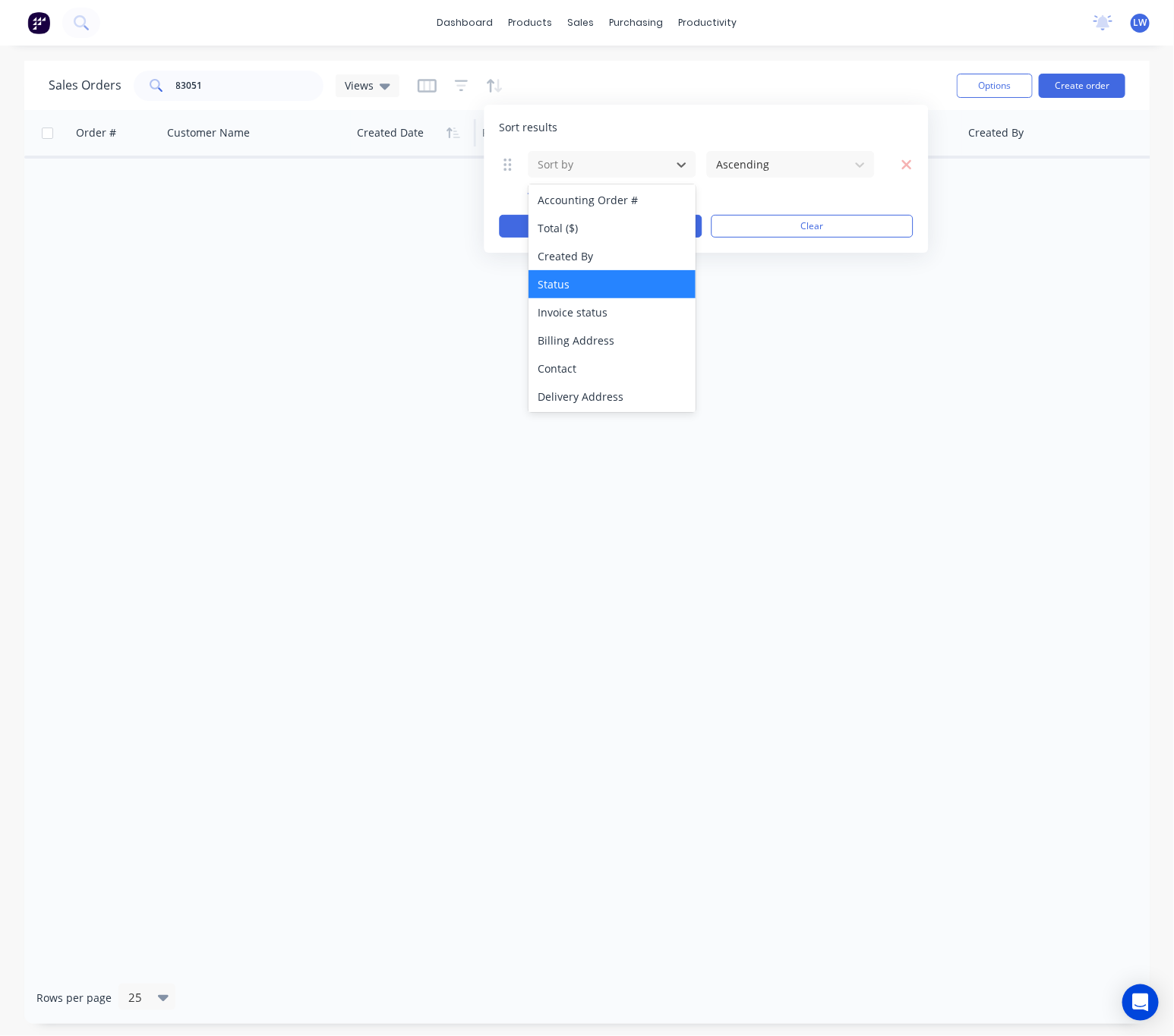
click at [590, 278] on div "Status" at bounding box center [612, 284] width 167 height 28
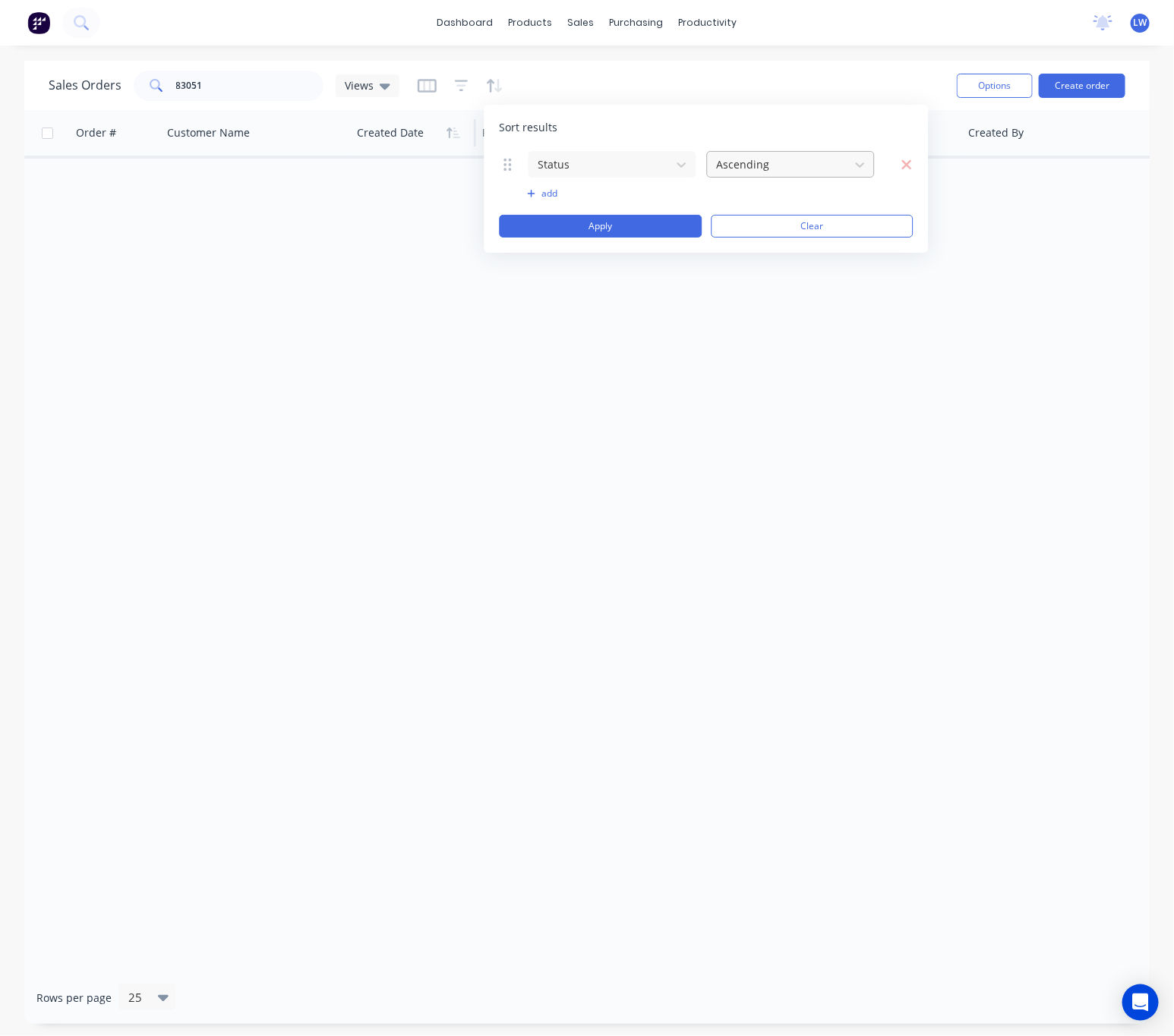
click at [843, 164] on div "Ascending" at bounding box center [778, 164] width 136 height 25
click at [820, 164] on div at bounding box center [778, 164] width 127 height 19
click at [862, 91] on div "Sales Orders 83051 Views" at bounding box center [496, 85] width 896 height 38
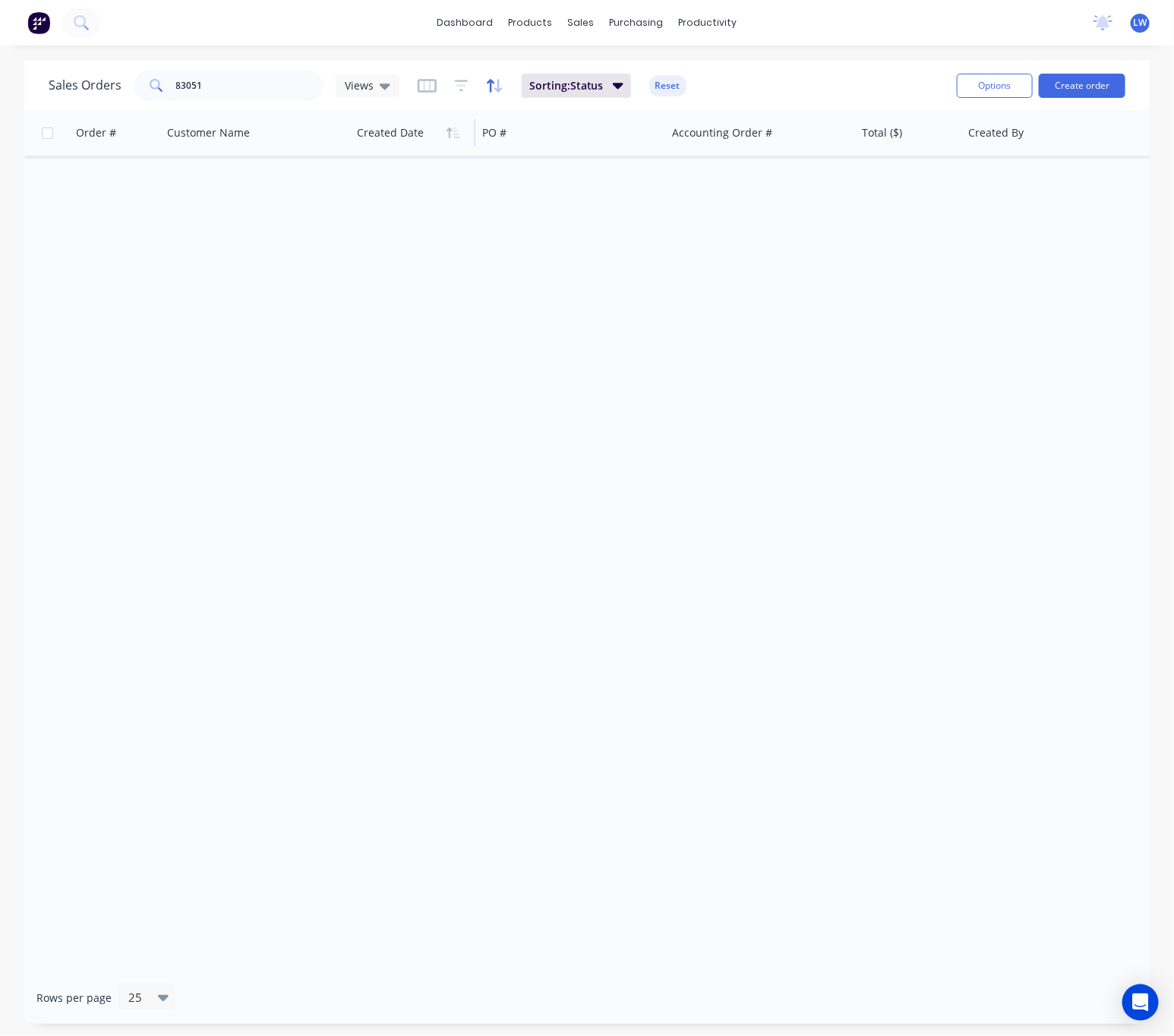
click at [492, 88] on icon "button" at bounding box center [494, 86] width 18 height 15
click at [458, 88] on icon "button" at bounding box center [461, 86] width 13 height 15
click at [492, 87] on icon "button" at bounding box center [494, 86] width 18 height 15
click at [451, 76] on div "Sorting: Status Reset" at bounding box center [552, 85] width 269 height 24
click at [456, 78] on icon "button" at bounding box center [461, 86] width 13 height 15
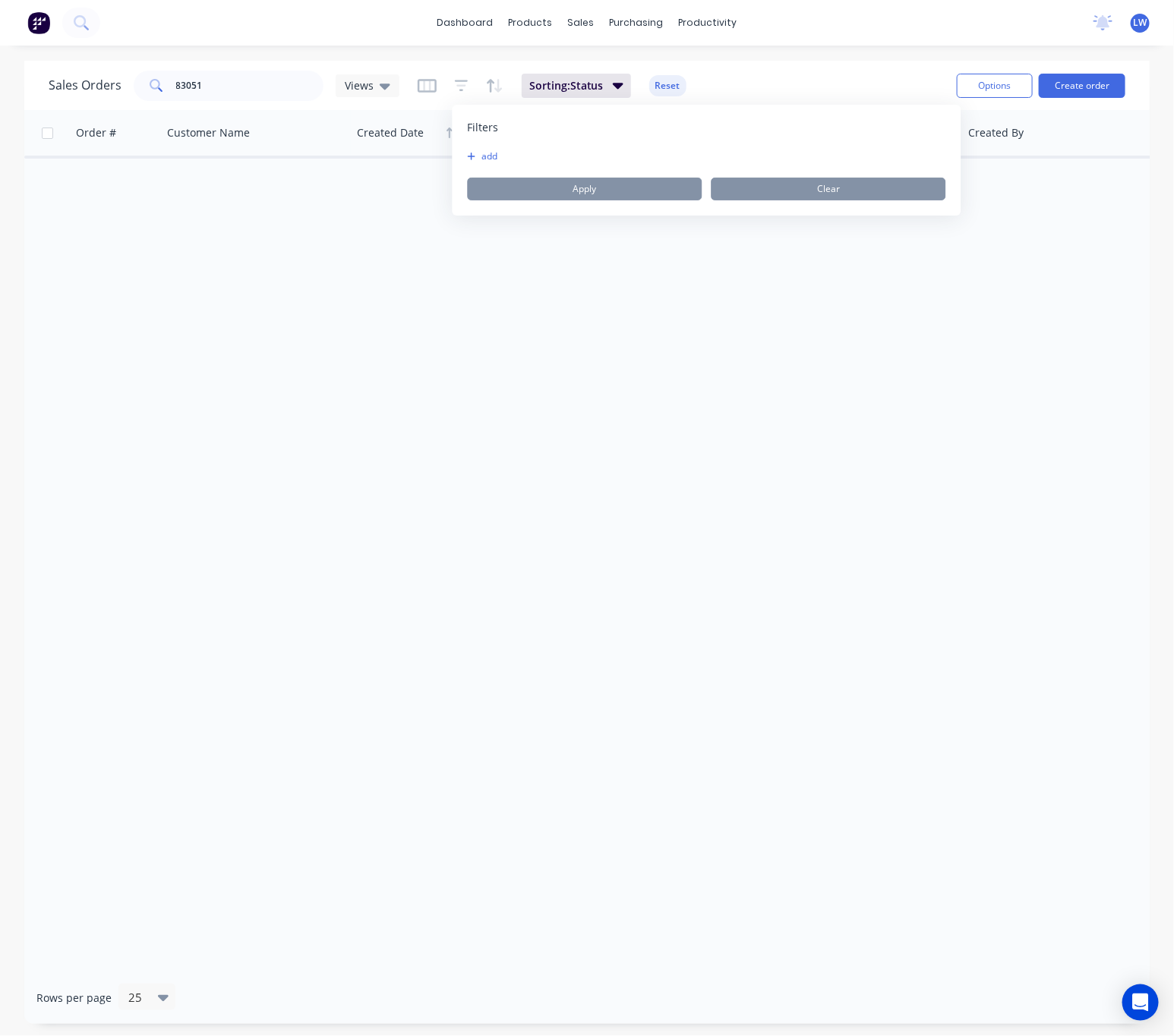
click at [492, 153] on button "add" at bounding box center [486, 156] width 38 height 13
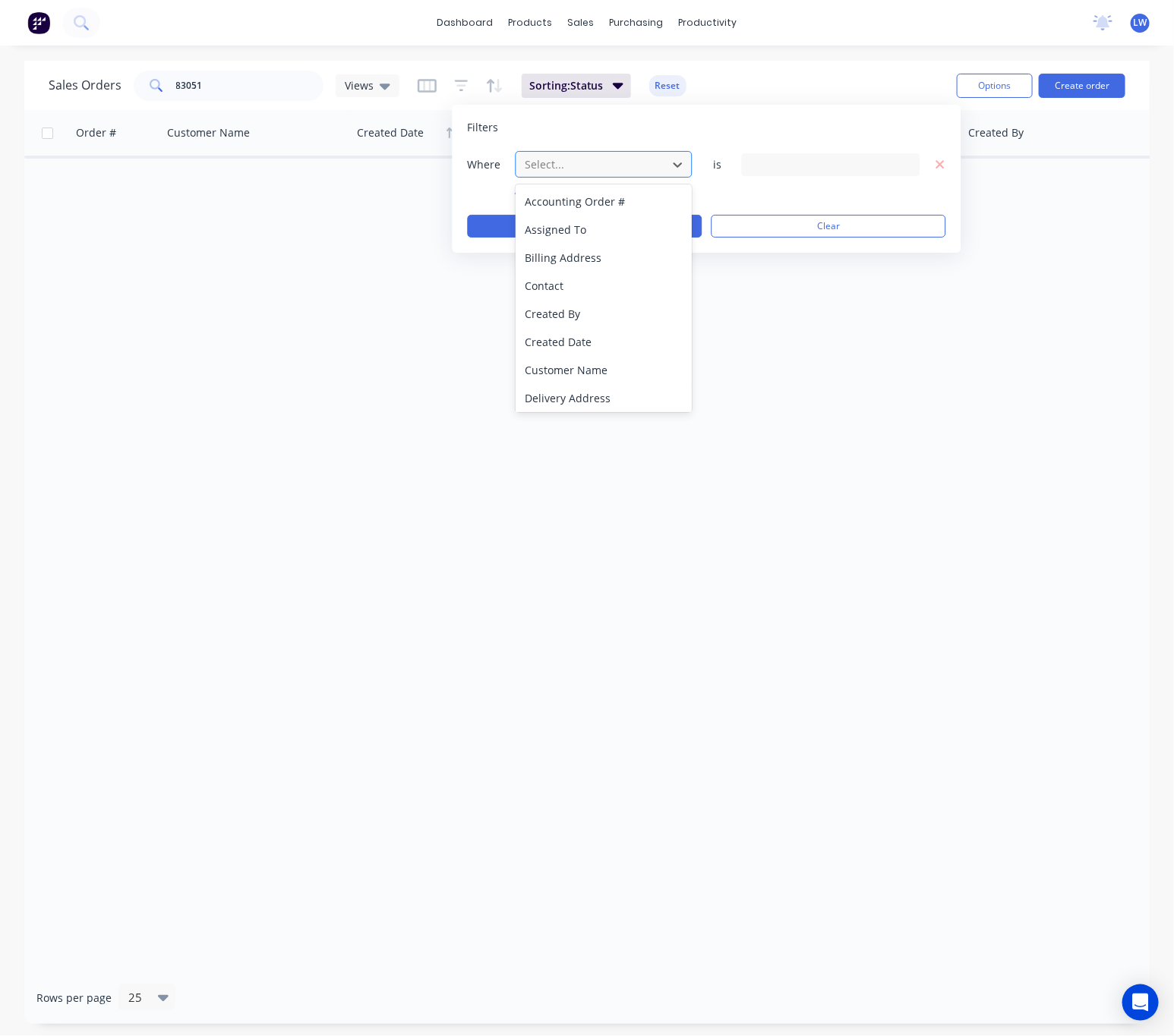
click at [563, 164] on div at bounding box center [592, 164] width 136 height 19
click at [572, 390] on div "Status" at bounding box center [603, 396] width 176 height 28
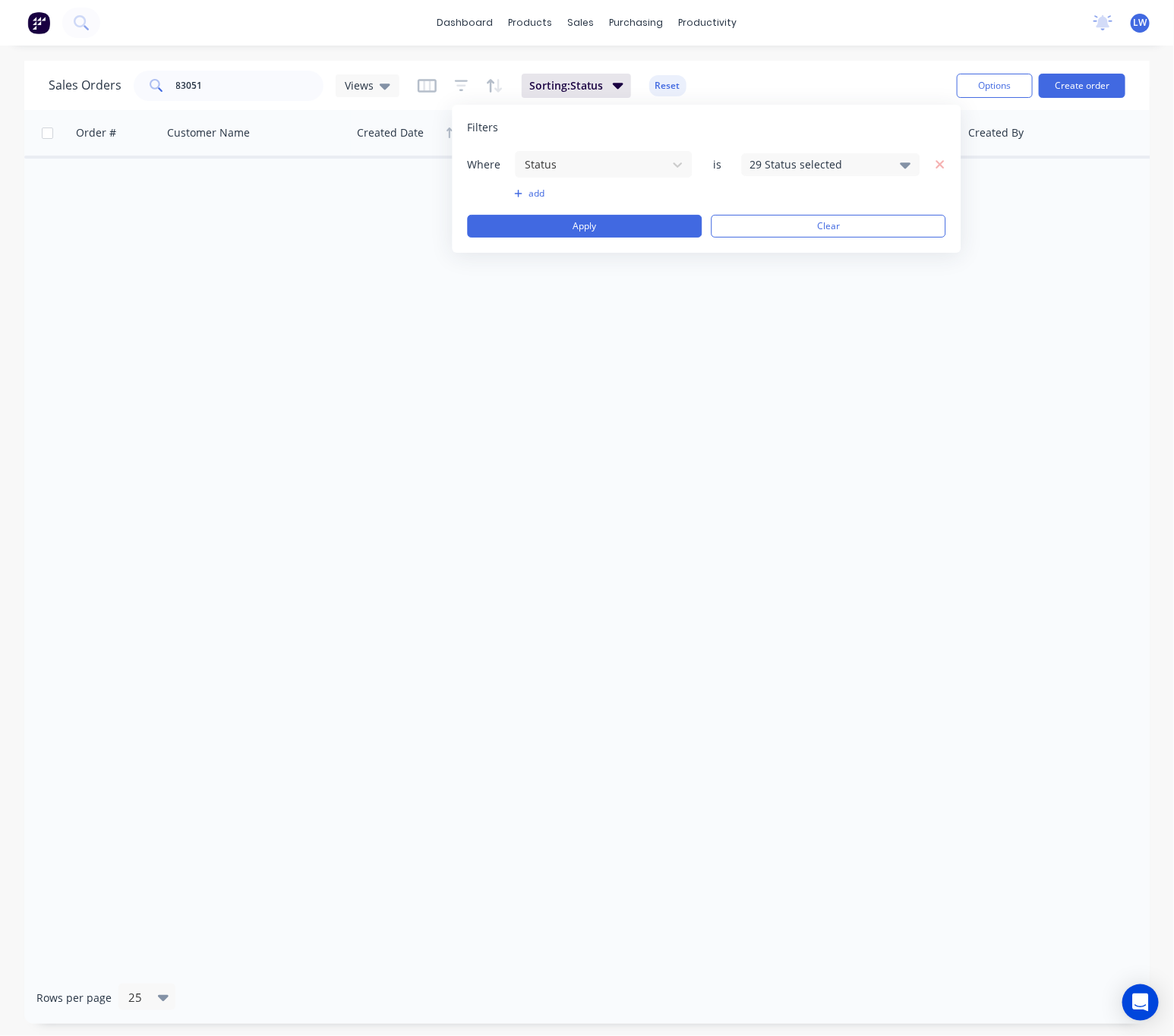
click at [869, 160] on div "29 Status selected" at bounding box center [819, 163] width 138 height 16
click at [889, 281] on div "Archived" at bounding box center [879, 279] width 182 height 16
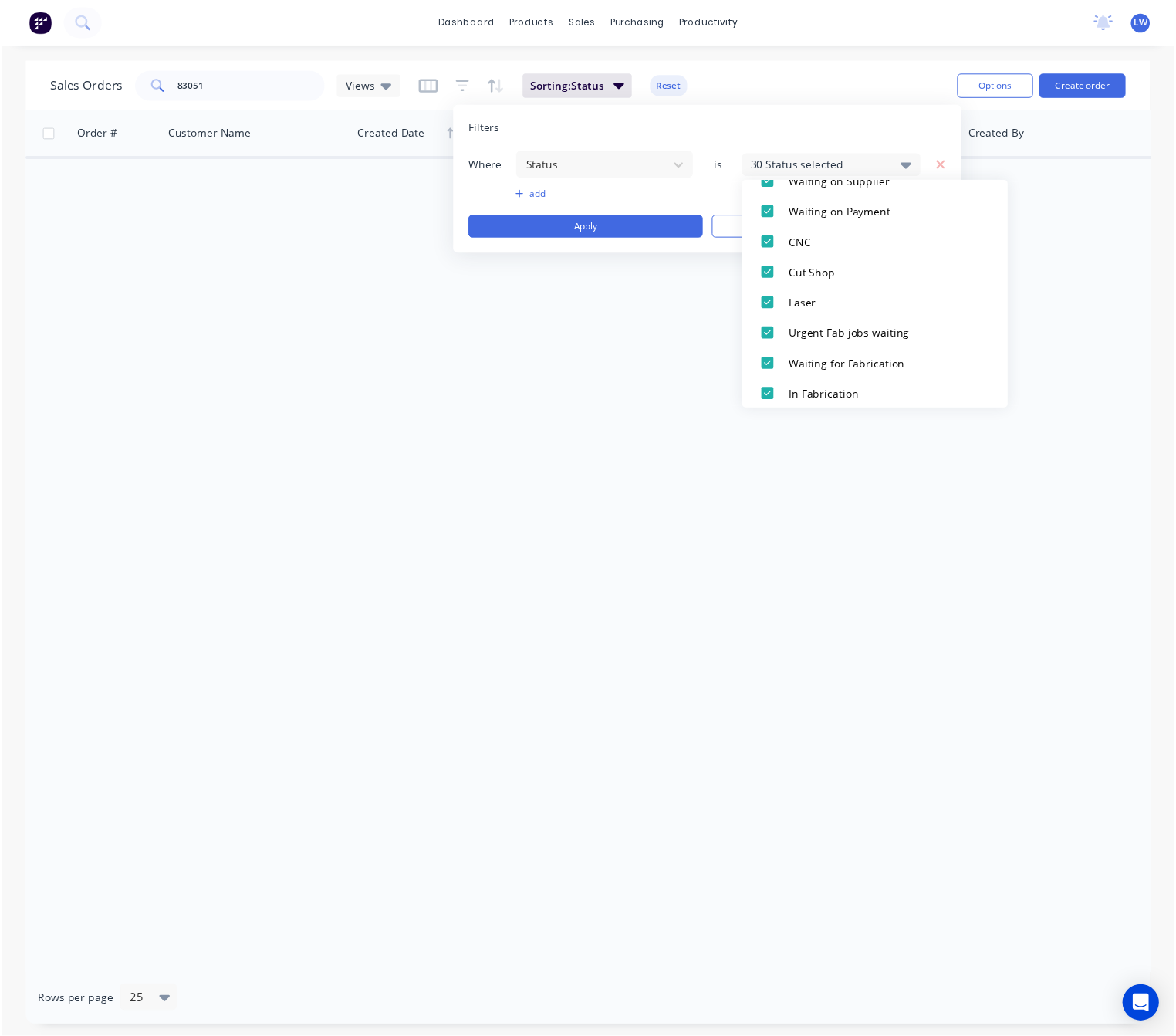
scroll to position [0, 0]
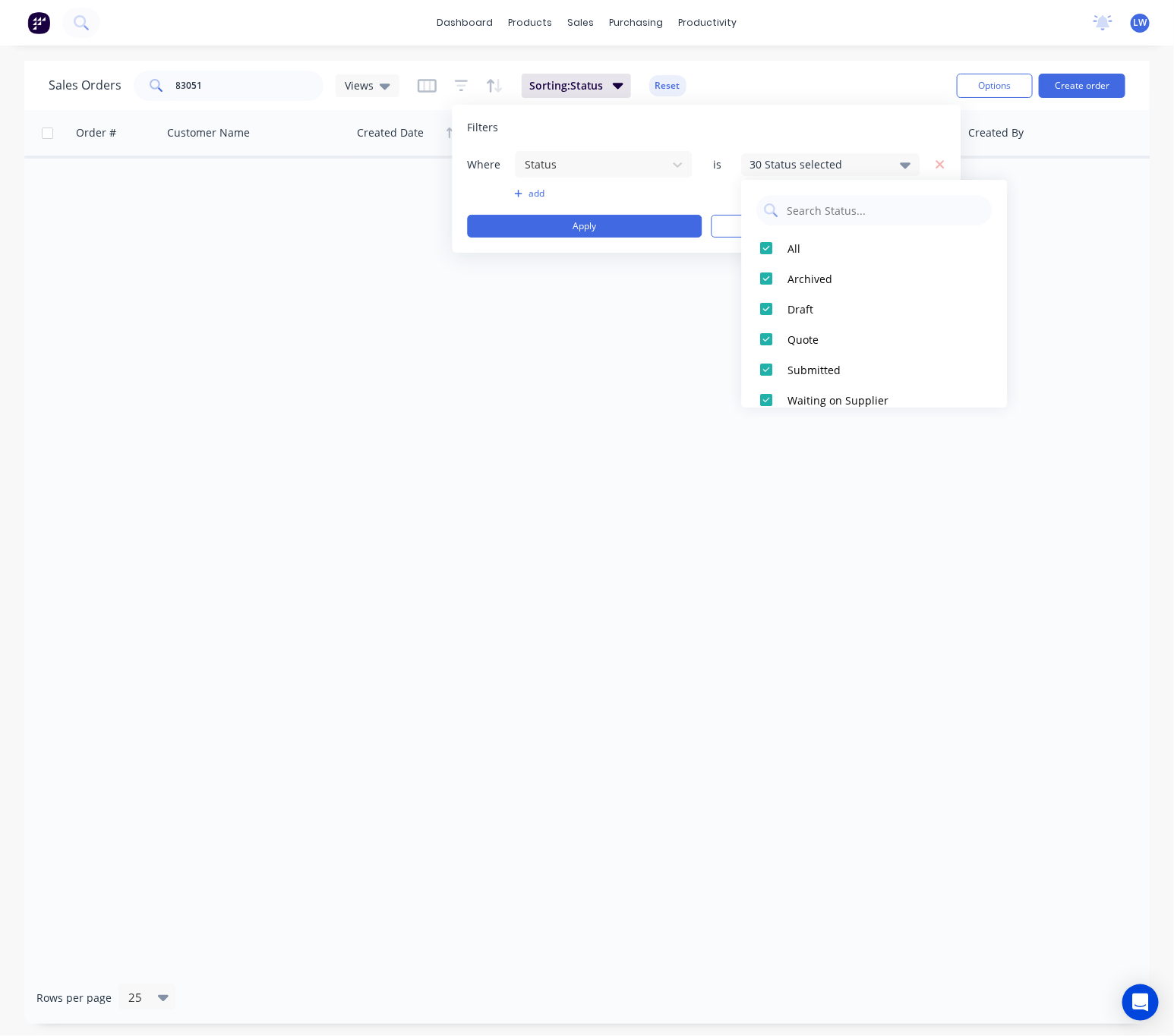
click at [722, 194] on div "add" at bounding box center [706, 194] width 478 height 13
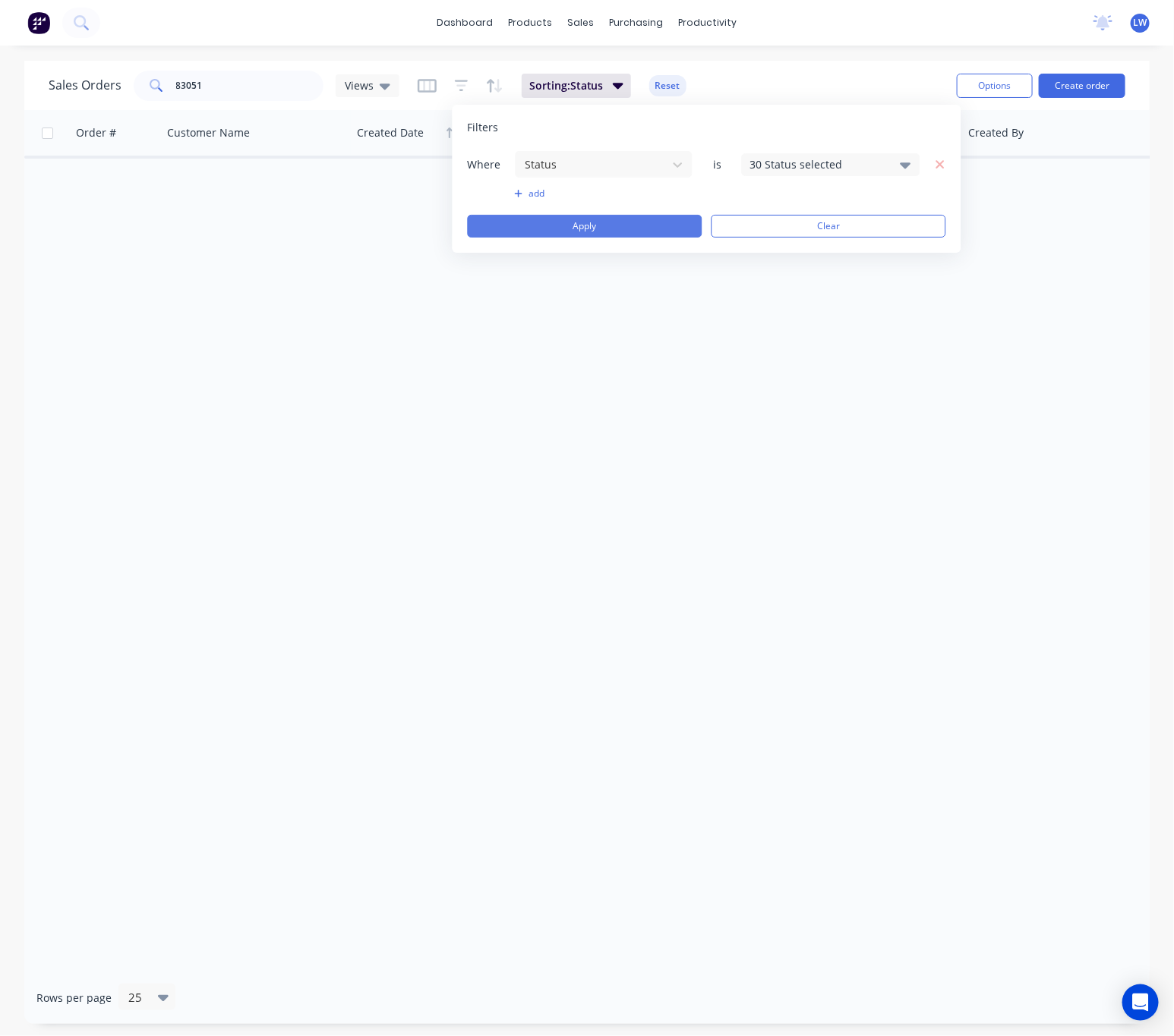
click at [657, 225] on button "Apply" at bounding box center [584, 225] width 234 height 23
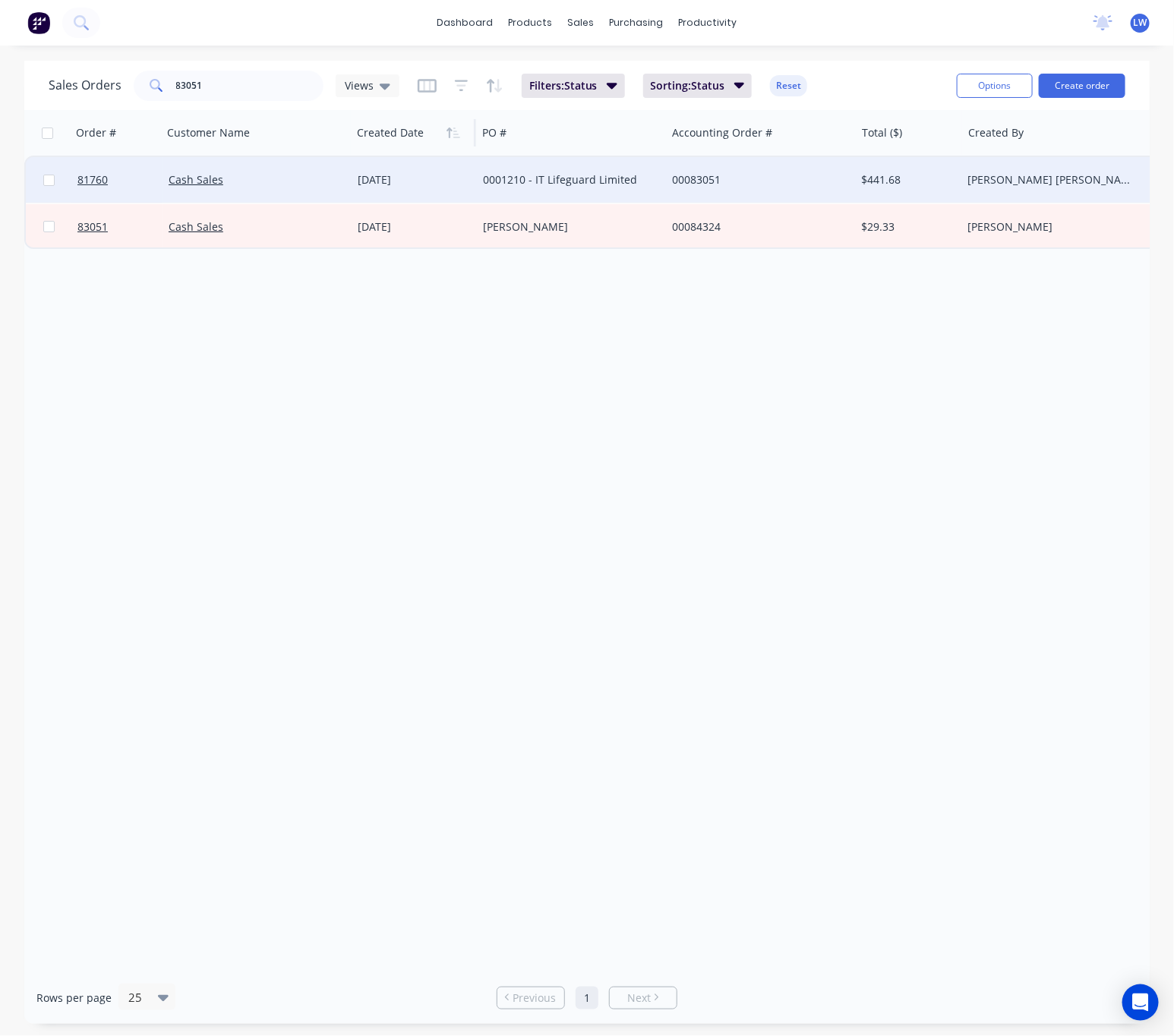
click at [597, 181] on div "0001210 - IT Lifeguard Limited" at bounding box center [567, 180] width 169 height 15
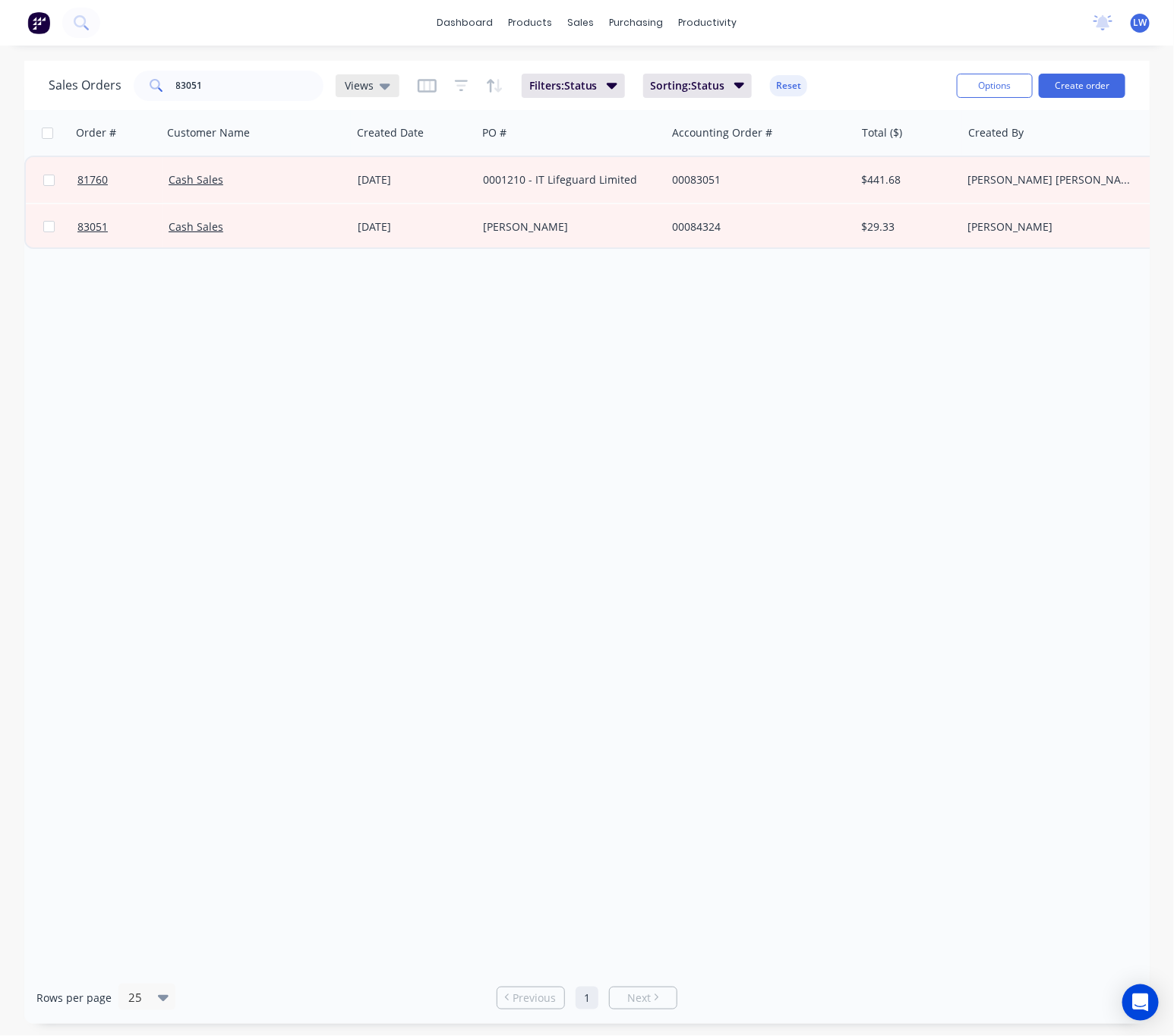
click at [385, 88] on icon at bounding box center [385, 86] width 11 height 17
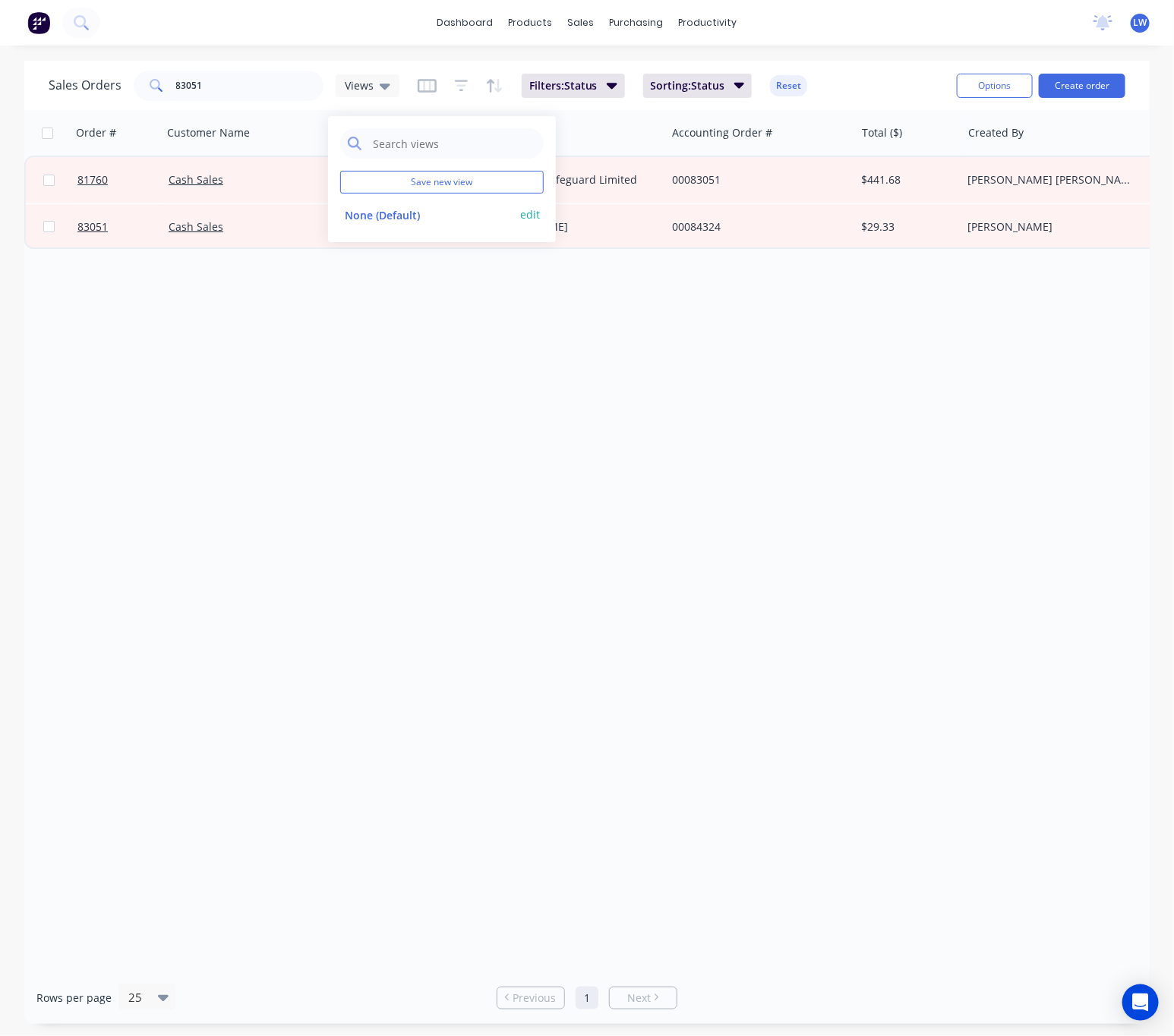
click at [528, 216] on button "edit" at bounding box center [530, 214] width 20 height 16
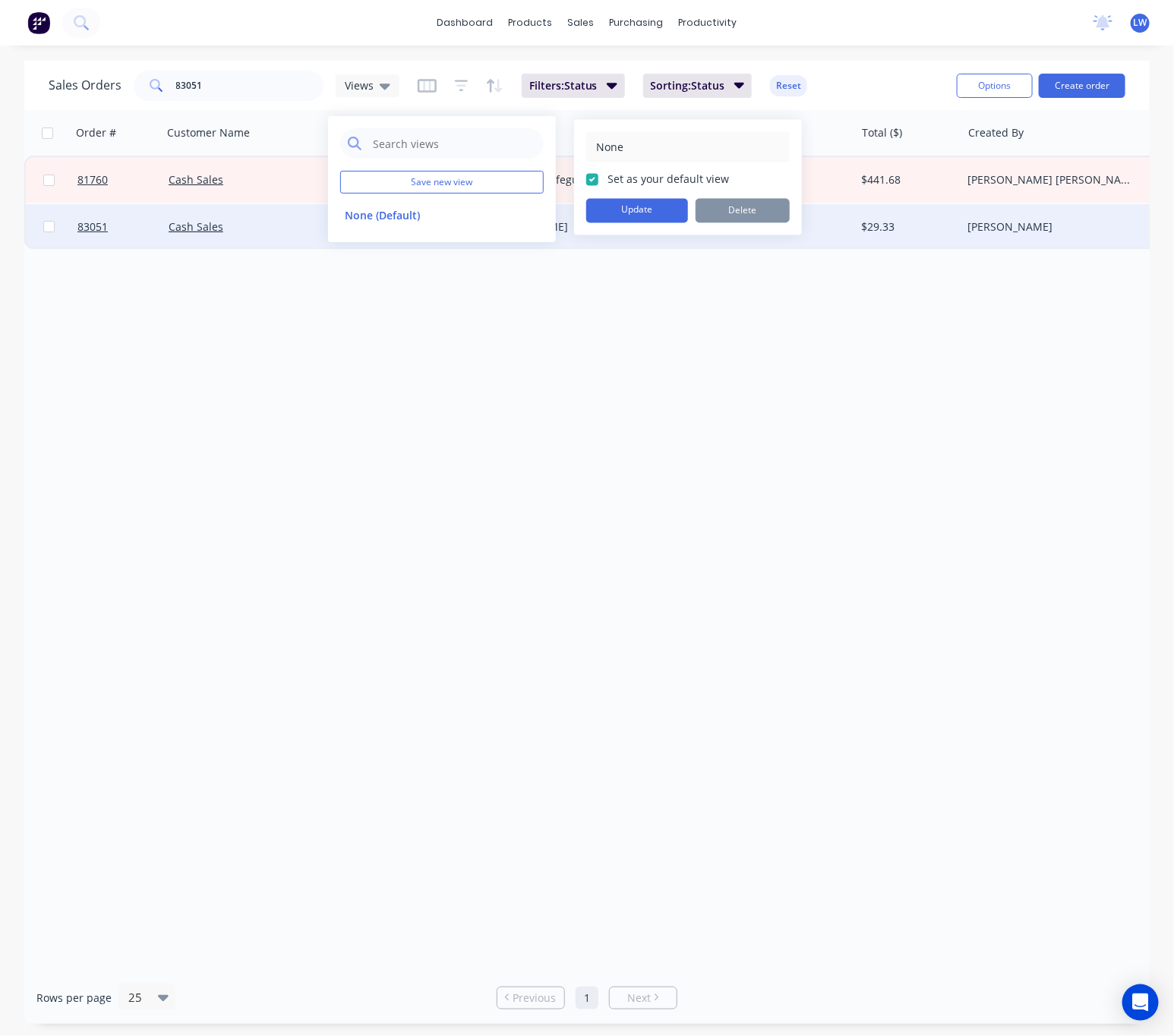
click at [631, 213] on button "Update" at bounding box center [637, 210] width 102 height 24
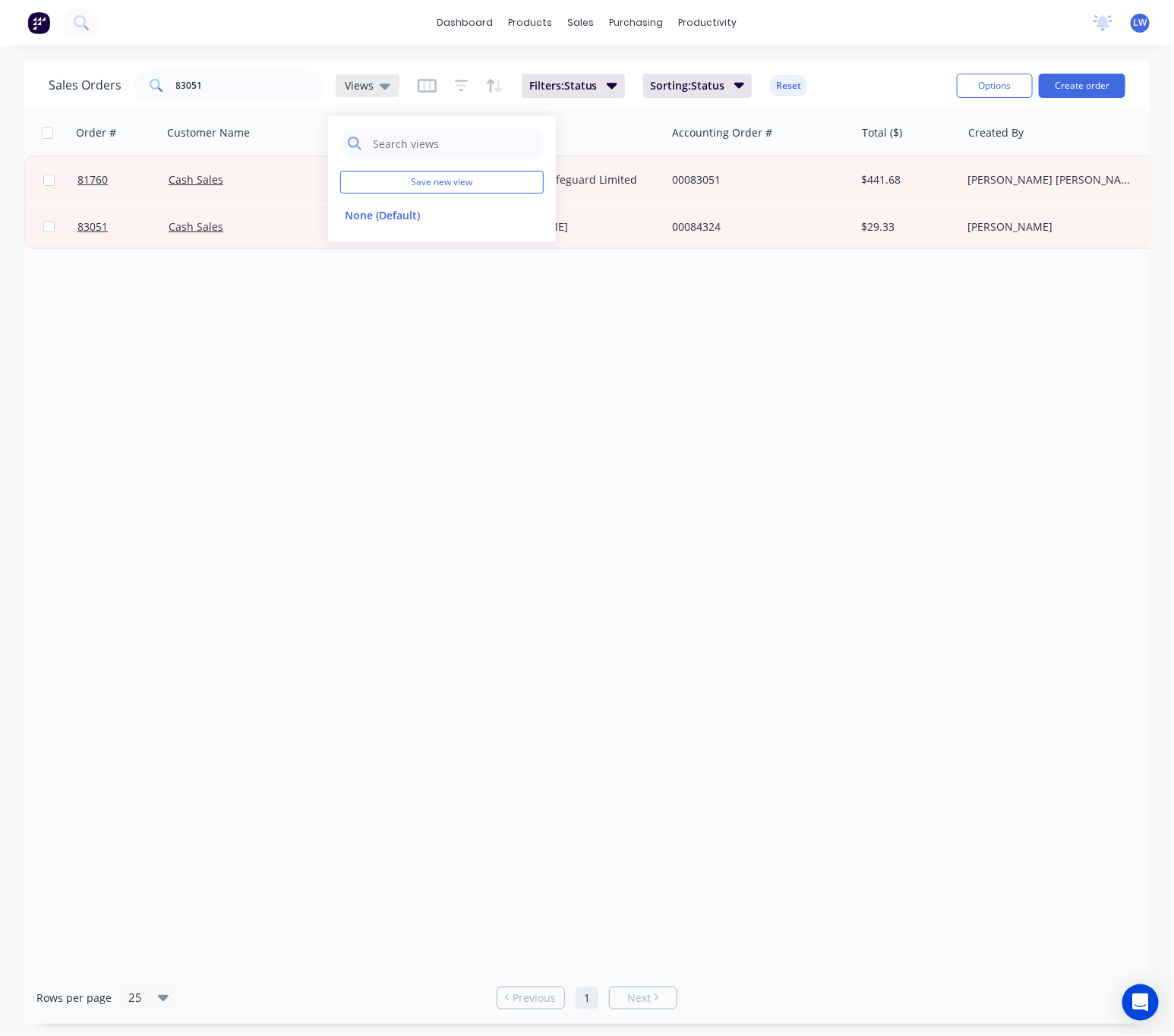
click at [381, 83] on icon at bounding box center [385, 86] width 11 height 17
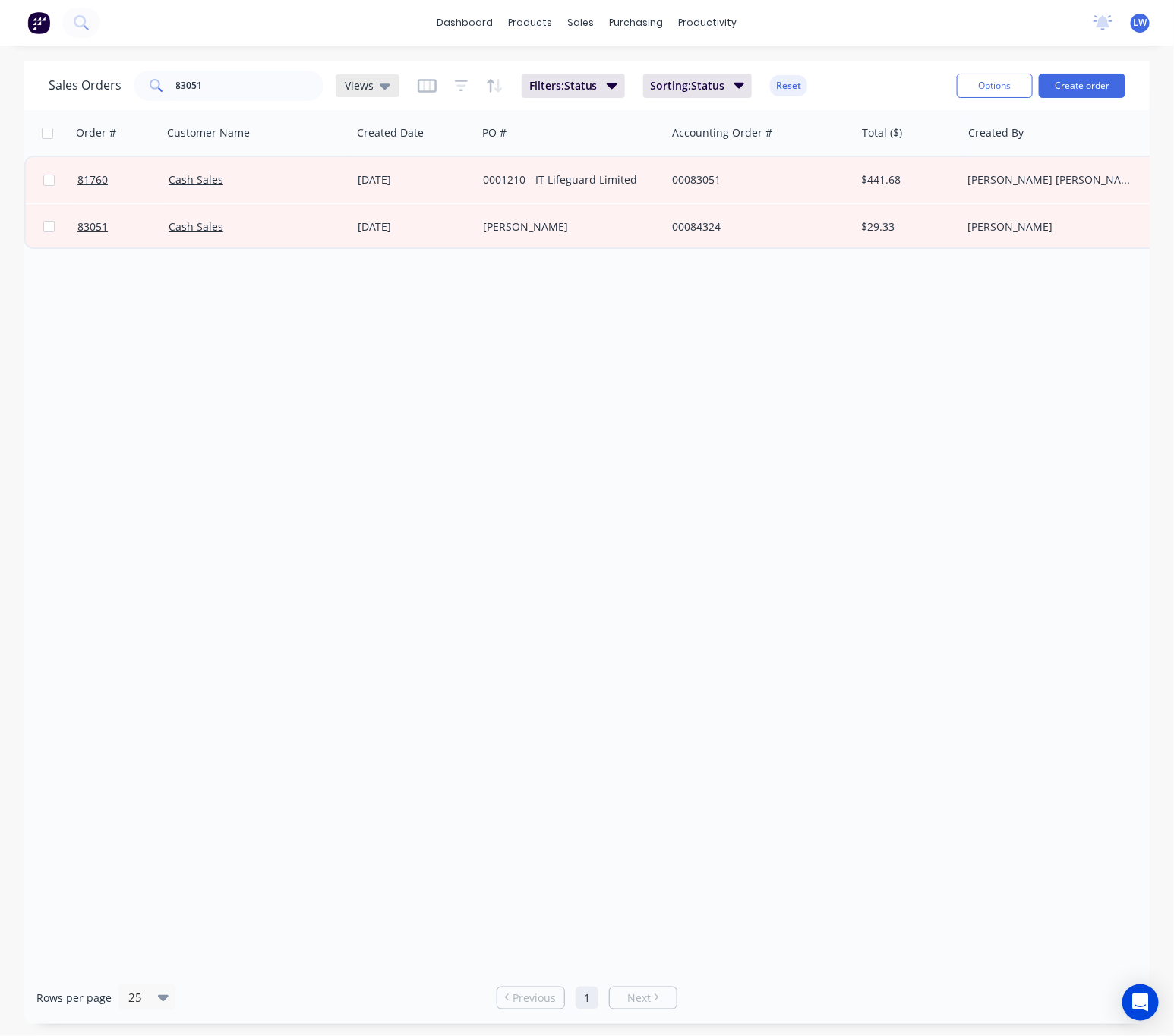
click at [383, 83] on icon at bounding box center [385, 86] width 11 height 17
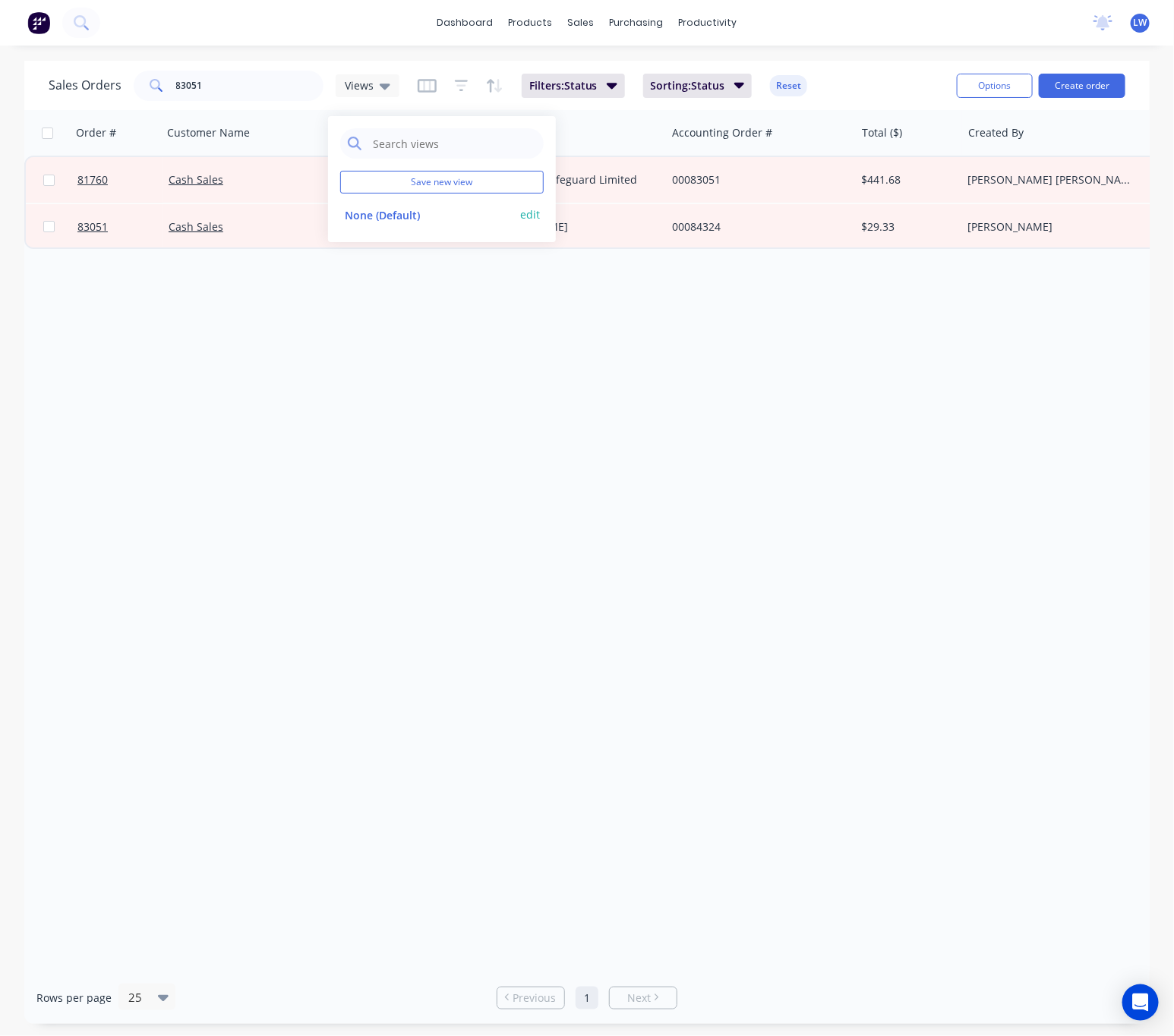
click at [526, 219] on button "edit" at bounding box center [530, 214] width 20 height 16
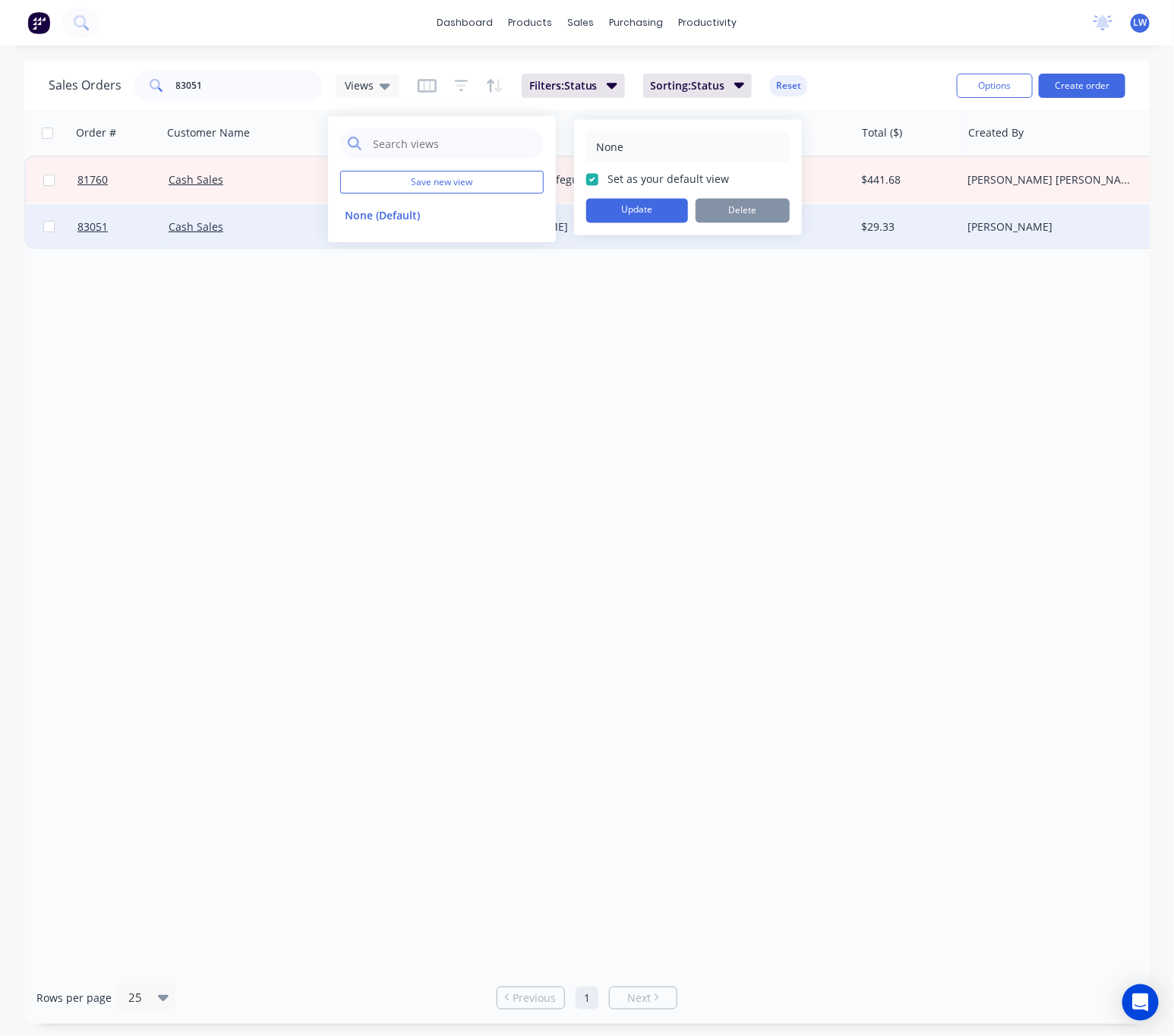
click at [615, 209] on button "Update" at bounding box center [637, 210] width 102 height 24
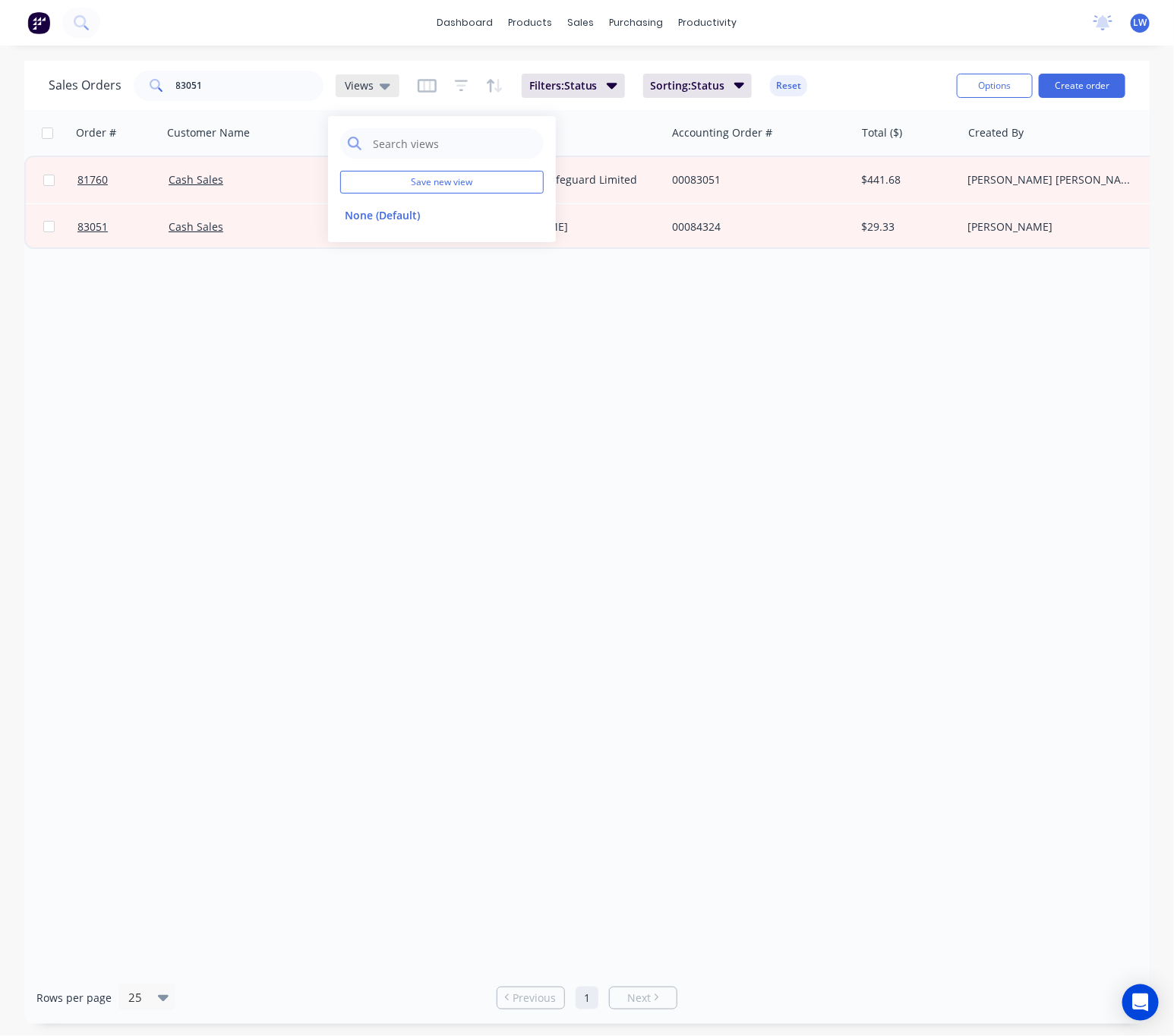
click at [387, 89] on icon at bounding box center [385, 86] width 11 height 17
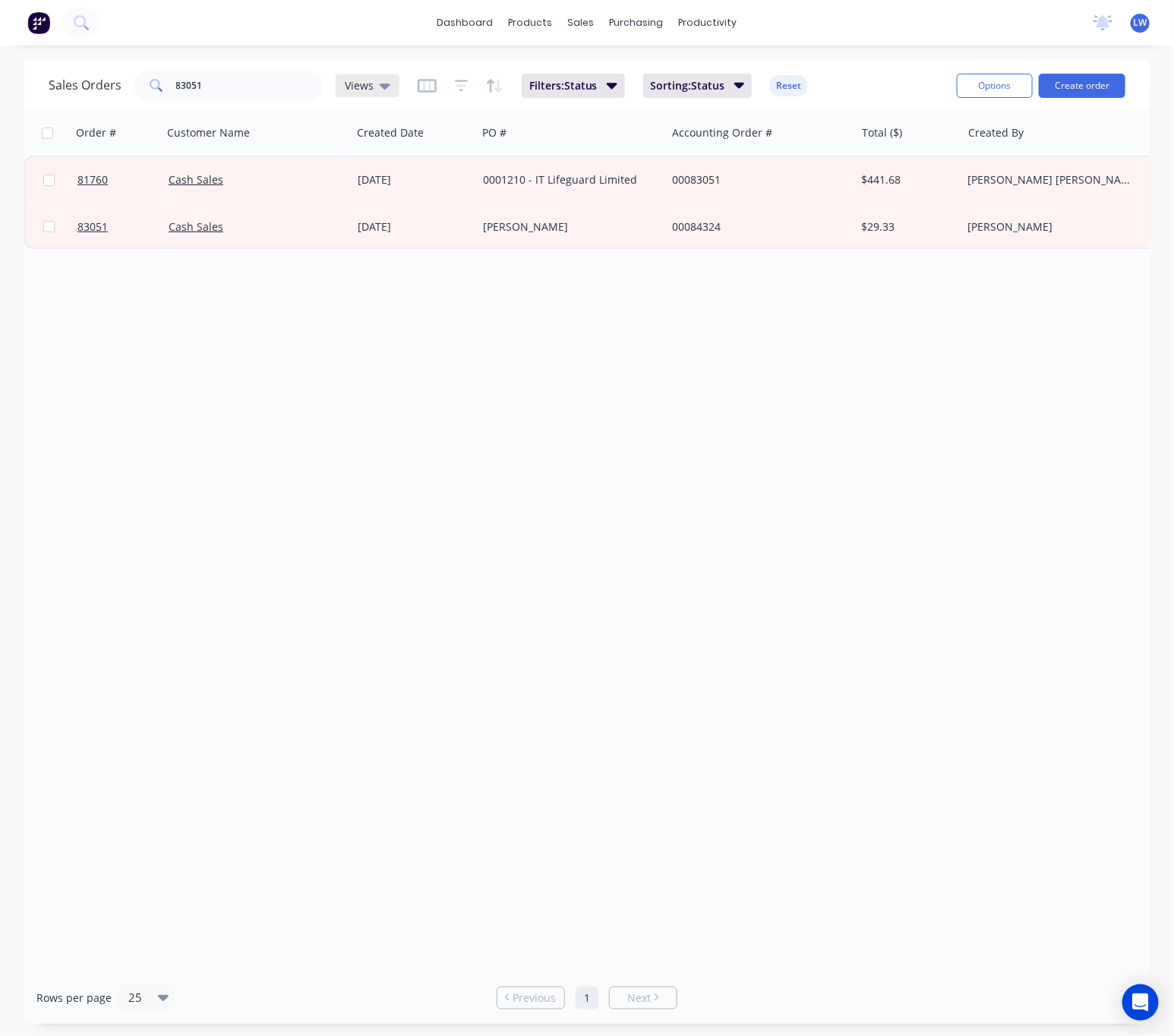
click at [380, 80] on icon at bounding box center [385, 86] width 11 height 17
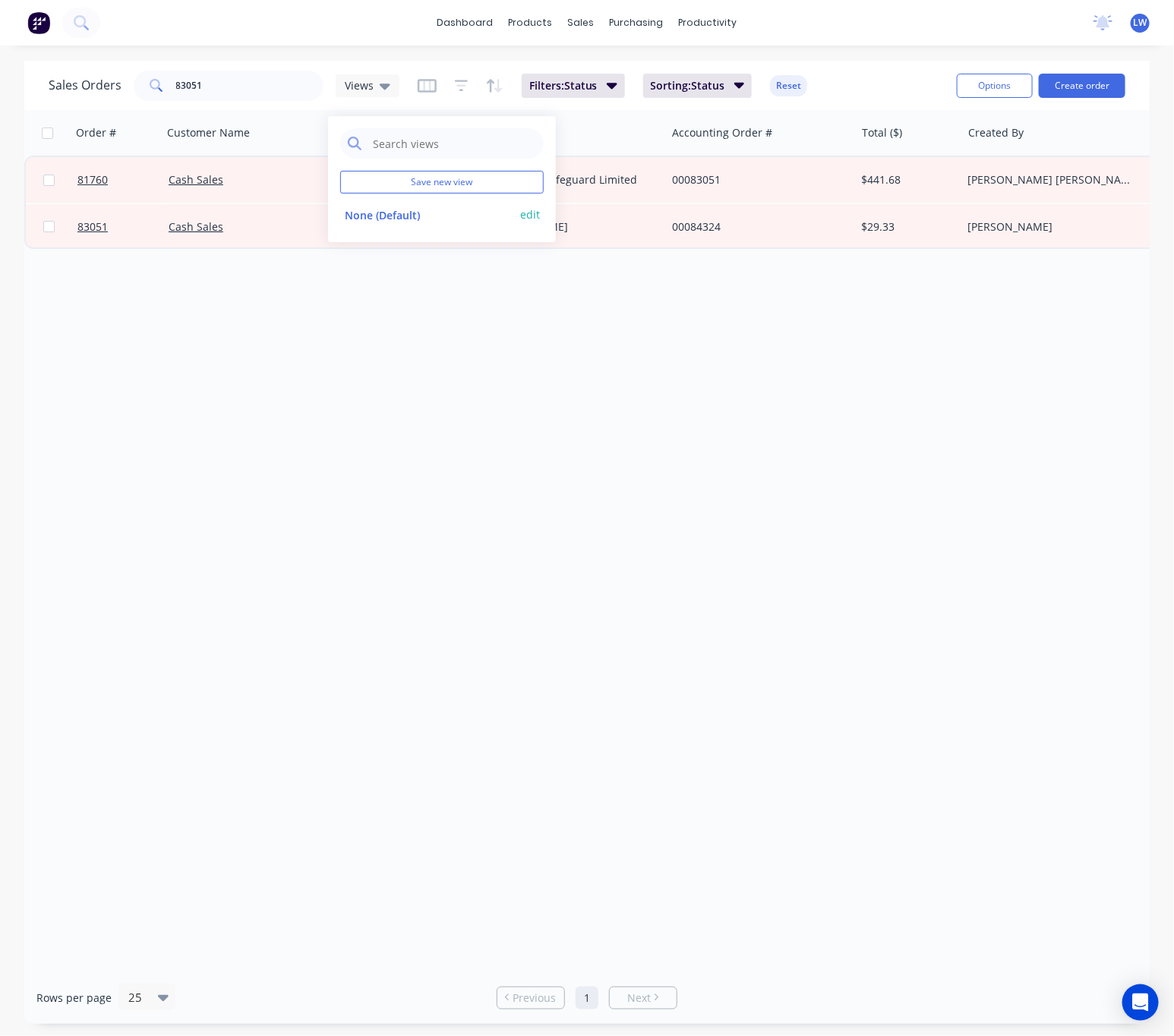
click at [534, 217] on button "edit" at bounding box center [530, 214] width 20 height 16
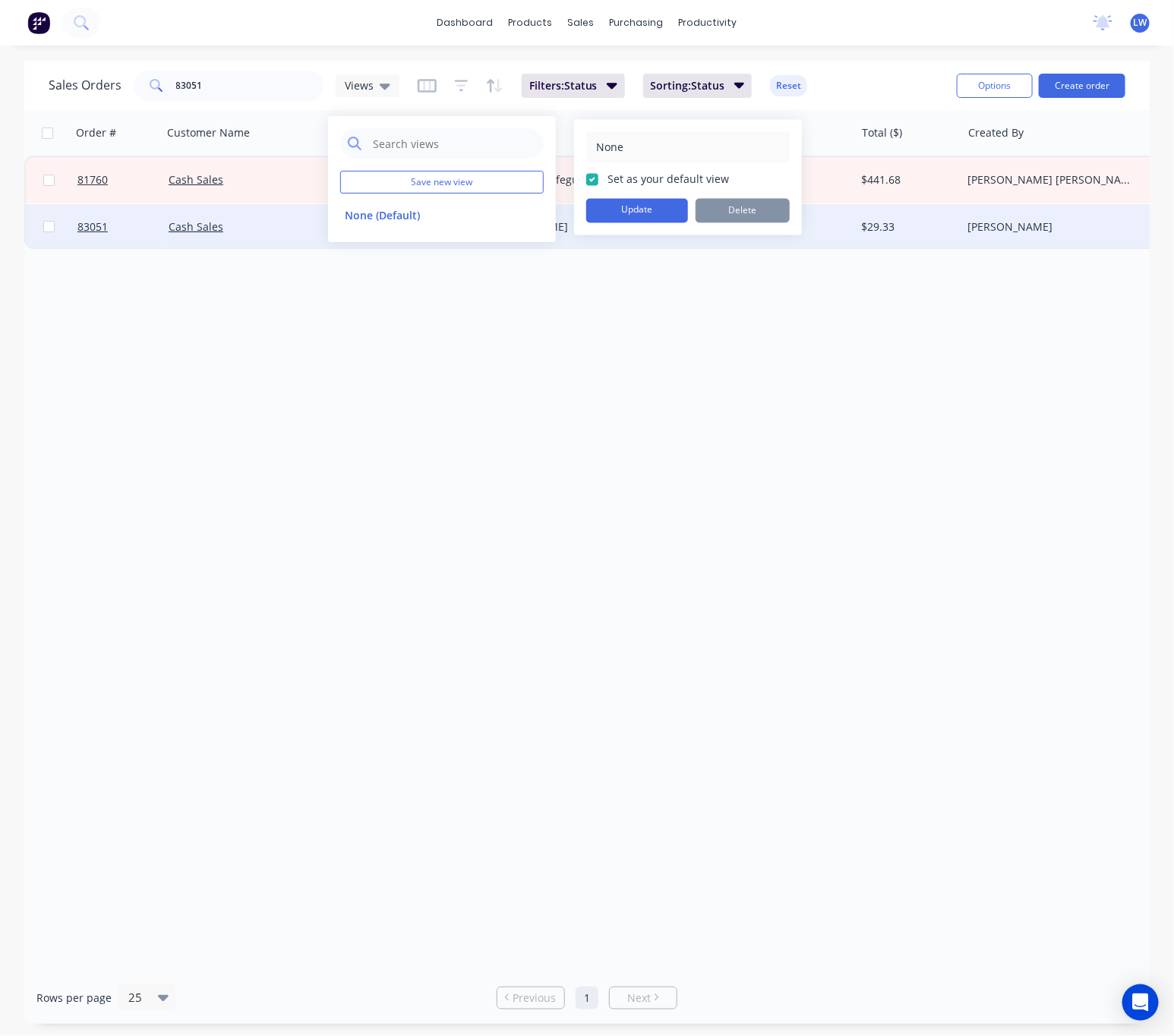
click at [641, 214] on button "Update" at bounding box center [637, 210] width 102 height 24
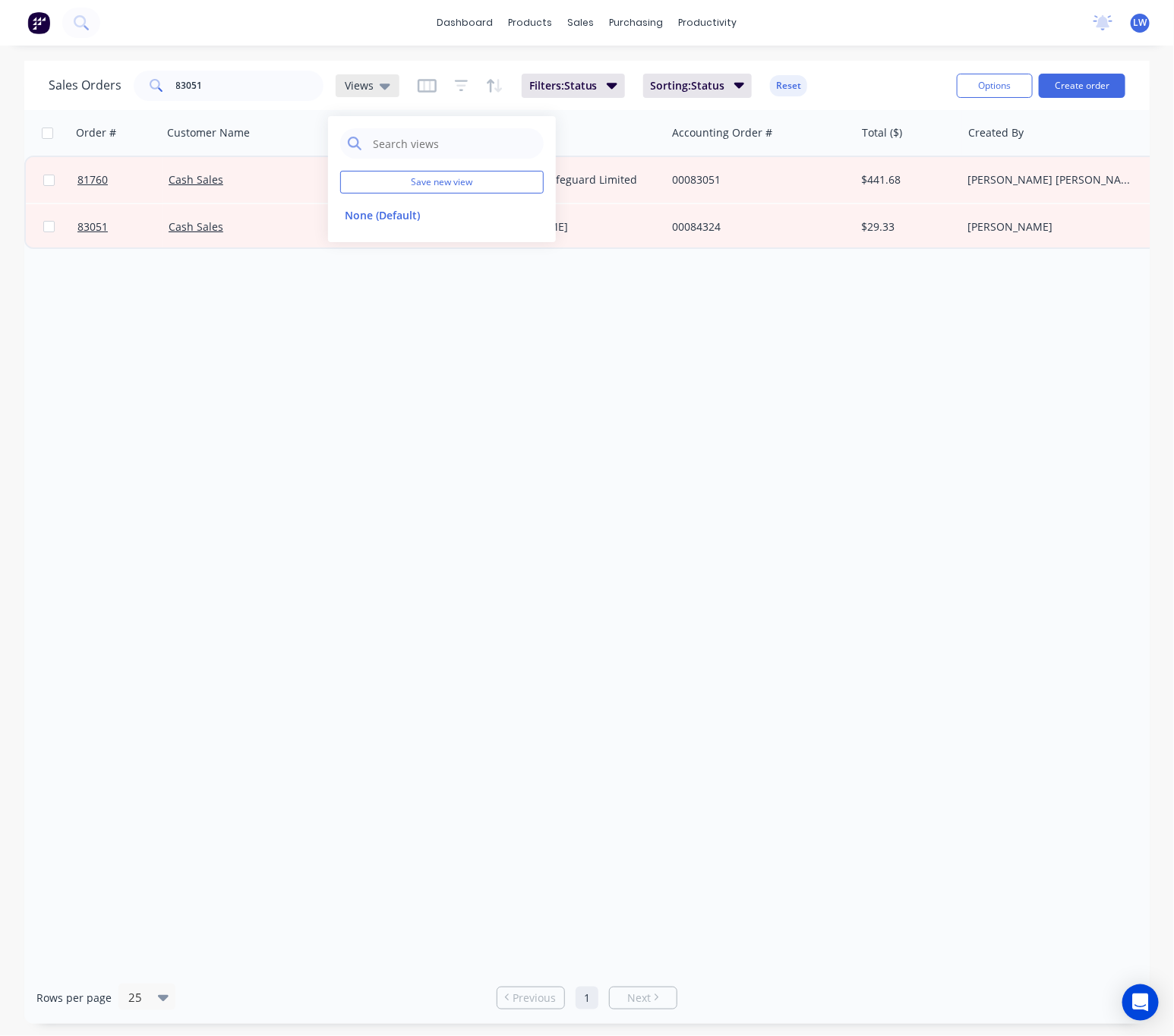
click at [380, 78] on icon at bounding box center [385, 86] width 11 height 17
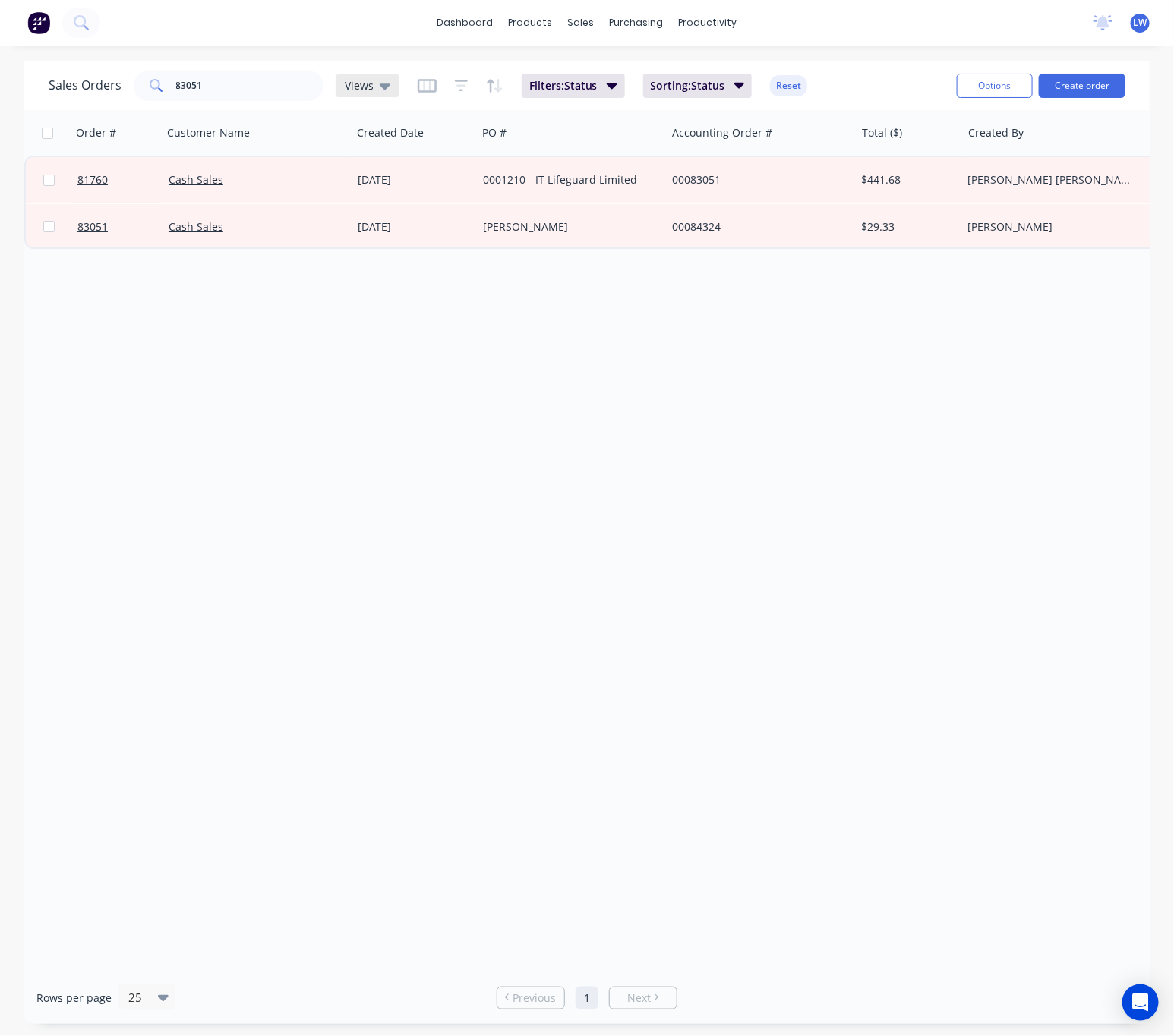
click at [380, 78] on icon at bounding box center [385, 86] width 11 height 17
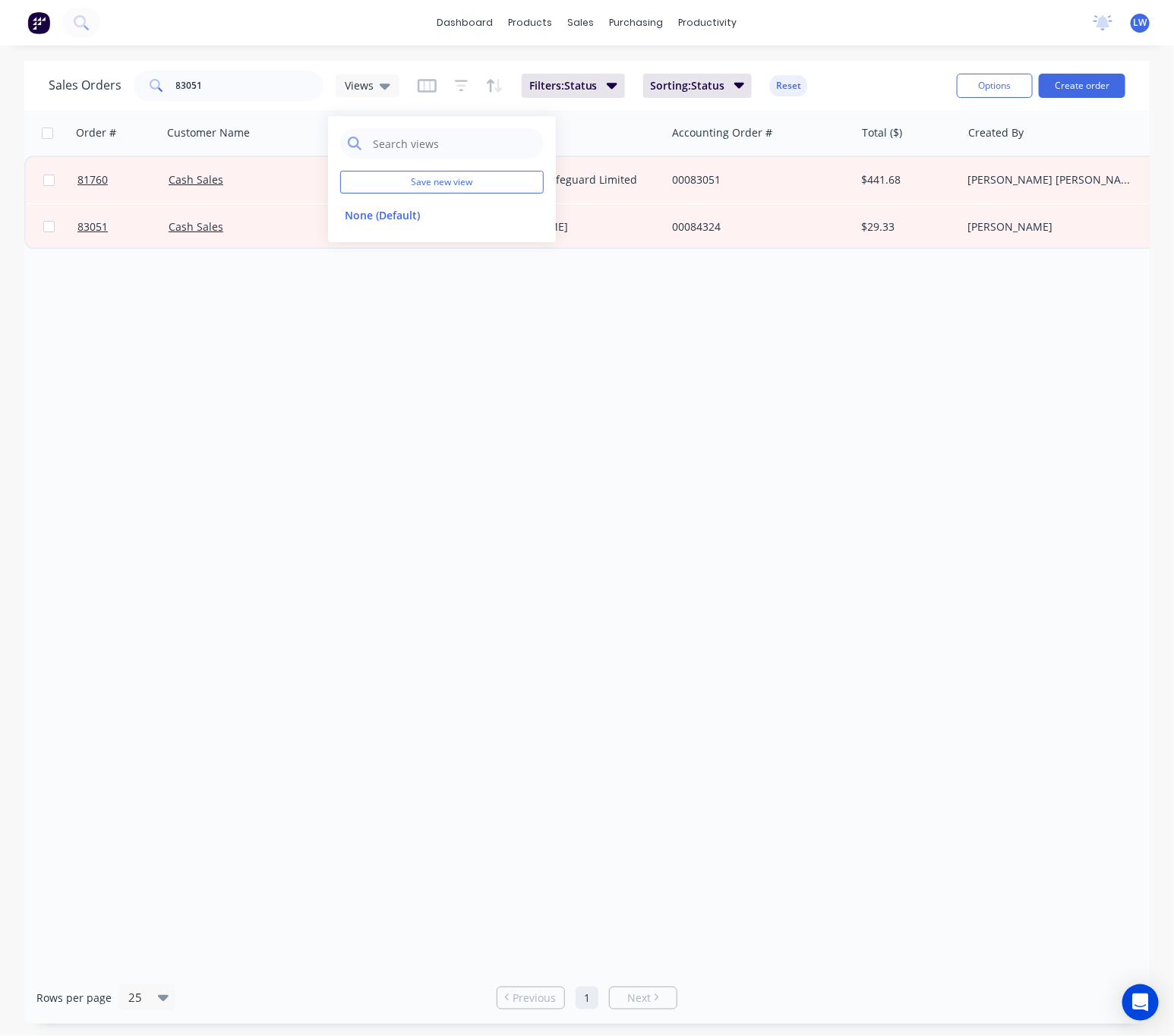
click at [585, 365] on div "Order # Customer Name Created Date PO # Accounting Order # Total ($) Created By…" at bounding box center [587, 541] width 1125 height 862
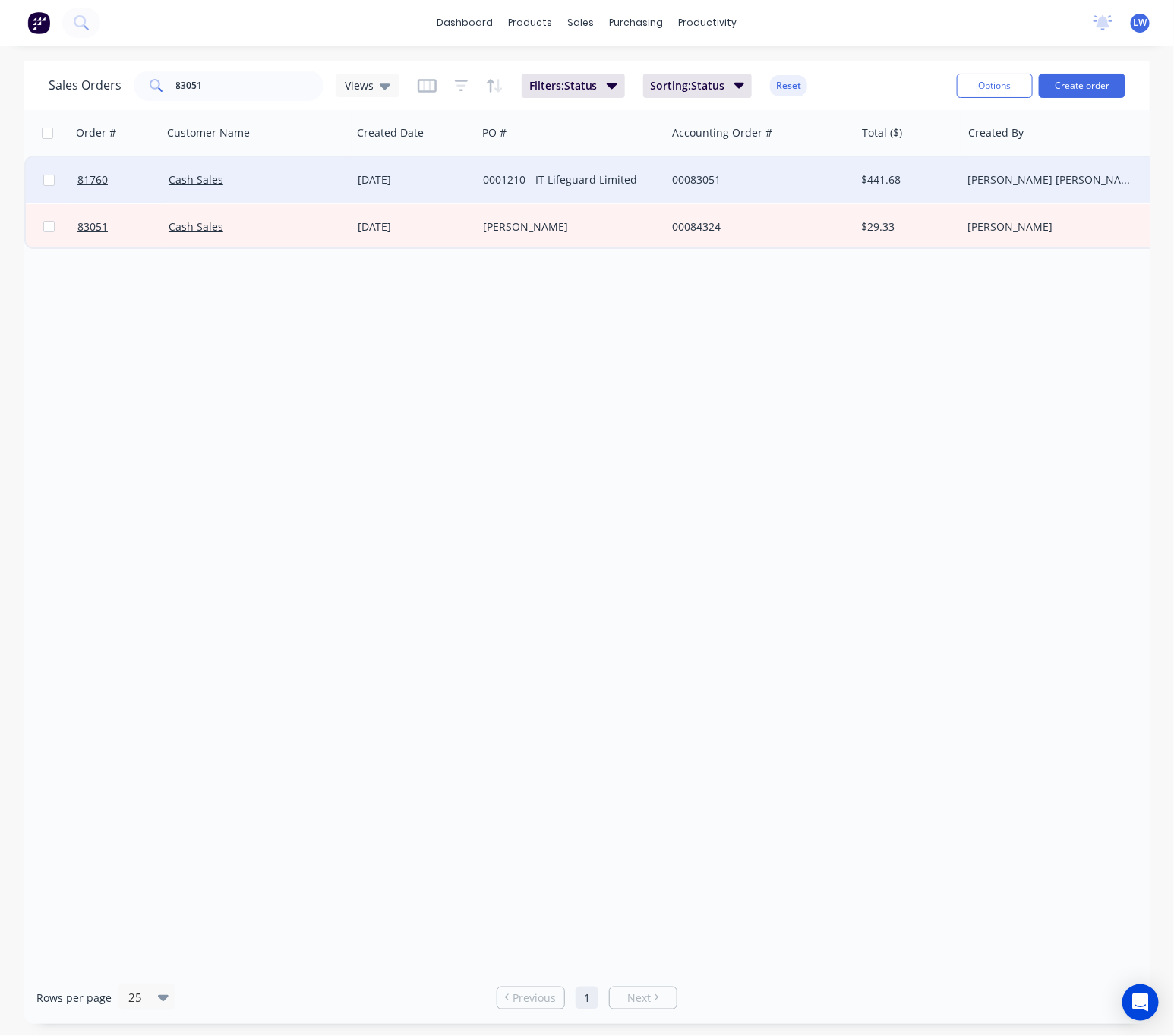
click at [524, 175] on div "0001210 - IT Lifeguard Limited" at bounding box center [567, 180] width 169 height 15
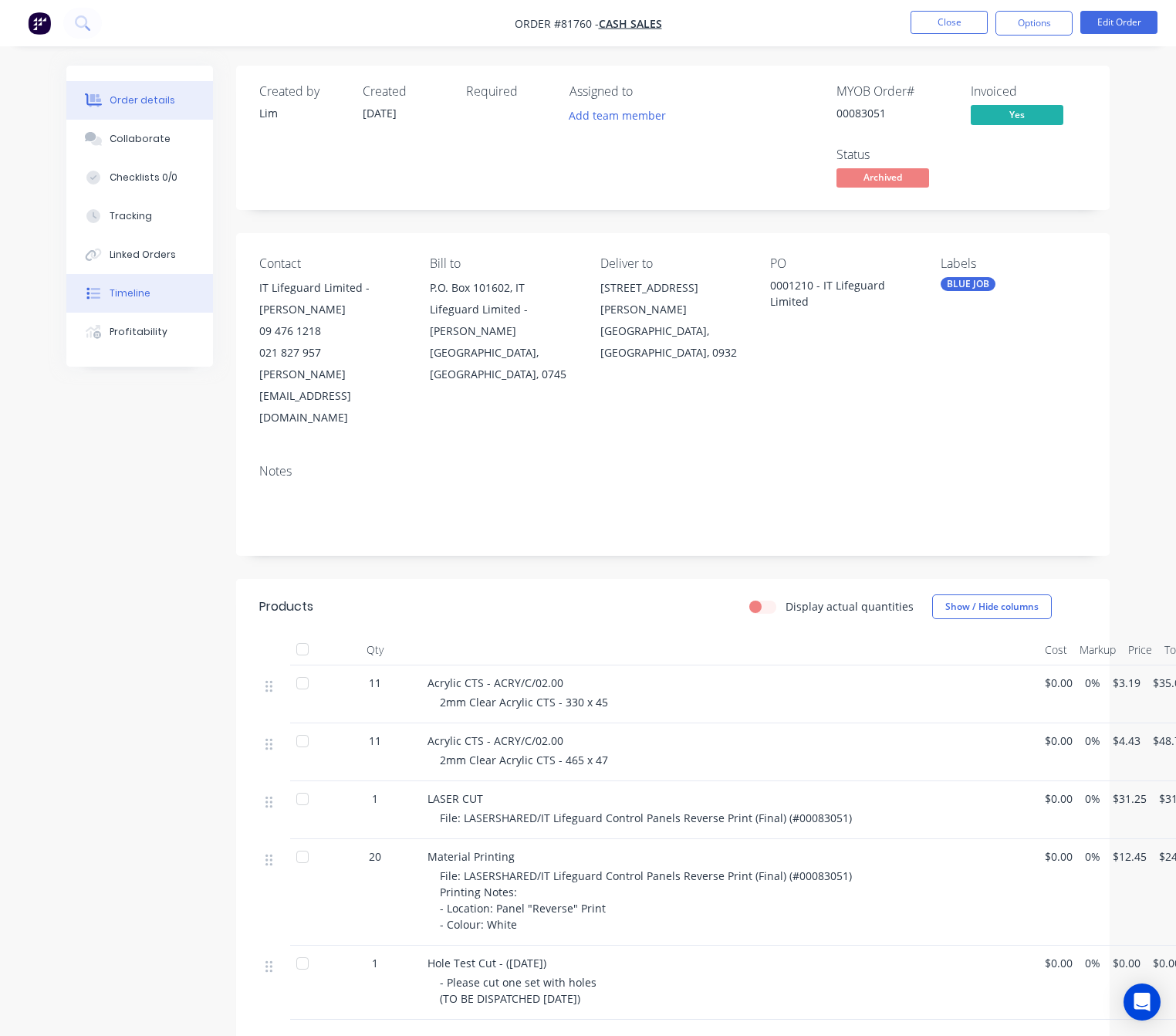
click at [151, 288] on button "Timeline" at bounding box center [139, 293] width 147 height 38
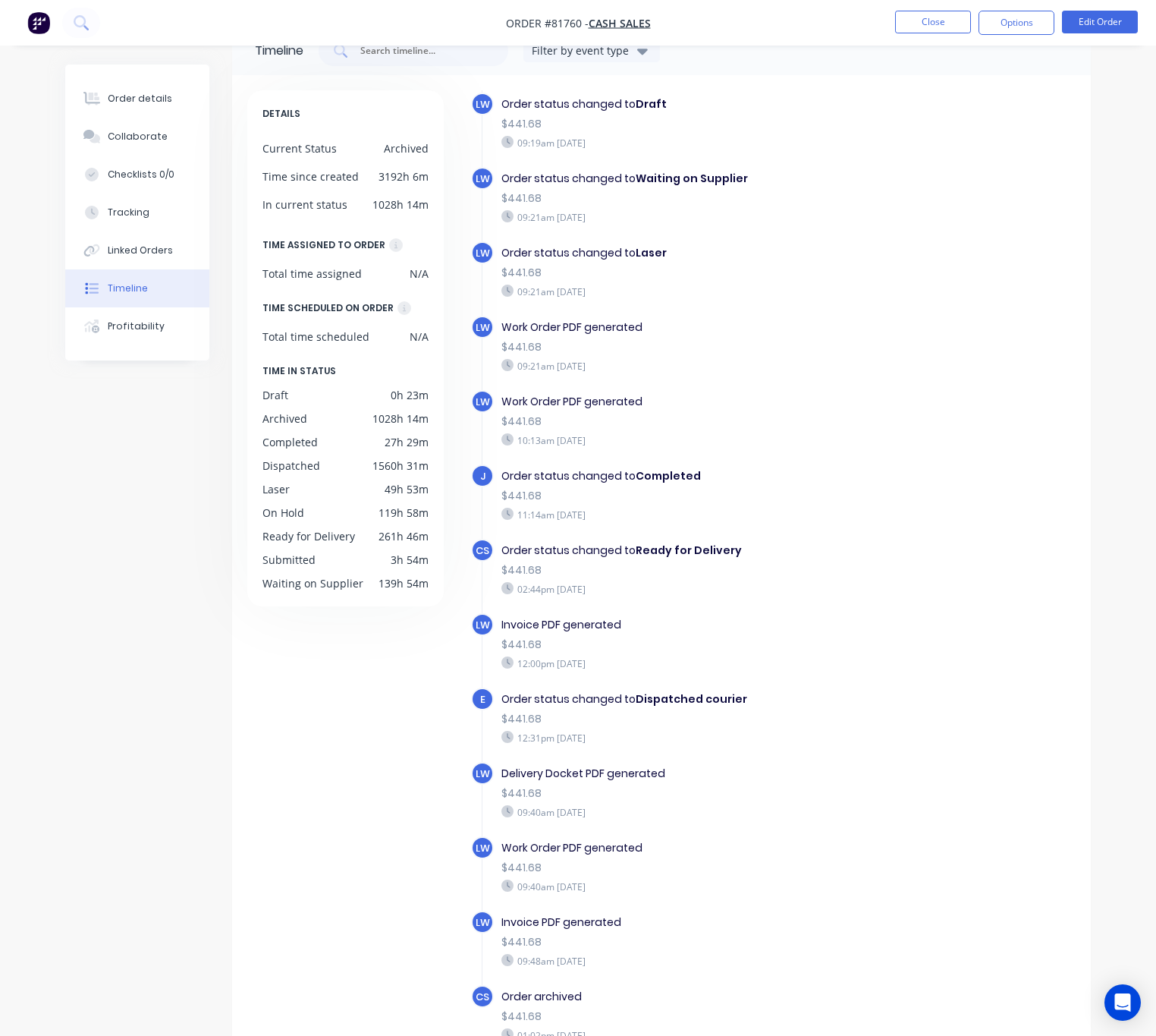
scroll to position [100, 0]
